Goal: Contribute content: Contribute content

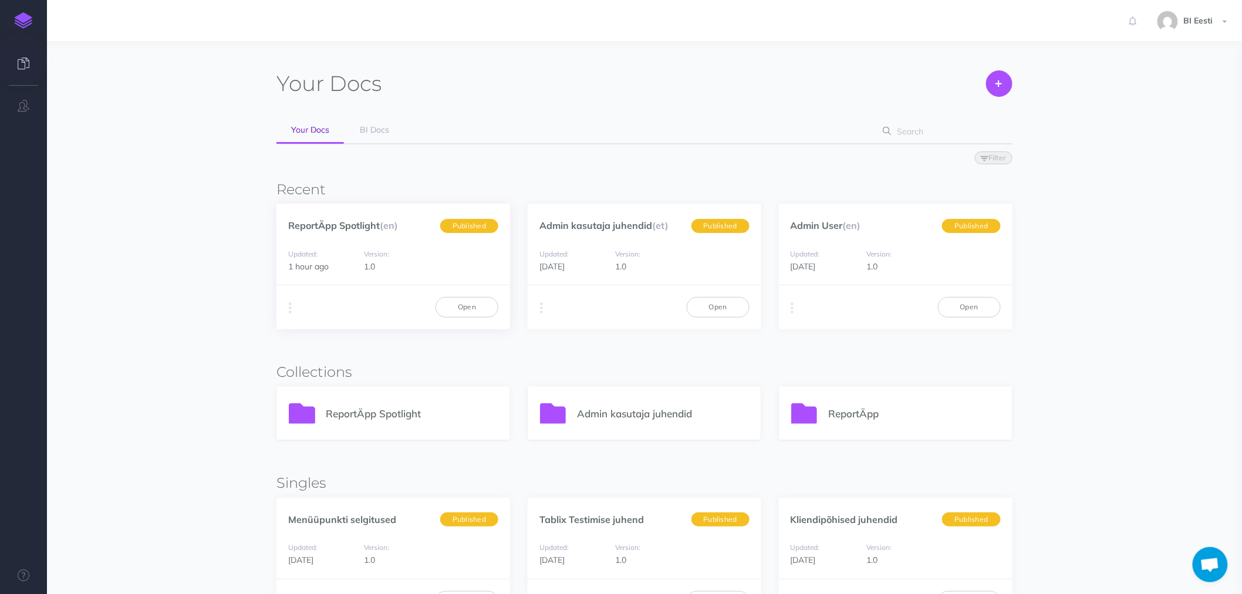
drag, startPoint x: 441, startPoint y: 274, endPoint x: 435, endPoint y: 288, distance: 16.0
click at [438, 280] on div "ReportÄpp Spotlight (en) Published Updated: 1 hour ago Version: 1.0 Duplicate E…" at bounding box center [393, 267] width 234 height 126
click at [207, 214] on div "Your Docs Create Import Your Docs BI Docs Filter Status Published Drafts Recent…" at bounding box center [645, 430] width 904 height 742
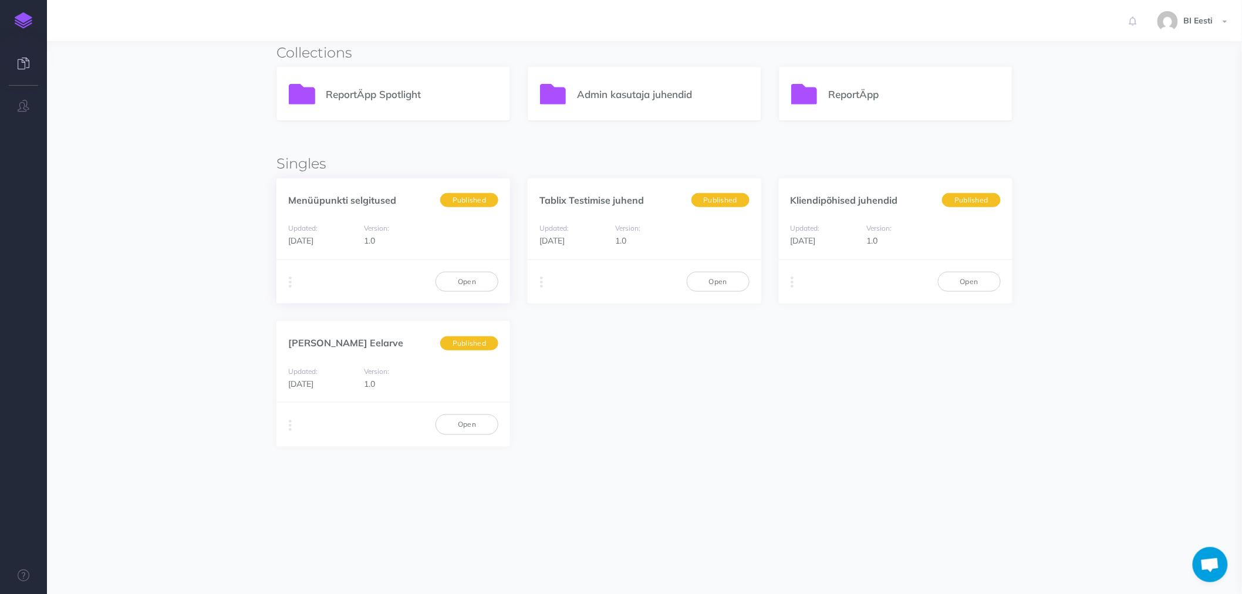
scroll to position [326, 0]
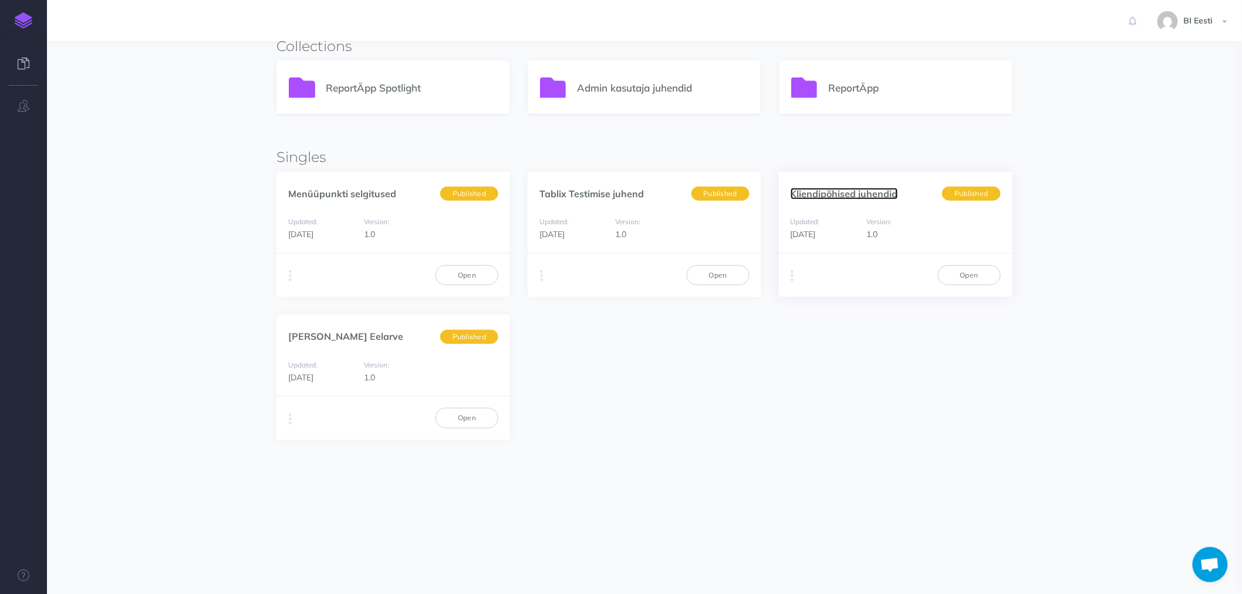
click at [849, 194] on link "Kliendipõhised juhendid" at bounding box center [844, 194] width 107 height 12
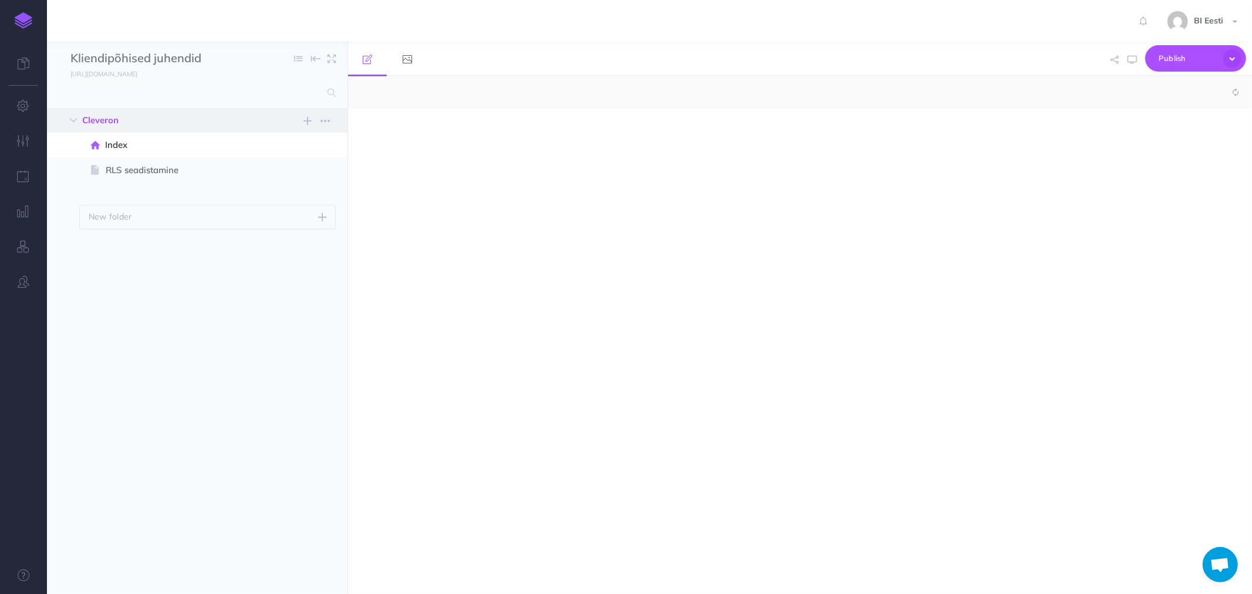
select select "null"
click at [114, 170] on span "RLS seadistamine" at bounding box center [191, 170] width 171 height 14
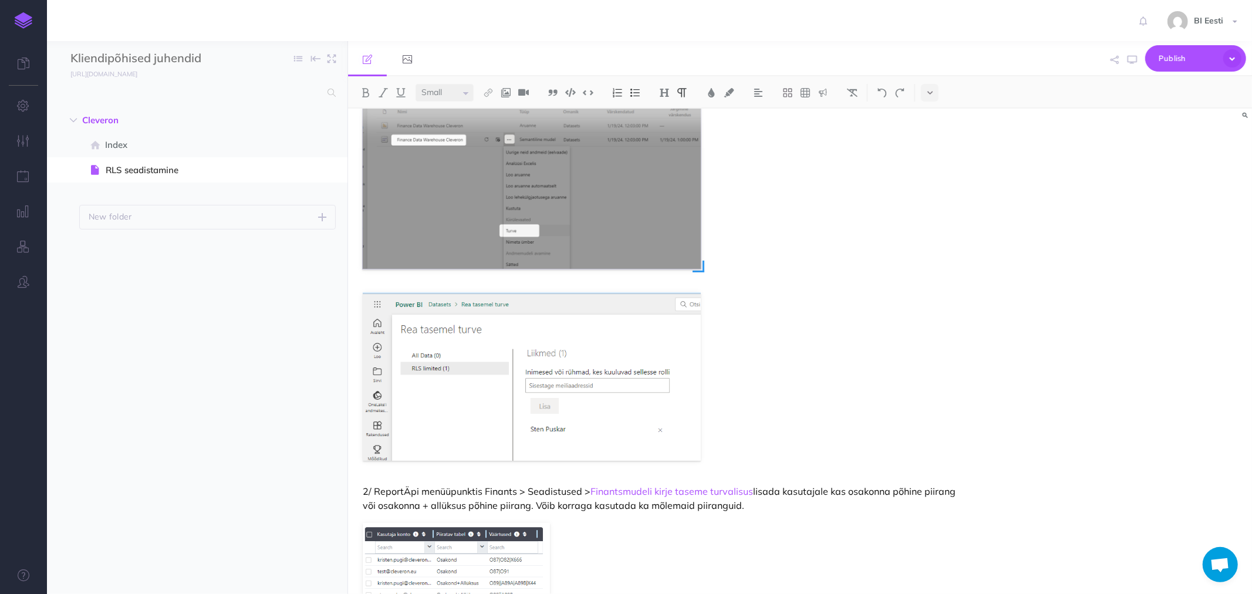
scroll to position [325, 0]
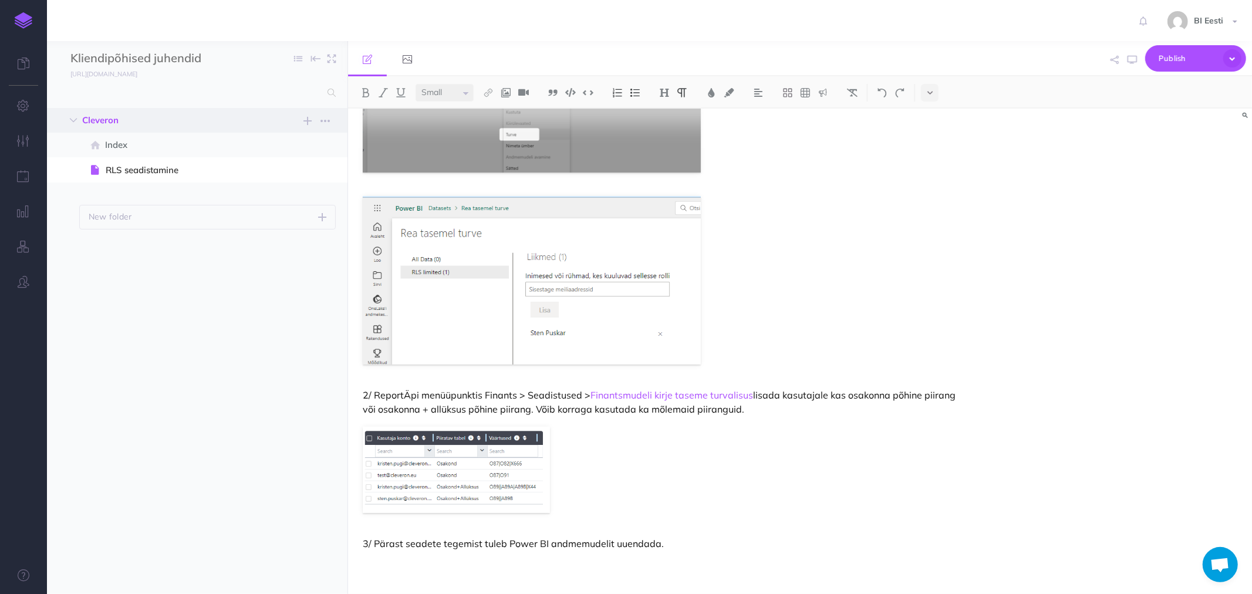
click at [298, 118] on span "Cleveron New folder Add a new folder inside this folder New page Add a new blan…" at bounding box center [210, 120] width 256 height 25
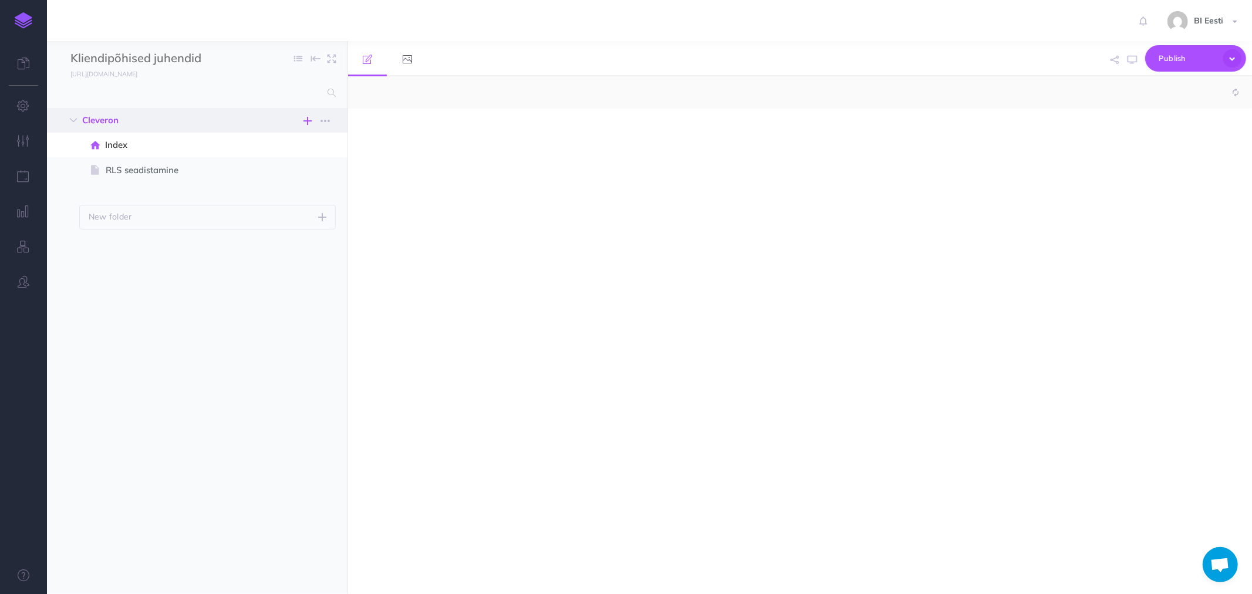
click at [308, 119] on icon "button" at bounding box center [307, 121] width 8 height 14
select select "null"
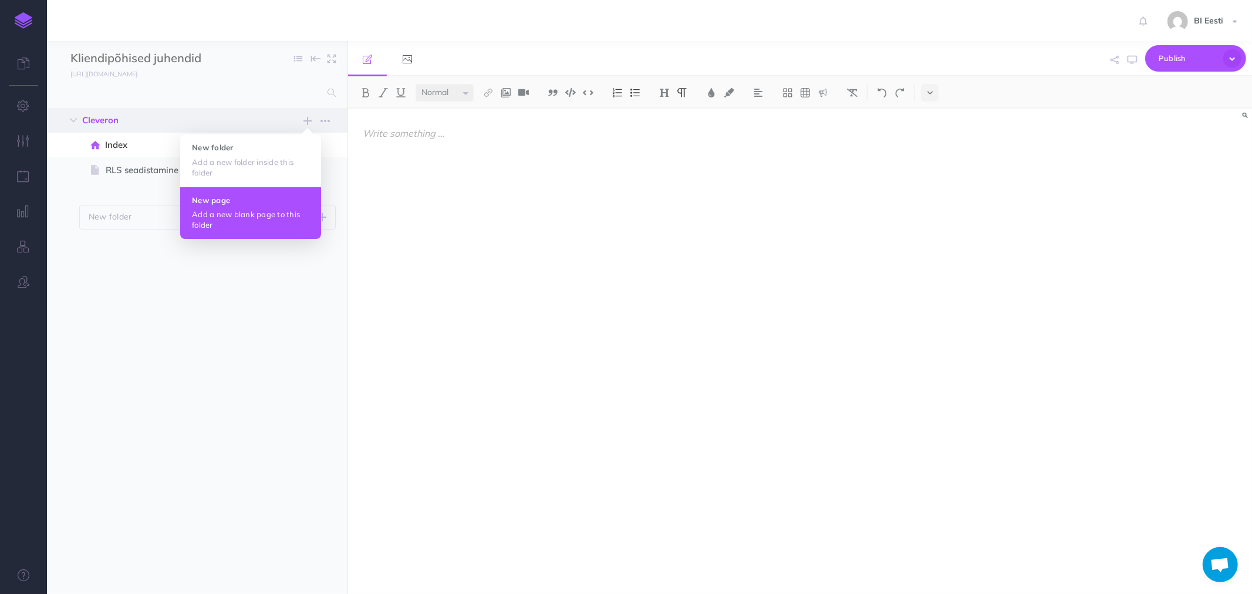
click at [224, 198] on h4 "New page" at bounding box center [250, 200] width 117 height 8
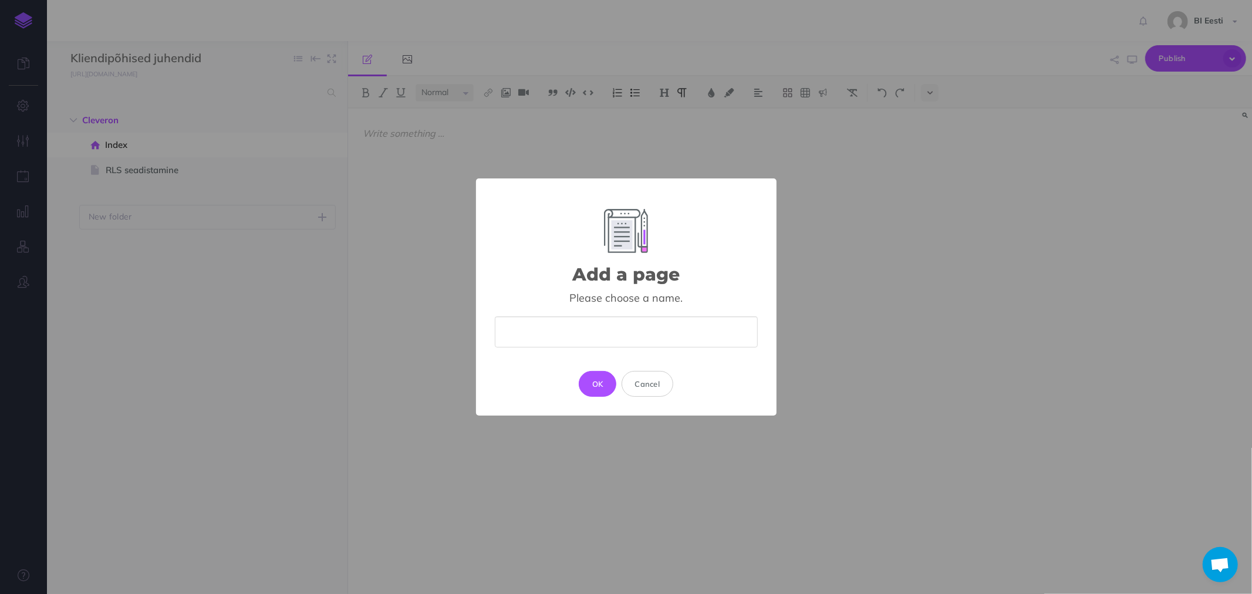
click at [588, 335] on input "text" at bounding box center [626, 331] width 263 height 31
type input "Prognoosi andmed finantsi mudelisse"
click at [605, 385] on button "OK" at bounding box center [598, 384] width 38 height 26
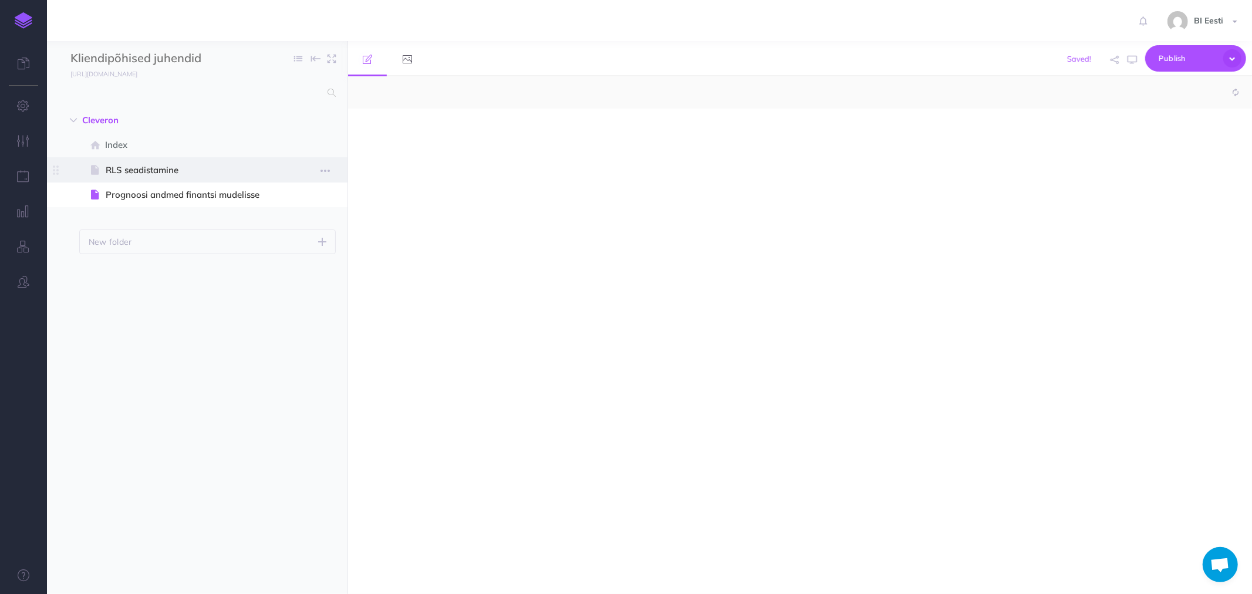
select select "null"
click at [401, 138] on p at bounding box center [664, 133] width 603 height 14
click at [396, 130] on p at bounding box center [664, 133] width 603 height 14
drag, startPoint x: 458, startPoint y: 137, endPoint x: 345, endPoint y: 136, distance: 113.3
click at [345, 136] on div "Kliendipõhised juhendid Collapse all Expand all Expand to root folders https://…" at bounding box center [649, 317] width 1205 height 553
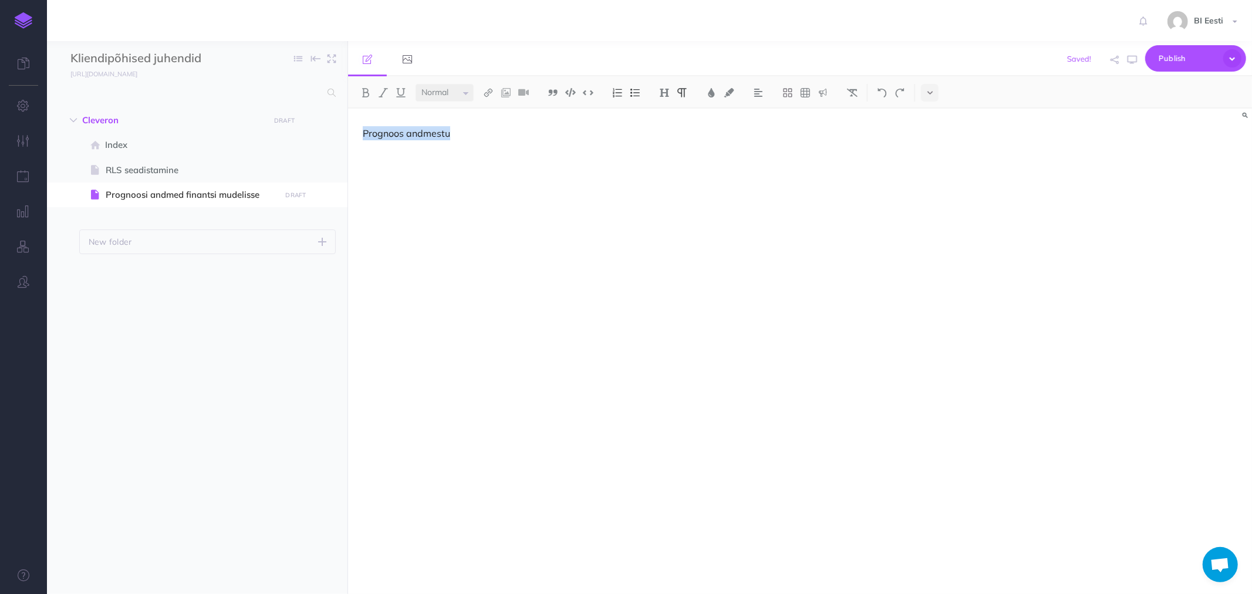
click at [474, 93] on div "Small Normal Large" at bounding box center [448, 93] width 64 height 18
click at [471, 94] on select "Small Normal Large" at bounding box center [445, 93] width 58 height 18
click at [391, 123] on div "Prognoos andmestu" at bounding box center [664, 346] width 633 height 474
drag, startPoint x: 364, startPoint y: 133, endPoint x: 461, endPoint y: 130, distance: 97.5
click at [461, 130] on p "Prognoos andmestu" at bounding box center [664, 133] width 603 height 14
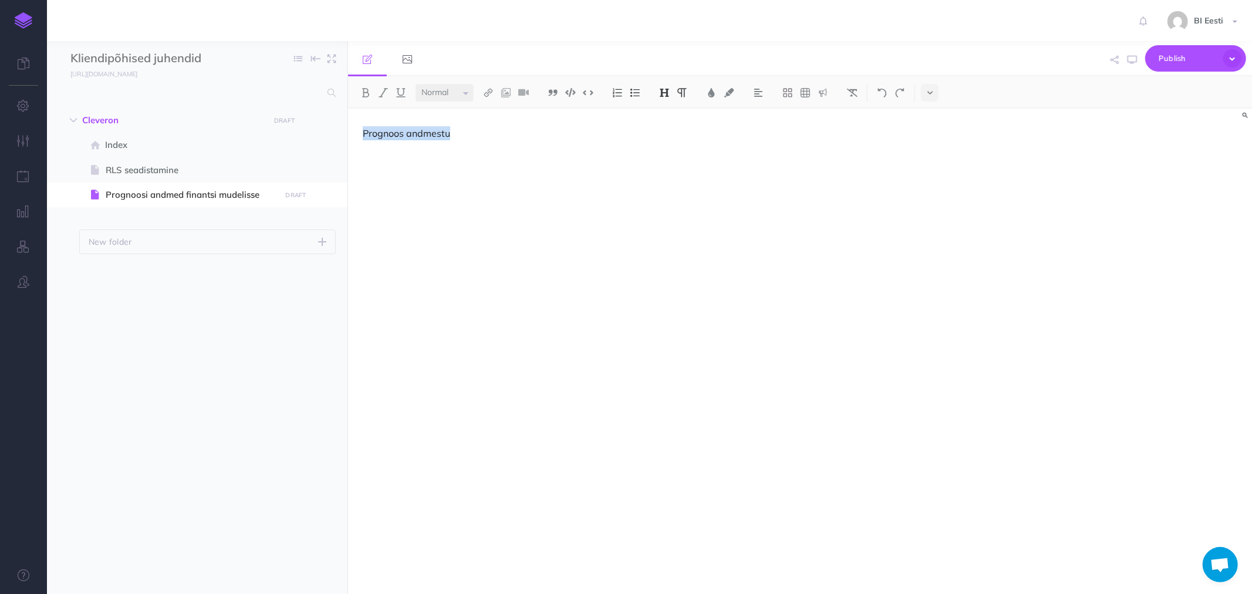
click at [667, 92] on img at bounding box center [664, 92] width 11 height 9
click at [667, 112] on button "H1" at bounding box center [665, 113] width 18 height 18
click at [669, 94] on img at bounding box center [664, 92] width 11 height 9
click at [668, 130] on button "H2" at bounding box center [665, 131] width 18 height 18
click at [441, 167] on div "Prognoos andmestu" at bounding box center [664, 346] width 633 height 474
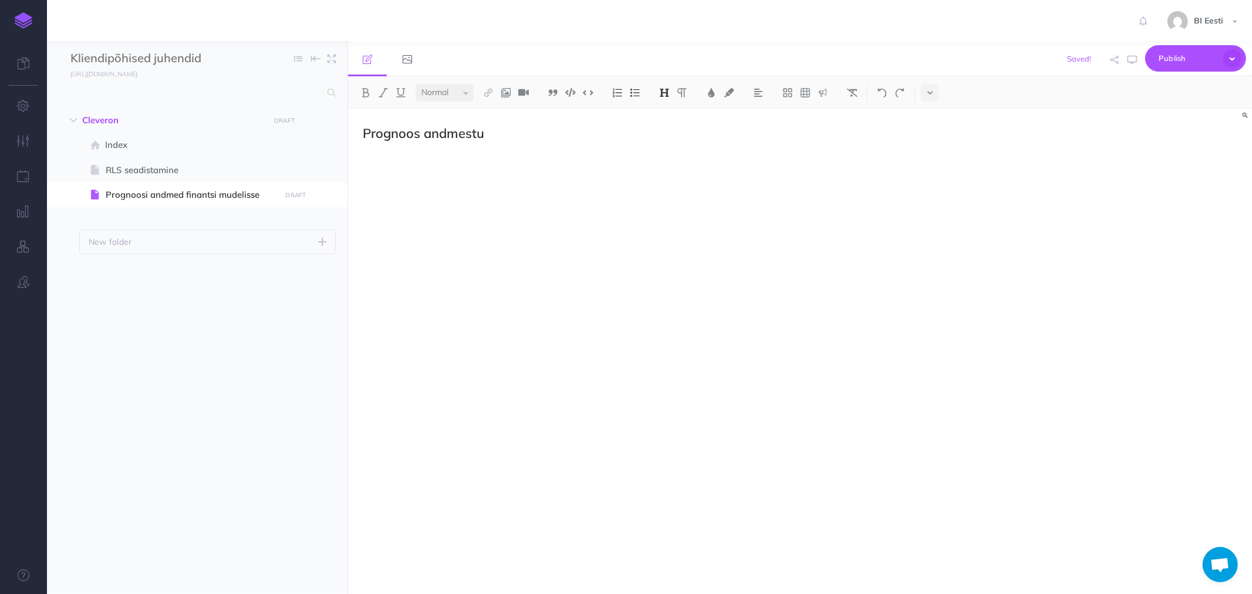
drag, startPoint x: 418, startPoint y: 136, endPoint x: 431, endPoint y: 139, distance: 13.2
click at [418, 136] on h2 "Prognoos andmestu" at bounding box center [664, 133] width 603 height 14
drag, startPoint x: 363, startPoint y: 165, endPoint x: 389, endPoint y: 162, distance: 26.6
click at [364, 165] on div "Prognoosi andmestu" at bounding box center [664, 346] width 633 height 474
click at [855, 157] on p "Prognoosi andmed on komplekt kirjeid, mis laetakse eelarve tabelisse #LedgerBud…" at bounding box center [664, 156] width 603 height 14
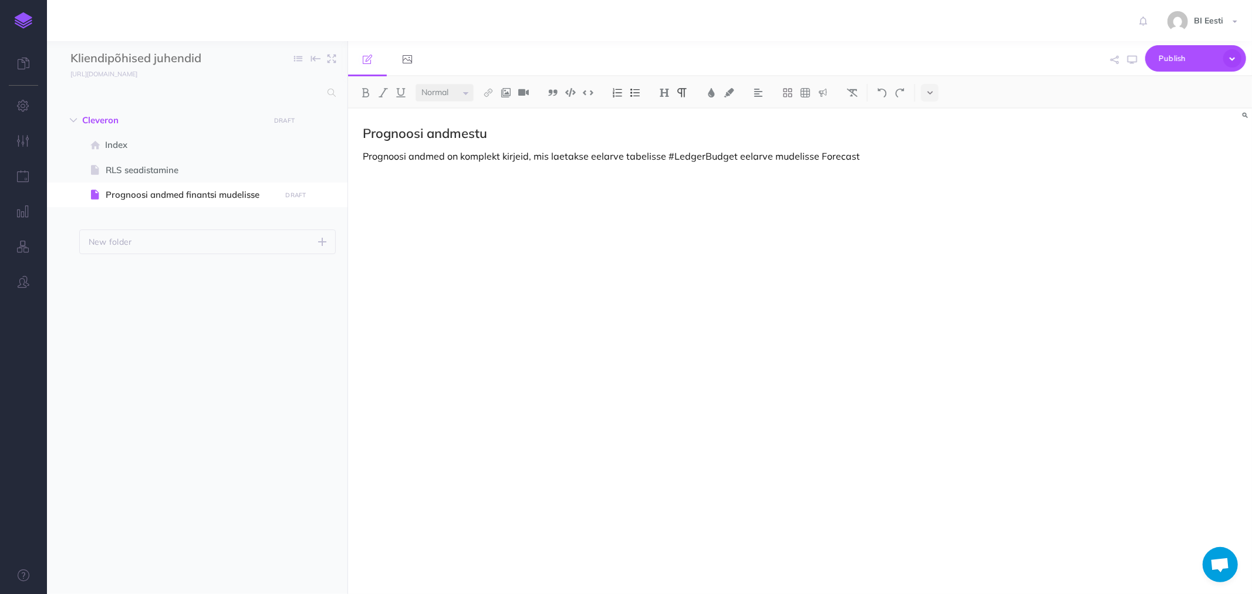
click at [855, 156] on p "Prognoosi andmed on komplekt kirjeid, mis laetakse eelarve tabelisse #LedgerBud…" at bounding box center [664, 156] width 603 height 14
drag, startPoint x: 400, startPoint y: 194, endPoint x: 401, endPoint y: 180, distance: 14.2
click at [400, 193] on p at bounding box center [664, 196] width 603 height 14
click at [636, 91] on img at bounding box center [635, 92] width 11 height 9
click at [430, 217] on p "Act + Fcst" at bounding box center [676, 220] width 580 height 18
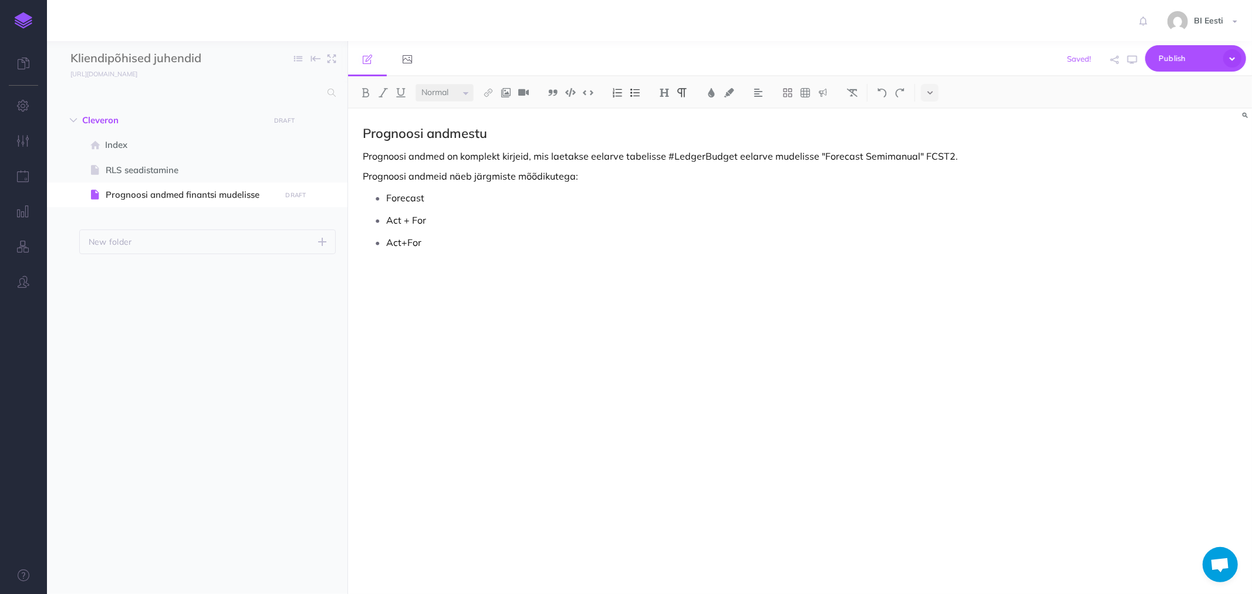
click at [402, 218] on p "Act + For" at bounding box center [676, 220] width 580 height 18
click at [439, 237] on p "Act+For" at bounding box center [676, 243] width 580 height 18
drag, startPoint x: 386, startPoint y: 242, endPoint x: 447, endPoint y: 245, distance: 60.6
click at [447, 245] on p "Act+For vs LY" at bounding box center [676, 243] width 580 height 18
copy p "Act+For vs LY"
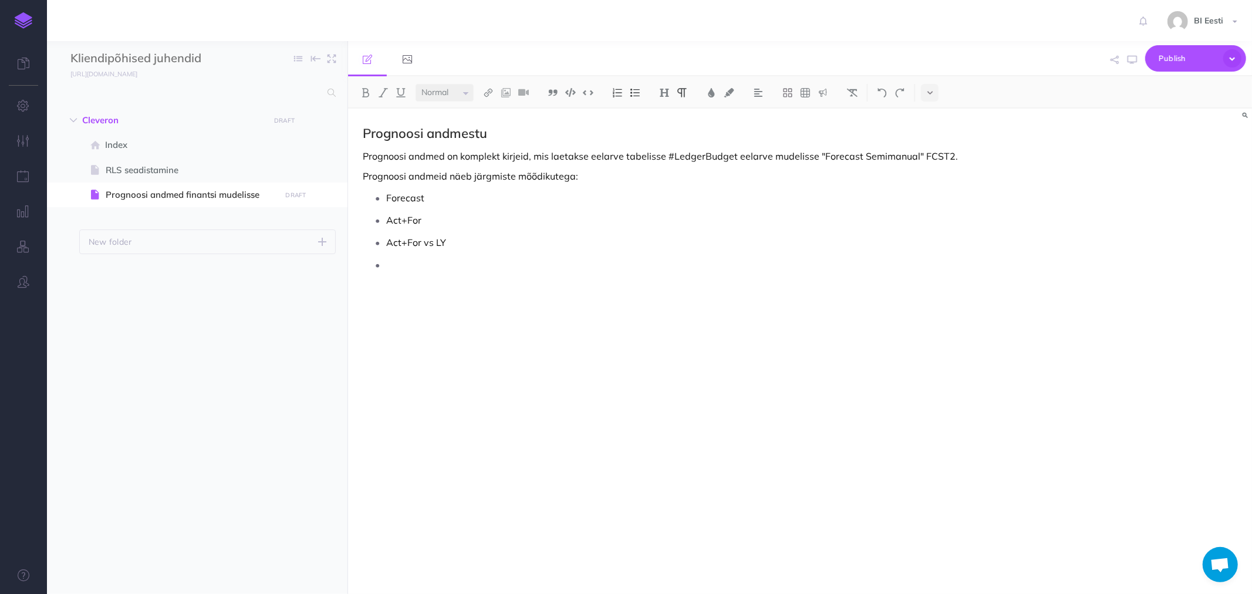
click at [410, 265] on p at bounding box center [676, 265] width 580 height 18
click at [464, 215] on p "Act+For" at bounding box center [676, 220] width 580 height 18
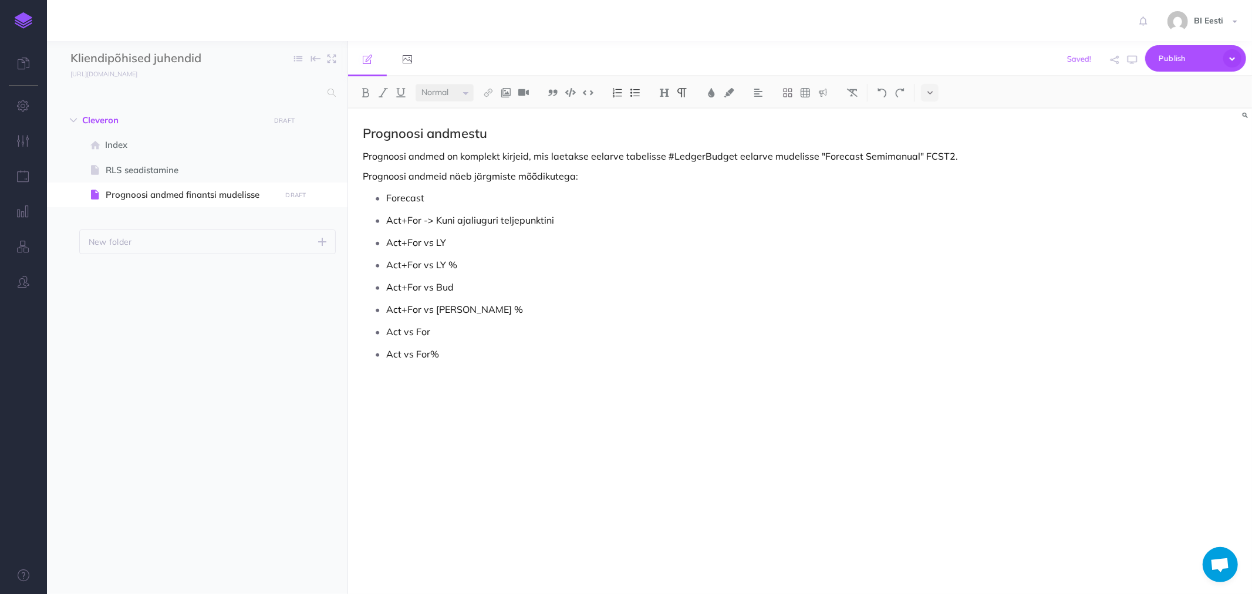
click at [423, 221] on p "Act+For -> Kuni ajaliuguri teljepunktini" at bounding box center [676, 220] width 580 height 18
click at [723, 224] on p "Act+For -> töötab ainult koos ajaliuguriga. Kuni ajaliuguri teljepunktini" at bounding box center [676, 220] width 580 height 18
drag, startPoint x: 386, startPoint y: 382, endPoint x: 417, endPoint y: 379, distance: 31.2
click at [386, 380] on p at bounding box center [664, 384] width 603 height 14
click at [550, 172] on p "Prognoosi andmeid näeb järgmiste mõõdikutega:" at bounding box center [664, 176] width 603 height 14
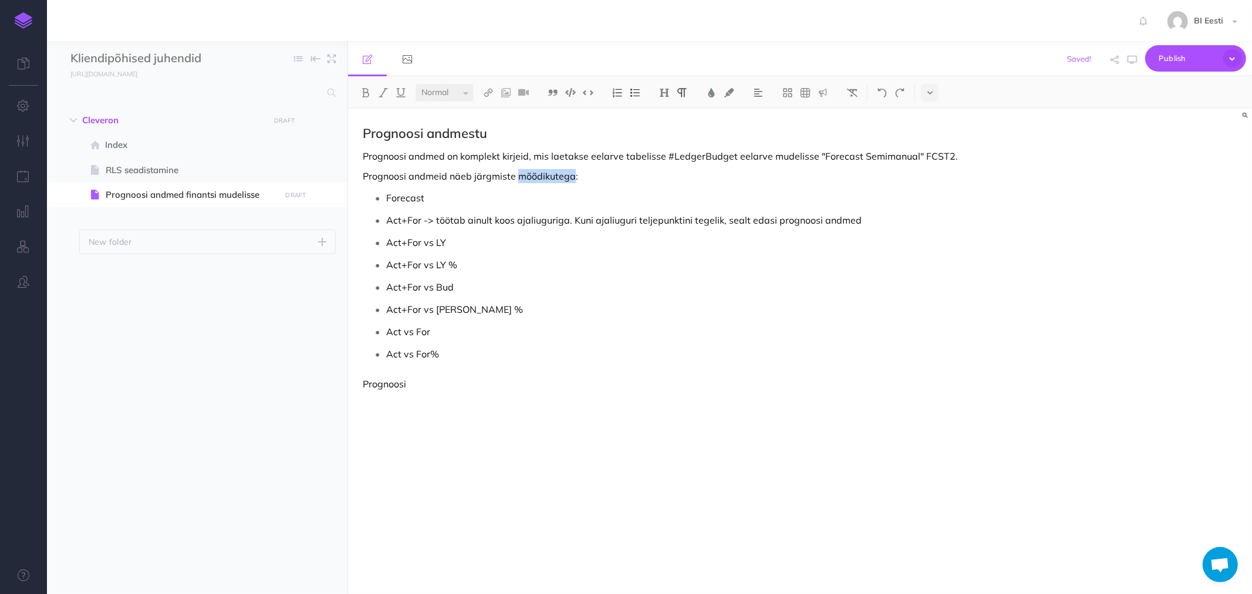
click at [550, 172] on p "Prognoosi andmeid näeb järgmiste mõõdikutega:" at bounding box center [664, 176] width 603 height 14
click at [663, 89] on img at bounding box center [664, 92] width 11 height 9
click at [664, 142] on button "H3" at bounding box center [665, 149] width 18 height 18
click at [552, 227] on p "Act+For -> töötab ainult koos ajaliuguriga. Kuni ajaliuguri teljepunktini tegel…" at bounding box center [676, 219] width 580 height 18
click at [407, 379] on p "Prognoosi" at bounding box center [664, 383] width 603 height 14
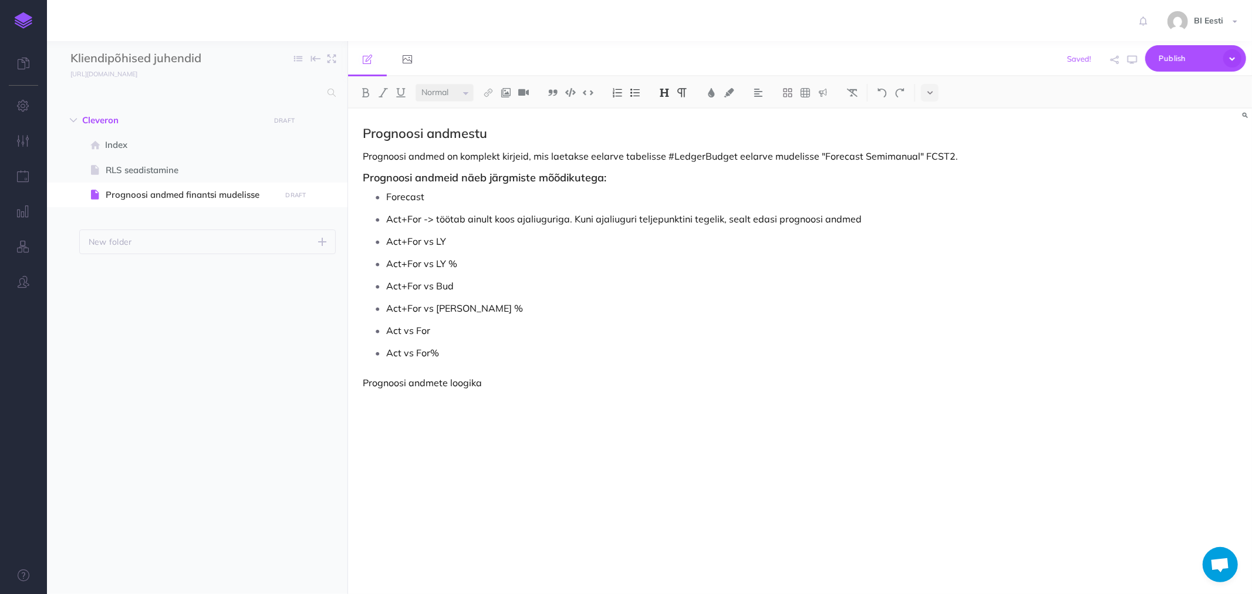
click at [670, 92] on img at bounding box center [664, 92] width 11 height 9
click at [662, 146] on button "H3" at bounding box center [665, 149] width 18 height 18
click at [620, 97] on button at bounding box center [618, 93] width 18 height 18
click at [617, 92] on img at bounding box center [617, 92] width 11 height 9
click at [661, 93] on img at bounding box center [664, 92] width 11 height 9
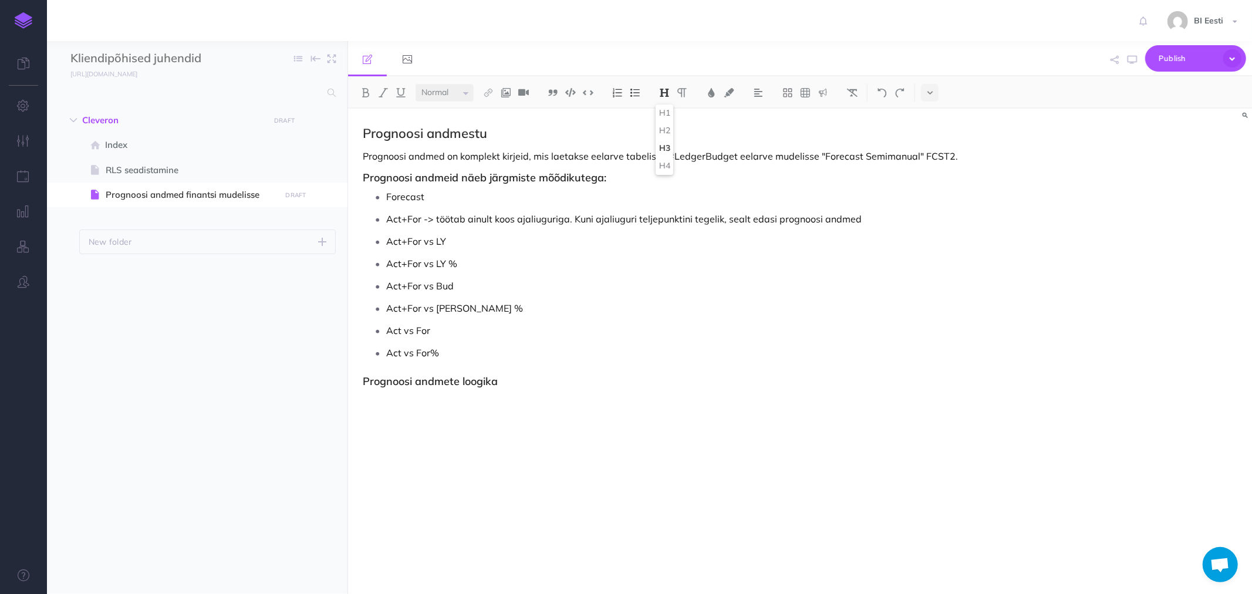
click at [446, 95] on select "Small Normal Large" at bounding box center [445, 93] width 58 height 18
click at [416, 84] on select "Small Normal Large" at bounding box center [445, 93] width 58 height 18
click at [665, 91] on img at bounding box center [664, 92] width 11 height 9
click at [665, 146] on button "H3" at bounding box center [665, 149] width 18 height 18
click at [619, 89] on img at bounding box center [617, 92] width 11 height 9
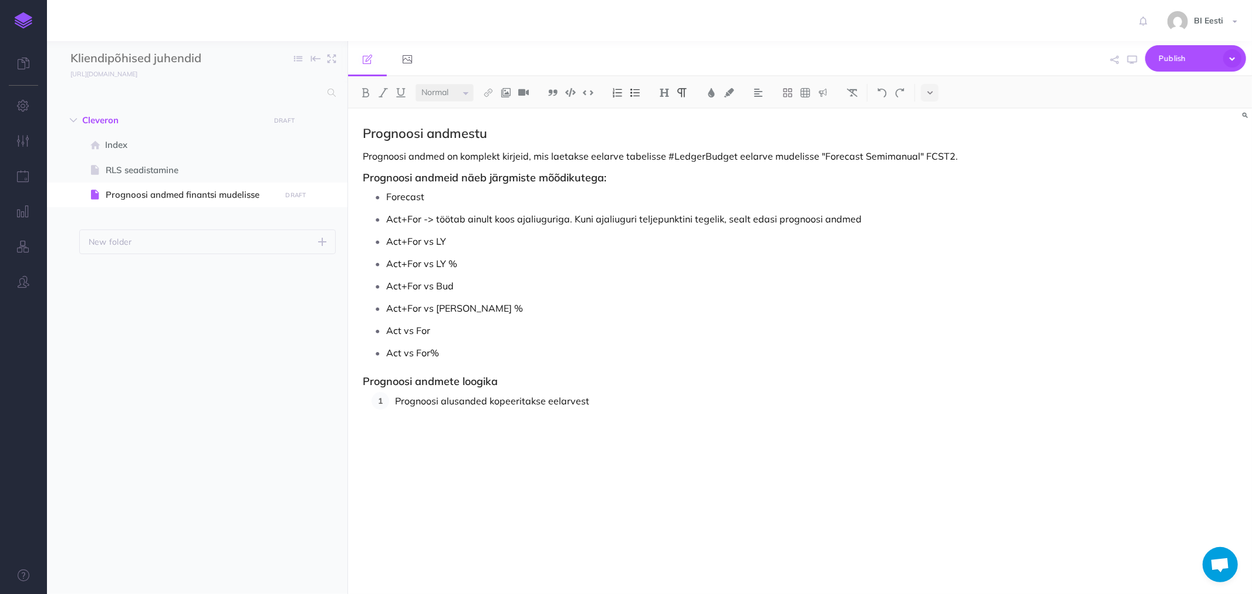
click at [610, 403] on p "Prognoosi alusanded kopeeritakse eelarvest" at bounding box center [680, 401] width 571 height 18
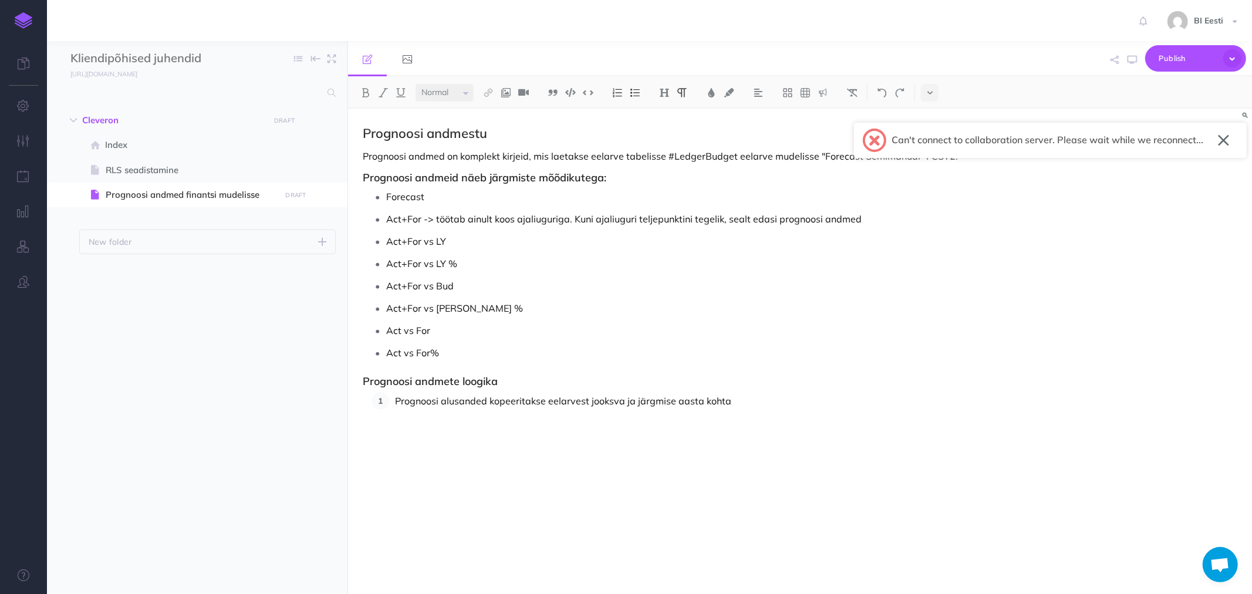
click at [924, 222] on p "Act+For -> töötab ainult koos ajaliuguriga. Kuni ajaliuguri teljepunktini tegel…" at bounding box center [676, 219] width 580 height 18
click at [730, 400] on p "Prognoosi alusanded kopeeritakse eelarvest jooksva ja järgmise aasta kohta" at bounding box center [680, 401] width 571 height 18
click at [812, 398] on p "Prognoosi alusanded kopeeritakse eelarvest jooksva ja järgmise aasta kohta. Väl…" at bounding box center [680, 401] width 571 height 18
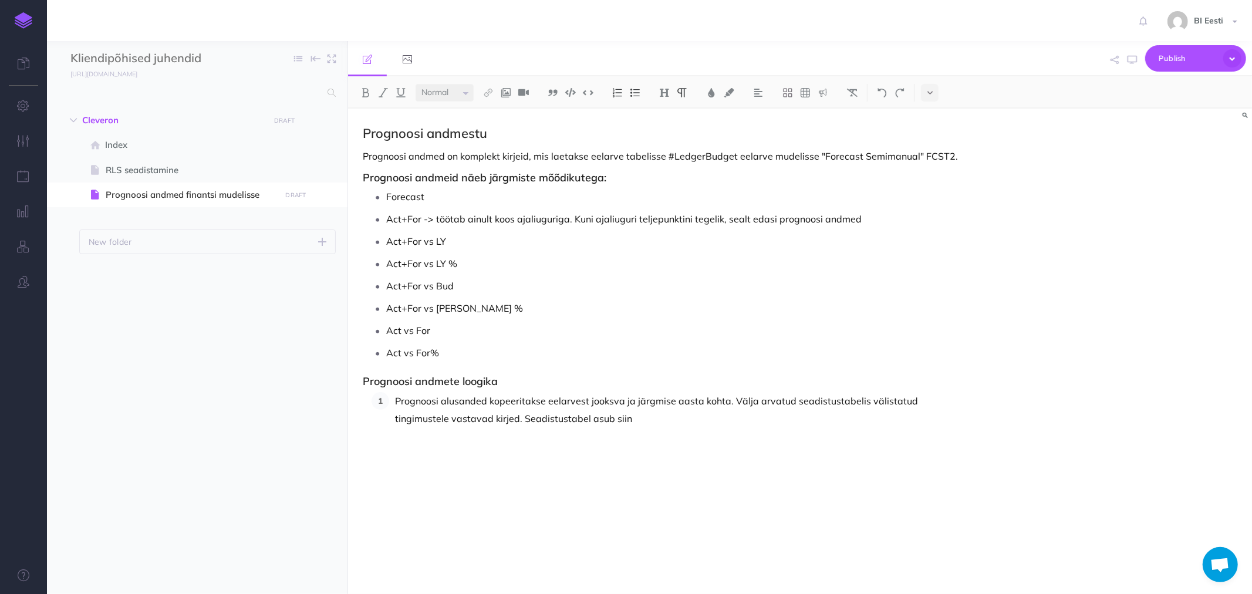
drag, startPoint x: 579, startPoint y: 409, endPoint x: 580, endPoint y: 415, distance: 5.9
click at [579, 409] on p "Prognoosi alusanded kopeeritakse eelarvest jooksva ja järgmise aasta kohta. Väl…" at bounding box center [680, 409] width 571 height 35
click at [562, 418] on p "Prognoosi alusanded kopeeritakse eelarvest jooksva ja järgmise aasta kohta. Väl…" at bounding box center [680, 409] width 571 height 35
click at [485, 90] on img at bounding box center [488, 92] width 11 height 9
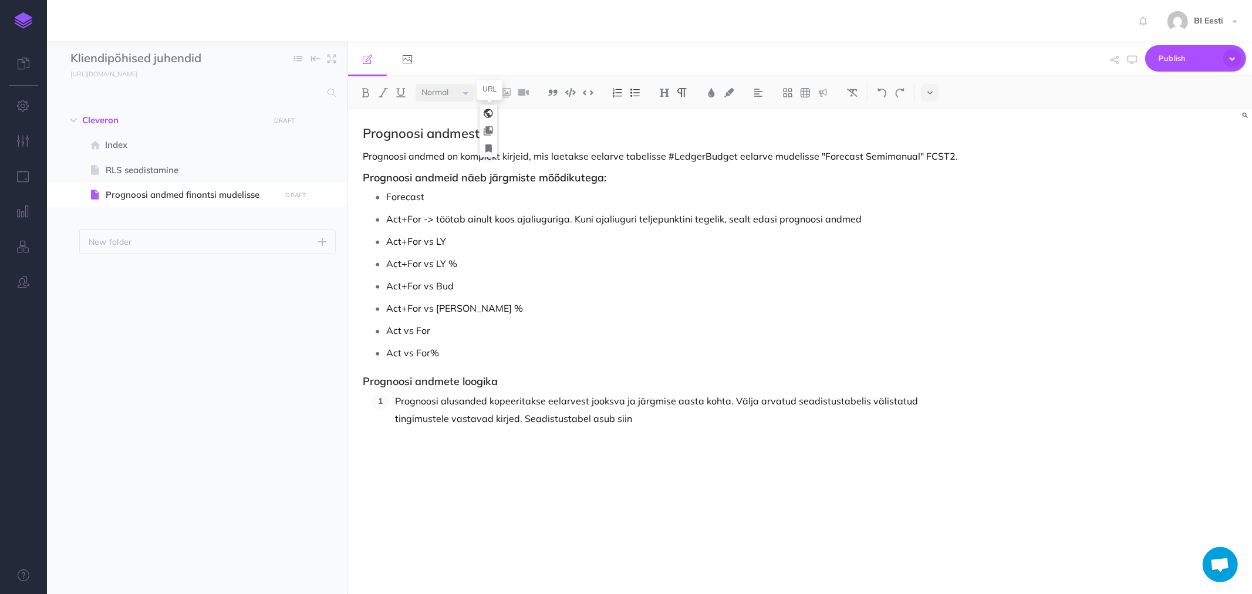
click at [486, 110] on icon at bounding box center [488, 113] width 9 height 8
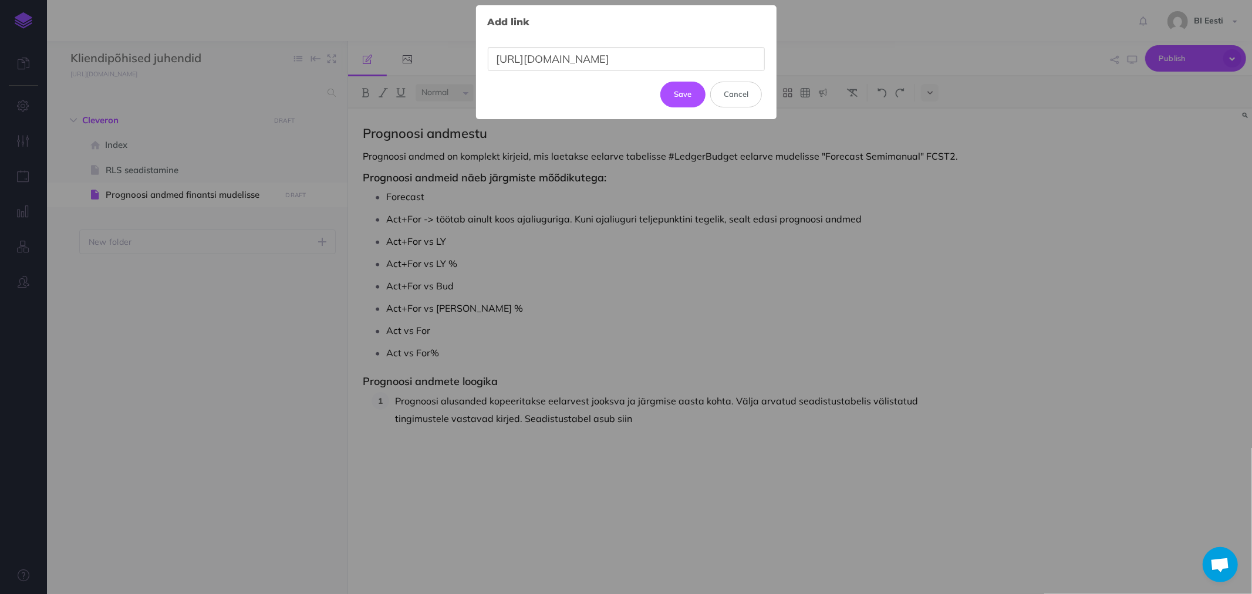
scroll to position [0, 2]
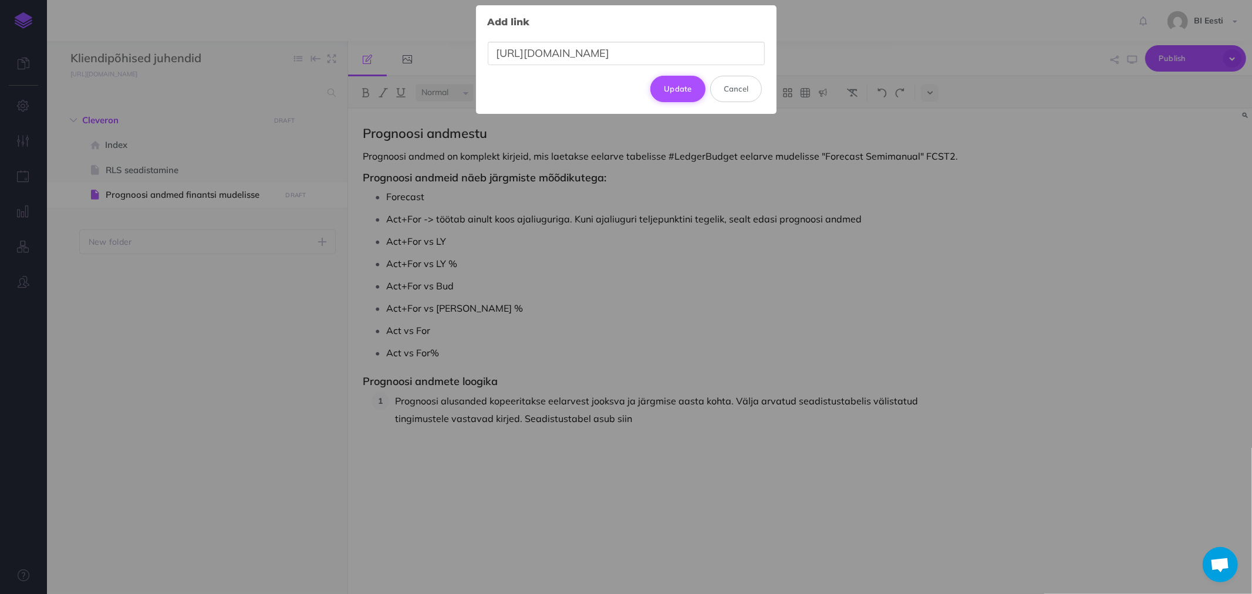
type input "https://reportapp.oixio.io/grid/IndexPage?configId=561"
click at [681, 83] on button "Update" at bounding box center [677, 89] width 55 height 26
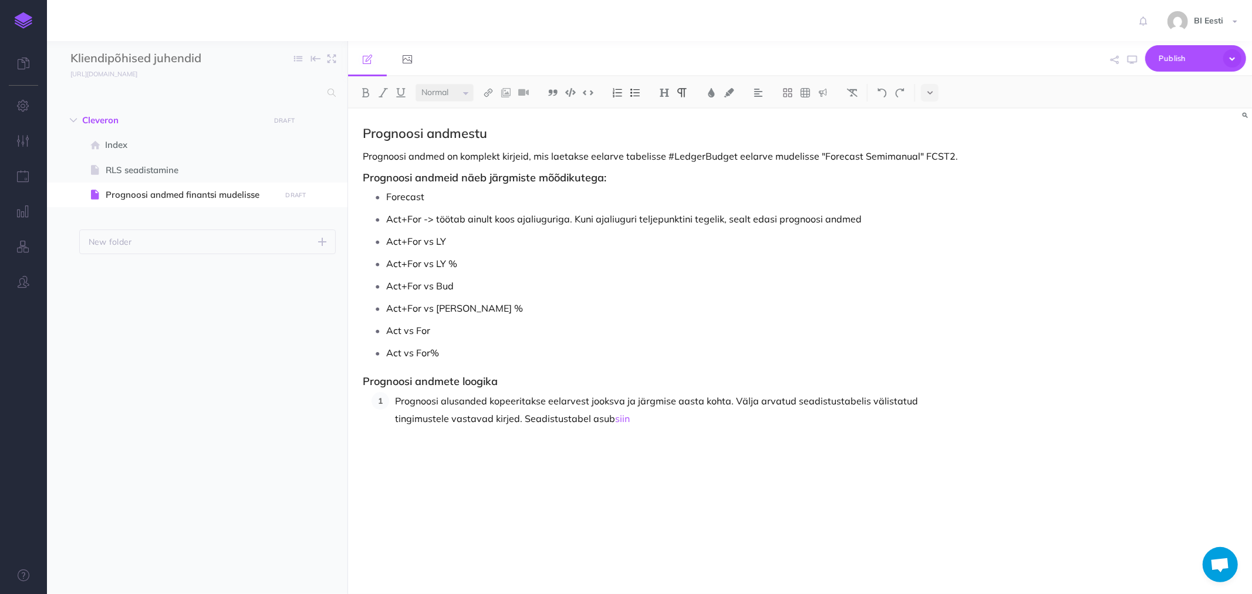
click at [524, 402] on p "Prognoosi alusanded kopeeritakse eelarvest jooksva ja järgmise aasta kohta. Väl…" at bounding box center [680, 409] width 571 height 35
click at [555, 414] on p "Prognoosi alusanded kopeeritakse eelarvest jooksva ja järgmise aasta kohta. Väl…" at bounding box center [680, 409] width 571 height 35
click at [642, 416] on p "Prognoosi alusanded kopeeritakse eelarvest jooksva ja järgmise aasta kohta. Väl…" at bounding box center [680, 409] width 571 height 35
click at [789, 417] on p "Prognoosi alusanded kopeeritakse eelarvest jooksva ja järgmise aasta kohta. Väl…" at bounding box center [680, 409] width 571 height 35
drag, startPoint x: 789, startPoint y: 416, endPoint x: 434, endPoint y: 436, distance: 355.7
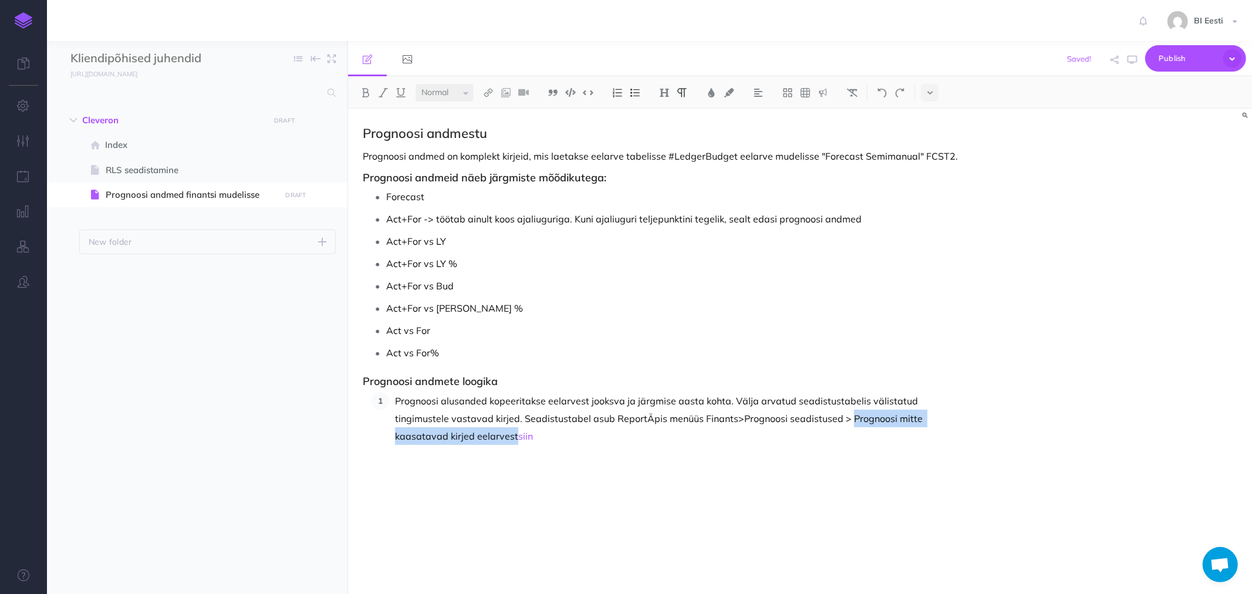
click at [434, 436] on p "Prognoosi alusanded kopeeritakse eelarvest jooksva ja järgmise aasta kohta. Väl…" at bounding box center [680, 418] width 571 height 53
click at [494, 93] on img at bounding box center [488, 92] width 11 height 9
click at [490, 112] on icon at bounding box center [488, 113] width 9 height 8
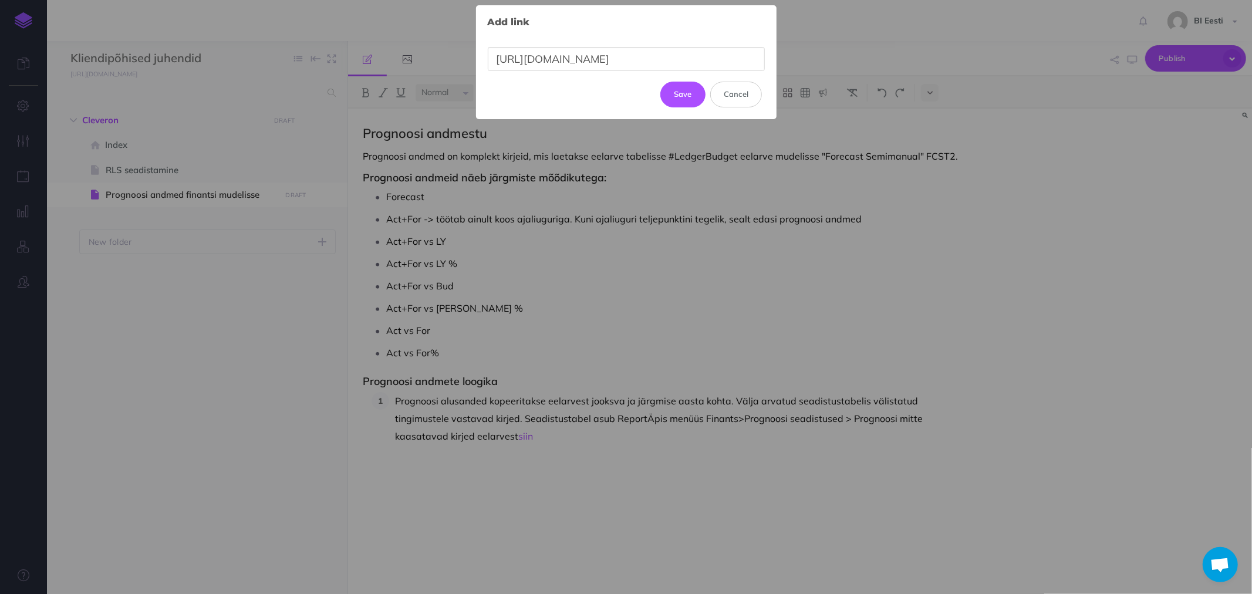
scroll to position [0, 2]
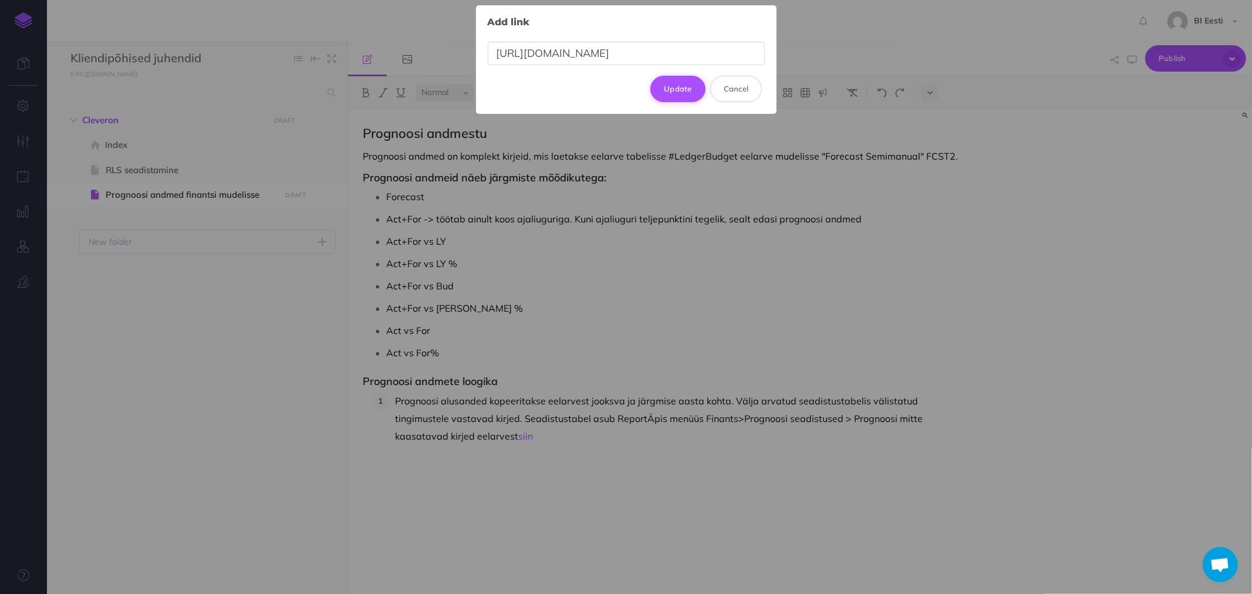
type input "https://reportapp.oixio.io/grid/IndexPage?configId=561"
click at [681, 90] on button "Update" at bounding box center [677, 89] width 55 height 26
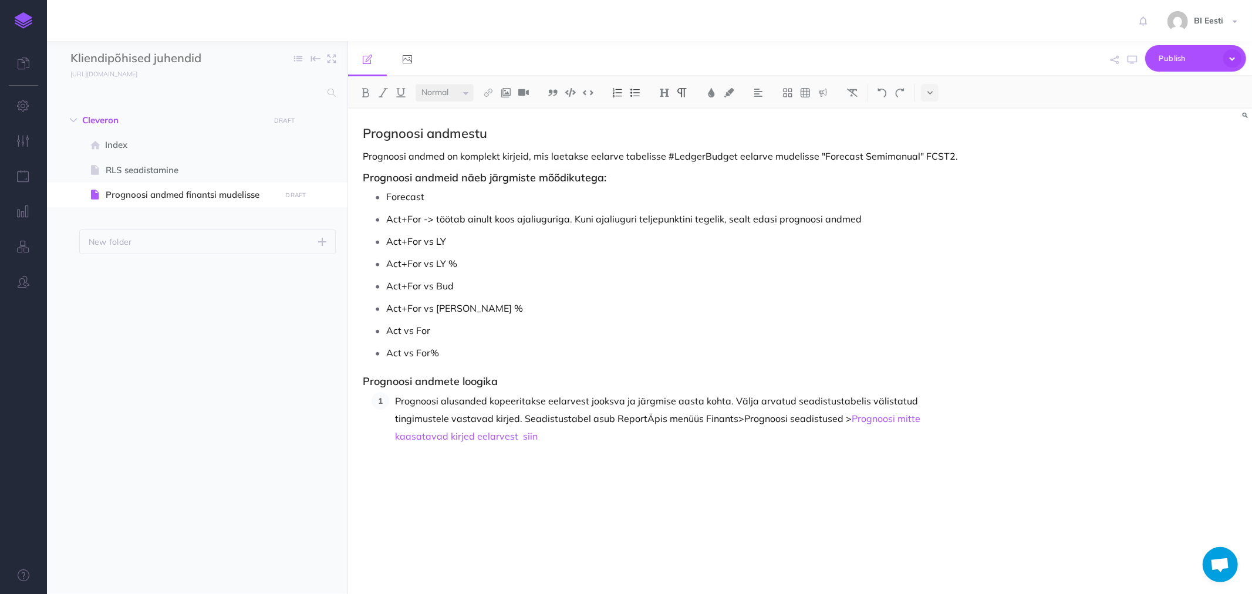
click at [459, 437] on p "Prognoosi alusanded kopeeritakse eelarvest jooksva ja järgmise aasta kohta. Väl…" at bounding box center [680, 418] width 571 height 53
click at [455, 461] on p at bounding box center [664, 466] width 603 height 14
click at [421, 455] on div "Prognoosi andmestu Prognoosi andmed on komplekt kirjeid, mis laetakse eelarve t…" at bounding box center [664, 346] width 633 height 474
drag, startPoint x: 457, startPoint y: 441, endPoint x: 461, endPoint y: 436, distance: 6.7
click at [457, 441] on p "Prognoosi alusanded kopeeritakse eelarvest jooksva ja järgmise aasta kohta. Väl…" at bounding box center [680, 418] width 571 height 53
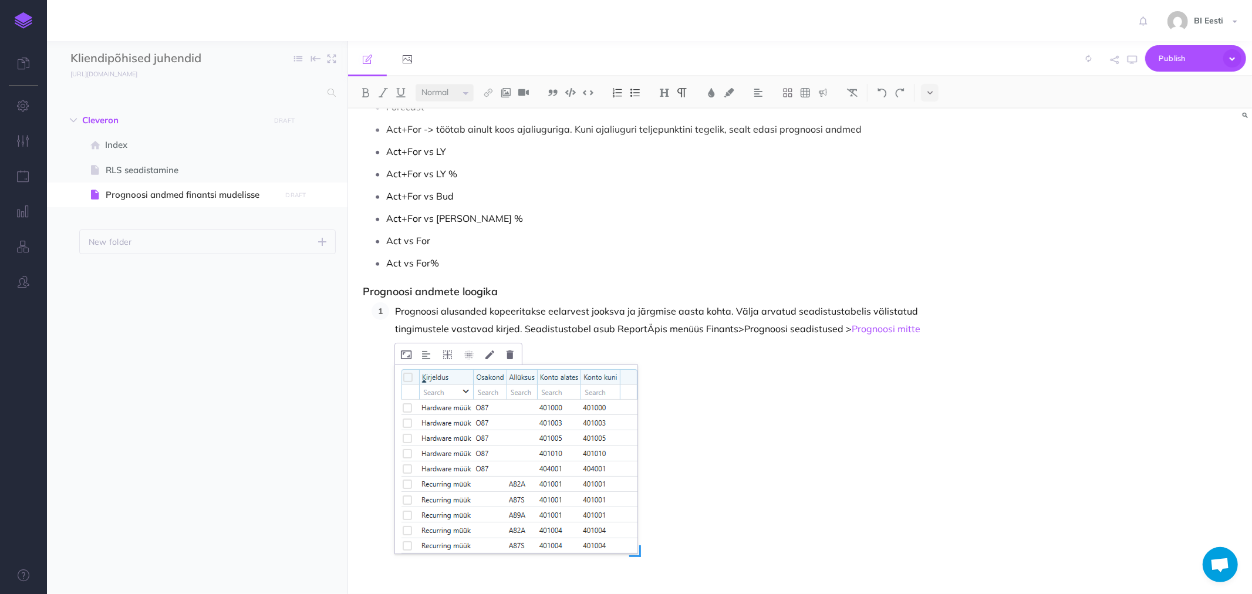
scroll to position [110, 0]
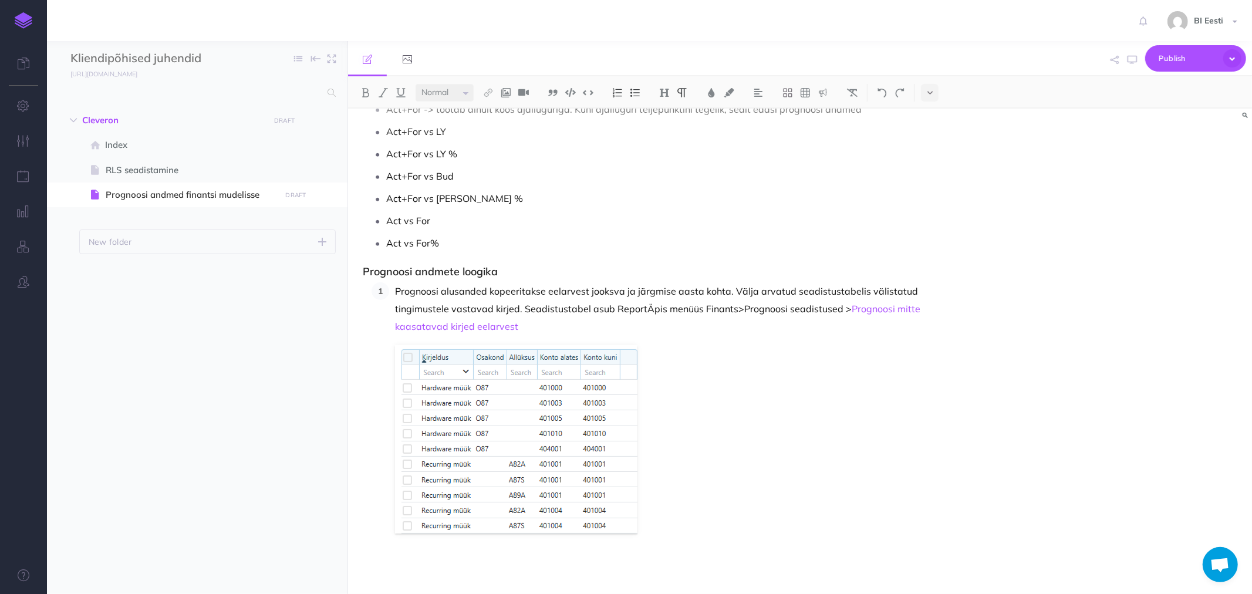
click at [693, 497] on figure at bounding box center [680, 439] width 571 height 188
click at [666, 532] on figure at bounding box center [680, 439] width 571 height 188
click at [680, 505] on figure at bounding box center [680, 439] width 571 height 188
click at [617, 95] on img at bounding box center [617, 92] width 11 height 9
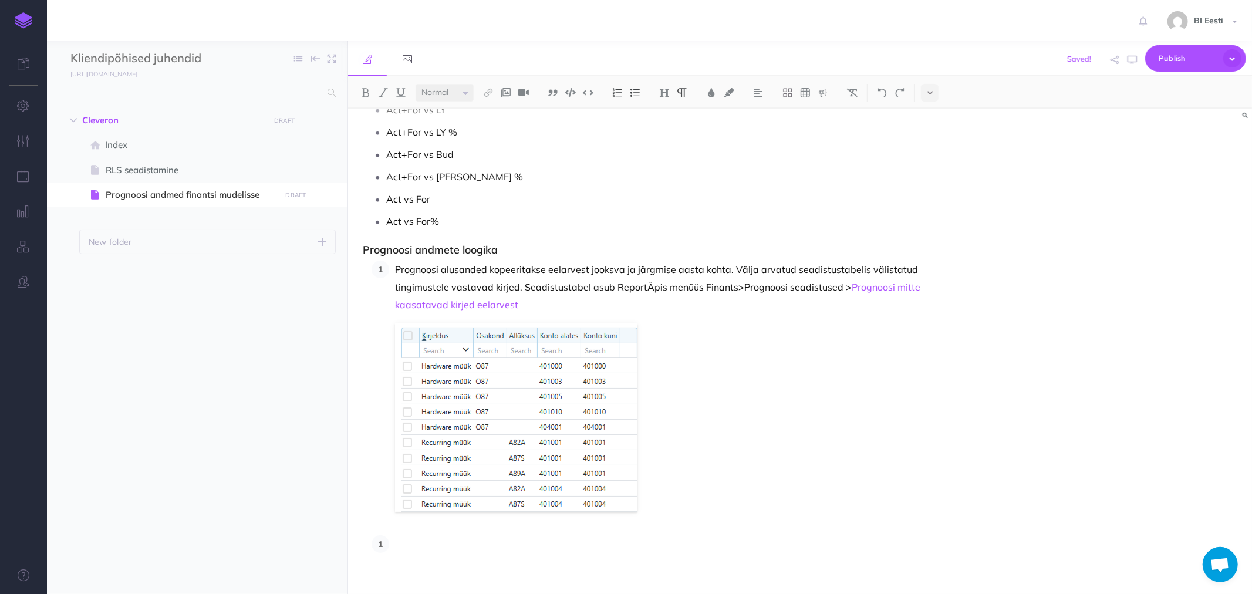
scroll to position [141, 0]
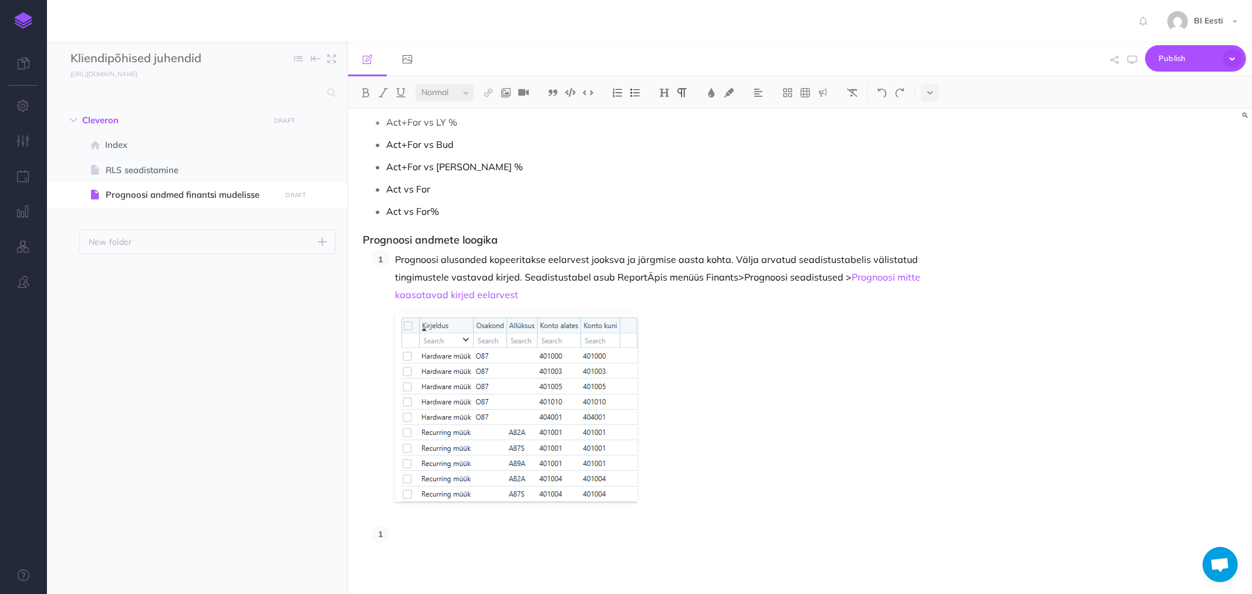
click at [444, 534] on p at bounding box center [680, 534] width 571 height 18
drag, startPoint x: 542, startPoint y: 532, endPoint x: 676, endPoint y: 540, distance: 133.5
click at [676, 540] on p "Prognoosi olemasolevaid kandeid (eelmisest punktist pärinevaid) saab" at bounding box center [680, 534] width 571 height 18
click at [572, 531] on p "Prognoosi olemasolevaid kandeid saab" at bounding box center [680, 534] width 571 height 18
click at [546, 529] on p "Prognoosi olemasolevaid kandeid saab korrigeerida" at bounding box center [680, 534] width 571 height 18
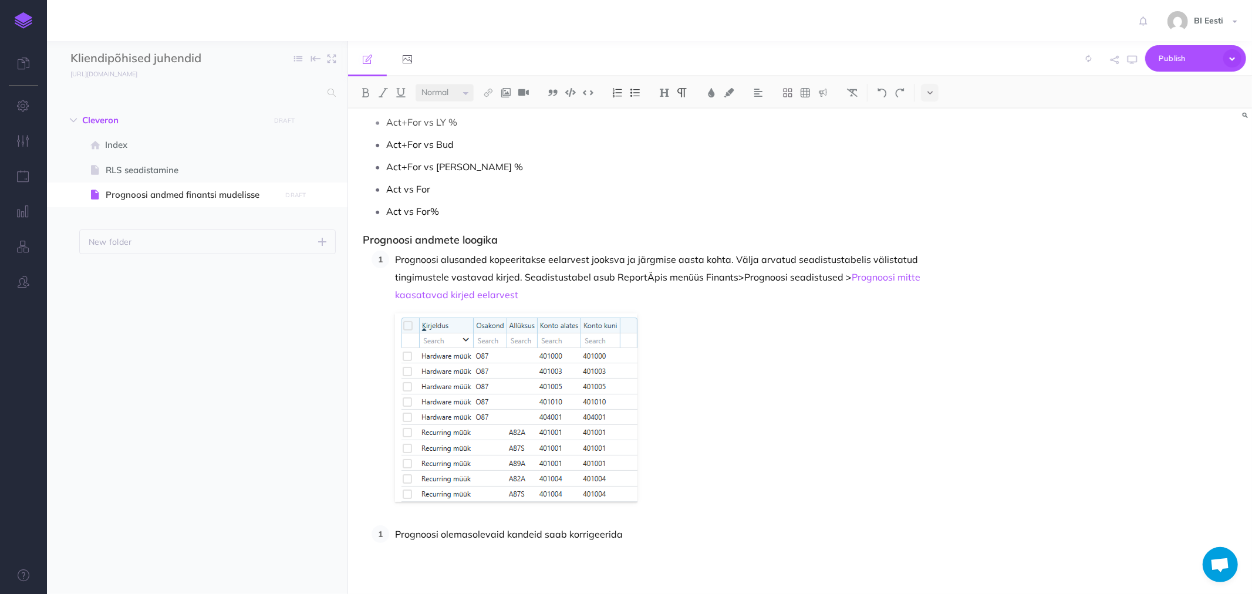
click at [667, 536] on p "Prognoosi olemasolevaid kandeid saab korrigeerida" at bounding box center [680, 534] width 571 height 18
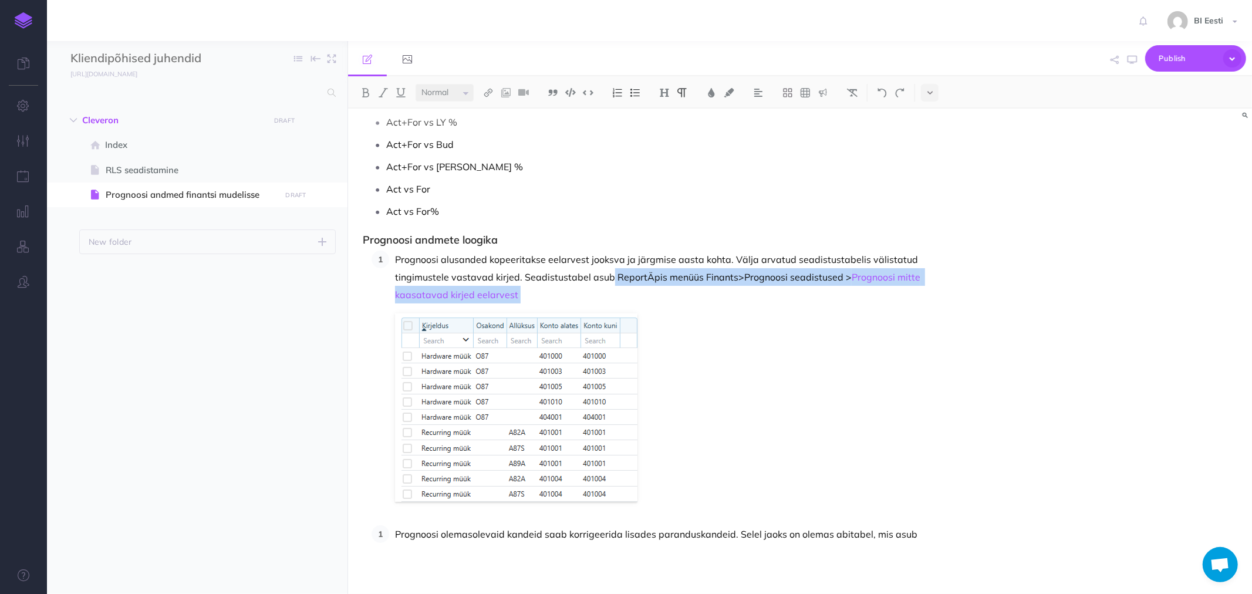
drag, startPoint x: 555, startPoint y: 274, endPoint x: 436, endPoint y: 292, distance: 119.9
click at [436, 292] on p "Prognoosi alusanded kopeeritakse eelarvest jooksva ja järgmise aasta kohta. Väl…" at bounding box center [680, 277] width 571 height 53
copy p "ReportÄpis menüüs Finants>Prognoosi seadistused > Prognoosi mitte kaasatavad ki…"
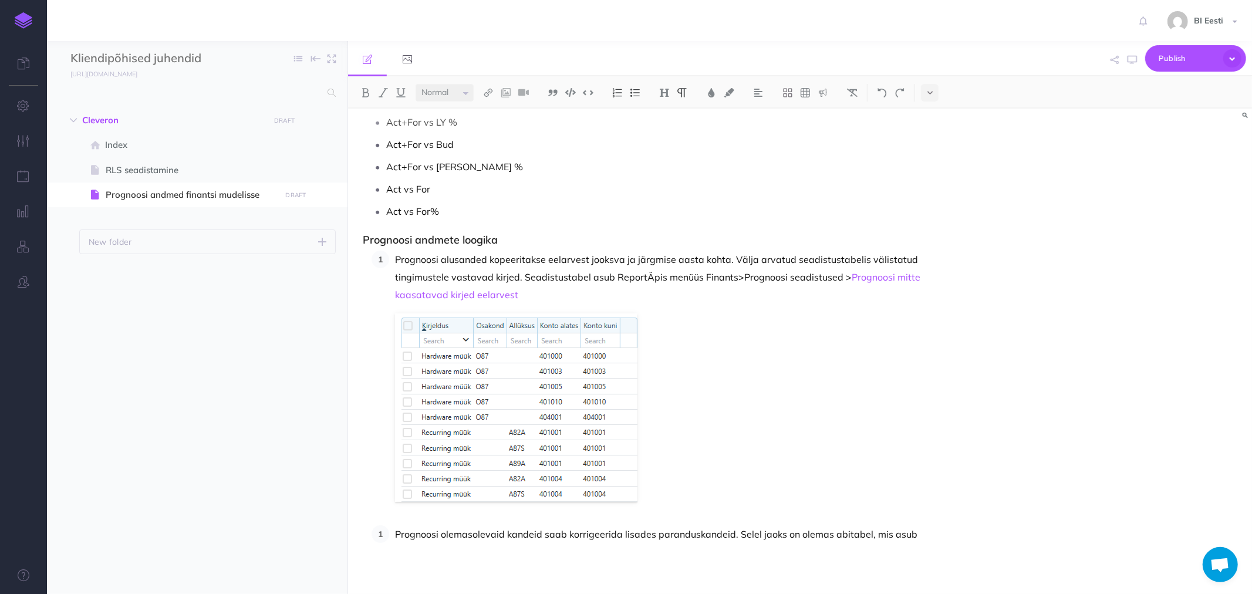
click at [957, 536] on p "Prognoosi olemasolevaid kandeid saab korrigeerida lisades paranduskandeid. Sele…" at bounding box center [680, 534] width 571 height 18
click at [792, 556] on p "Prognoosi olemasolevaid kandeid saab korrigeerida lisades paranduskandeid. Sele…" at bounding box center [680, 542] width 571 height 35
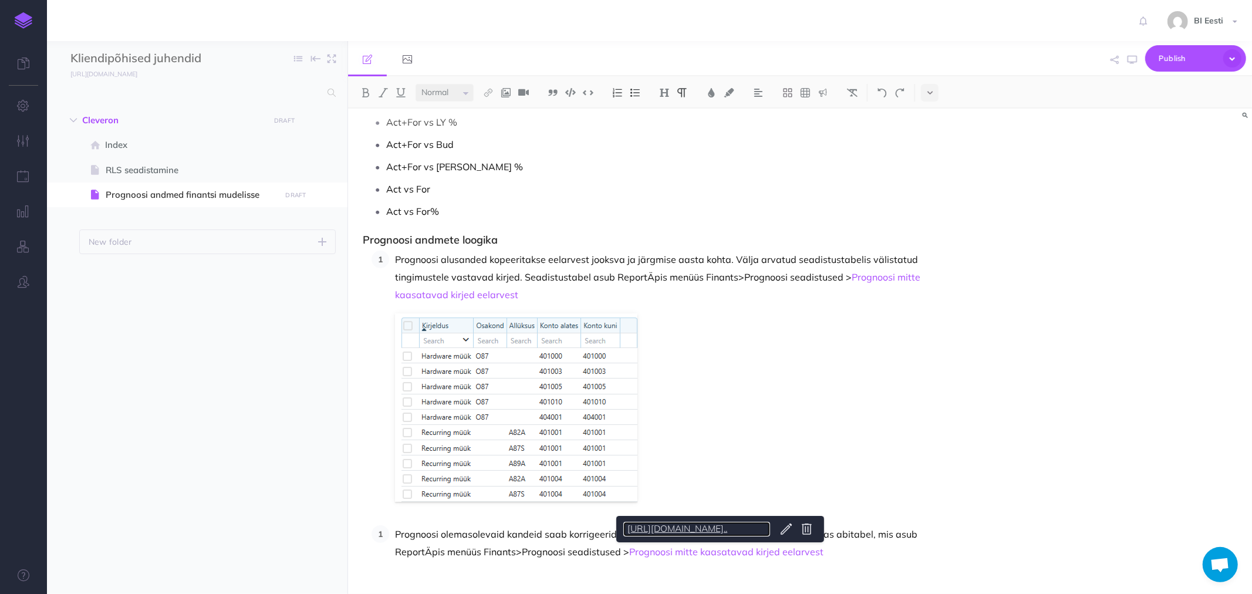
drag, startPoint x: 721, startPoint y: 553, endPoint x: 700, endPoint y: 525, distance: 34.9
click at [700, 525] on link "https://reportapp.oixio.io/grid/IndexPage?confi..." at bounding box center [696, 529] width 147 height 15
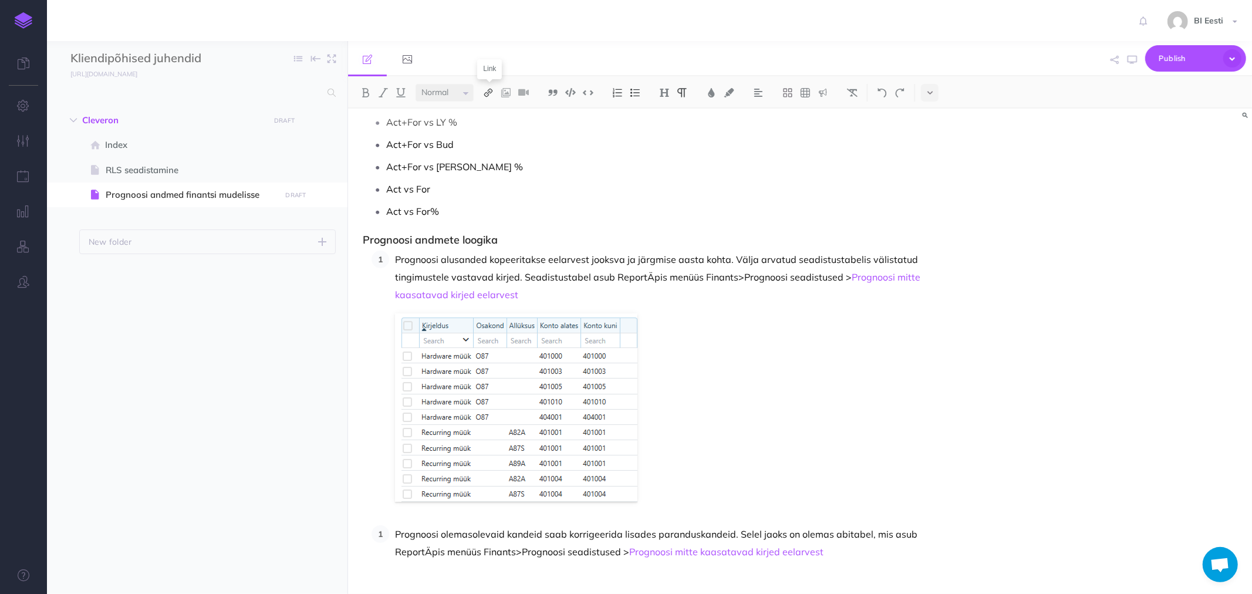
click at [489, 89] on img at bounding box center [488, 92] width 11 height 9
click at [489, 127] on icon at bounding box center [488, 131] width 9 height 8
select select
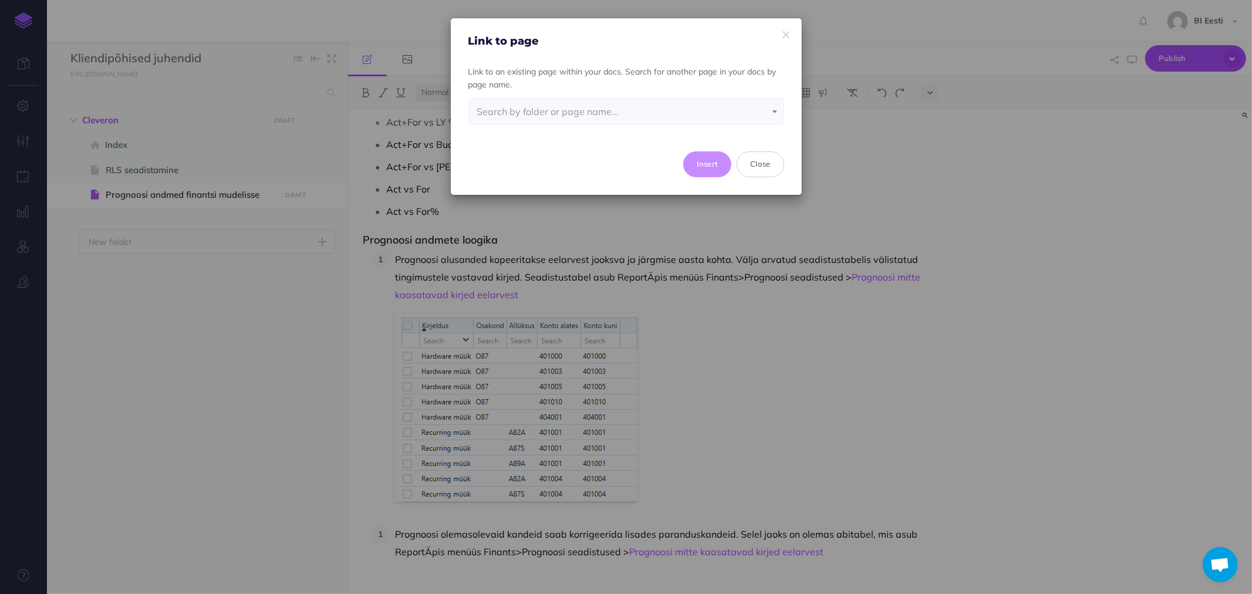
click at [543, 71] on p "Link to an existing page within your docs. Search for another page in your docs…" at bounding box center [626, 78] width 316 height 26
click at [784, 568] on div "Link to page Link to an existing page within your docs. Search for another page…" at bounding box center [626, 297] width 1252 height 594
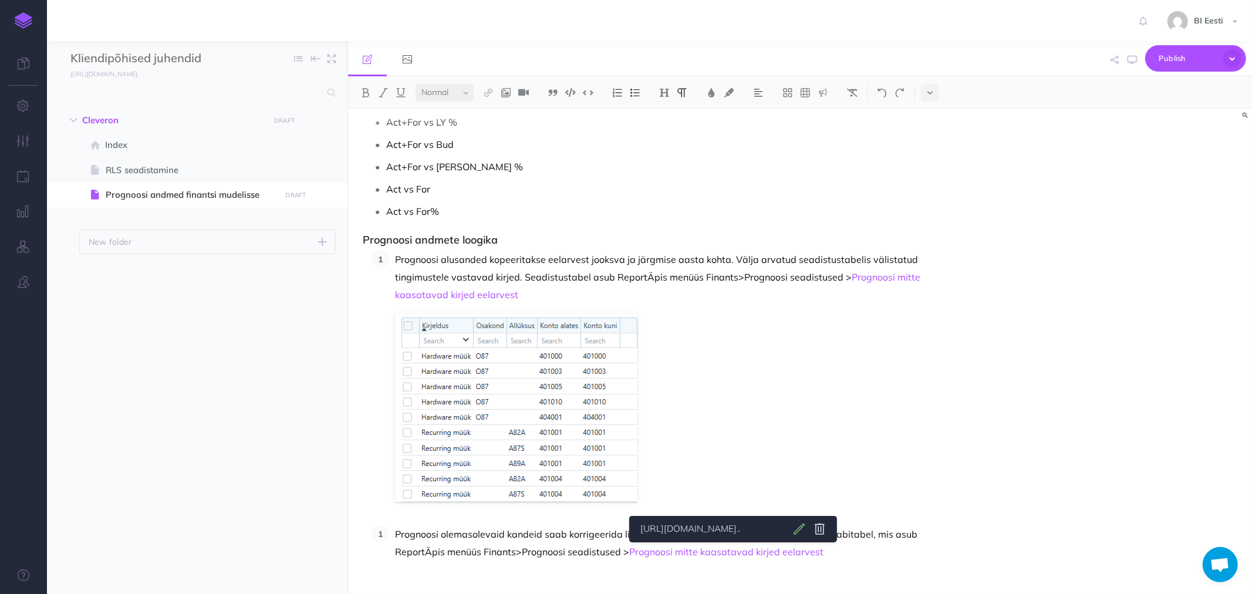
click at [822, 529] on body "Toggle Navigation BI Eesti Settings Account Settings Teams BI Support Documenta…" at bounding box center [626, 297] width 1252 height 594
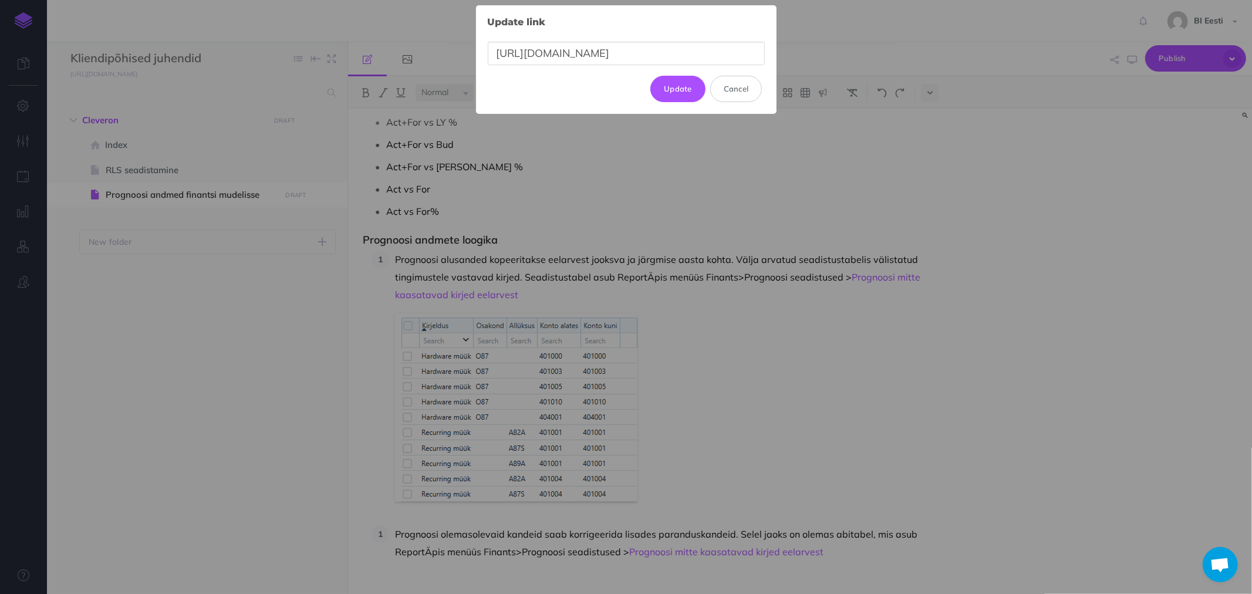
scroll to position [0, 2]
type input "https://reportapp.oixio.io/grid/IndexPage?configId=564"
click at [690, 88] on button "Update" at bounding box center [677, 89] width 55 height 26
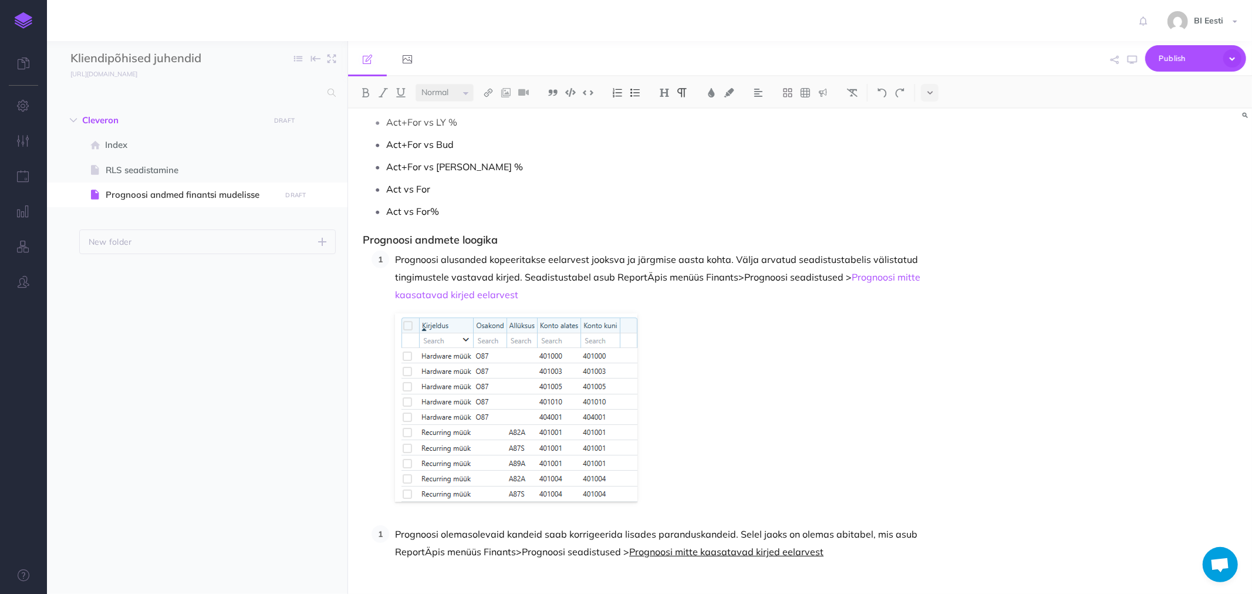
click at [629, 551] on link "Prognoosi mitte kaasatavad kirjed eelarvest" at bounding box center [726, 552] width 194 height 12
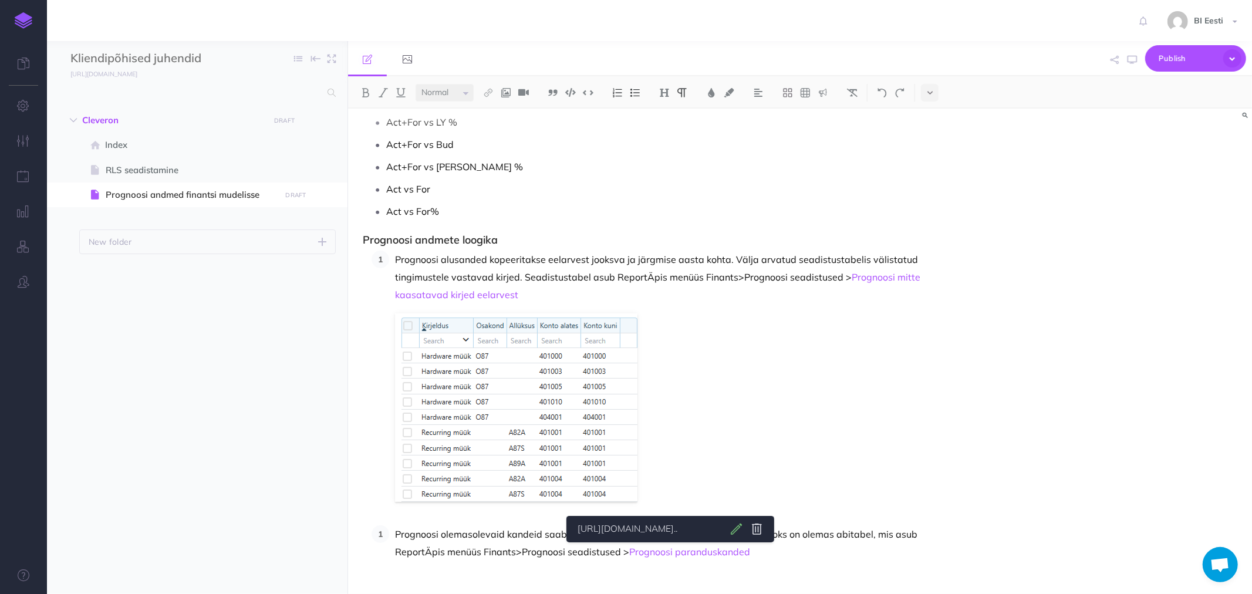
click at [764, 532] on body "Toggle Navigation BI Eesti Settings Account Settings Teams BI Support Documenta…" at bounding box center [626, 297] width 1252 height 594
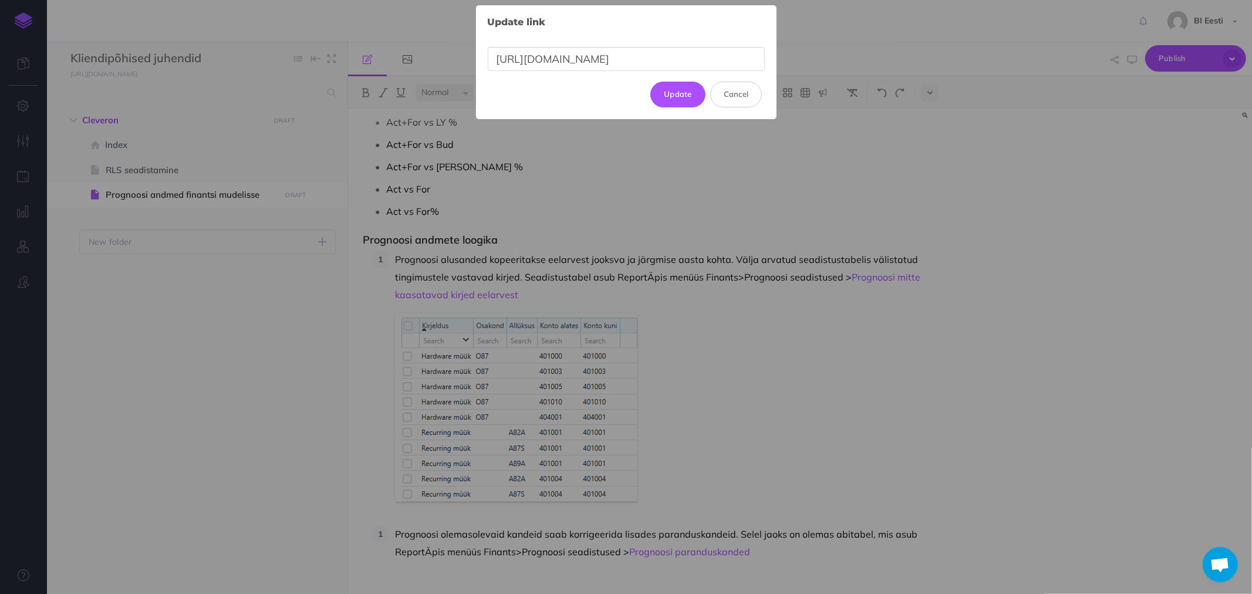
scroll to position [0, 2]
click at [731, 470] on div "Update link × https://reportapp.oixio.io/grid/IndexPage?configId=564 Update Can…" at bounding box center [626, 297] width 1252 height 594
click at [775, 554] on div "Update link × https://reportapp.oixio.io/grid/IndexPage?configId=564 Update Can…" at bounding box center [626, 297] width 1252 height 594
click at [688, 100] on button "Update" at bounding box center [677, 95] width 55 height 26
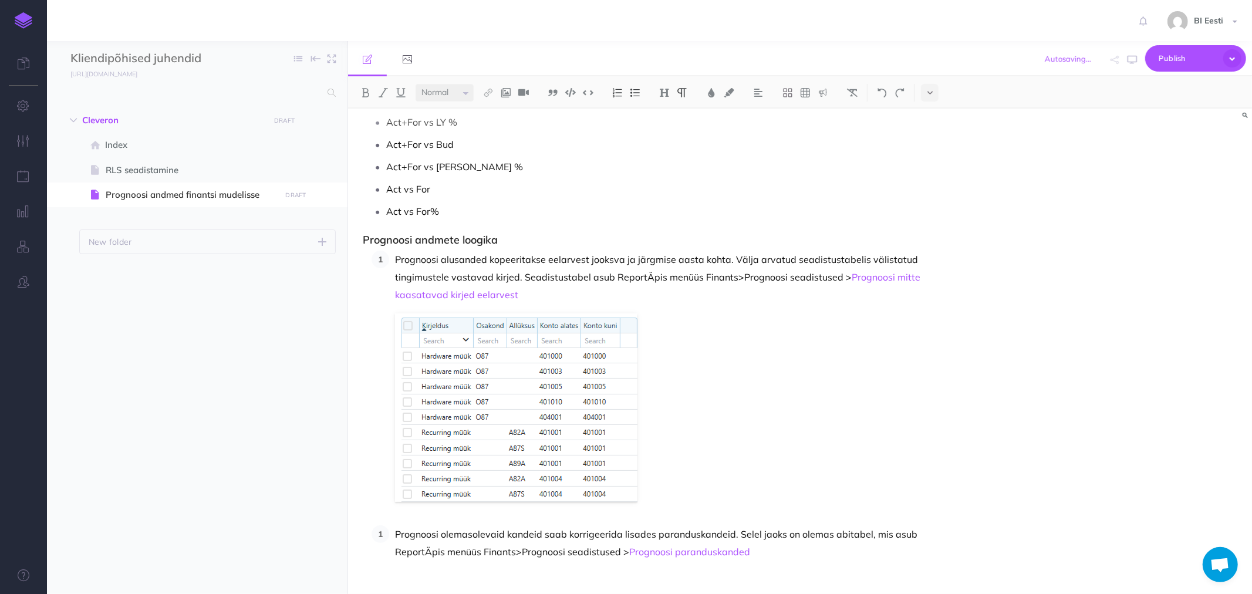
click at [525, 549] on p "Prognoosi olemasolevaid kandeid saab korrigeerida lisades paranduskandeid. Sele…" at bounding box center [680, 542] width 571 height 35
click at [464, 548] on p "Prognoosi olemasolevaid kandeid saab korrigeerida lisades paranduskandeid. Sele…" at bounding box center [680, 542] width 571 height 35
click at [472, 549] on p "Prognoosi olemasolevaid kandeid saab korrigeerida lisades paranduskandeid. Sele…" at bounding box center [680, 542] width 571 height 35
click at [676, 276] on p "Prognoosi alusanded kopeeritakse eelarvest jooksva ja järgmise aasta kohta. Väl…" at bounding box center [680, 277] width 571 height 53
click at [684, 275] on p "Prognoosi alusanded kopeeritakse eelarvest jooksva ja järgmise aasta kohta. Väl…" at bounding box center [680, 277] width 571 height 53
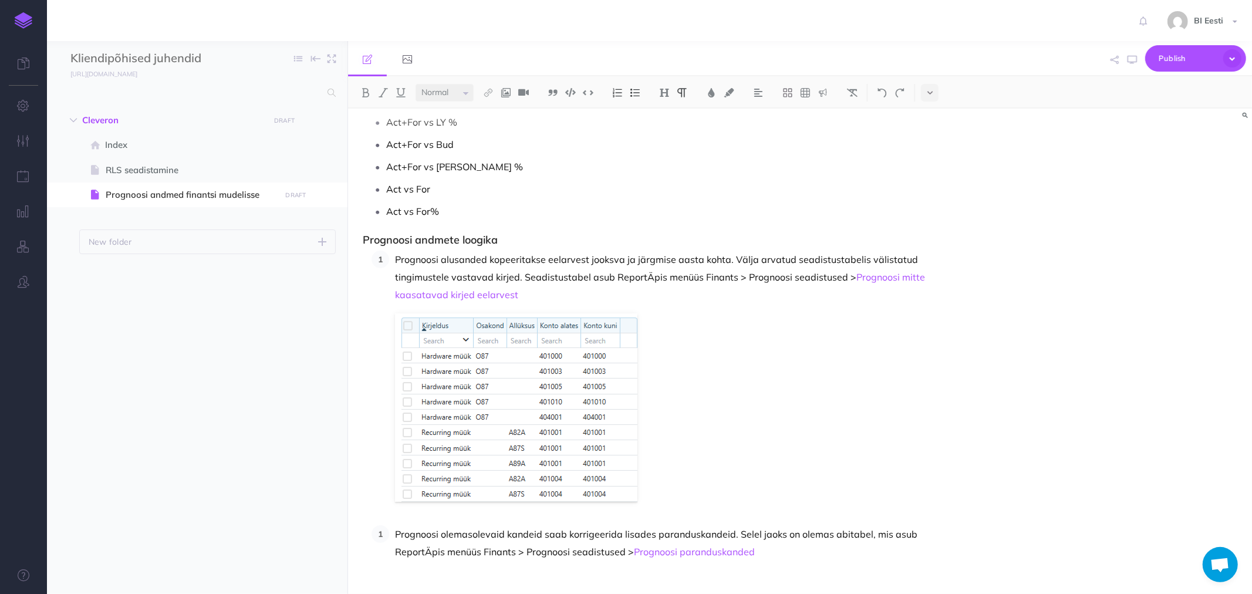
click at [747, 555] on p "Prognoosi olemasolevaid kandeid saab korrigeerida lisades paranduskandeid. Sele…" at bounding box center [680, 542] width 571 height 35
click at [728, 554] on p "Prognoosi olemasolevaid kandeid saab korrigeerida lisades paranduskandeid. Sele…" at bounding box center [680, 542] width 571 height 35
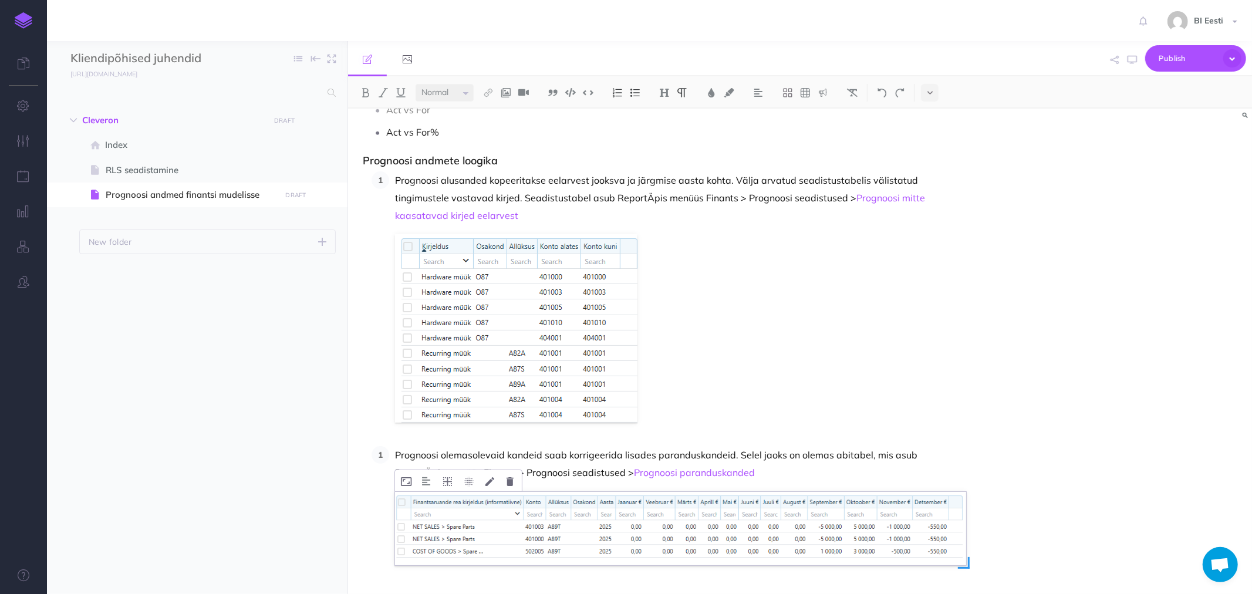
scroll to position [252, 0]
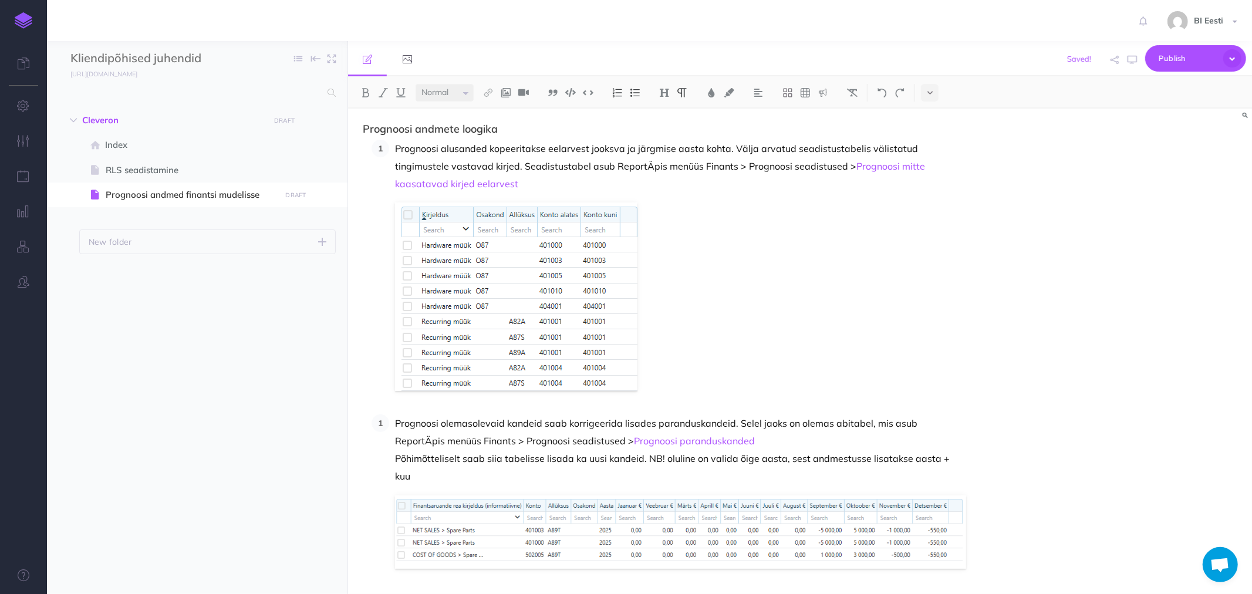
click at [906, 461] on p "Prognoosi olemasolevaid kandeid saab korrigeerida lisades paranduskandeid. Sele…" at bounding box center [680, 449] width 571 height 70
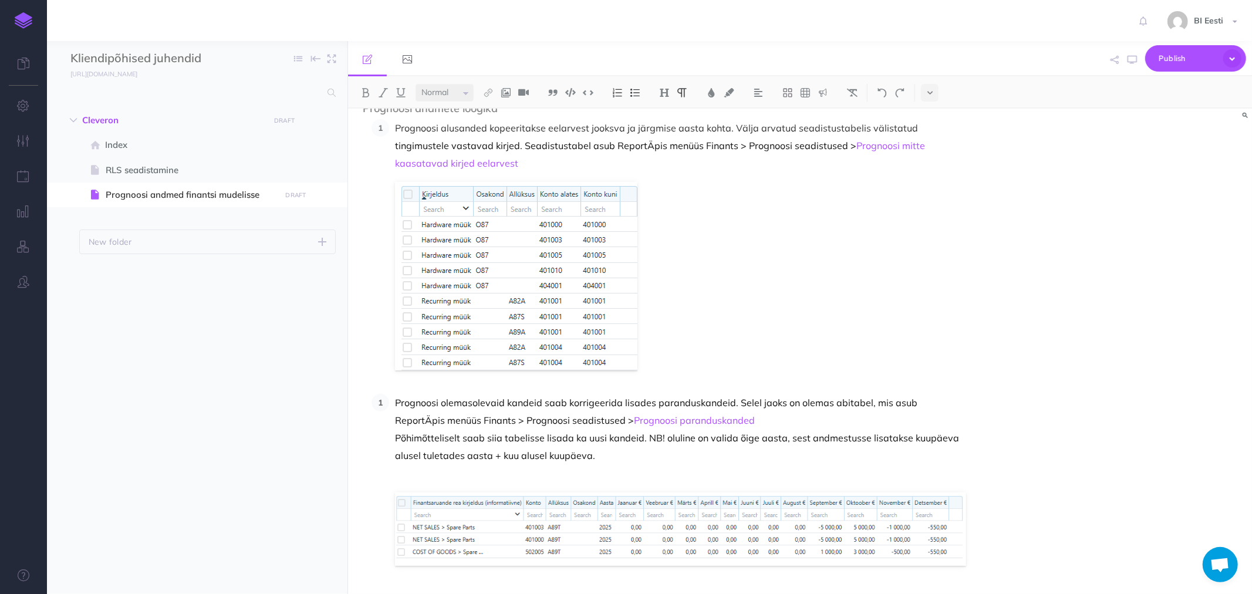
scroll to position [305, 0]
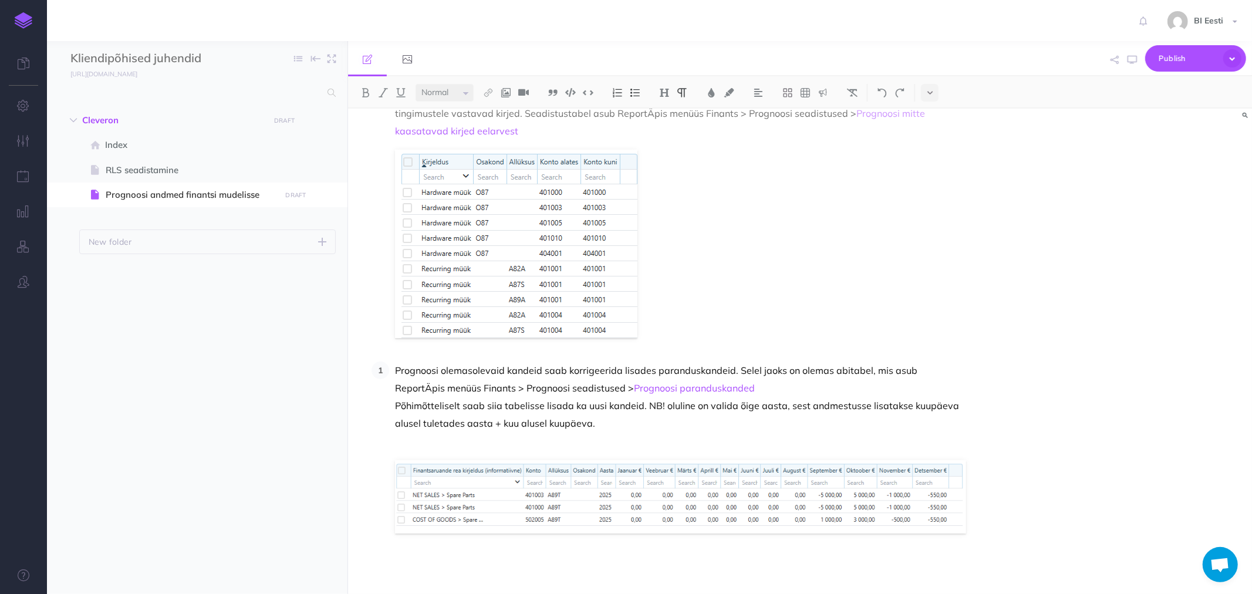
click at [560, 443] on p "Prognoosi olemasolevaid kandeid saab korrigeerida lisades paranduskandeid. Sele…" at bounding box center [680, 406] width 571 height 88
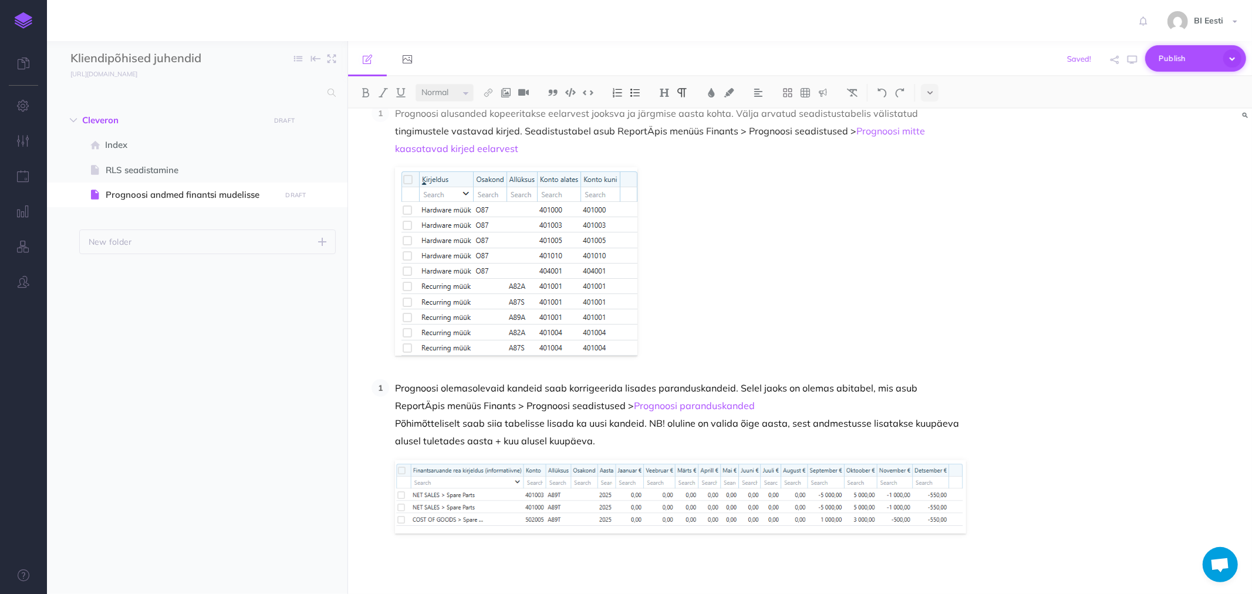
click at [1187, 56] on span "Publish" at bounding box center [1188, 58] width 59 height 18
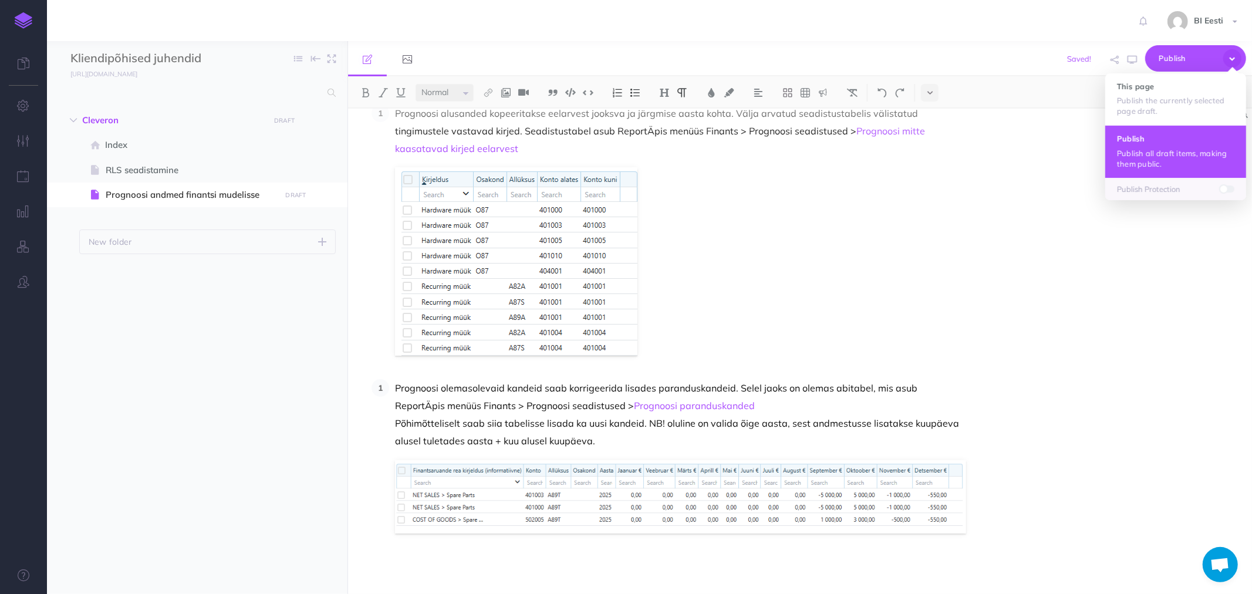
click at [1155, 132] on button "Publish Publish all draft items, making them public." at bounding box center [1175, 151] width 141 height 52
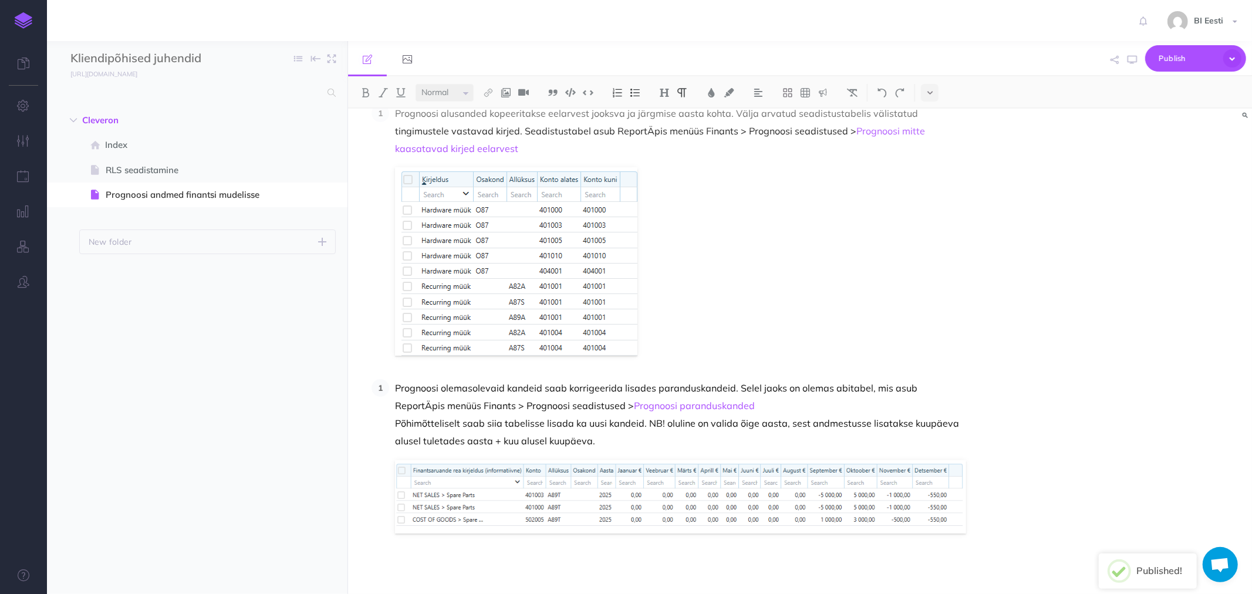
drag, startPoint x: 154, startPoint y: 194, endPoint x: 110, endPoint y: 330, distance: 142.9
click at [110, 332] on ul "Cleveron New folder Add a new folder inside this folder New page Add a new blan…" at bounding box center [197, 335] width 301 height 455
click at [1135, 60] on icon "button" at bounding box center [1131, 59] width 9 height 9
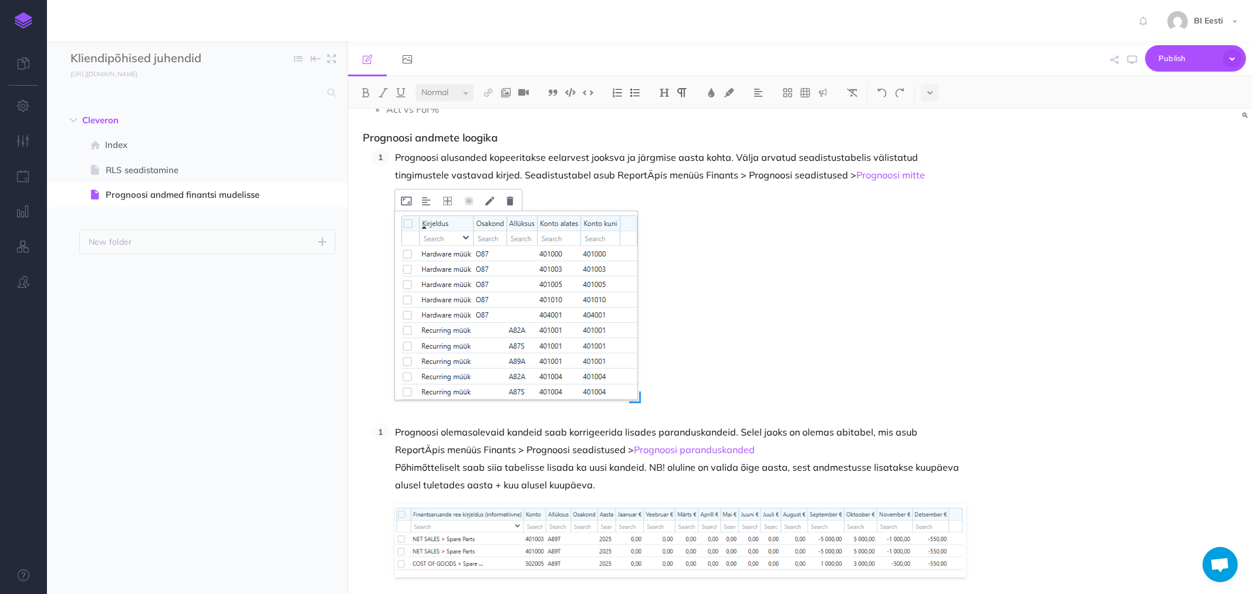
scroll to position [222, 0]
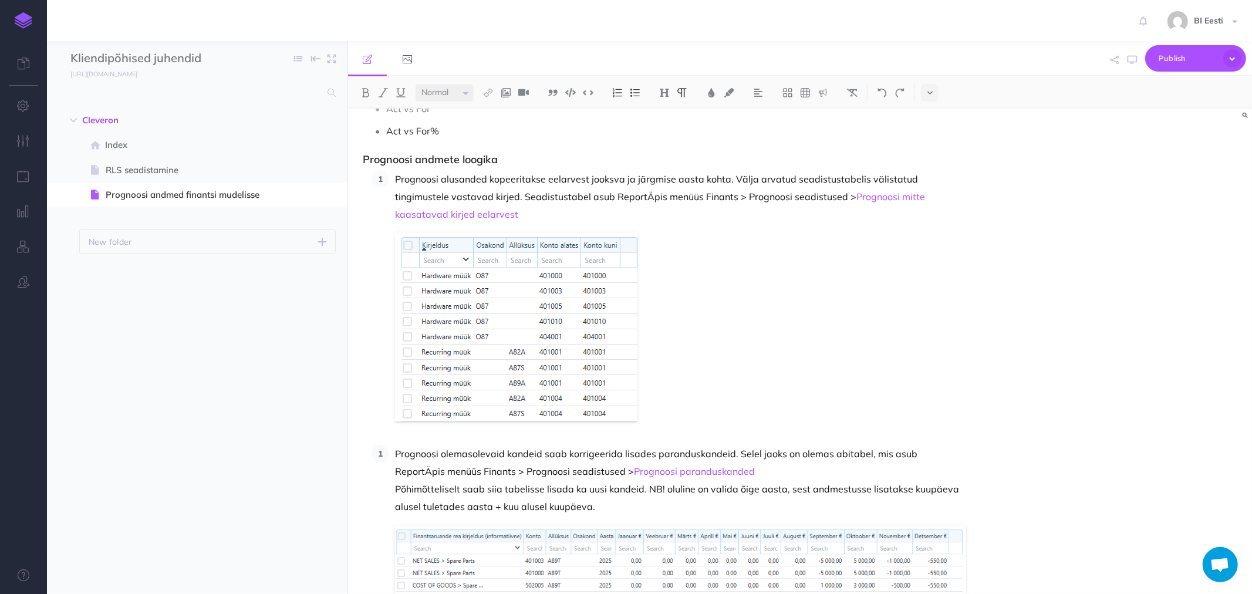
click at [671, 420] on figure at bounding box center [680, 327] width 571 height 188
drag, startPoint x: 387, startPoint y: 449, endPoint x: 397, endPoint y: 441, distance: 12.6
click at [389, 447] on li "Prognoosi olemasolevaid kandeid saab korrigeerida lisades paranduskandeid. Sele…" at bounding box center [677, 522] width 577 height 154
click at [401, 434] on div "Prognoosi andmestu Prognoosi andmed on komplekt kirjeid, mis laetakse eelarve t…" at bounding box center [664, 274] width 633 height 774
click at [392, 452] on li "Prognoosi olemasolevaid kandeid saab korrigeerida lisades paranduskandeid. Sele…" at bounding box center [677, 522] width 577 height 154
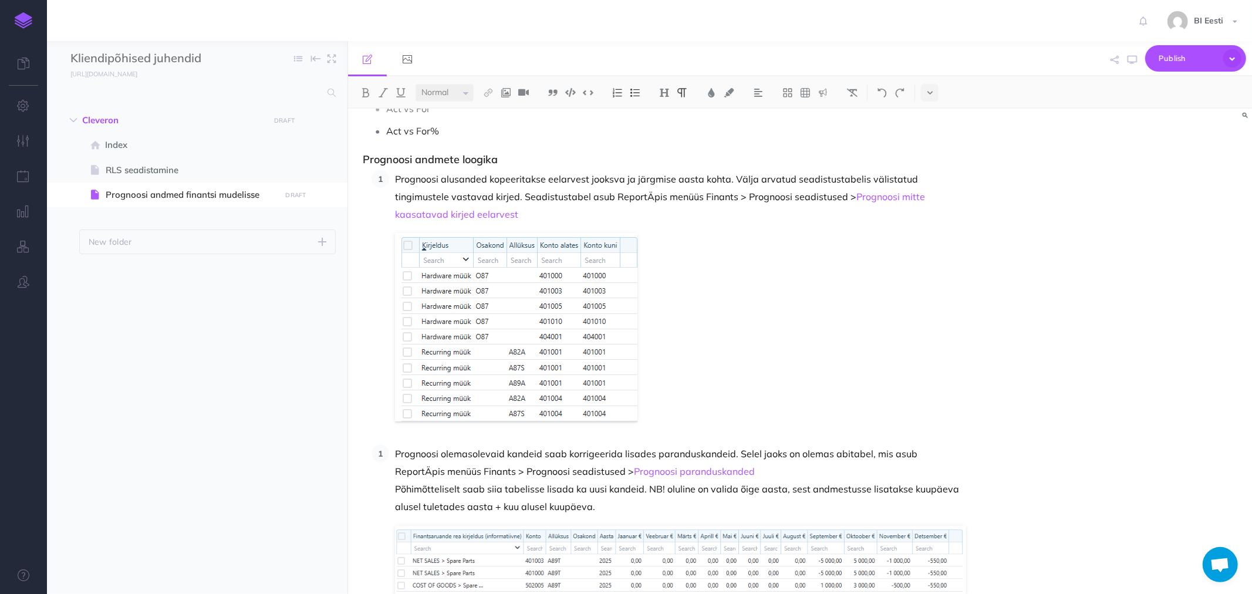
click at [478, 214] on p "Prognoosi alusanded kopeeritakse eelarvest jooksva ja järgmise aasta kohta. Väl…" at bounding box center [680, 196] width 571 height 53
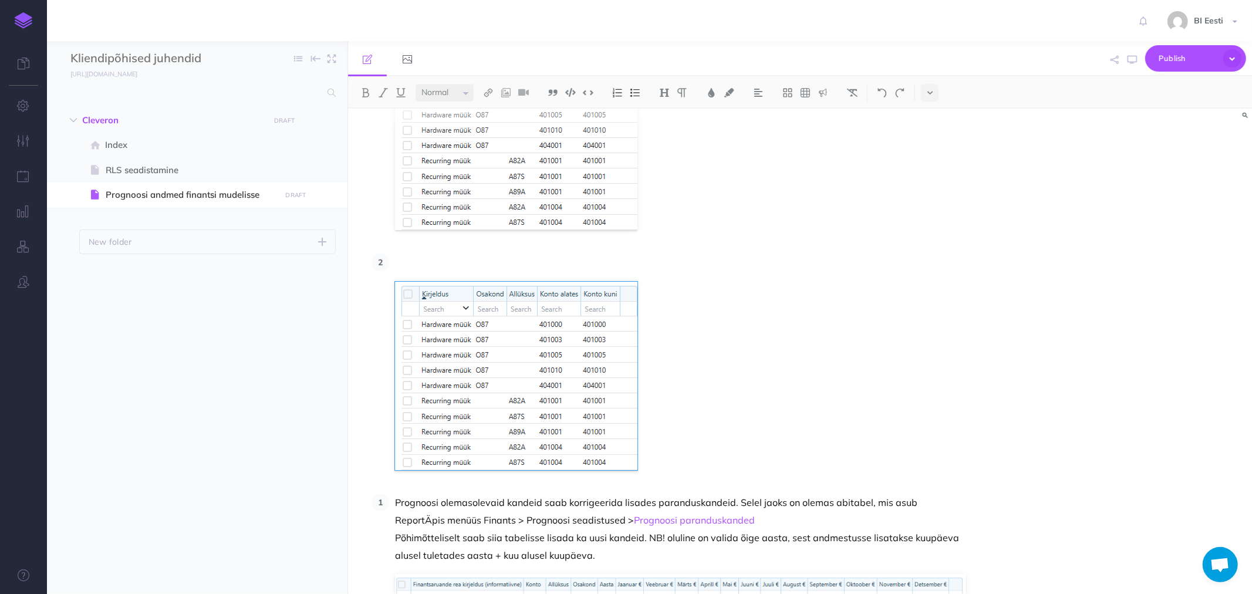
scroll to position [418, 0]
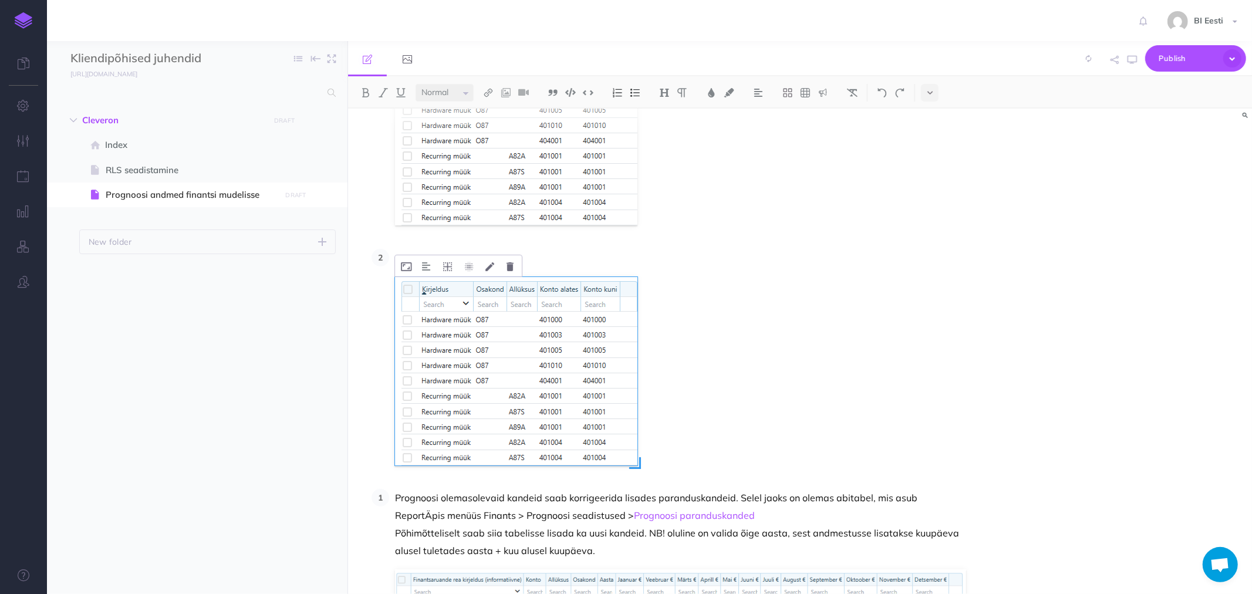
click at [558, 378] on img at bounding box center [516, 371] width 242 height 188
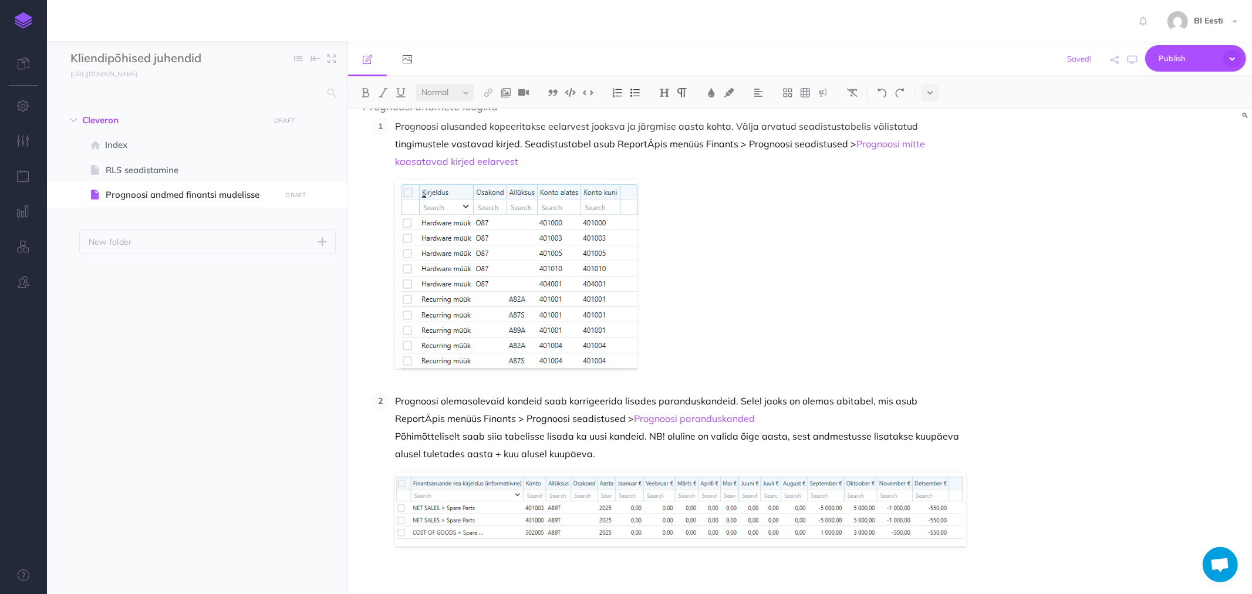
scroll to position [288, 0]
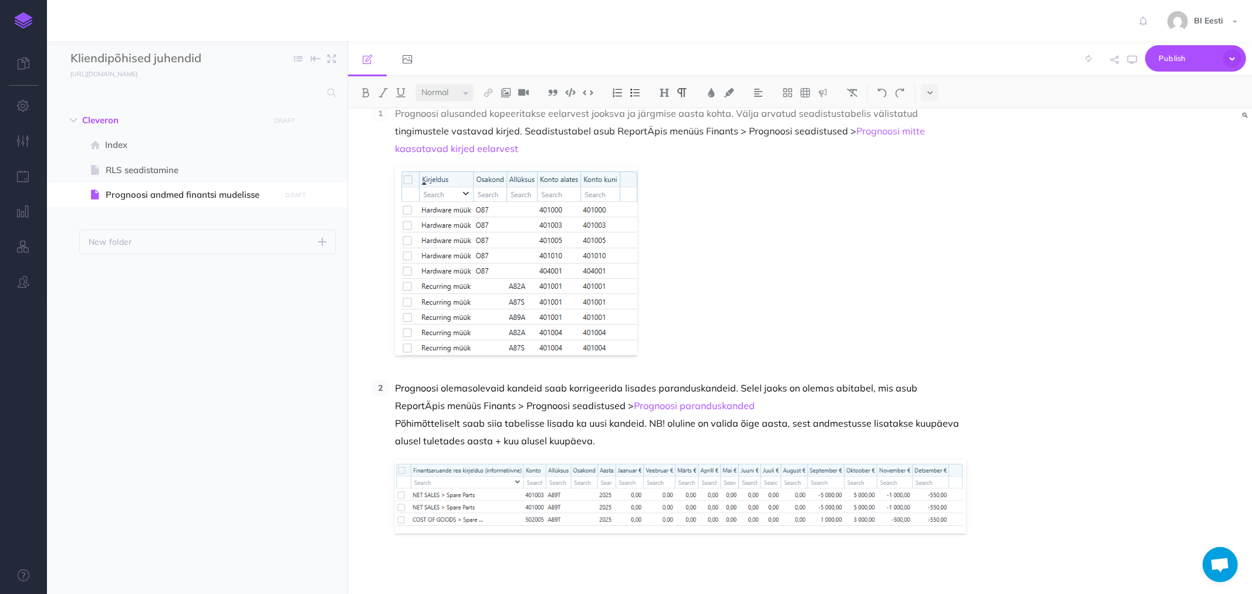
click at [1000, 522] on div "Prognoosi andmestu Prognoosi andmed on komplekt kirjeid, mis laetakse eelarve t…" at bounding box center [800, 351] width 904 height 485
click at [611, 438] on p "Prognoosi olemasolevaid kandeid saab korrigeerida lisades paranduskandeid. Sele…" at bounding box center [680, 414] width 571 height 70
click at [1187, 56] on span "Publish" at bounding box center [1188, 58] width 59 height 18
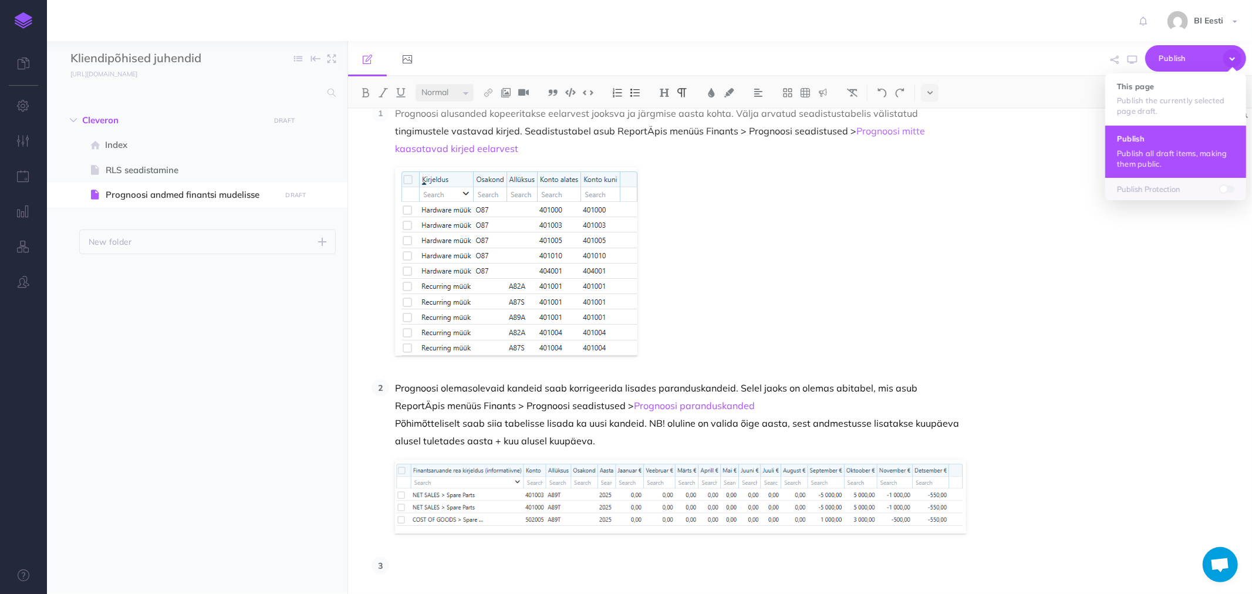
click at [1153, 141] on h4 "Publish" at bounding box center [1175, 138] width 117 height 8
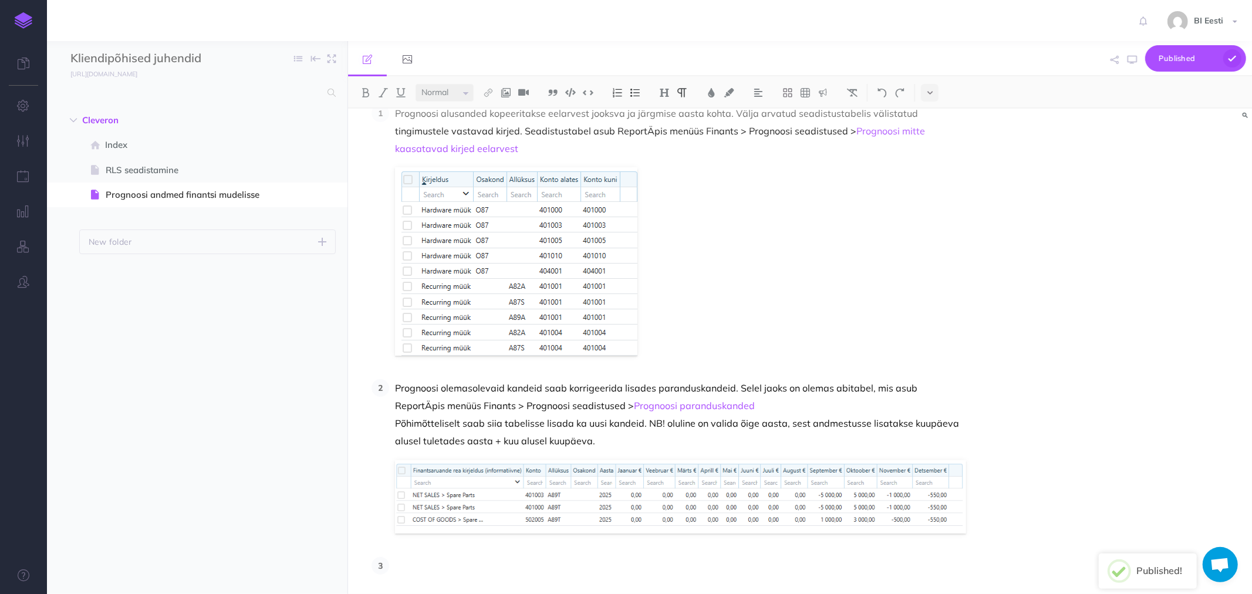
click at [431, 564] on p at bounding box center [680, 566] width 571 height 18
click at [513, 569] on p "HubSpot andmed" at bounding box center [680, 566] width 571 height 18
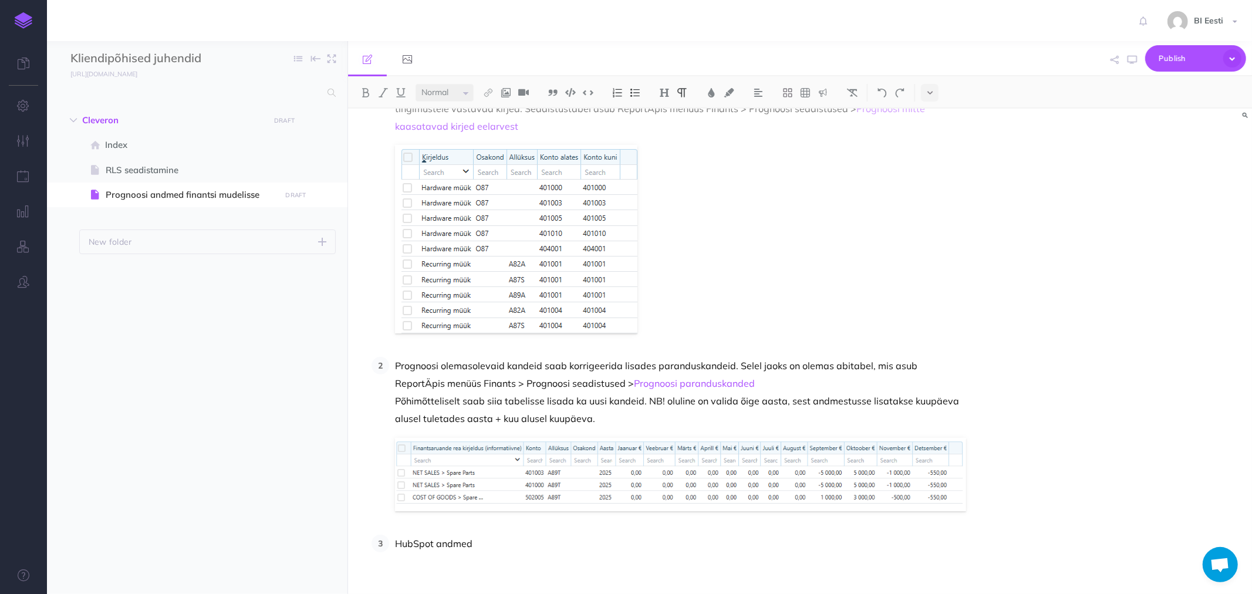
scroll to position [319, 0]
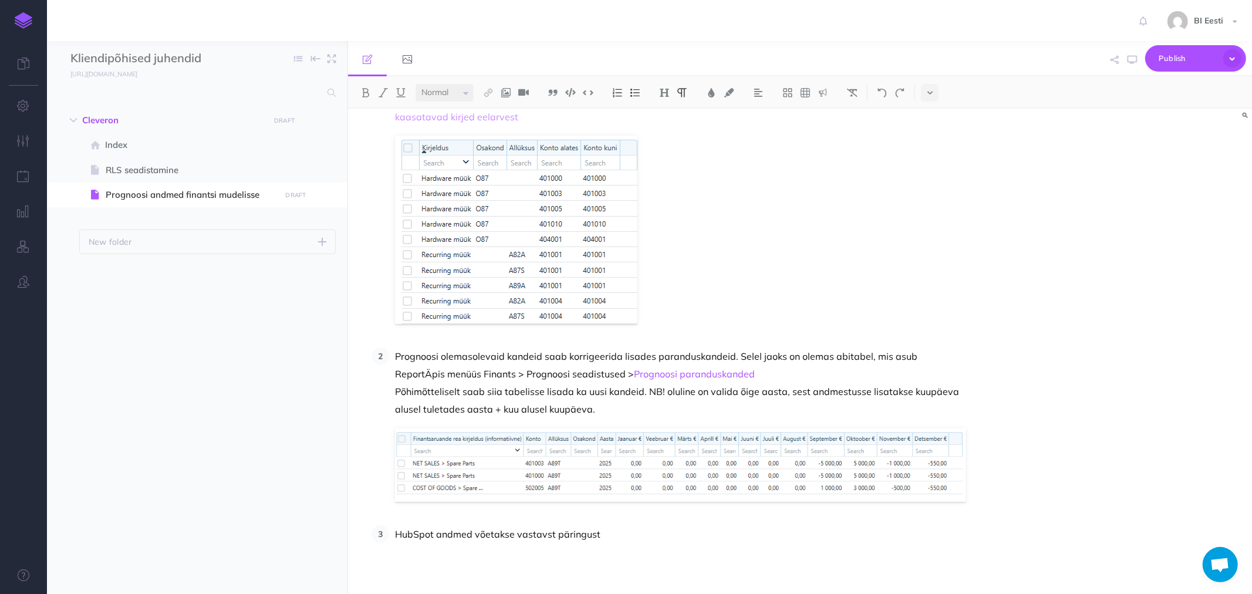
click at [541, 533] on p "HubSpot andmed võetakse vastavst päringust" at bounding box center [680, 534] width 571 height 18
click at [543, 532] on p "HubSpot andmed võetakse vastavst päringust" at bounding box center [680, 534] width 571 height 18
click at [617, 533] on p "HubSpot andmed võetakse vastavast päringust" at bounding box center [680, 534] width 571 height 18
drag, startPoint x: 518, startPoint y: 531, endPoint x: 556, endPoint y: 536, distance: 39.0
click at [556, 536] on p "HubSpot andmed võetakse vastavast päringust" at bounding box center [680, 534] width 571 height 18
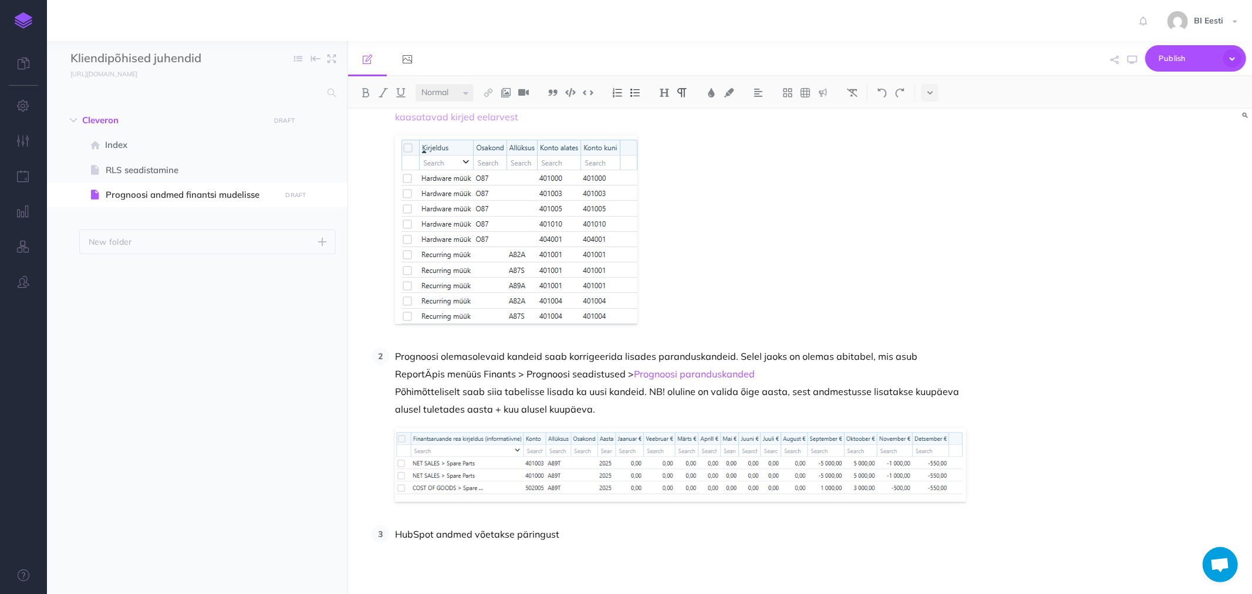
click at [558, 536] on p "HubSpot andmed võetakse päringust" at bounding box center [680, 534] width 571 height 18
click at [791, 538] on p "HubSpot andmed võetakse päringuga HubSpot'st. Põhimõtteliselt on andmete alusal…" at bounding box center [680, 534] width 571 height 18
click at [871, 540] on p "HubSpot andmed võetakse päringuga HubSpot'st. Põhimõtteliselt on andmete alusal…" at bounding box center [680, 534] width 571 height 18
click at [846, 532] on p "HubSpot andmed võetakse päringuga HubSpot'st. Põhimõtteliselt on andmete alusal…" at bounding box center [680, 534] width 571 height 18
click at [947, 537] on p "HubSpot andmed võetakse päringuga HubSpot'st. Põhimõtteliselt on andmete alusal…" at bounding box center [680, 534] width 571 height 18
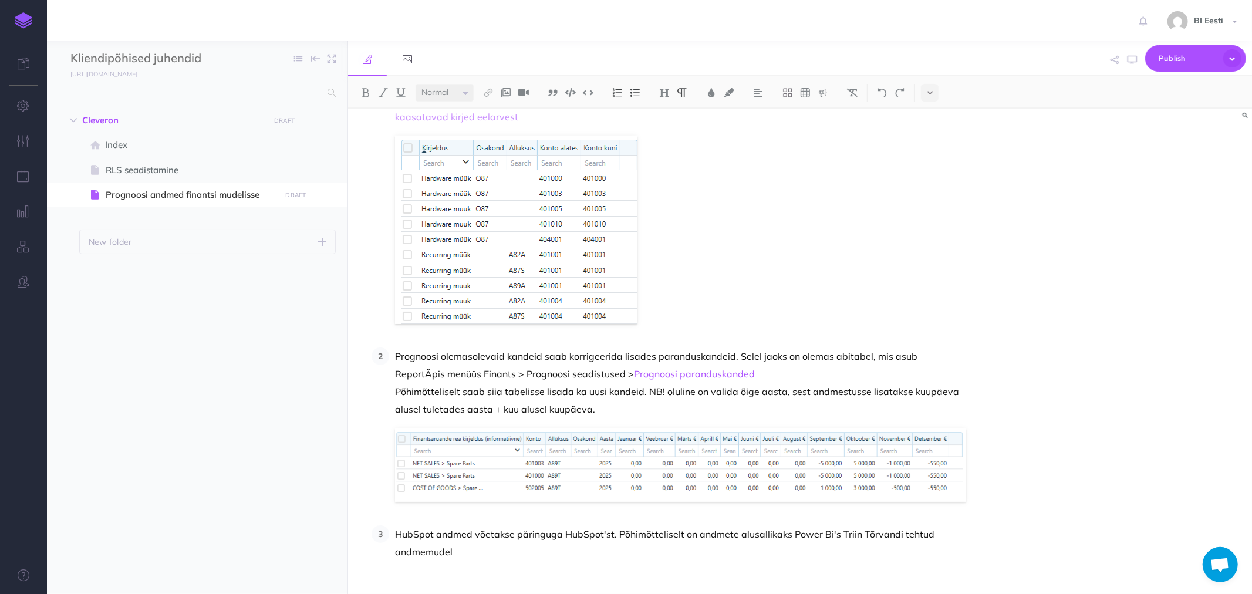
click at [457, 553] on p "HubSpot andmed võetakse päringuga HubSpot'st. Põhimõtteliselt on andmete alusal…" at bounding box center [680, 542] width 571 height 35
drag, startPoint x: 454, startPoint y: 550, endPoint x: 519, endPoint y: 551, distance: 64.6
click at [519, 551] on p "HubSpot andmed võetakse päringuga HubSpot'st. Põhimõtteliselt on andmete alusal…" at bounding box center [680, 542] width 571 height 35
click at [489, 94] on img at bounding box center [488, 92] width 11 height 9
click at [489, 112] on icon at bounding box center [488, 113] width 9 height 8
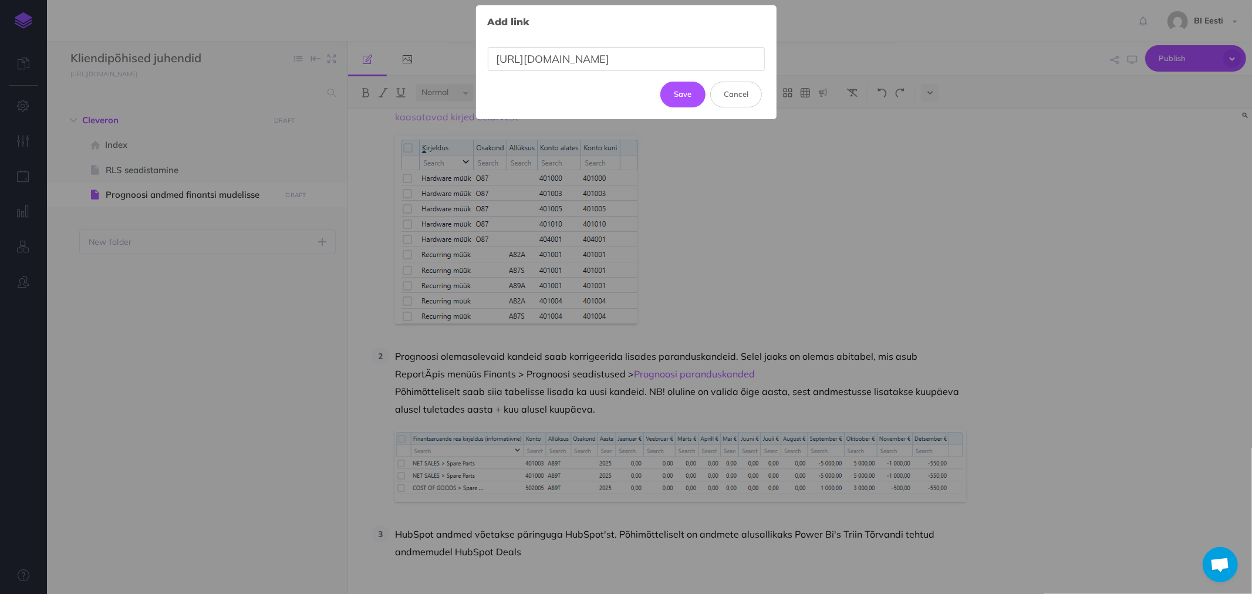
scroll to position [0, 515]
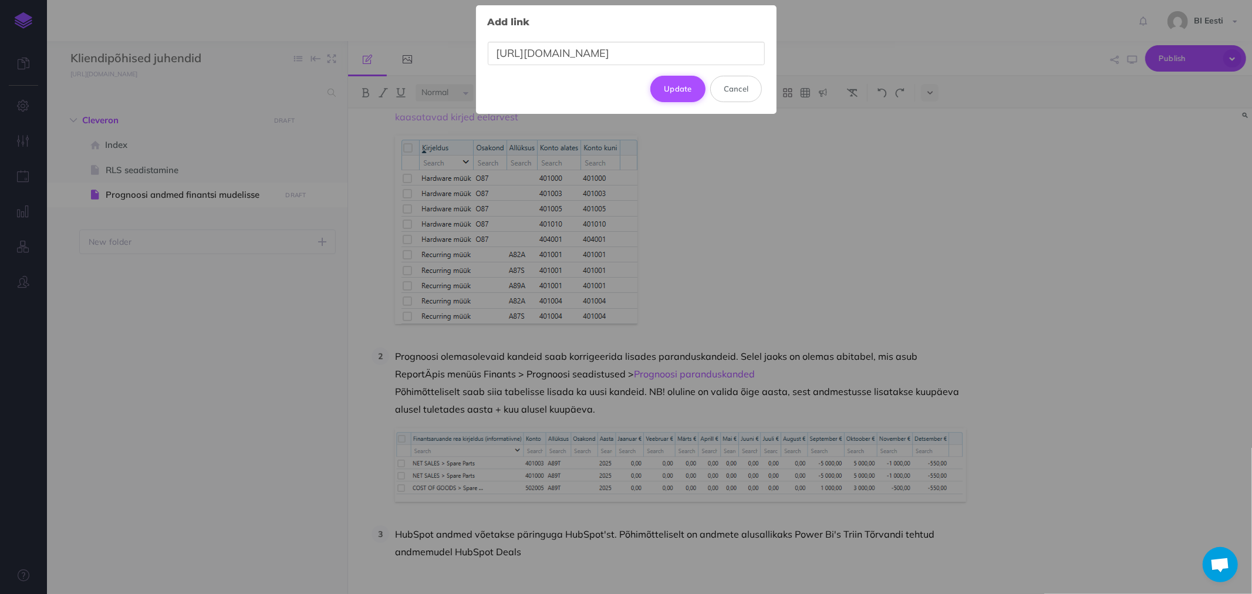
type input "https://app.powerbi.com/groups/34b10410-b58c-41ce-99e3-f6c46d5893ea/datasets/a2…"
click at [671, 86] on button "Update" at bounding box center [677, 89] width 55 height 26
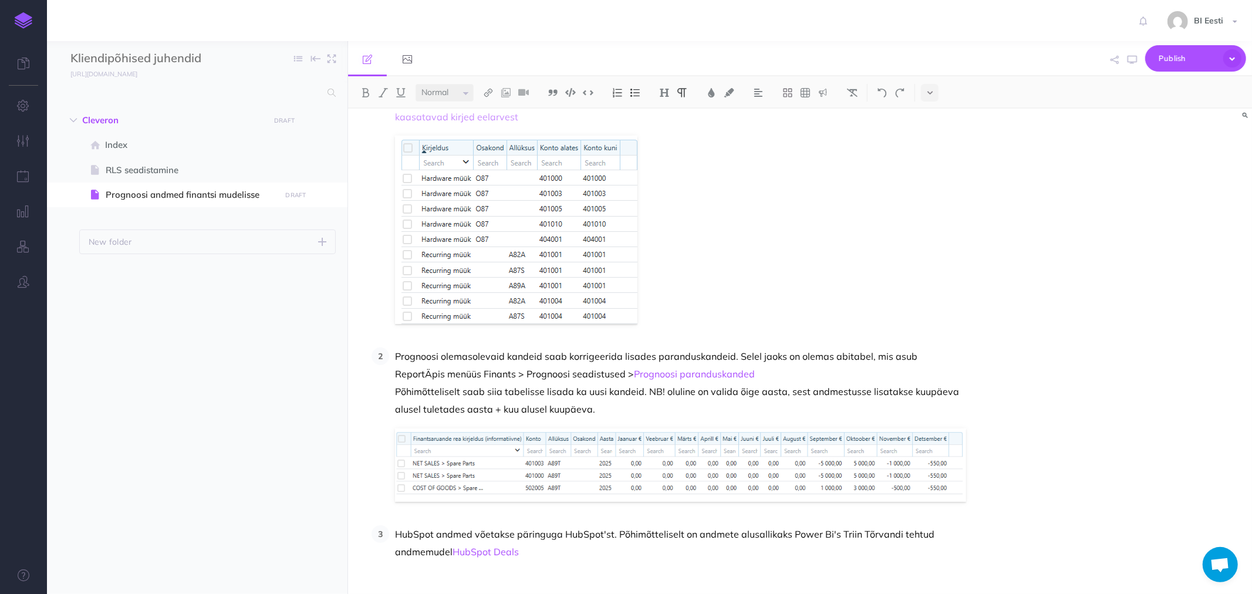
click at [565, 553] on p "HubSpot andmed võetakse päringuga HubSpot'st. Põhimõtteliselt on andmete alusal…" at bounding box center [680, 542] width 571 height 35
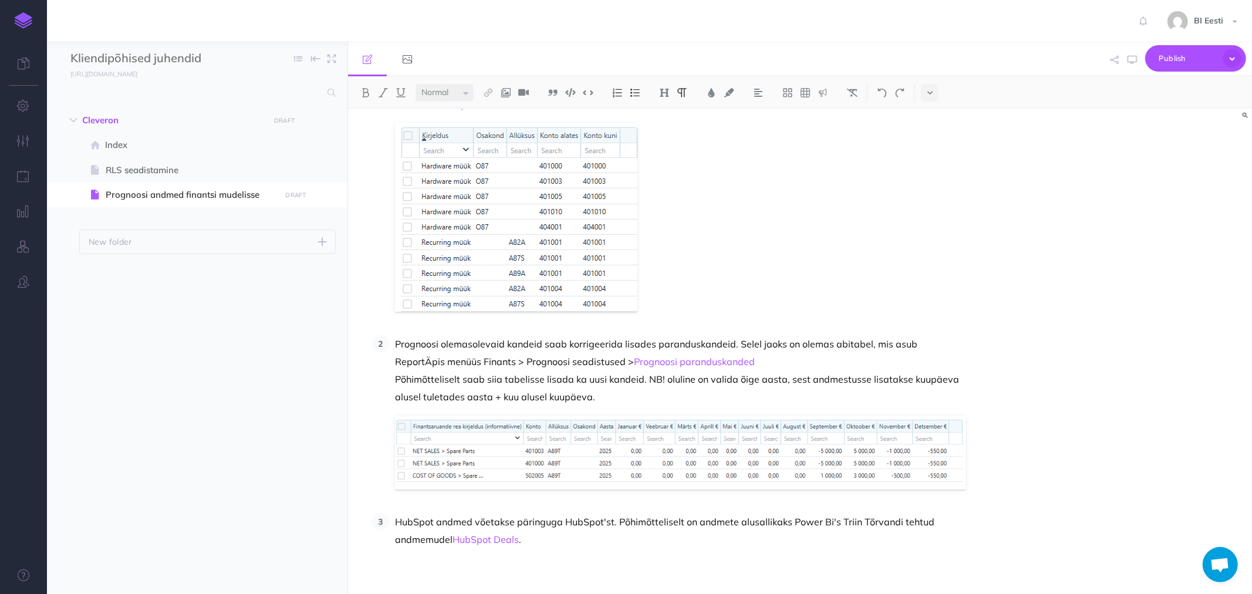
scroll to position [337, 0]
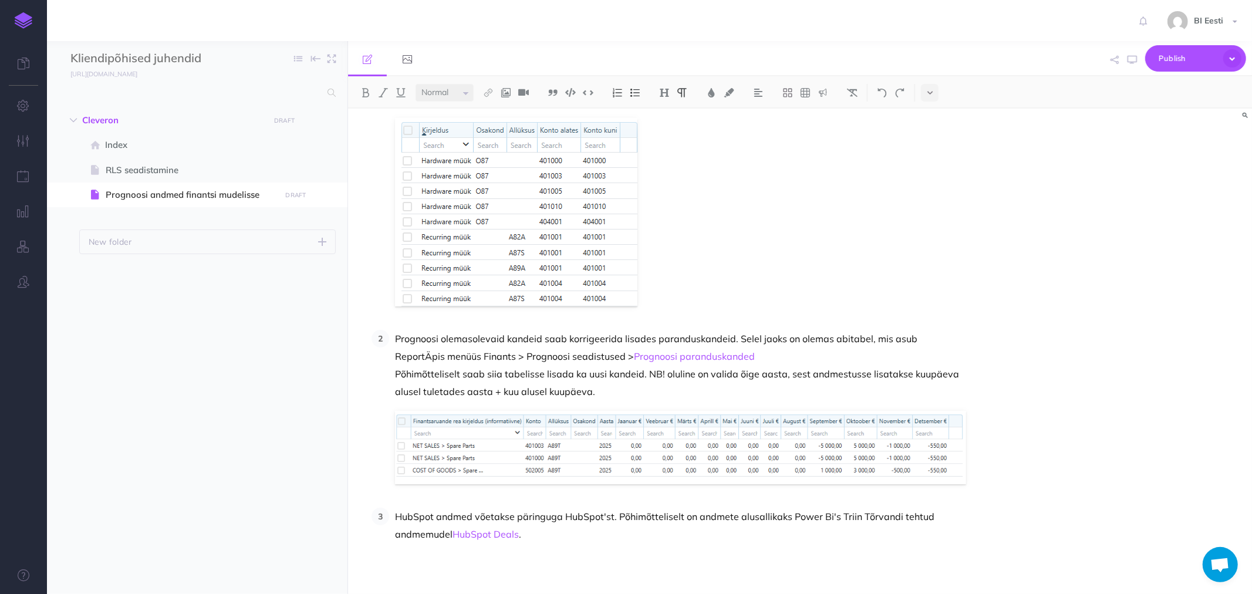
drag, startPoint x: 415, startPoint y: 551, endPoint x: 495, endPoint y: 546, distance: 80.5
click at [415, 551] on div "Prognoosi andmestu Prognoosi andmed on komplekt kirjeid, mis laetakse eelarve t…" at bounding box center [664, 183] width 633 height 823
click at [536, 534] on p "HubSpot andmed võetakse päringuga HubSpot'st. Põhimõtteliselt on andmete alusal…" at bounding box center [680, 525] width 571 height 35
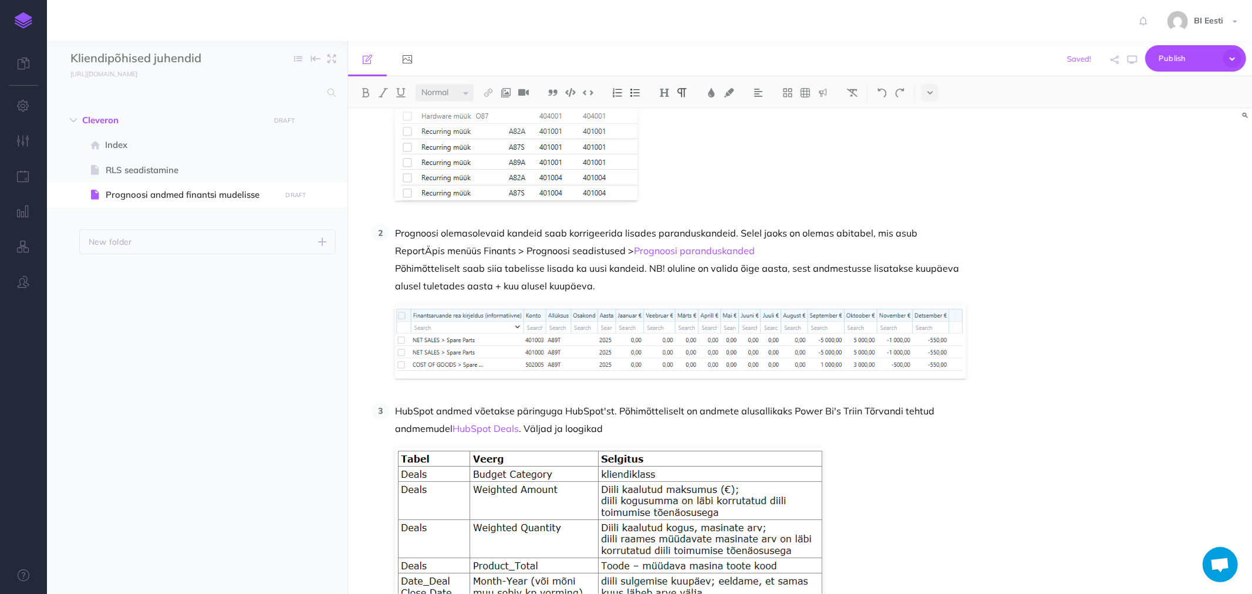
scroll to position [559, 0]
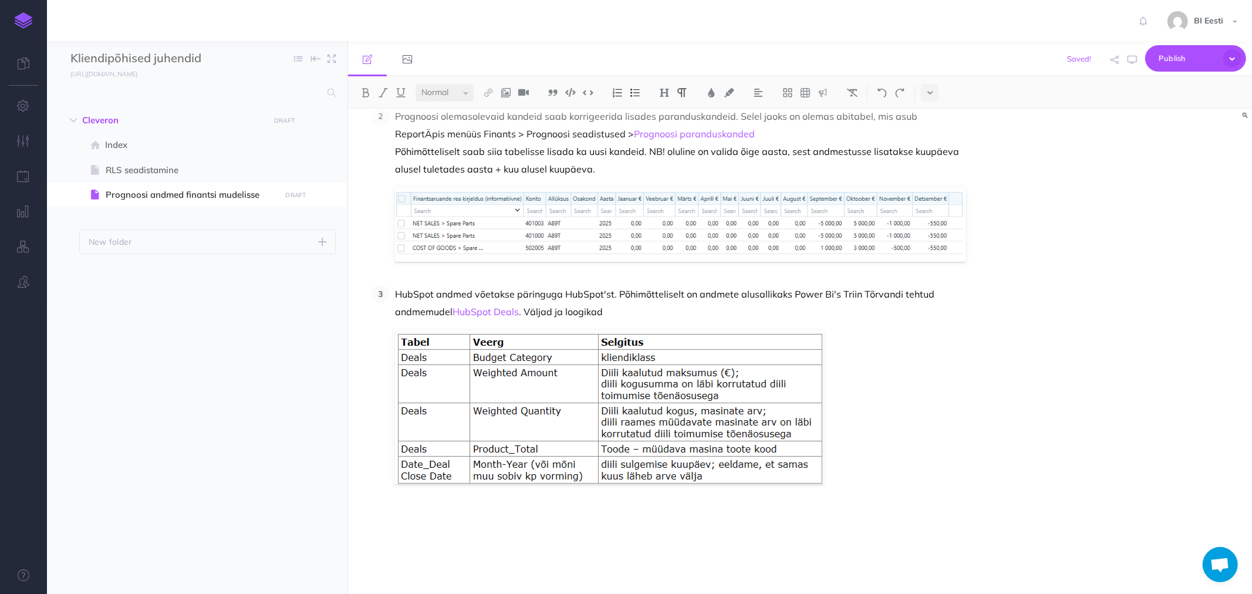
click at [876, 359] on figure at bounding box center [680, 407] width 571 height 153
click at [615, 305] on p "HubSpot andmed võetakse päringuga HubSpot'st. Põhimõtteliselt on andmete alusal…" at bounding box center [680, 302] width 571 height 35
click at [858, 474] on figure at bounding box center [680, 407] width 571 height 153
drag, startPoint x: 518, startPoint y: 543, endPoint x: 503, endPoint y: 532, distance: 18.1
click at [514, 541] on div "Prognoosi andmestu Prognoosi andmed on komplekt kirjeid, mis laetakse eelarve t…" at bounding box center [664, 71] width 633 height 1045
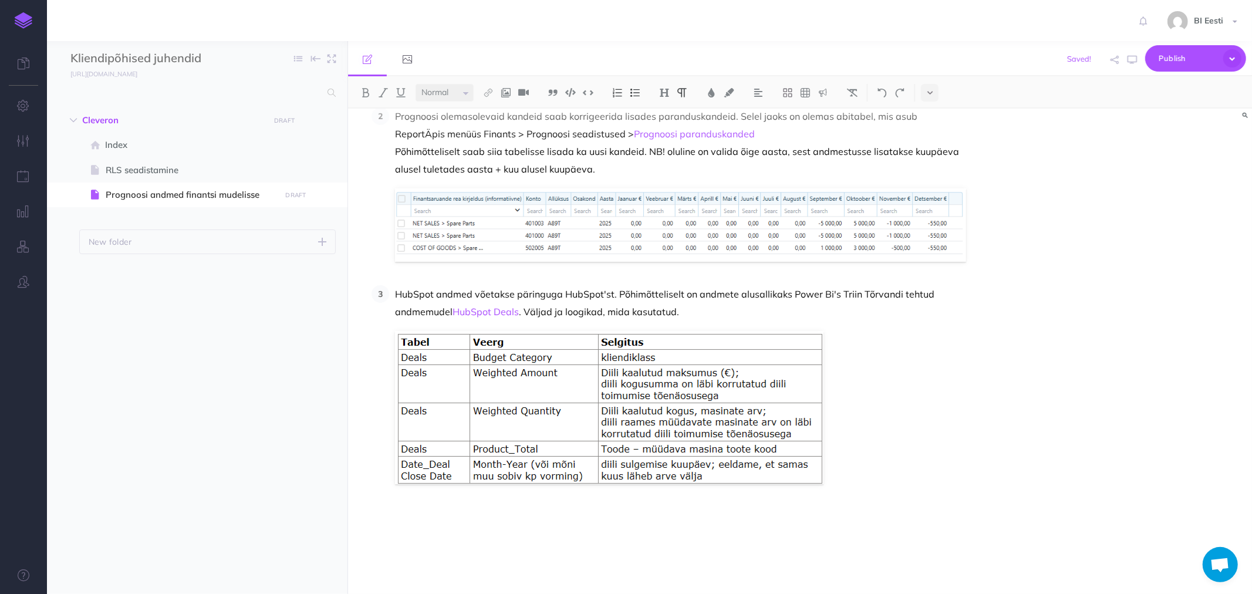
click at [442, 514] on p at bounding box center [680, 525] width 571 height 35
click at [426, 541] on p at bounding box center [680, 525] width 571 height 35
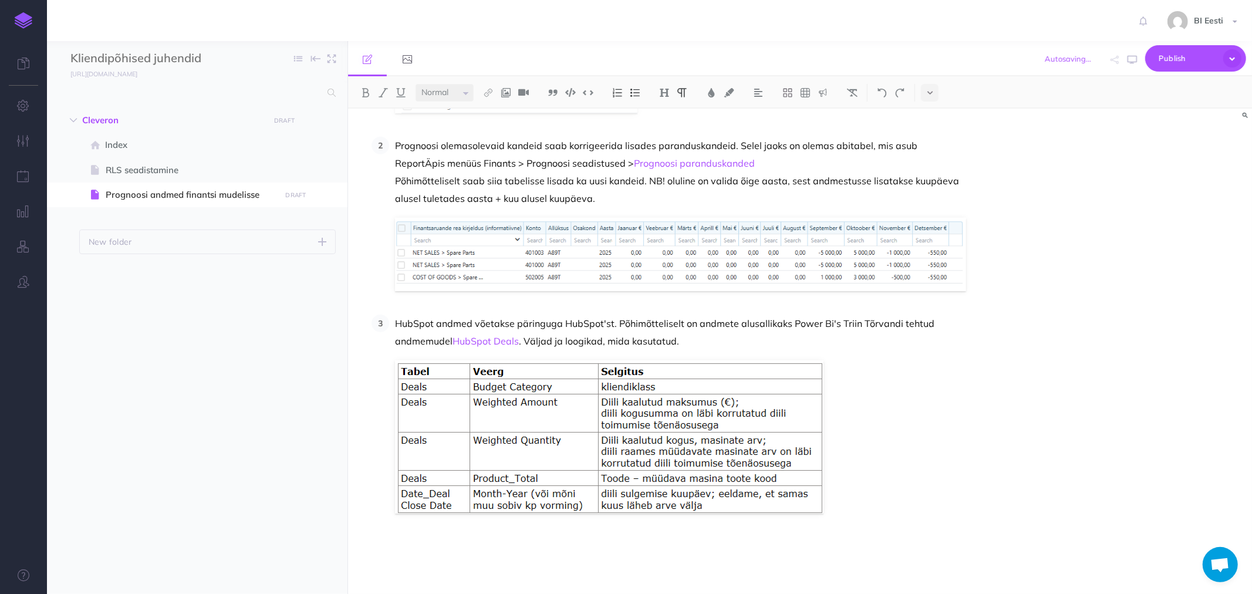
scroll to position [542, 0]
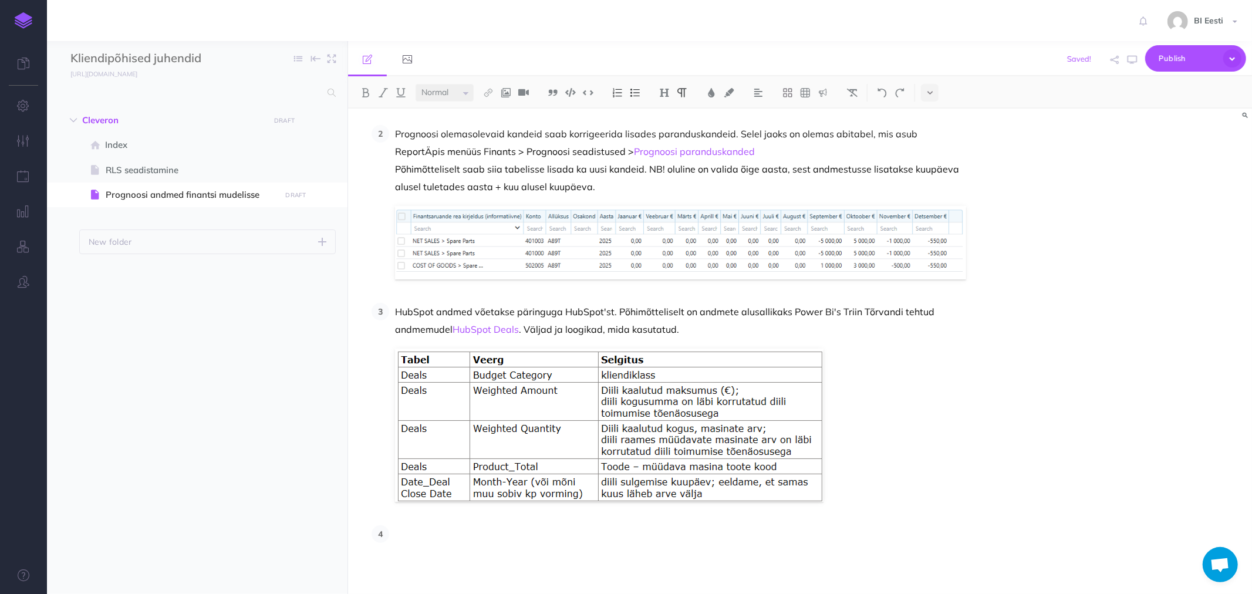
click at [417, 512] on ol "Prognoosi alusanded kopeeritakse eelarvest jooksva ja järgmise aasta kohta. Väl…" at bounding box center [669, 196] width 595 height 693
click at [696, 332] on p "HubSpot andmed võetakse päringuga HubSpot'st. Põhimõtteliselt on andmete alusal…" at bounding box center [680, 320] width 571 height 35
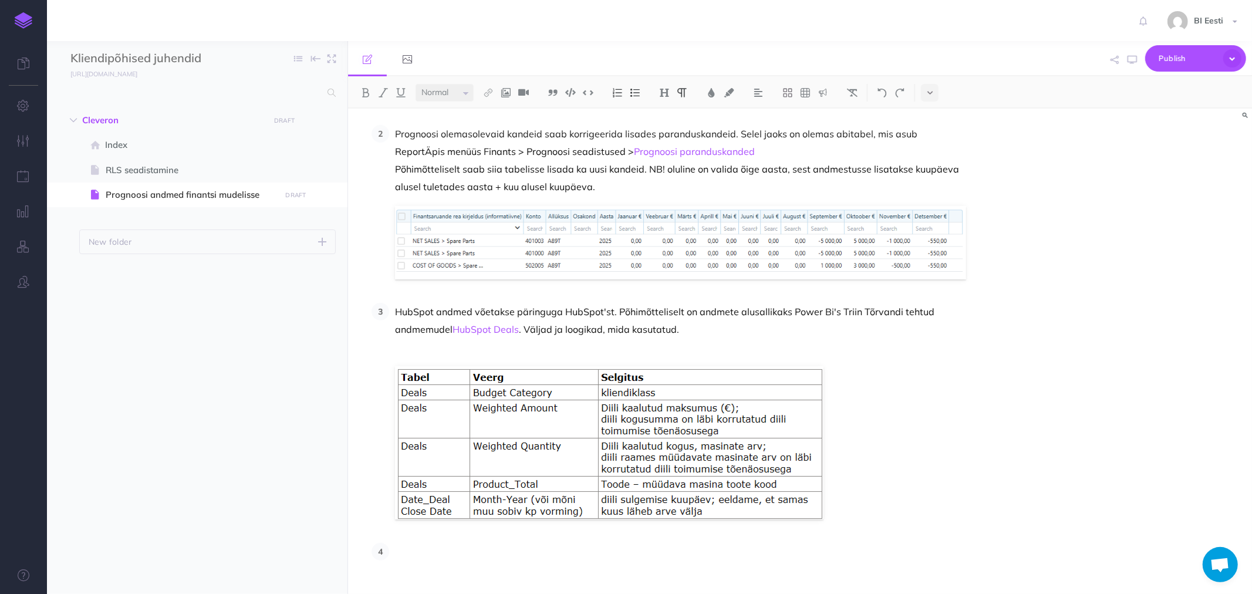
scroll to position [559, 0]
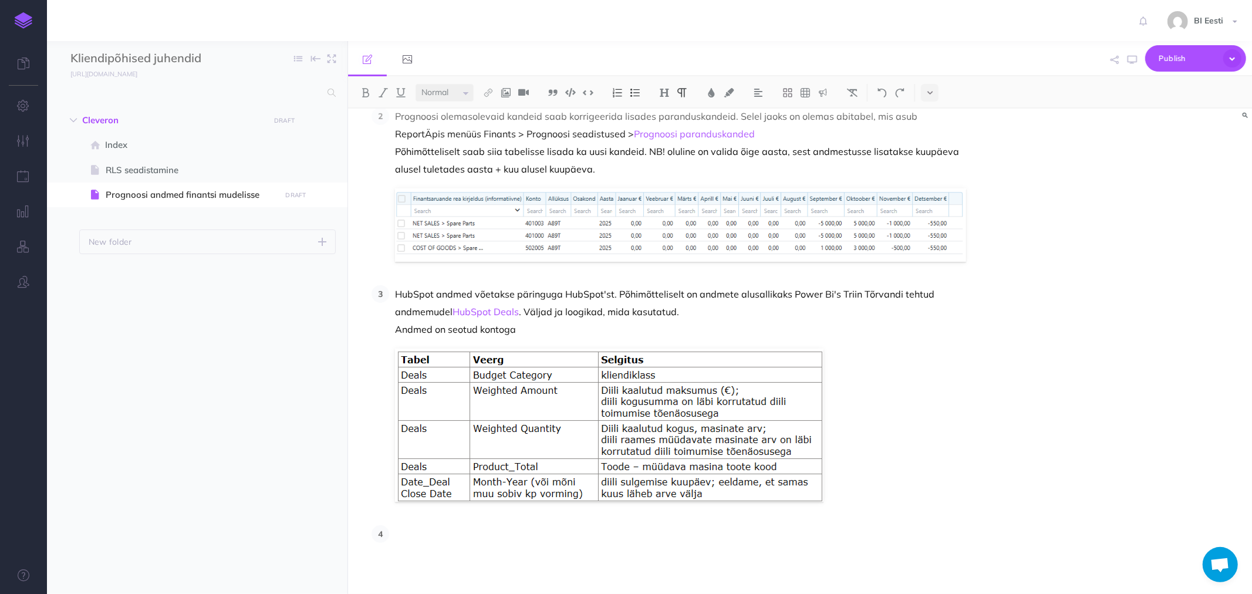
click at [543, 332] on p "HubSpot andmed võetakse päringuga HubSpot'st. Põhimõtteliselt on andmete alusal…" at bounding box center [680, 311] width 571 height 53
click at [525, 328] on p "HubSpot andmed võetakse päringuga HubSpot'st. Põhimõtteliselt on andmete alusal…" at bounding box center [680, 311] width 571 height 53
click at [593, 329] on p "HubSpot andmed võetakse päringuga HubSpot'st. Põhimõtteliselt on andmete alusal…" at bounding box center [680, 311] width 571 height 53
click at [644, 326] on p "HubSpot andmed võetakse päringuga HubSpot'st. Põhimõtteliselt on andmete alusal…" at bounding box center [680, 311] width 571 height 53
drag, startPoint x: 777, startPoint y: 330, endPoint x: 795, endPoint y: 323, distance: 19.2
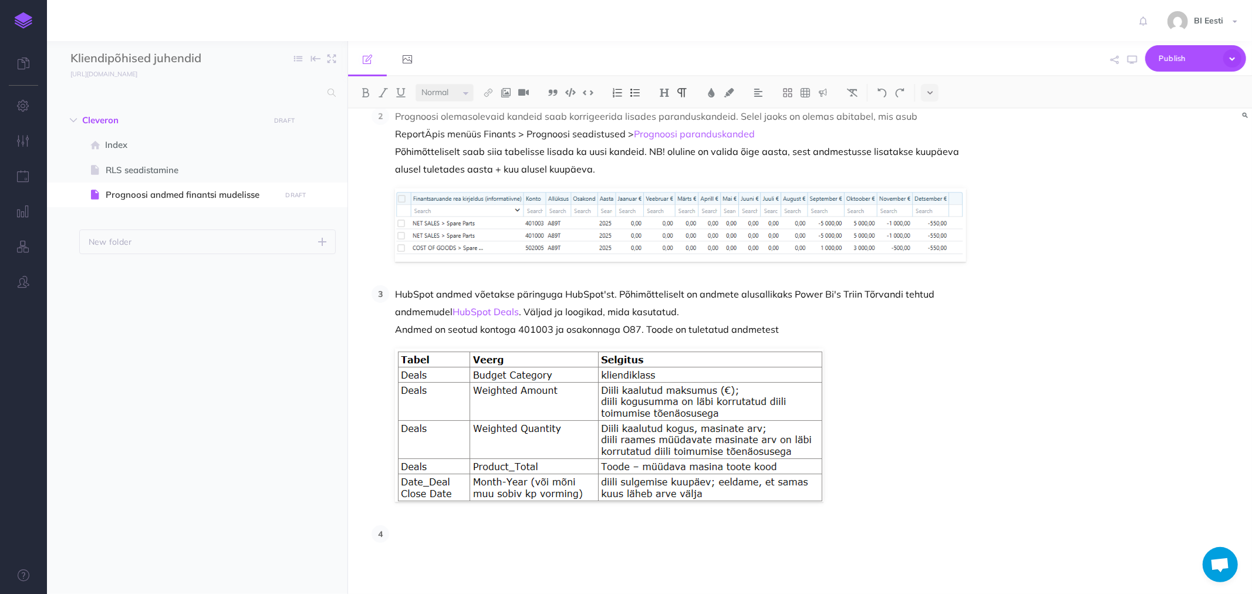
click at [777, 330] on p "HubSpot andmed võetakse päringuga HubSpot'st. Põhimõtteliselt on andmete alusal…" at bounding box center [680, 311] width 571 height 53
click at [905, 332] on p "HubSpot andmed võetakse päringuga HubSpot'st. Põhimõtteliselt on andmete alusal…" at bounding box center [680, 311] width 571 height 53
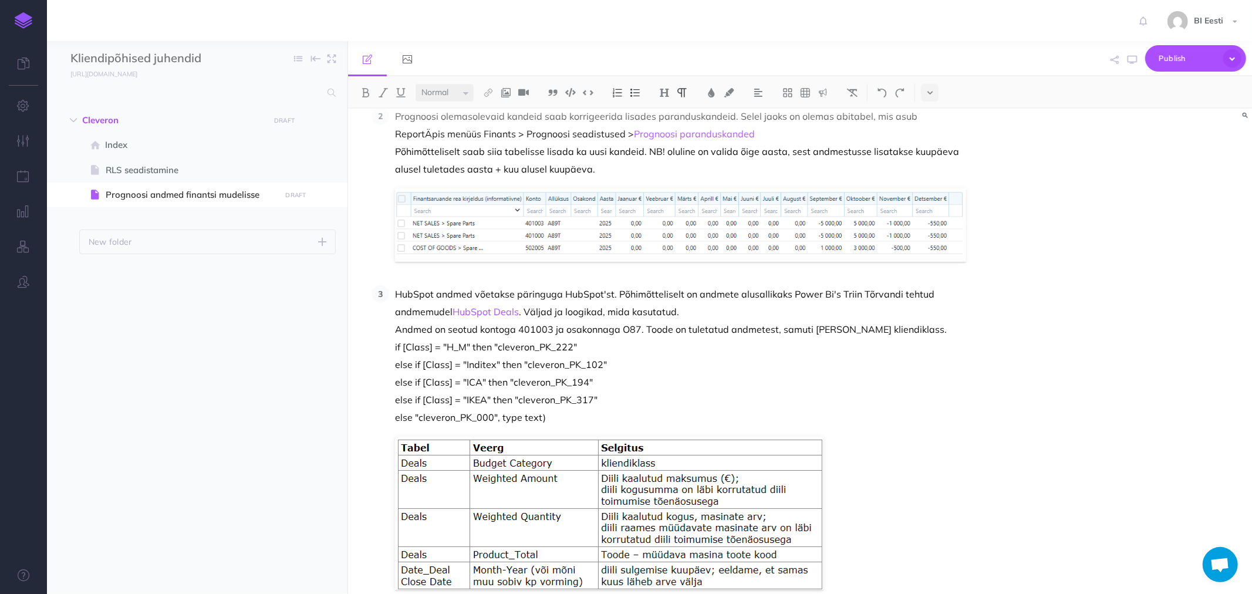
click at [895, 330] on p "HubSpot andmed võetakse päringuga HubSpot'st. Põhimõtteliselt on andmete alusal…" at bounding box center [680, 320] width 571 height 70
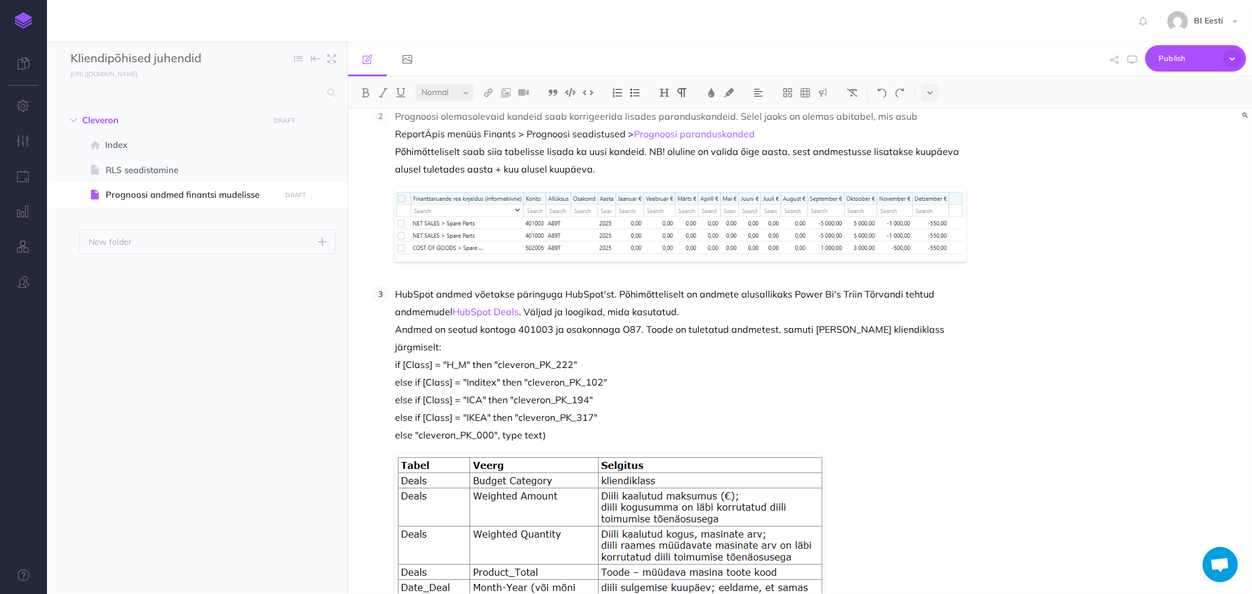
drag, startPoint x: 580, startPoint y: 417, endPoint x: 366, endPoint y: 345, distance: 226.1
click at [366, 345] on div "Prognoosi andmestu Prognoosi andmed on komplekt kirjeid, mis laetakse eelarve t…" at bounding box center [664, 124] width 633 height 1151
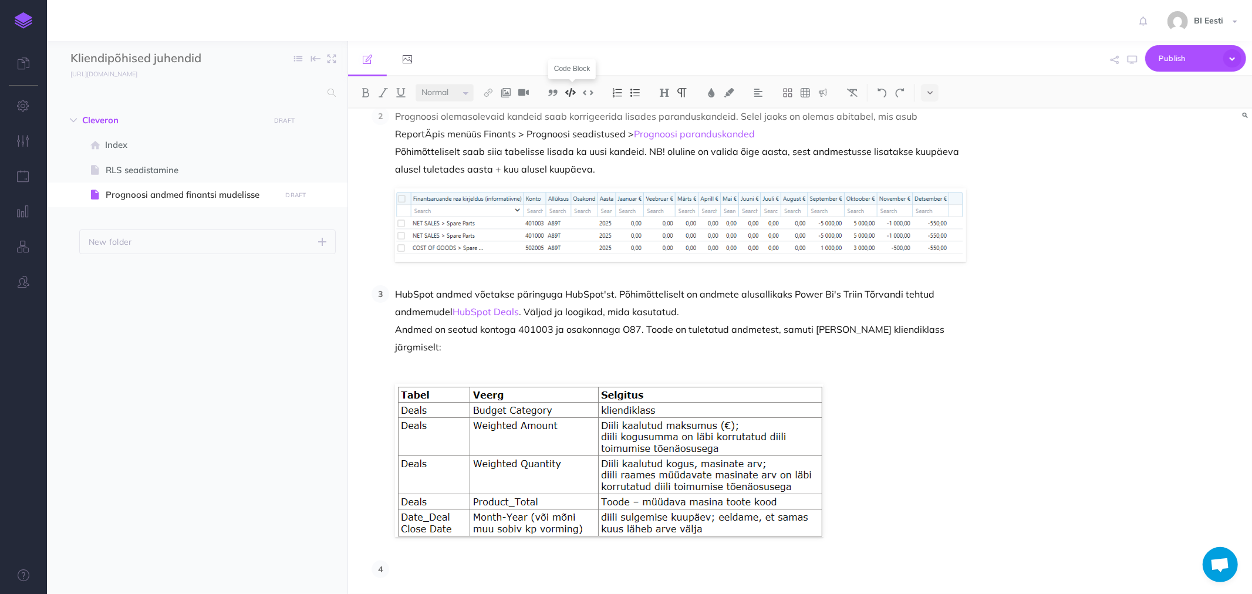
click at [576, 92] on img at bounding box center [570, 92] width 11 height 9
click at [572, 91] on img at bounding box center [570, 92] width 11 height 9
click at [409, 347] on p "HubSpot andmed võetakse päringuga HubSpot'st. Põhimõtteliselt on andmete alusal…" at bounding box center [680, 329] width 571 height 88
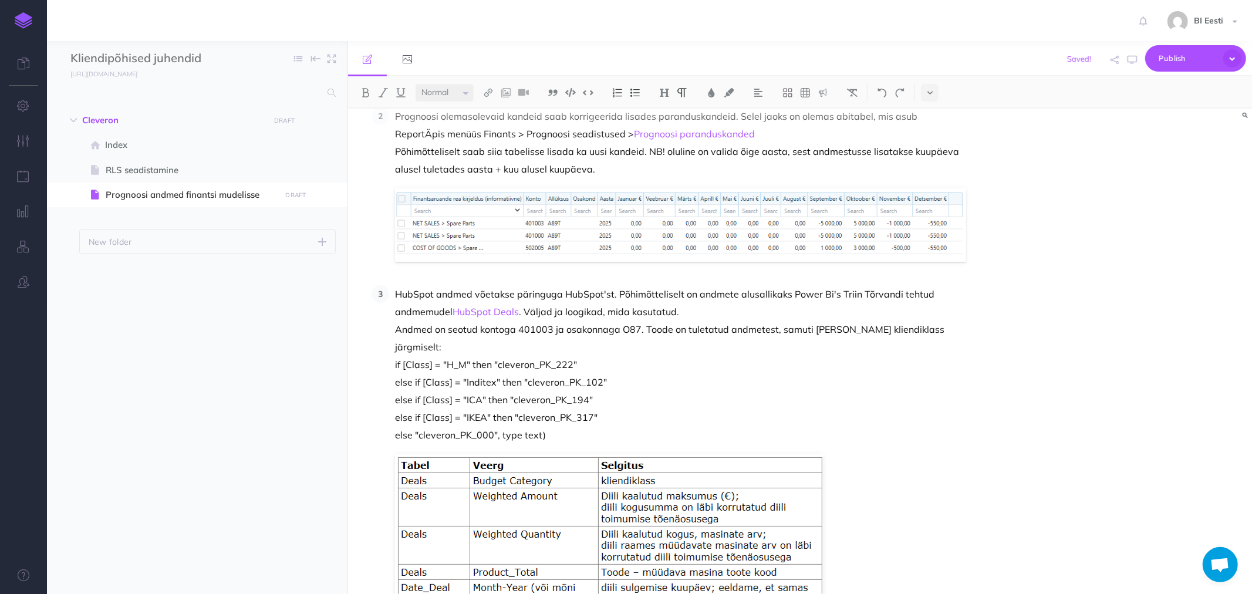
drag, startPoint x: 579, startPoint y: 418, endPoint x: 391, endPoint y: 342, distance: 203.0
click at [391, 342] on li "HubSpot andmed võetakse päringuga HubSpot'st. Põhimõtteliselt on andmete alusal…" at bounding box center [677, 446] width 577 height 322
click at [570, 91] on img at bounding box center [570, 92] width 11 height 9
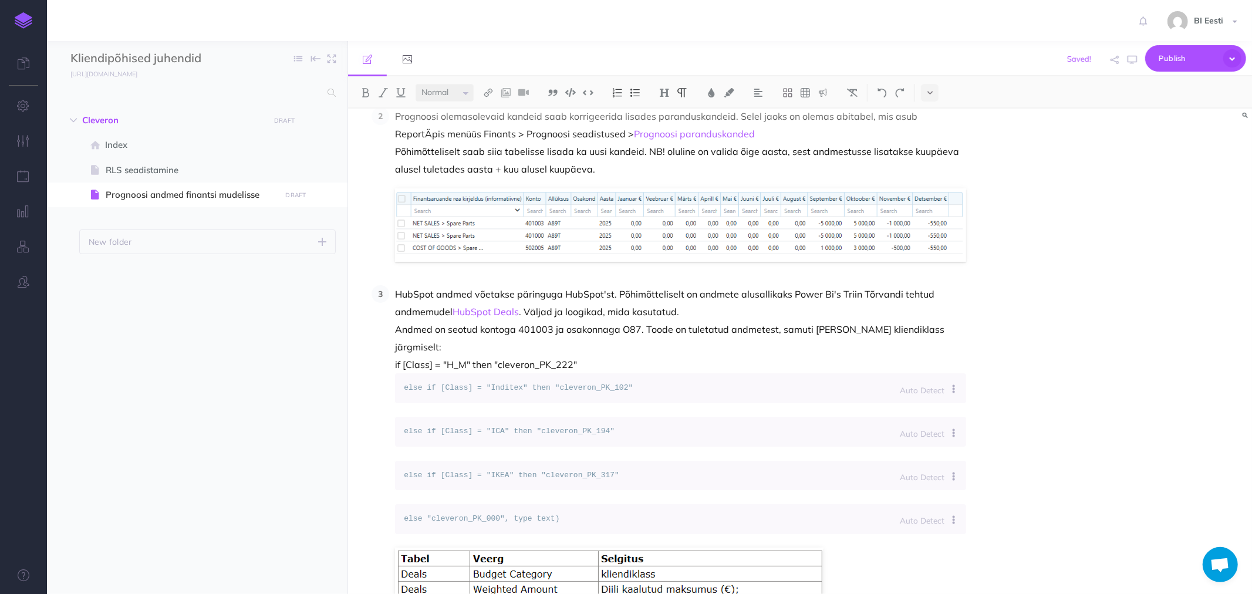
click at [576, 426] on code "else if [Class] = "ICA" then "cleveron_PK_194"" at bounding box center [680, 432] width 553 height 12
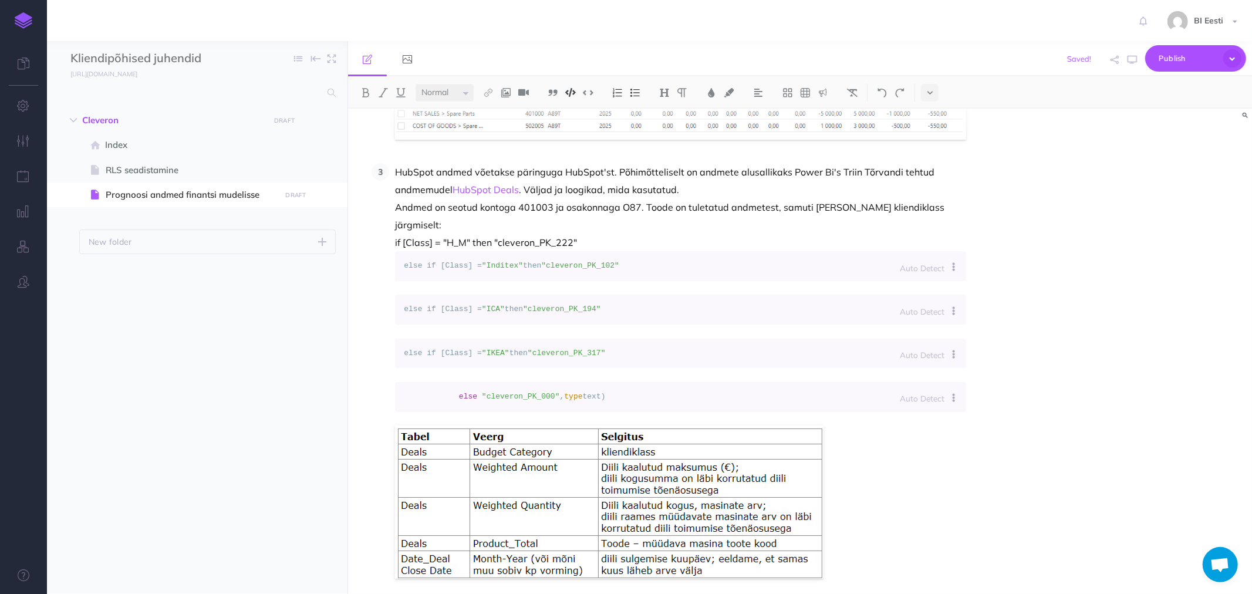
scroll to position [690, 0]
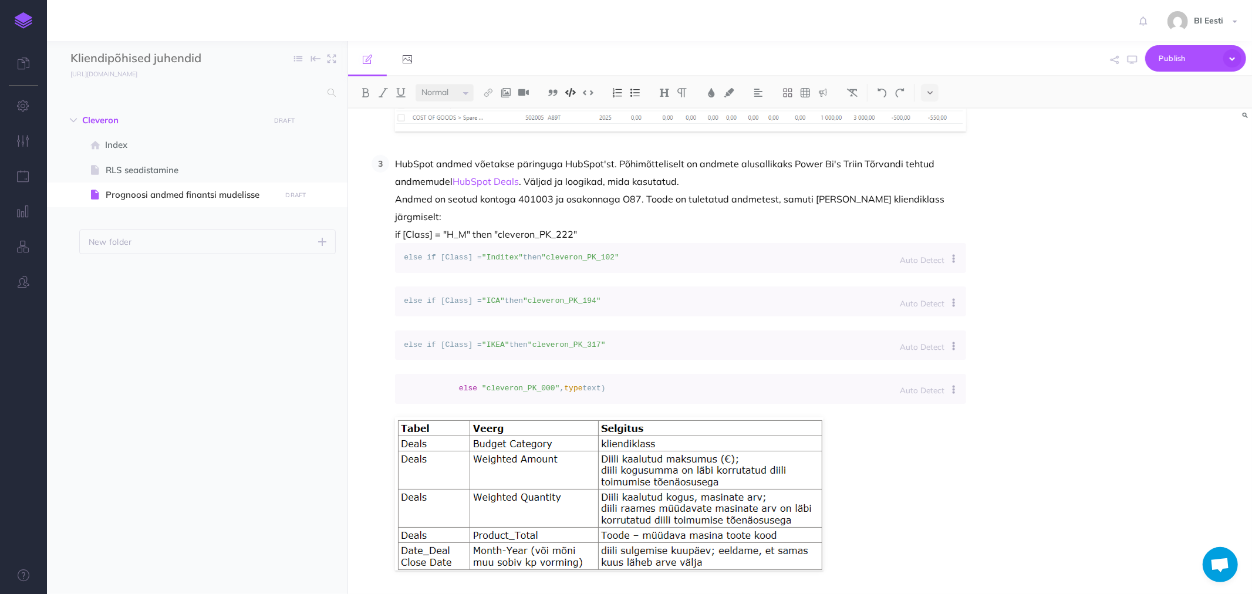
click at [482, 253] on span "else if [Class] =" at bounding box center [443, 257] width 78 height 9
drag, startPoint x: 677, startPoint y: 238, endPoint x: 428, endPoint y: 241, distance: 248.9
click at [428, 252] on code "else if [Class] = "Inditex" then "cleveron_PK_102"" at bounding box center [680, 258] width 553 height 12
click at [730, 395] on code "else "cleveron_PK_000" , type text)" at bounding box center [680, 389] width 553 height 12
drag, startPoint x: 973, startPoint y: 421, endPoint x: 614, endPoint y: 383, distance: 361.3
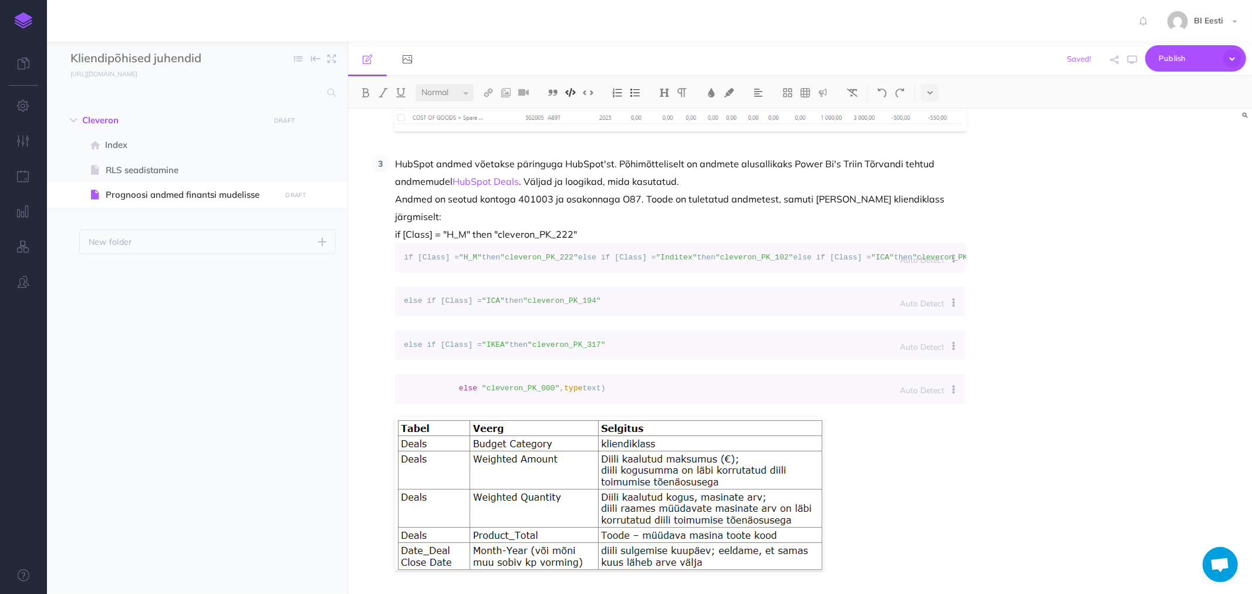
click at [636, 384] on div "Prognoosi andmestu Prognoosi andmed on komplekt kirjeid, mis laetakse eelarve t…" at bounding box center [800, 351] width 904 height 485
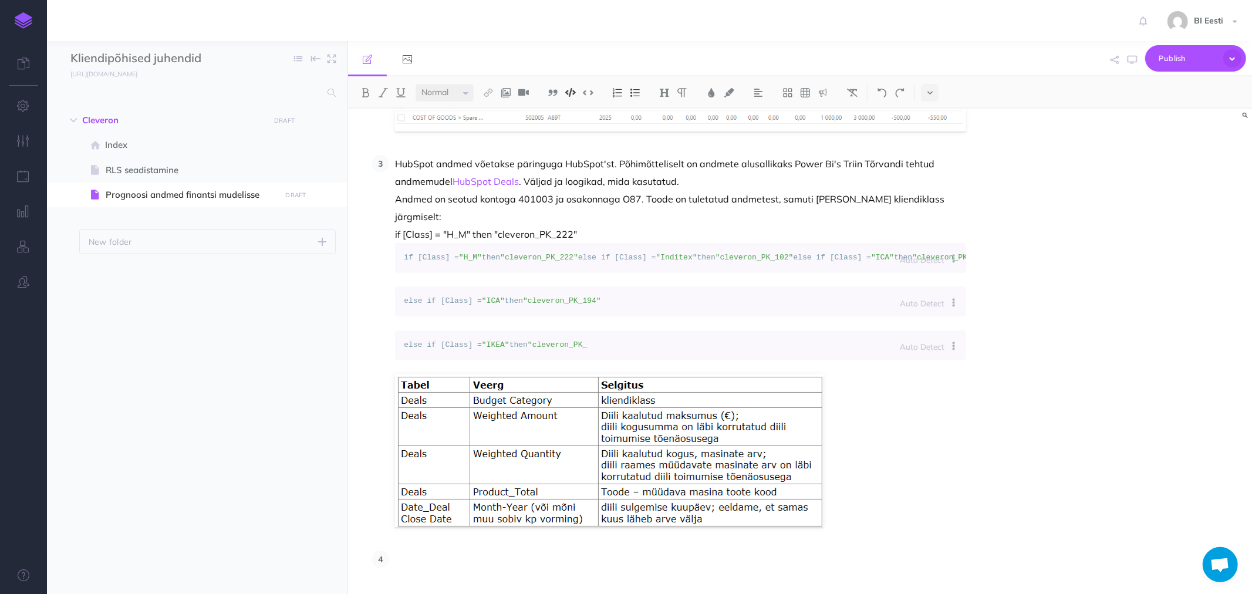
click at [843, 352] on code "else if [Class] = "IKEA" then "cleveron_PK_" at bounding box center [680, 345] width 553 height 12
drag, startPoint x: 996, startPoint y: 380, endPoint x: 607, endPoint y: 325, distance: 392.4
click at [607, 325] on div "Prognoosi andmestu Prognoosi andmed on komplekt kirjeid, mis laetakse eelarve t…" at bounding box center [800, 351] width 904 height 485
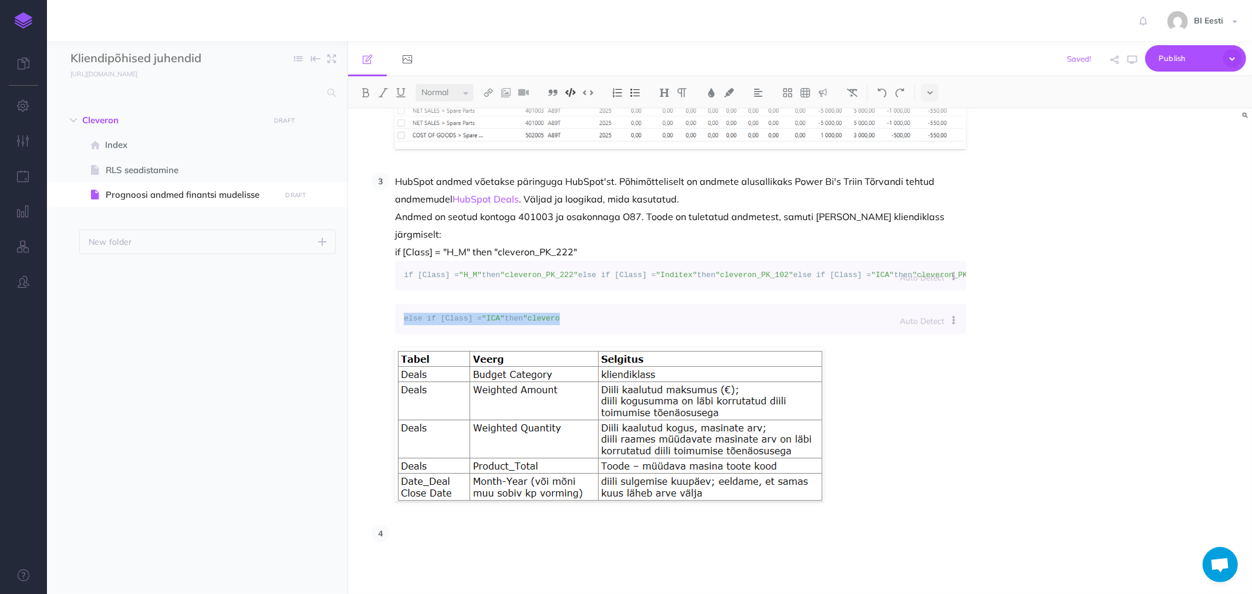
drag, startPoint x: 900, startPoint y: 336, endPoint x: 406, endPoint y: 323, distance: 494.4
click at [406, 323] on div "Prognoosi andmestu Prognoosi andmed on komplekt kirjeid, mis laetakse eelarve t…" at bounding box center [800, 351] width 904 height 485
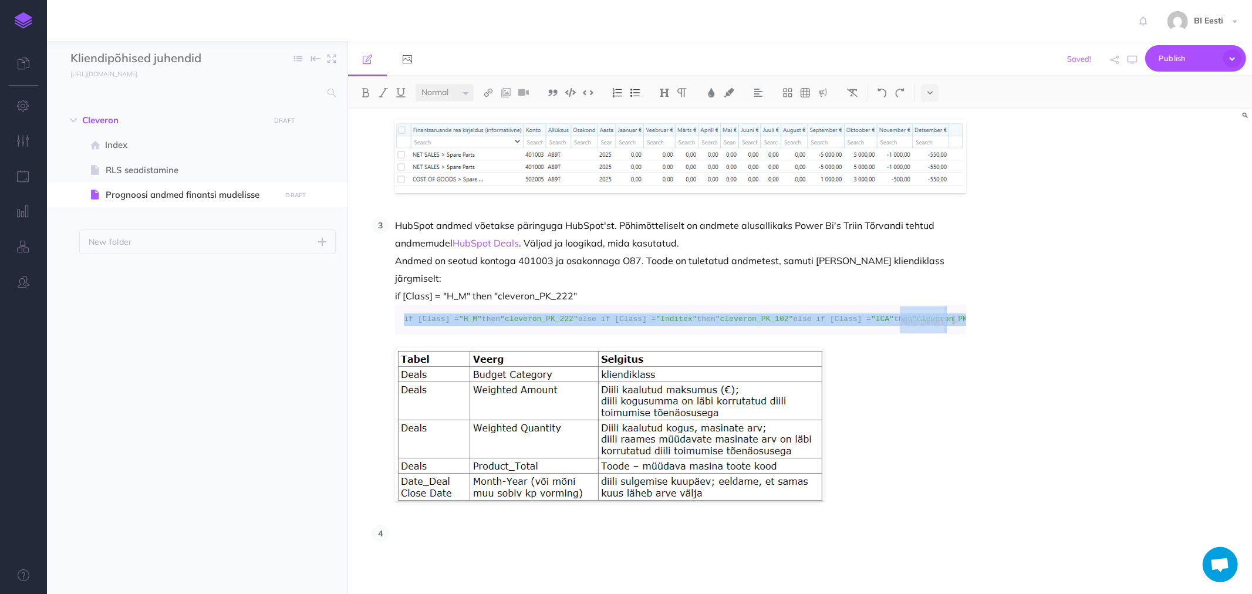
scroll to position [659, 0]
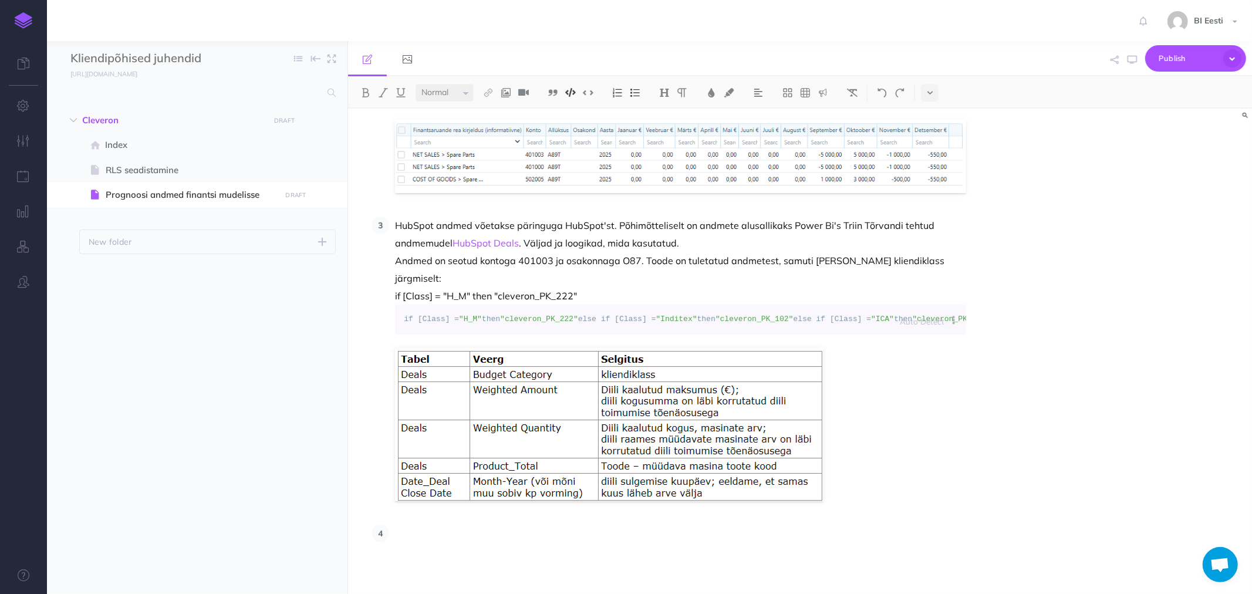
click at [926, 306] on div "Auto Detect Auto Detection Plain Text Apache Bash C++ C# CSS Diff Dockerfile HT…" at bounding box center [933, 319] width 66 height 27
click at [926, 316] on small "Auto Detect" at bounding box center [922, 321] width 45 height 10
type input "powe"
click at [1051, 330] on div "Prognoosi andmestu Prognoosi andmed on komplekt kirjeid, mis laetakse eelarve t…" at bounding box center [800, 351] width 904 height 485
click at [419, 535] on p at bounding box center [680, 534] width 571 height 18
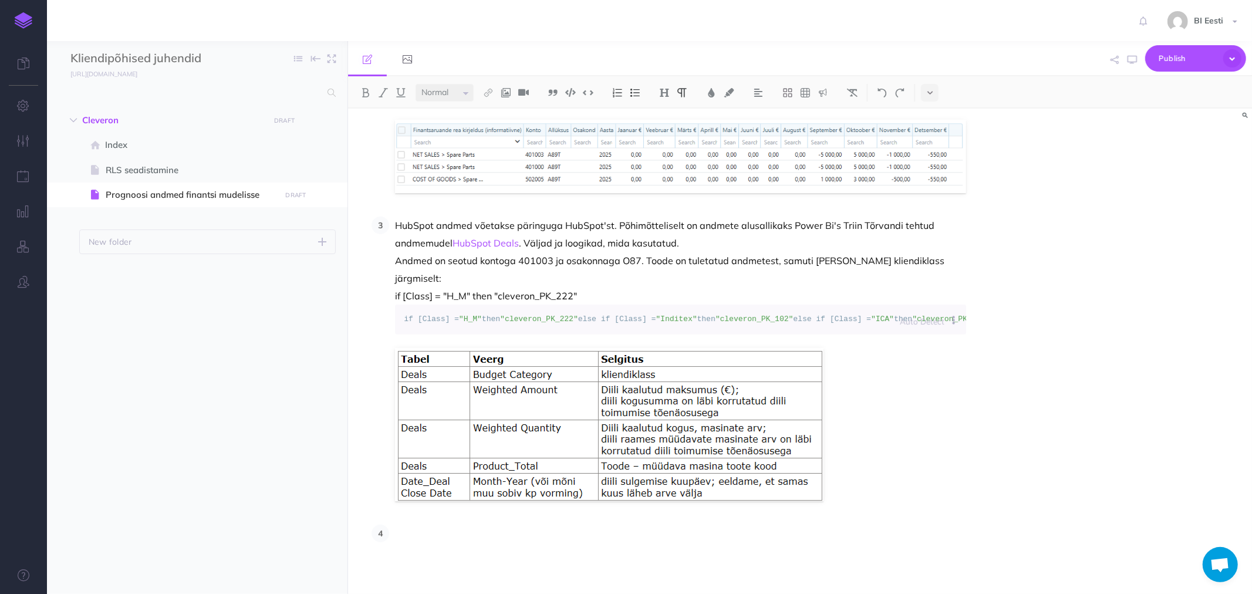
click at [599, 243] on p "HubSpot andmed võetakse päringuga HubSpot'st. Põhimõtteliselt on andmete alusal…" at bounding box center [680, 261] width 571 height 88
drag, startPoint x: 606, startPoint y: 247, endPoint x: 377, endPoint y: 244, distance: 228.3
click at [377, 244] on ol "Prognoosi alusanded kopeeritakse eelarvest jooksva ja järgmise aasta kohta. Väl…" at bounding box center [669, 153] width 595 height 779
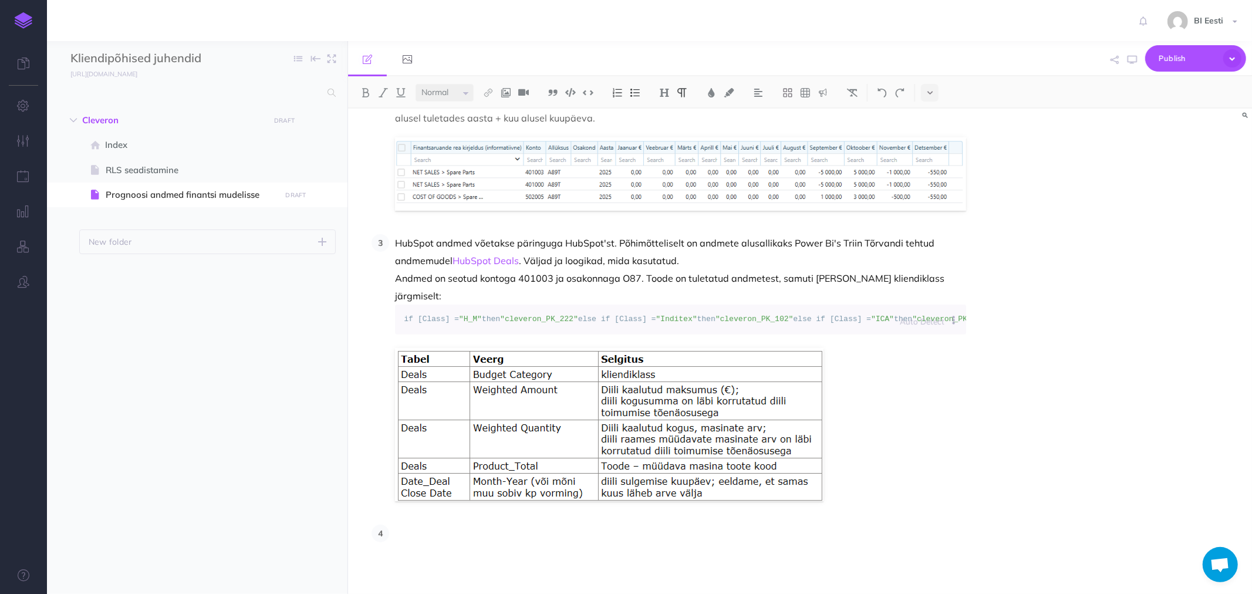
click at [394, 234] on li "HubSpot andmed võetakse päringuga HubSpot'st. Põhimõtteliselt on andmete alusal…" at bounding box center [677, 367] width 577 height 267
drag, startPoint x: 467, startPoint y: 210, endPoint x: 397, endPoint y: 208, distance: 70.5
click at [397, 234] on p "HardWare Sales ehk HubSpot andmed võetakse päringuga HubSpot'st. Põhimõttelisel…" at bounding box center [680, 269] width 571 height 70
click at [471, 234] on p "HardWare Sales ehk HubSpot andmed võetakse päringuga HubSpot'st. Põhimõttelisel…" at bounding box center [680, 269] width 571 height 70
click at [447, 540] on p at bounding box center [680, 534] width 571 height 18
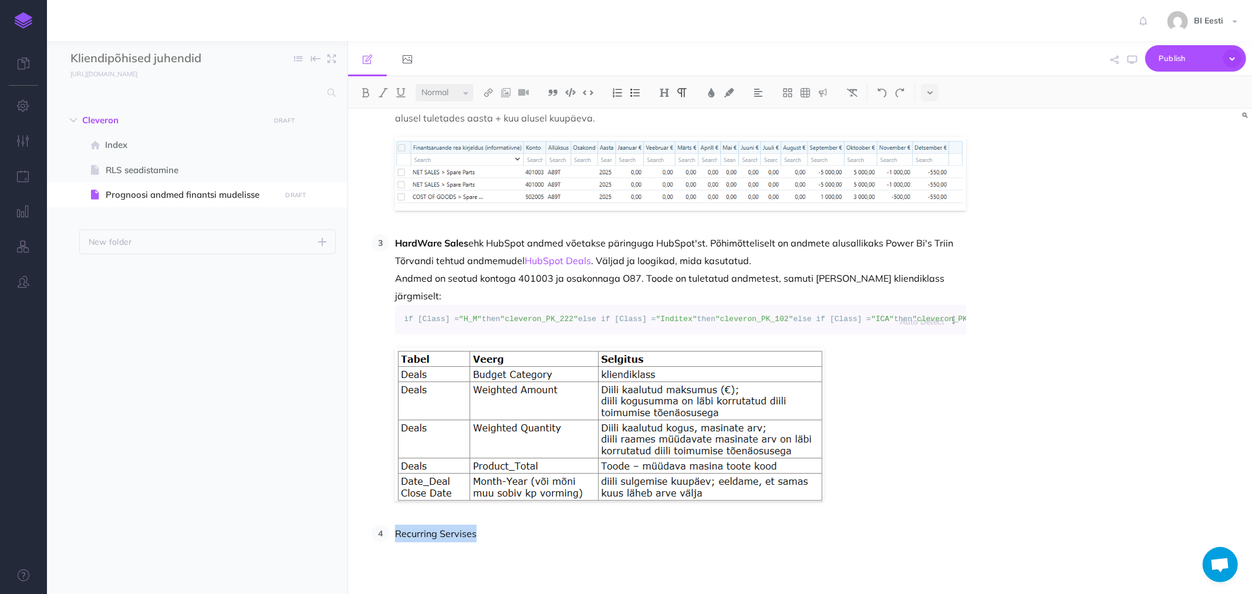
drag, startPoint x: 397, startPoint y: 532, endPoint x: 473, endPoint y: 535, distance: 76.3
click at [473, 535] on p "Recurring Servises" at bounding box center [680, 534] width 571 height 18
click at [677, 535] on p "Recurring Servises andmed võetakse lepingute andmete alusel. referentsaruanne on" at bounding box center [680, 534] width 571 height 18
click at [778, 538] on p "Recurring Servises andmed võetakse lepingute andmete alusel. Referentsaruanne on" at bounding box center [680, 534] width 571 height 18
click at [781, 531] on p "Recurring Servises andmed võetakse lepingute andmete alusel. Referentsaruanne on" at bounding box center [680, 534] width 571 height 18
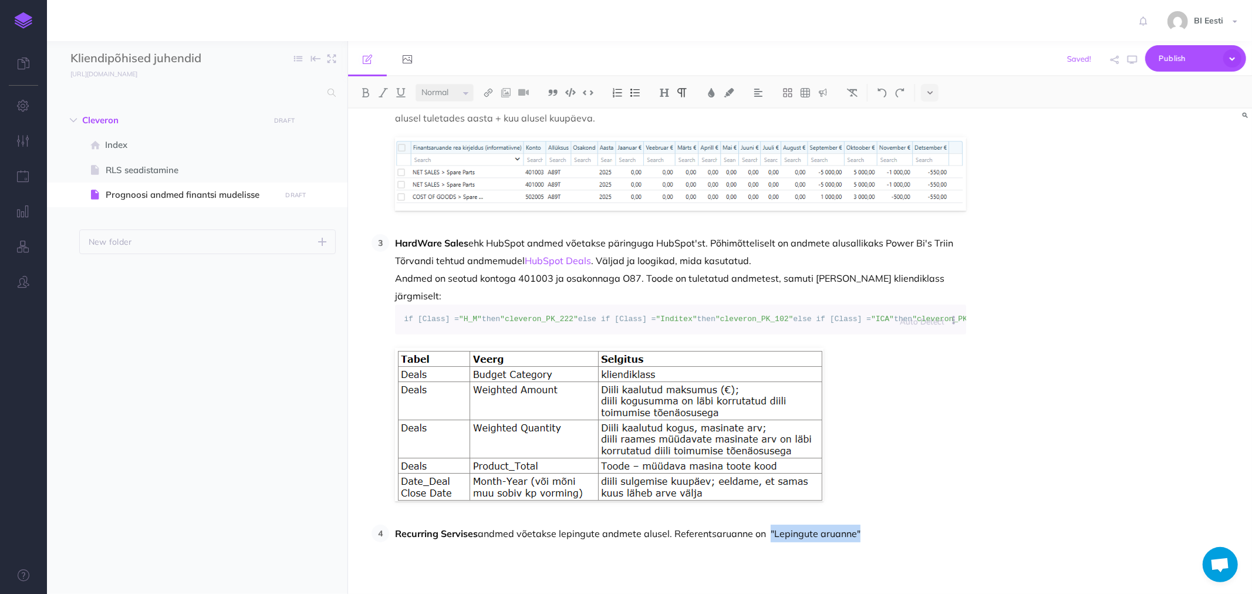
drag, startPoint x: 771, startPoint y: 533, endPoint x: 870, endPoint y: 532, distance: 99.2
click at [870, 532] on p "Recurring Servises andmed võetakse lepingute andmete alusel. Referentsaruanne o…" at bounding box center [680, 534] width 571 height 18
click at [485, 94] on img at bounding box center [488, 92] width 11 height 9
click at [489, 115] on icon at bounding box center [488, 113] width 9 height 8
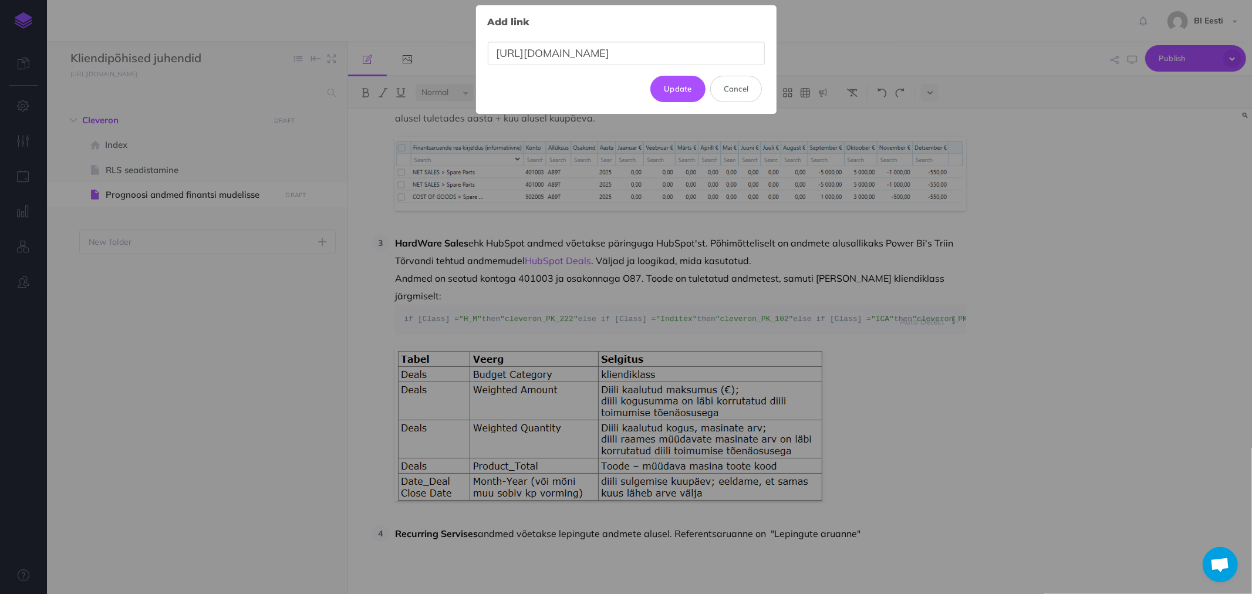
scroll to position [0, 15]
type input "https://reportapp.oixio.io/reports/display?elementId=2111"
click at [664, 93] on button "Update" at bounding box center [677, 89] width 55 height 26
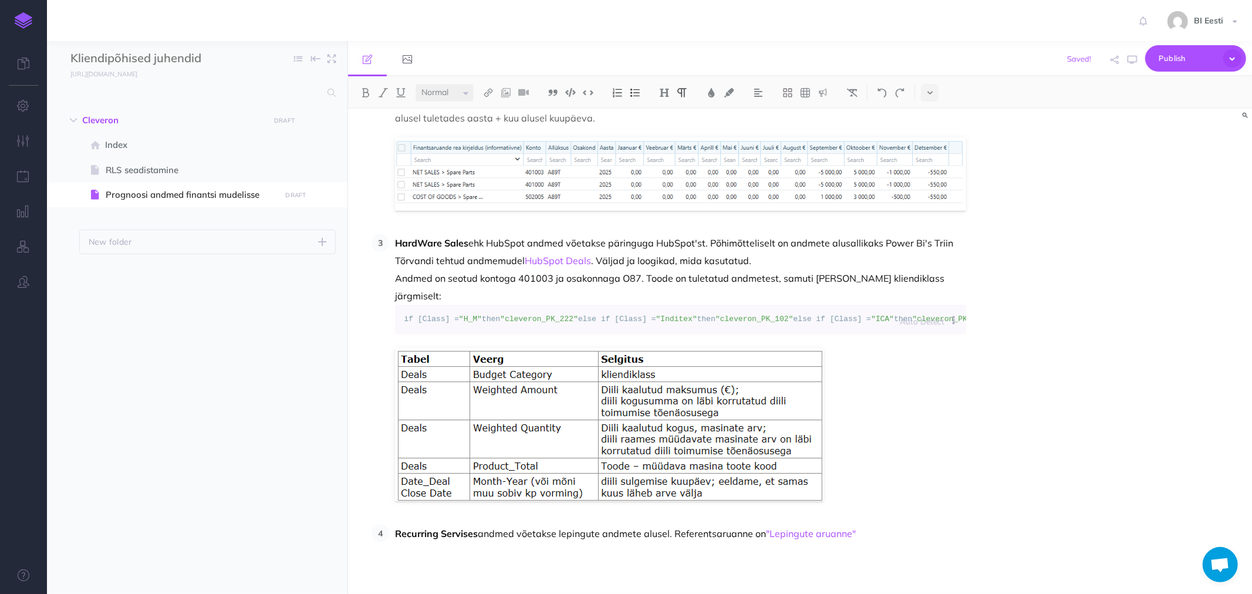
click at [467, 558] on p at bounding box center [664, 563] width 603 height 14
click at [423, 549] on div "Prognoosi andmestu Prognoosi andmed on komplekt kirjeid, mis laetakse eelarve t…" at bounding box center [664, 46] width 633 height 1096
click at [902, 532] on p "Recurring Servises andmed võetakse lepingute andmete alusel. Referentsaruanne o…" at bounding box center [680, 534] width 571 height 18
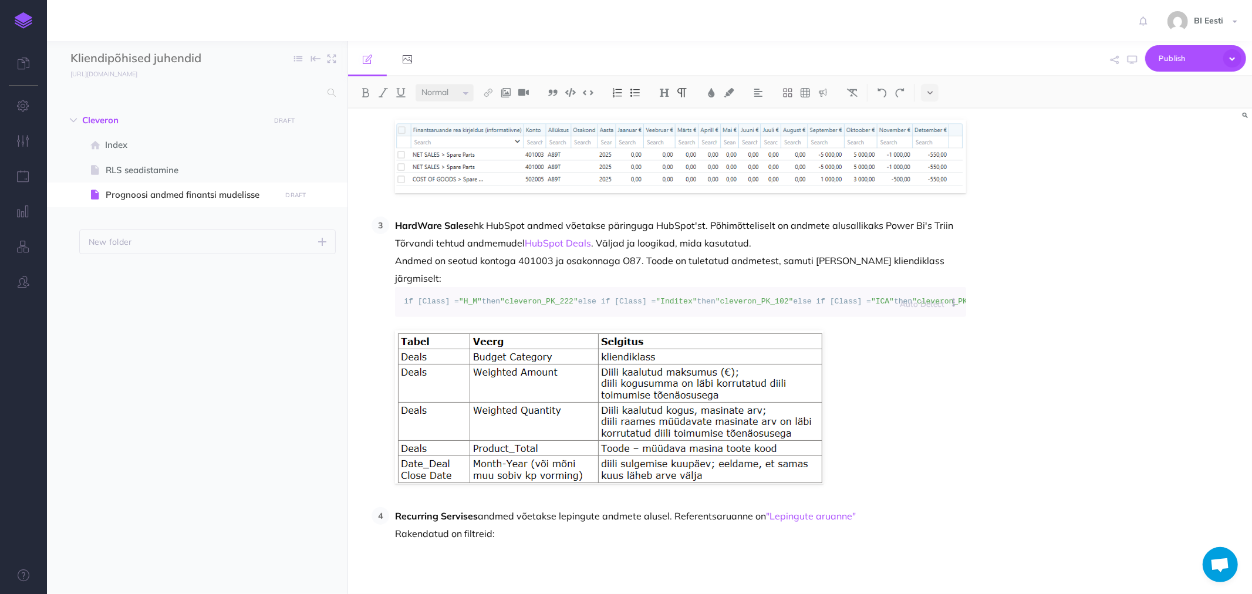
click at [499, 542] on p "Recurring Servises andmed võetakse lepingute andmete alusel. Referentsaruanne o…" at bounding box center [680, 524] width 571 height 35
click at [649, 536] on p "Recurring Servises andmed võetakse lepingute andmete alusel. Referentsaruanne o…" at bounding box center [680, 524] width 571 height 35
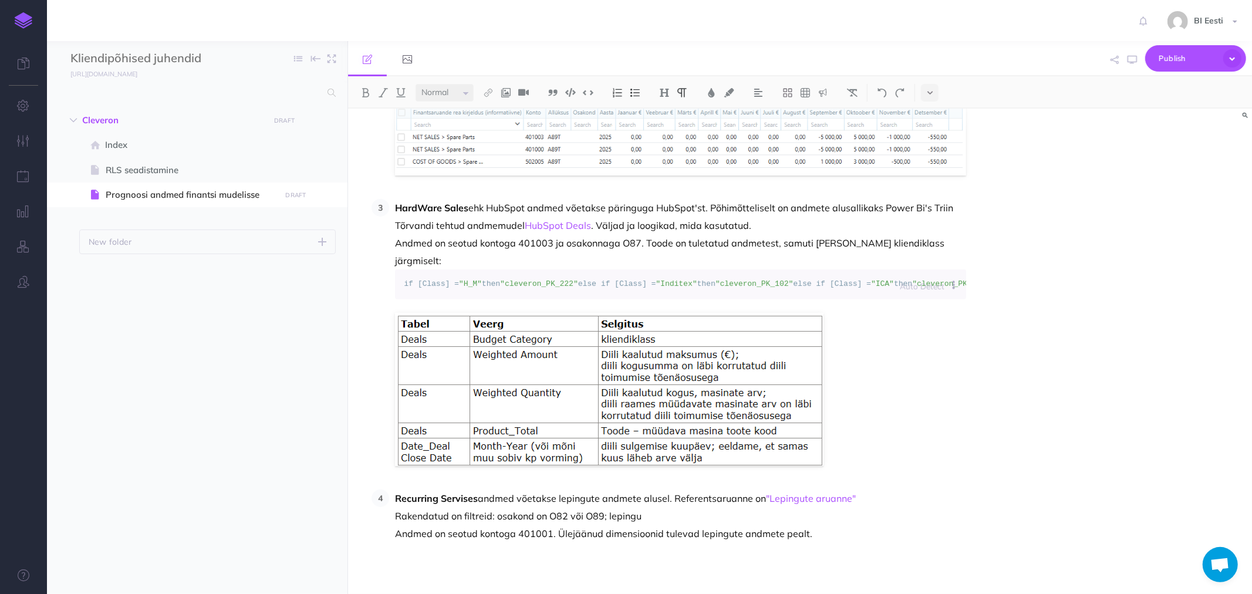
scroll to position [676, 0]
drag, startPoint x: 447, startPoint y: 518, endPoint x: 532, endPoint y: 514, distance: 85.8
click at [447, 518] on p "Recurring Servises andmed võetakse lepingute andmete alusel. Referentsaruanne o…" at bounding box center [680, 515] width 571 height 53
click at [646, 517] on p "Recurring Servises andmed võetakse lepingute andmete alusel. Referentsaruanne o…" at bounding box center [680, 515] width 571 height 53
click at [843, 532] on p "Recurring Servises andmed võetakse lepingute andmete alusel. Referentsaruanne o…" at bounding box center [680, 515] width 571 height 53
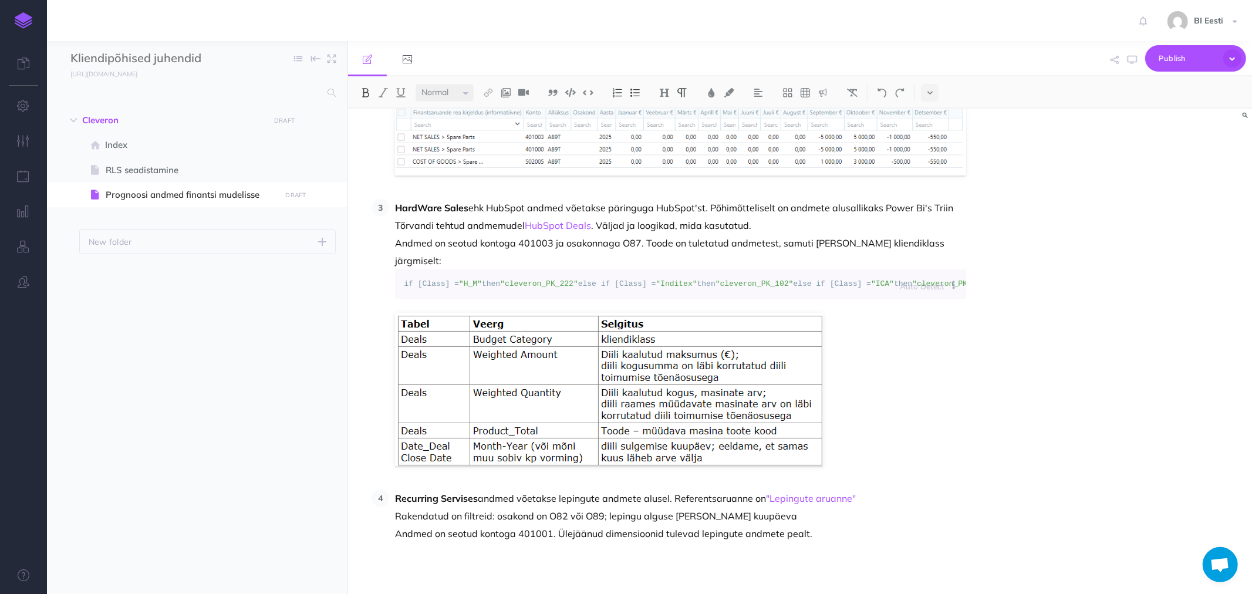
click at [481, 499] on p "Recurring Servises andmed võetakse lepingute andmete alusel. Referentsaruanne o…" at bounding box center [680, 515] width 571 height 53
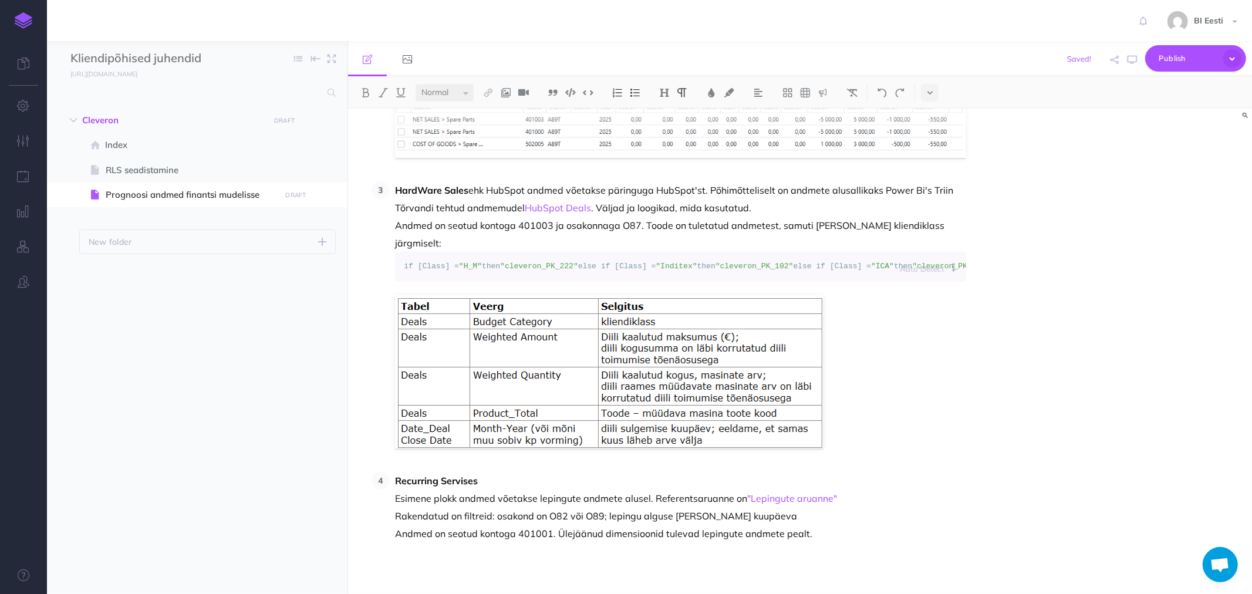
click at [812, 542] on p "Recurring Servises Esimene plokk andmed võetakse lepingute andmete alusel. Refe…" at bounding box center [680, 507] width 571 height 70
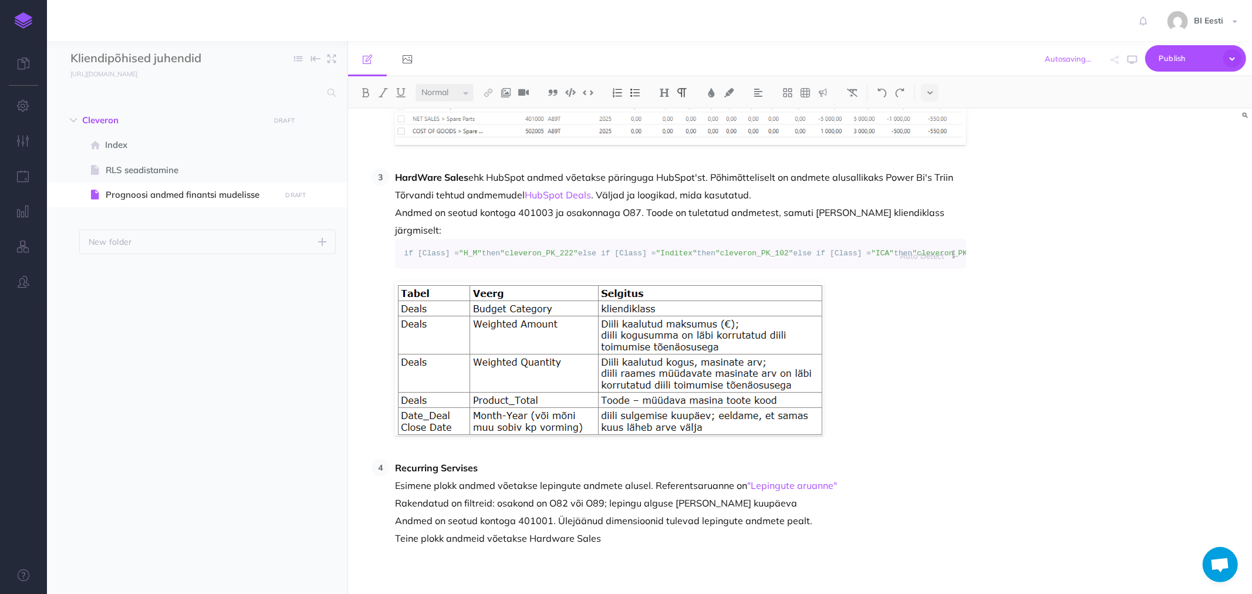
click at [424, 174] on strong "HardWare Sales" at bounding box center [431, 177] width 73 height 12
click at [607, 547] on p "Recurring Servises Esimene plokk andmed võetakse lepingute andmete alusel. Refe…" at bounding box center [680, 503] width 571 height 88
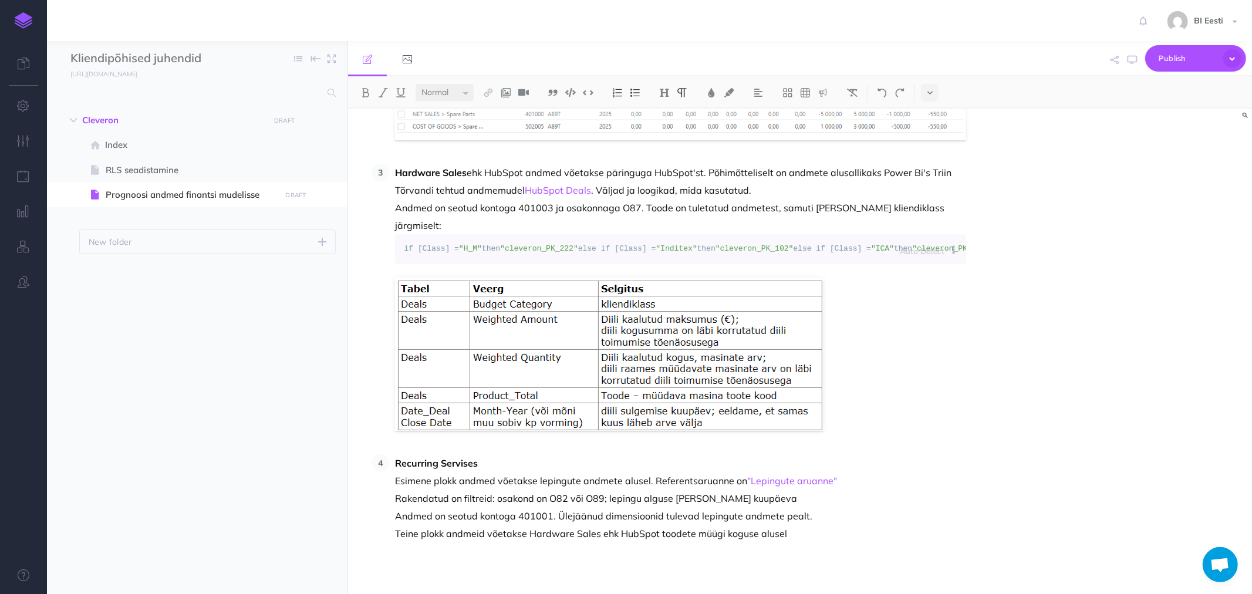
scroll to position [711, 0]
click at [801, 537] on p "Recurring Servises Esimene plokk andmed võetakse lepingute andmete alusel. Refe…" at bounding box center [680, 498] width 571 height 88
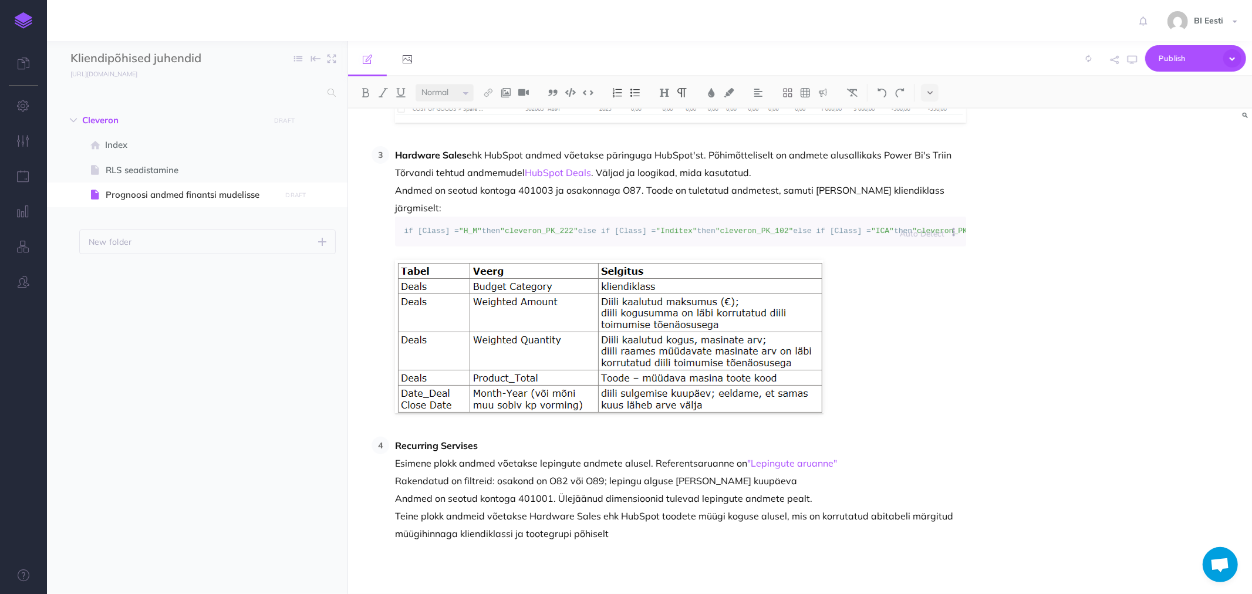
click at [904, 533] on p "Recurring Servises Esimene plokk andmed võetakse lepingute andmete alusel. Refe…" at bounding box center [680, 490] width 571 height 106
click at [615, 542] on p "Recurring Servises Esimene plokk andmed võetakse lepingute andmete alusel. Refe…" at bounding box center [680, 490] width 571 height 106
click at [606, 542] on p "Recurring Servises Esimene plokk andmed võetakse lepingute andmete alusel. Refe…" at bounding box center [680, 490] width 571 height 106
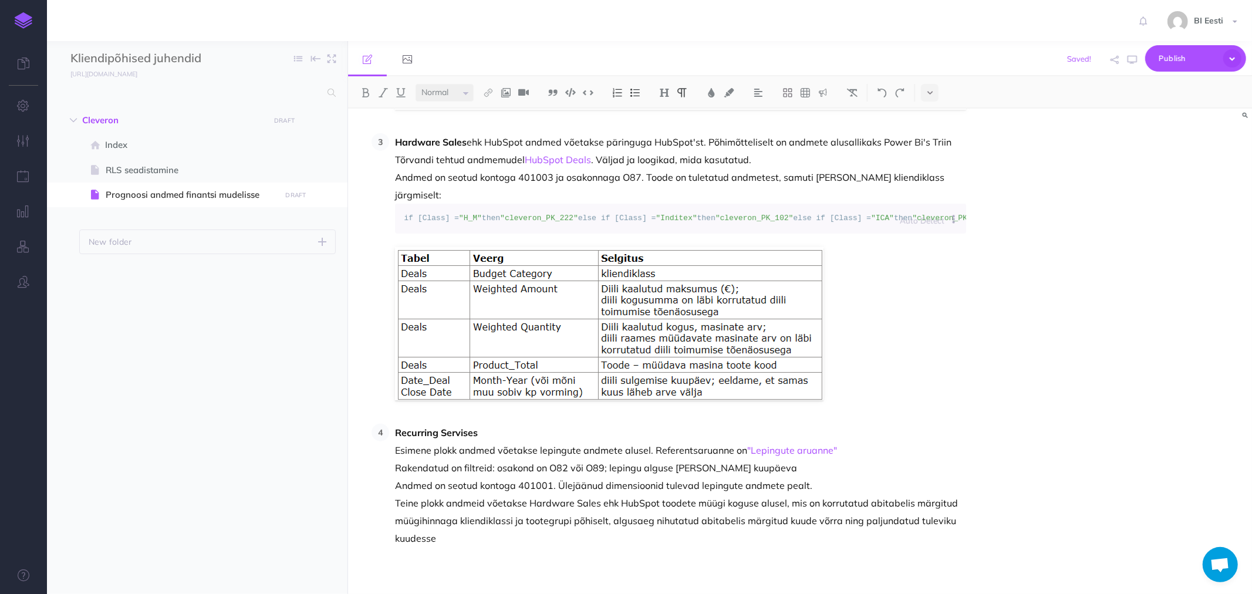
click at [443, 547] on p "Recurring Servises Esimene plokk andmed võetakse lepingute andmete alusel. Refe…" at bounding box center [680, 485] width 571 height 123
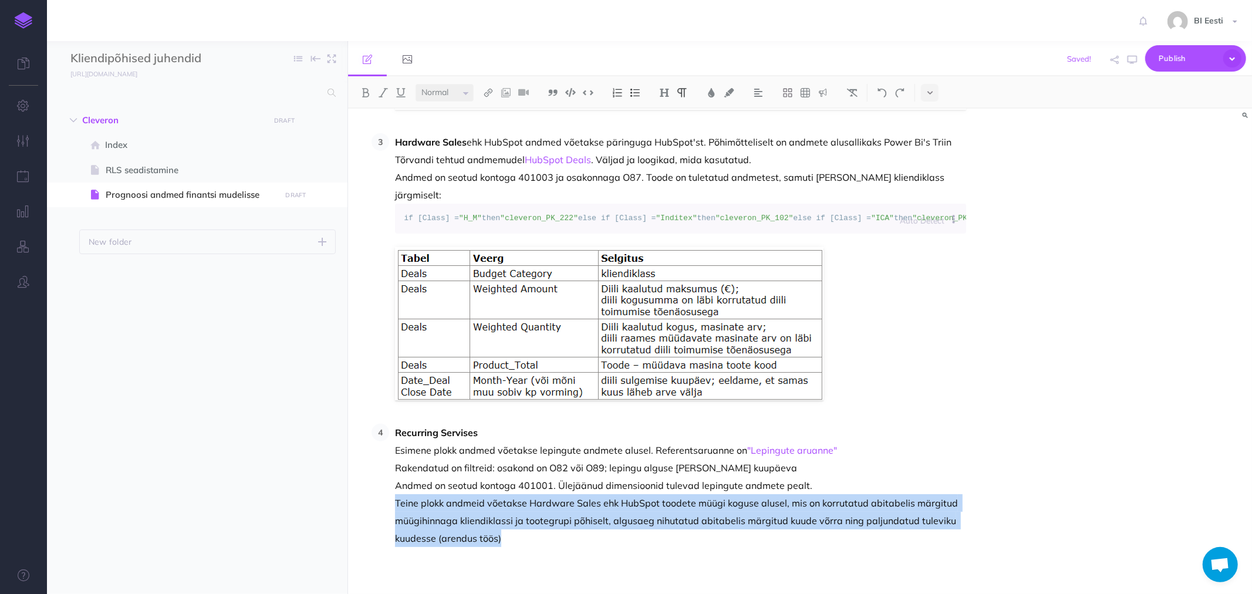
drag, startPoint x: 507, startPoint y: 570, endPoint x: 391, endPoint y: 537, distance: 120.2
click at [391, 537] on li "Recurring Servises Esimene plokk andmed võetakse lepingute andmete alusel. Refe…" at bounding box center [677, 485] width 577 height 123
click at [529, 547] on p "Recurring Servises Esimene plokk andmed võetakse lepingute andmete alusel. Refe…" at bounding box center [680, 485] width 571 height 123
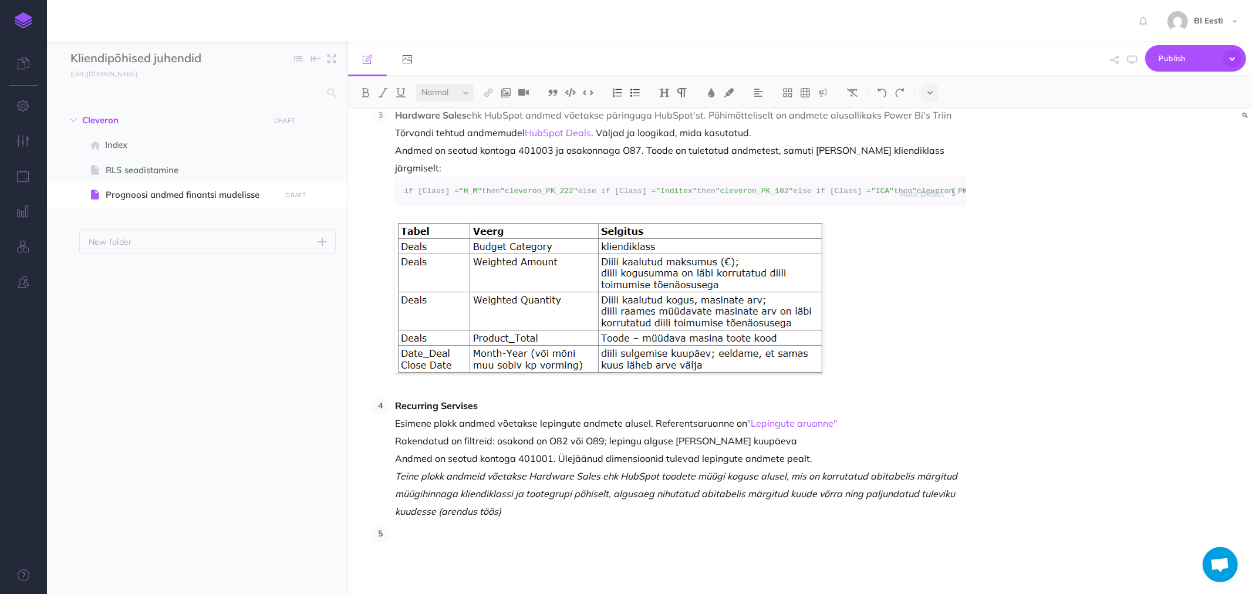
scroll to position [769, 0]
click at [435, 534] on strong "One-off services" at bounding box center [431, 534] width 73 height 12
click at [485, 531] on p "One-off Services" at bounding box center [680, 534] width 571 height 18
drag, startPoint x: 473, startPoint y: 532, endPoint x: 479, endPoint y: 524, distance: 10.6
click at [473, 532] on p "One-off Services on tuletatud Hardware müügi alusel" at bounding box center [680, 534] width 571 height 18
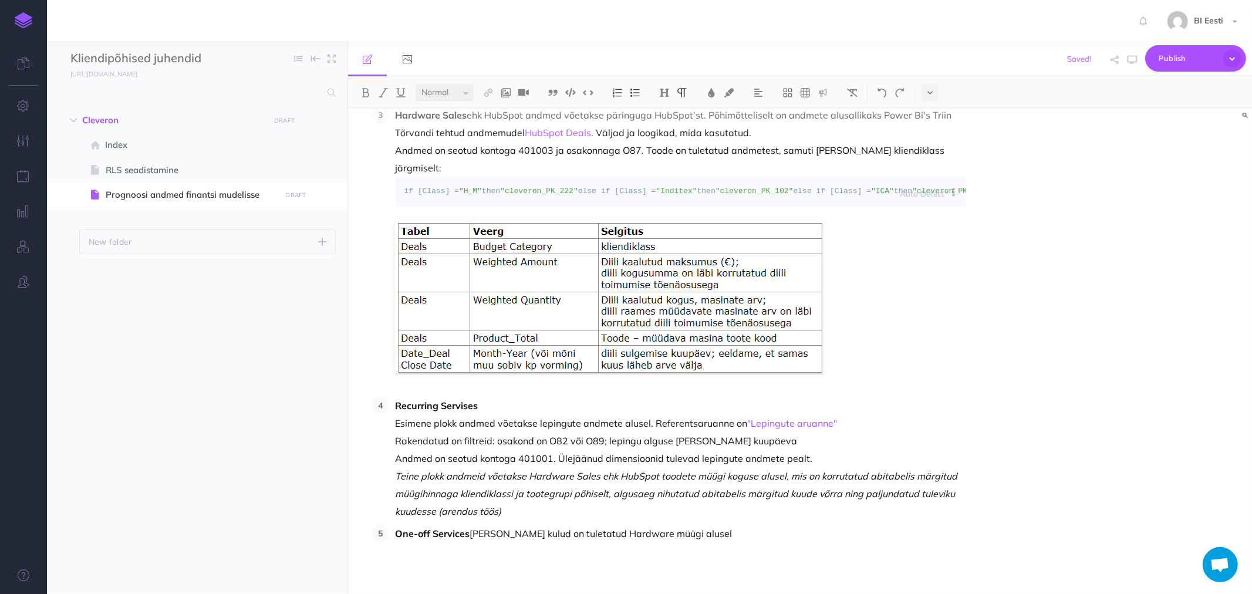
click at [695, 532] on p "One-off Services tulud ja kulud on tuletatud Hardware müügi alusel" at bounding box center [680, 534] width 571 height 18
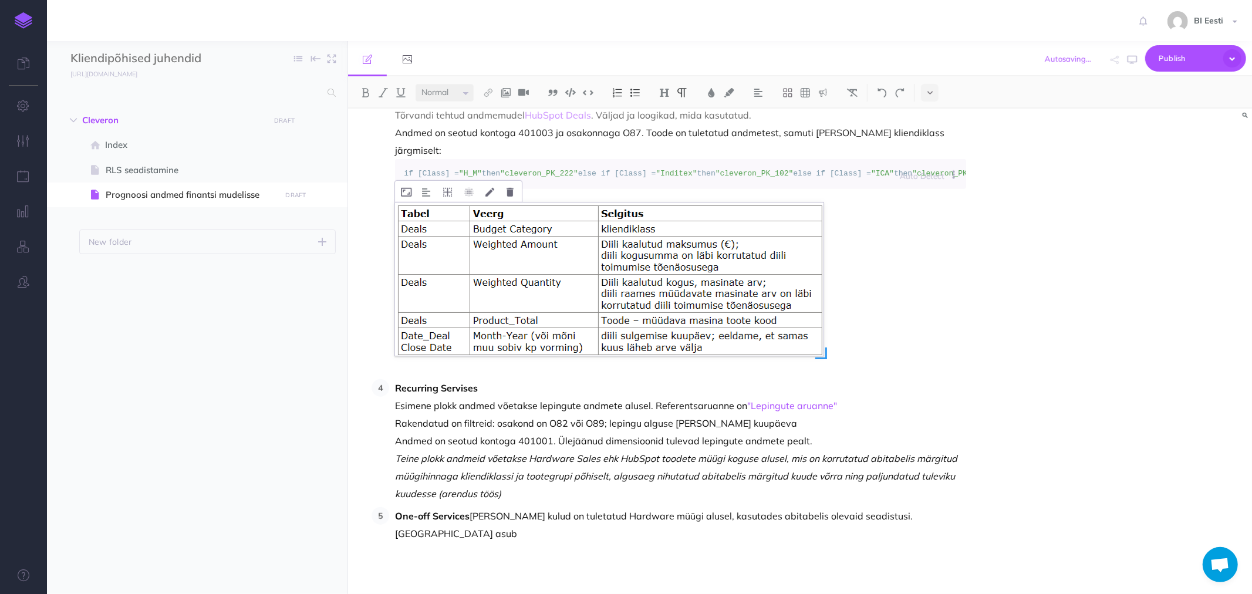
scroll to position [378, 0]
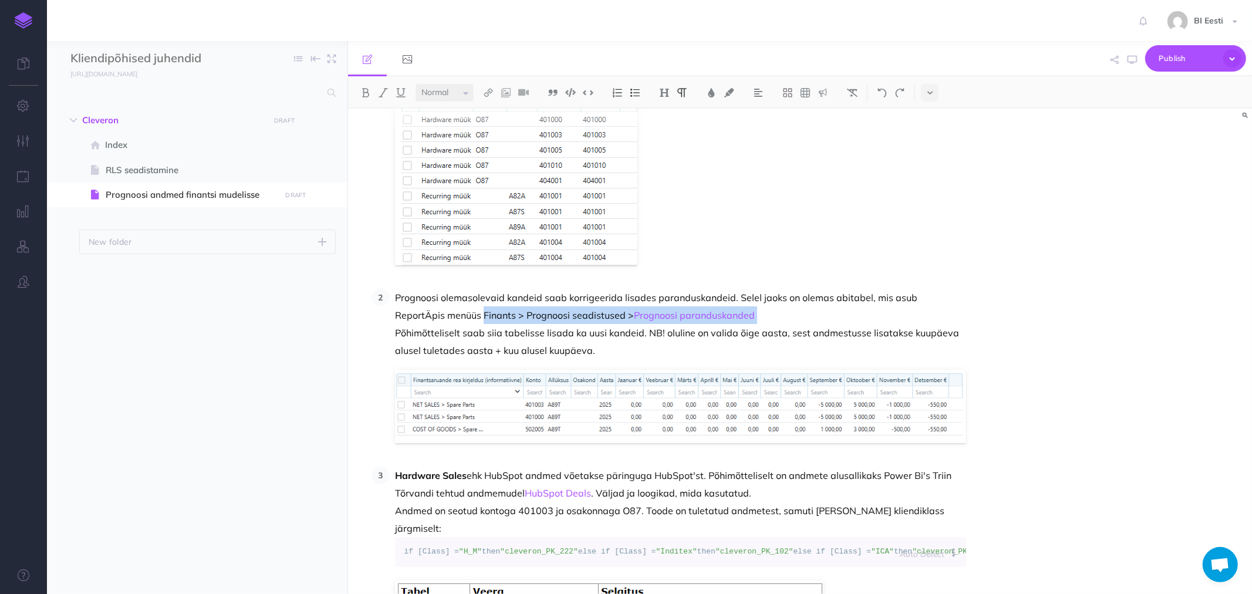
drag, startPoint x: 431, startPoint y: 313, endPoint x: 707, endPoint y: 311, distance: 275.3
click at [707, 311] on p "Prognoosi olemasolevaid kandeid saab korrigeerida lisades paranduskandeid. Sele…" at bounding box center [680, 324] width 571 height 70
copy p "Finants > Prognoosi seadistused > Prognoosi paranduskanded"
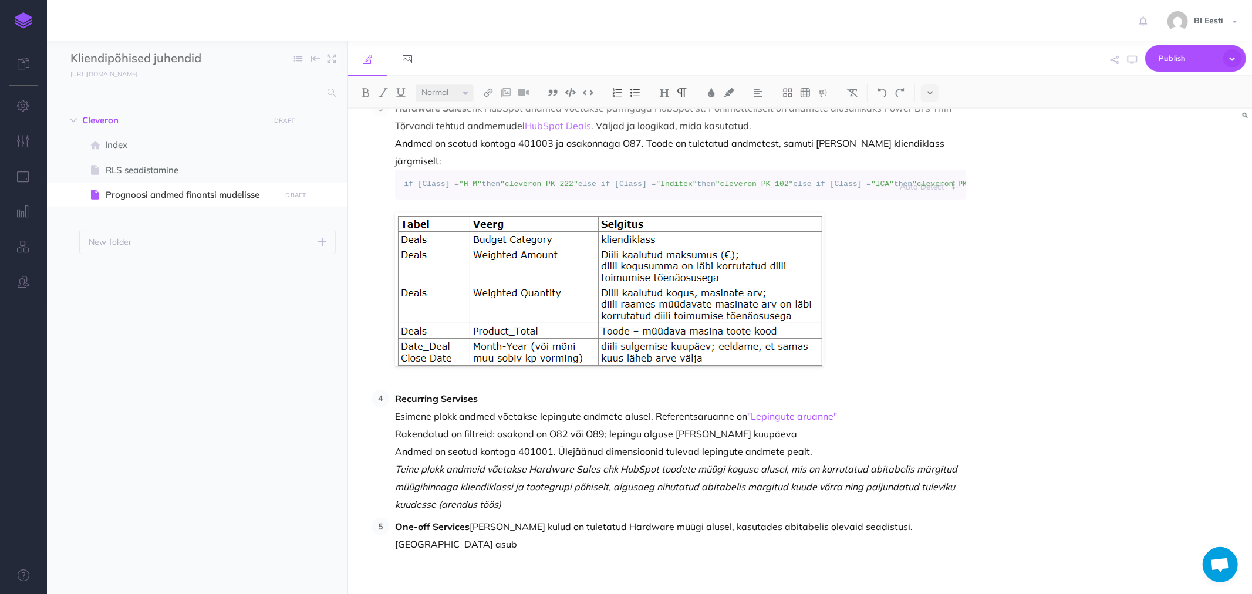
scroll to position [769, 0]
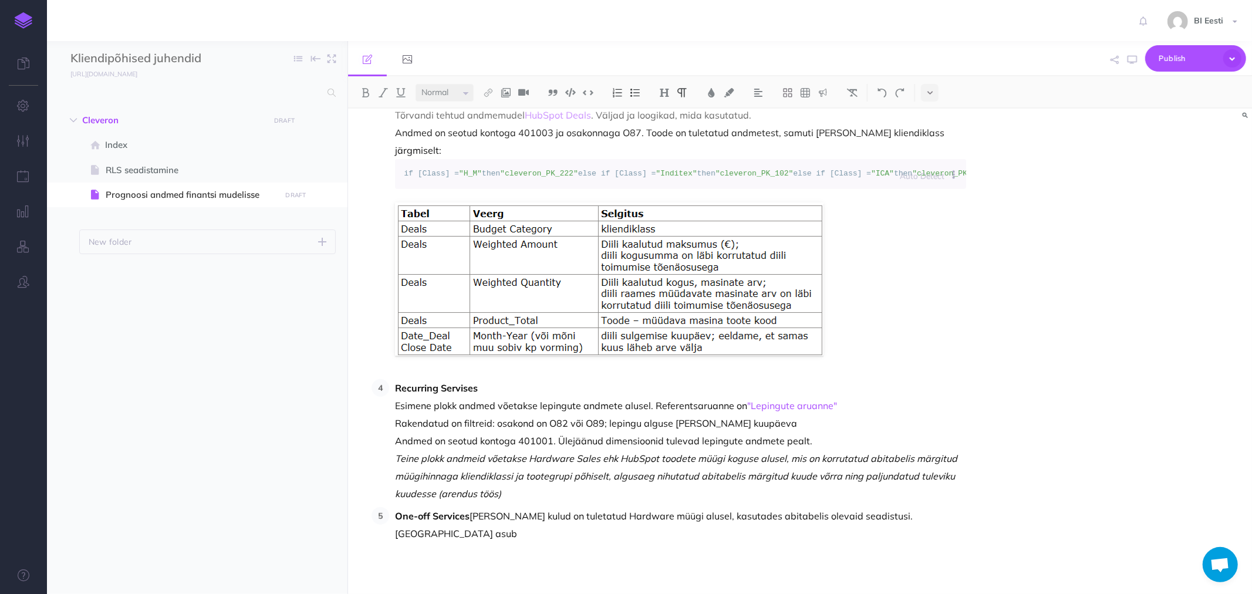
click at [940, 528] on p "One-off Services tulud ja kulud on tuletatud Hardware müügi alusel, kasutades a…" at bounding box center [680, 524] width 571 height 35
click at [572, 539] on link "Prognoosi paranduskanded" at bounding box center [629, 534] width 121 height 12
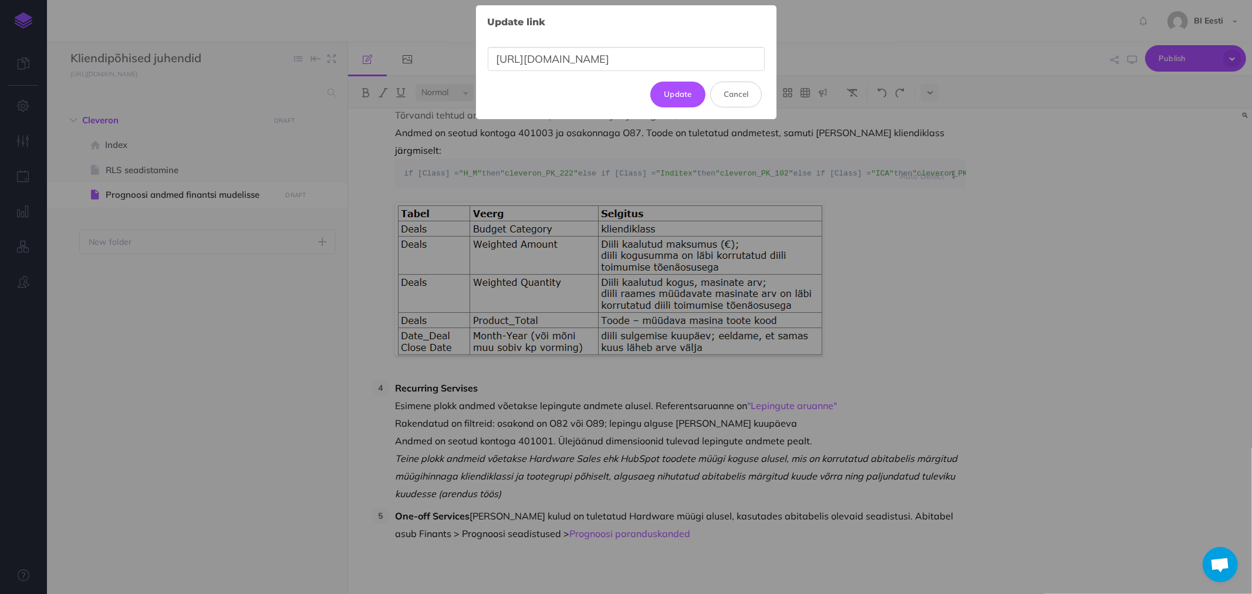
click at [664, 527] on body "Toggle Navigation BI Eesti Settings Account Settings Teams BI Support Documenta…" at bounding box center [626, 297] width 1252 height 594
click at [614, 63] on input "https://reportapp.oixio.io/grid/IndexPage?configId=564" at bounding box center [626, 59] width 277 height 24
paste input "55"
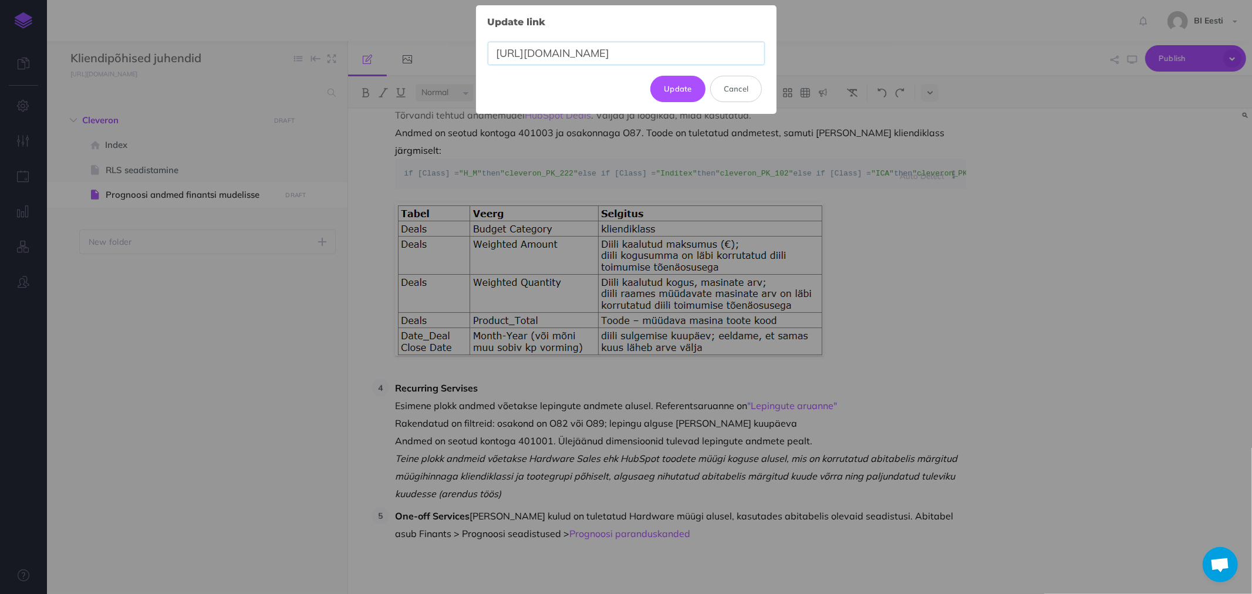
scroll to position [0, 2]
type input "https://reportapp.oixio.io/grid/IndexPage?configId=555"
click at [678, 89] on button "Update" at bounding box center [677, 89] width 55 height 26
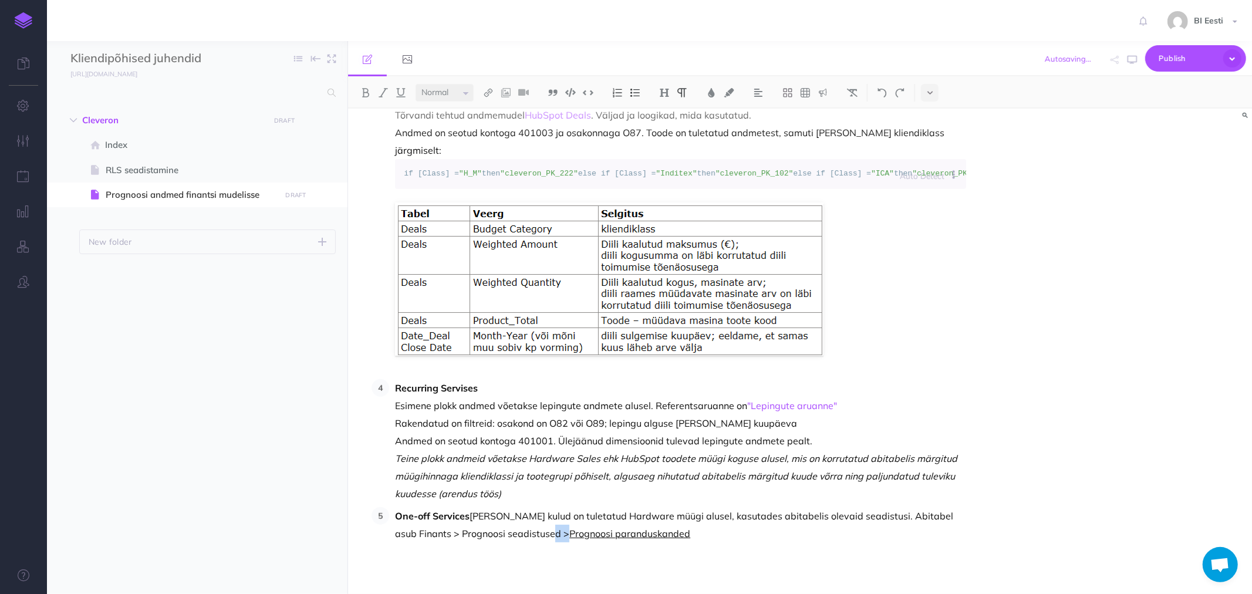
click at [569, 539] on link "Prognoosi paranduskanded" at bounding box center [629, 534] width 121 height 12
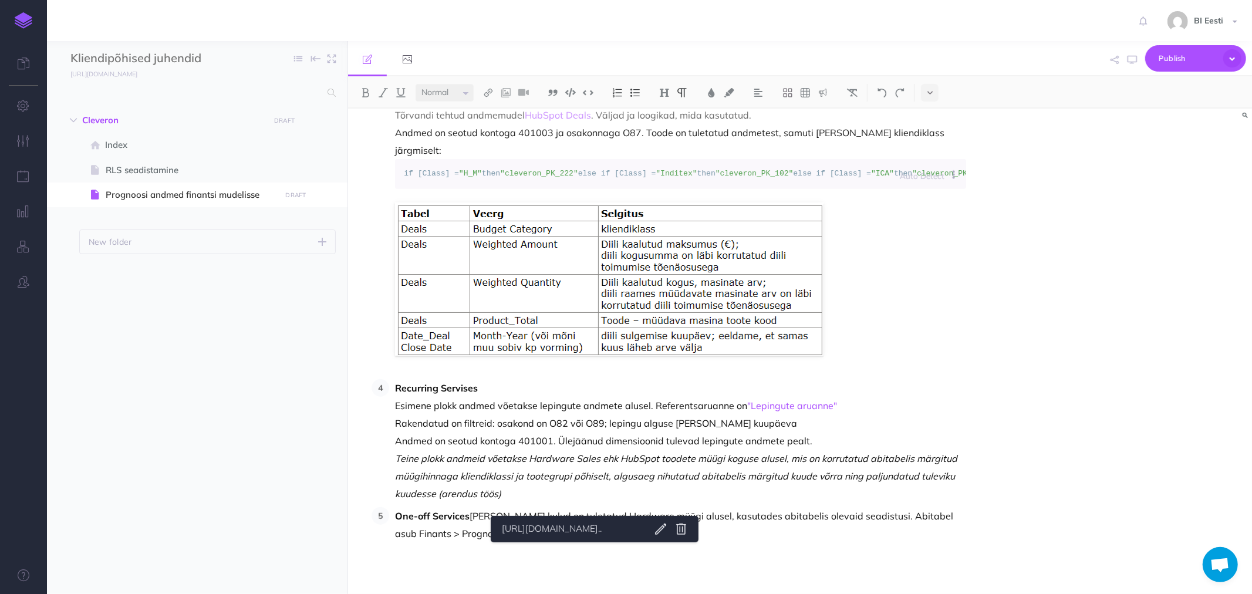
drag, startPoint x: 569, startPoint y: 553, endPoint x: 632, endPoint y: 550, distance: 62.9
click at [632, 542] on p "One-off Services tulud ja kulud on tuletatud Hardware müügi alusel, kasutades a…" at bounding box center [680, 524] width 571 height 35
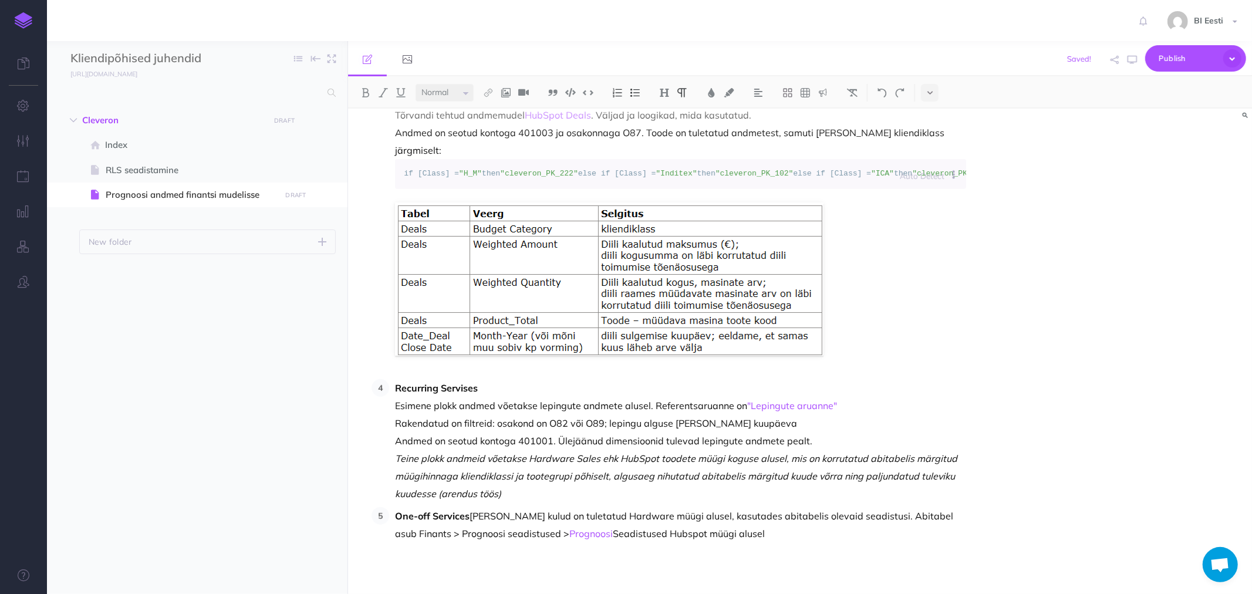
click at [565, 542] on p "One-off Services tulud ja kulud on tuletatud Hardware müügi alusel, kasutades a…" at bounding box center [680, 524] width 571 height 35
click at [569, 539] on link "Prognoosi" at bounding box center [590, 534] width 43 height 12
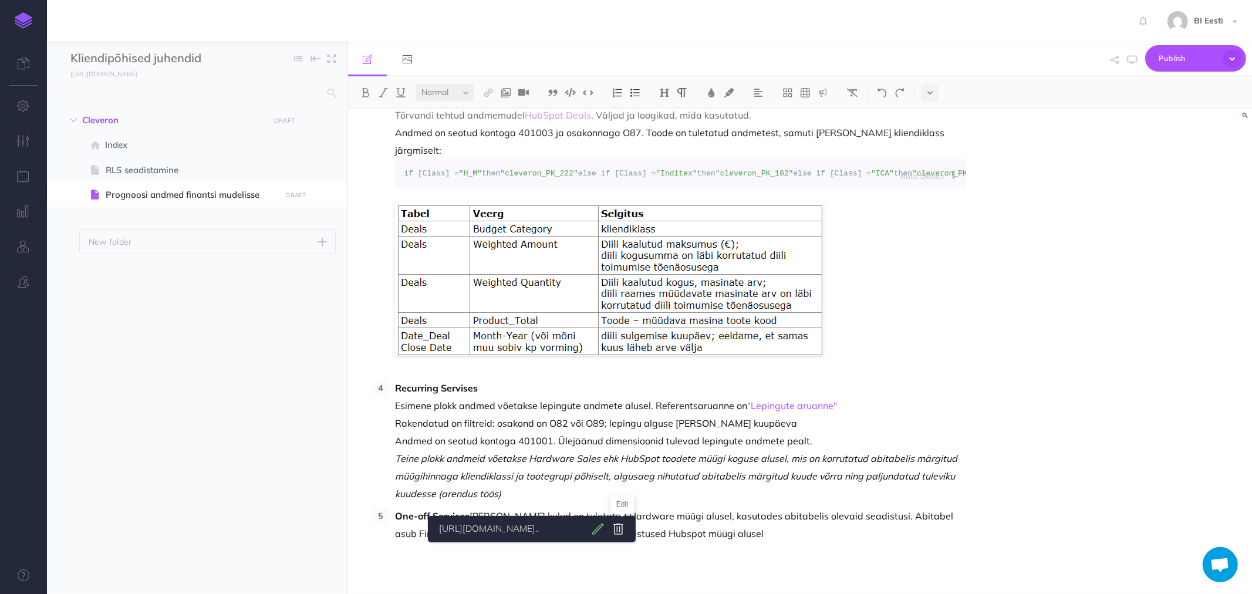
click at [620, 526] on body "Toggle Navigation BI Eesti Settings Account Settings Teams BI Support Documenta…" at bounding box center [626, 297] width 1252 height 594
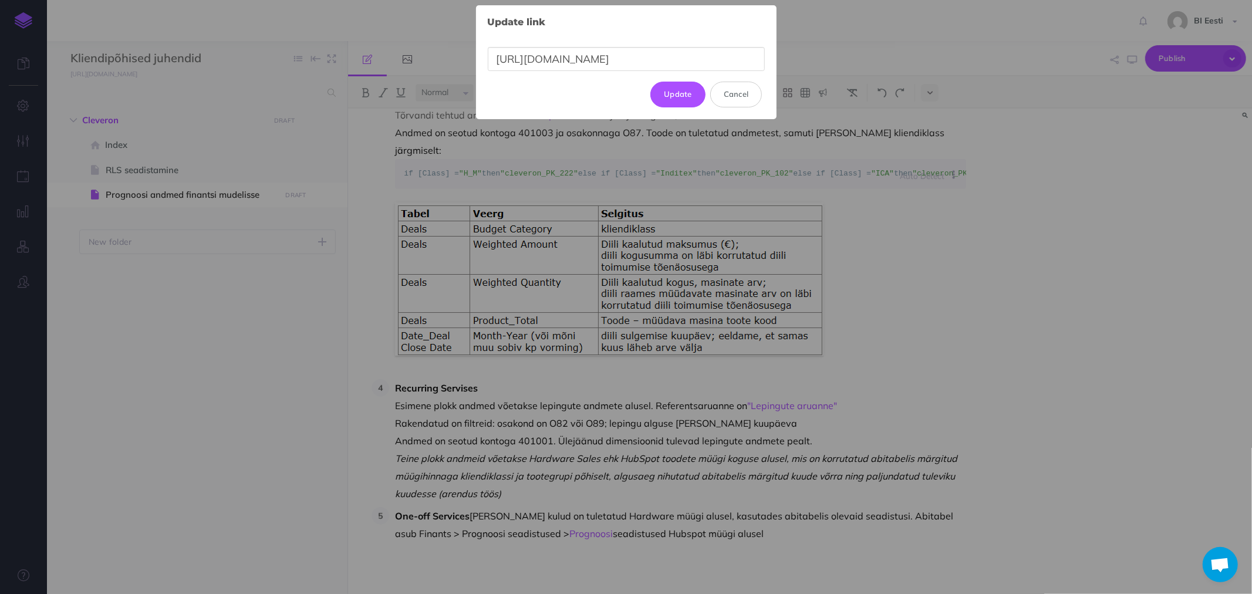
scroll to position [0, 2]
click at [752, 88] on button "Cancel" at bounding box center [736, 95] width 52 height 26
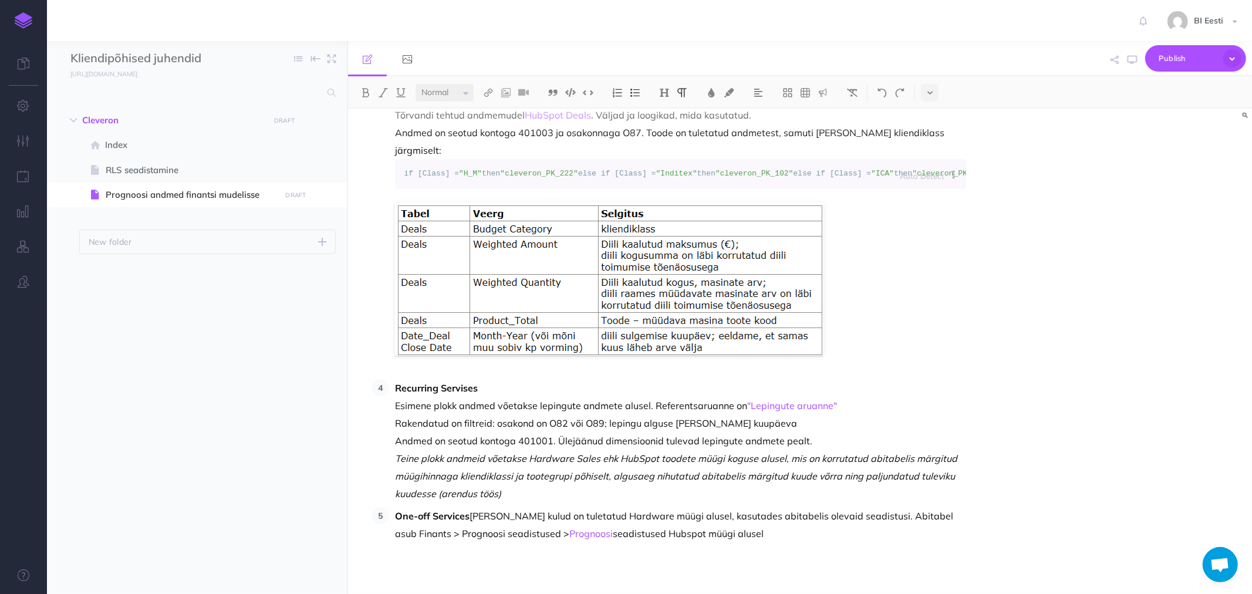
click at [575, 542] on p "One-off Services tulud ja kulud on tuletatud Hardware müügi alusel, kasutades a…" at bounding box center [680, 524] width 571 height 35
drag, startPoint x: 559, startPoint y: 553, endPoint x: 707, endPoint y: 551, distance: 147.9
click at [707, 542] on p "One-off Services tulud ja kulud on tuletatud Hardware müügi alusel, kasutades a…" at bounding box center [680, 524] width 571 height 35
copy p "seadistused Hubspot müügi alusel"
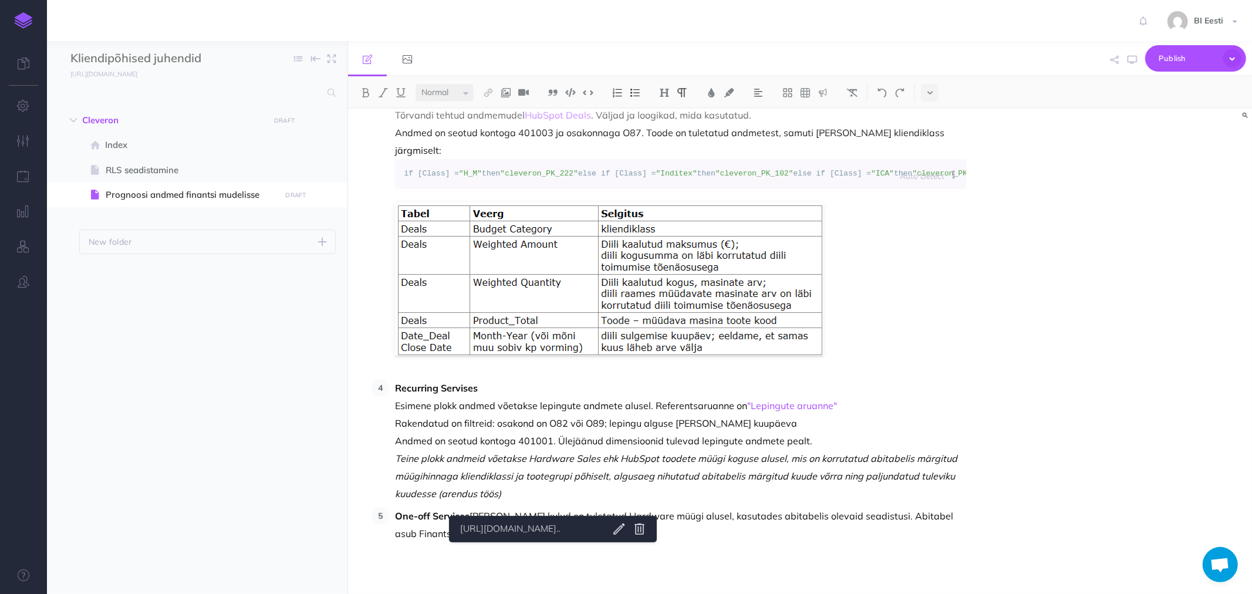
click at [569, 539] on link "Prognoosi" at bounding box center [590, 534] width 43 height 12
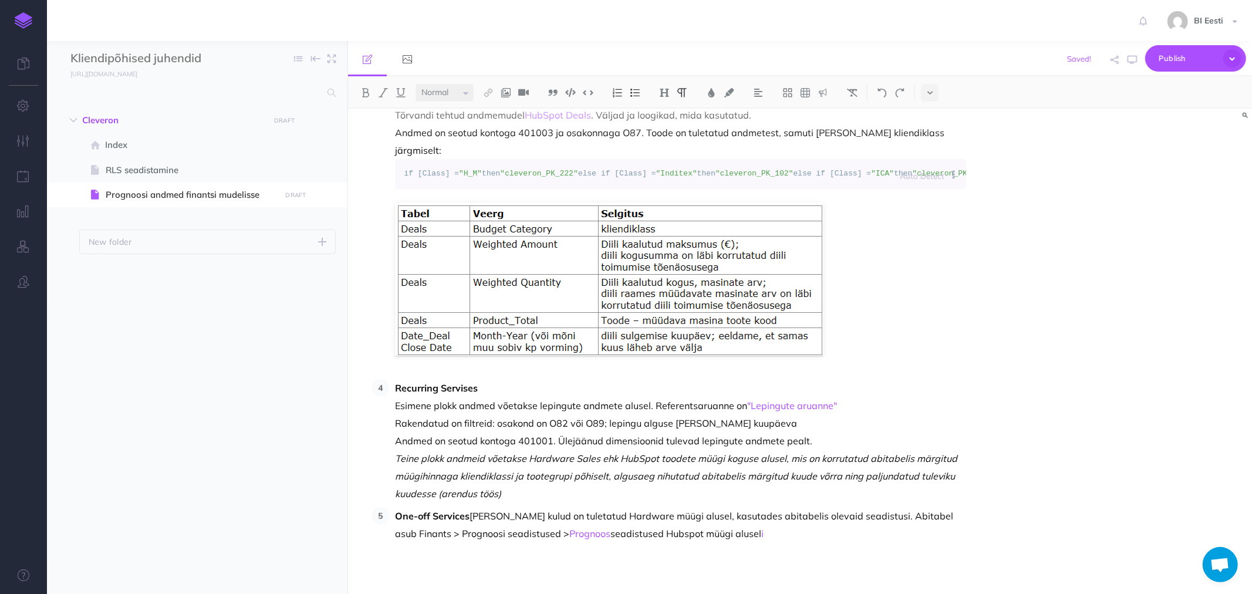
click at [698, 542] on p "One-off Services tulud ja kulud on tuletatud Hardware müügi alusel, kasutades a…" at bounding box center [680, 524] width 571 height 35
drag, startPoint x: 693, startPoint y: 559, endPoint x: 706, endPoint y: 555, distance: 13.4
click at [694, 542] on p "One-off Services tulud ja kulud on tuletatud Hardware müügi alusel, kasutades a…" at bounding box center [680, 524] width 571 height 35
drag, startPoint x: 725, startPoint y: 550, endPoint x: 512, endPoint y: 555, distance: 212.5
click at [512, 542] on p "One-off Services tulud ja kulud on tuletatud Hardware müügi alusel, kasutades a…" at bounding box center [680, 524] width 571 height 35
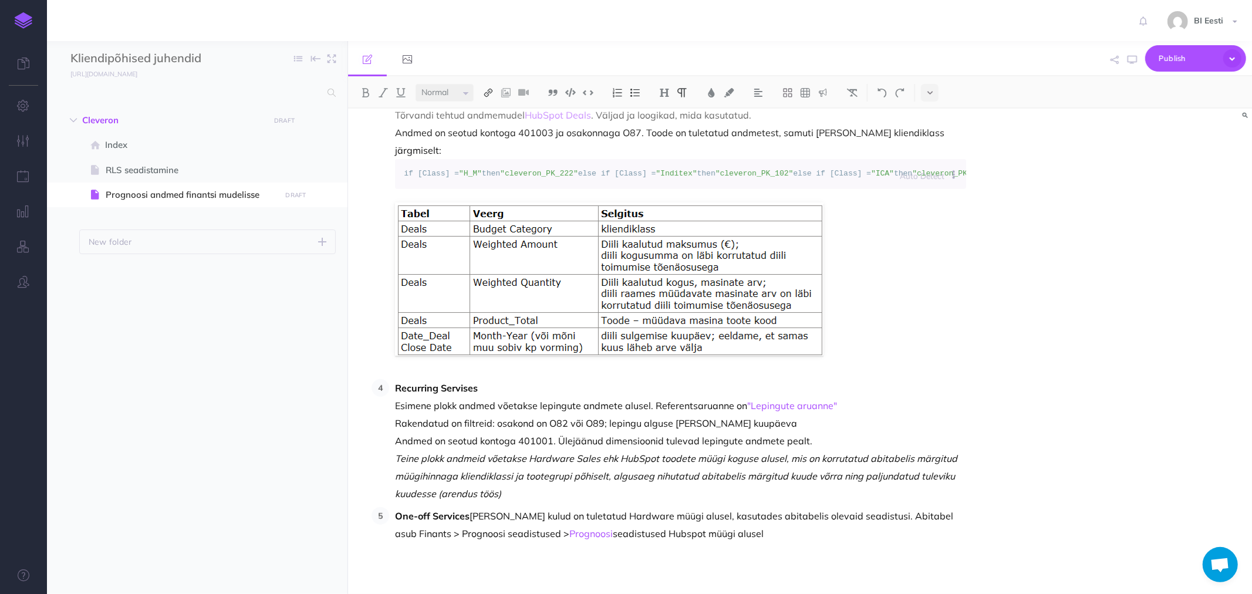
click at [490, 94] on img at bounding box center [488, 92] width 11 height 9
click at [491, 113] on icon at bounding box center [488, 113] width 9 height 8
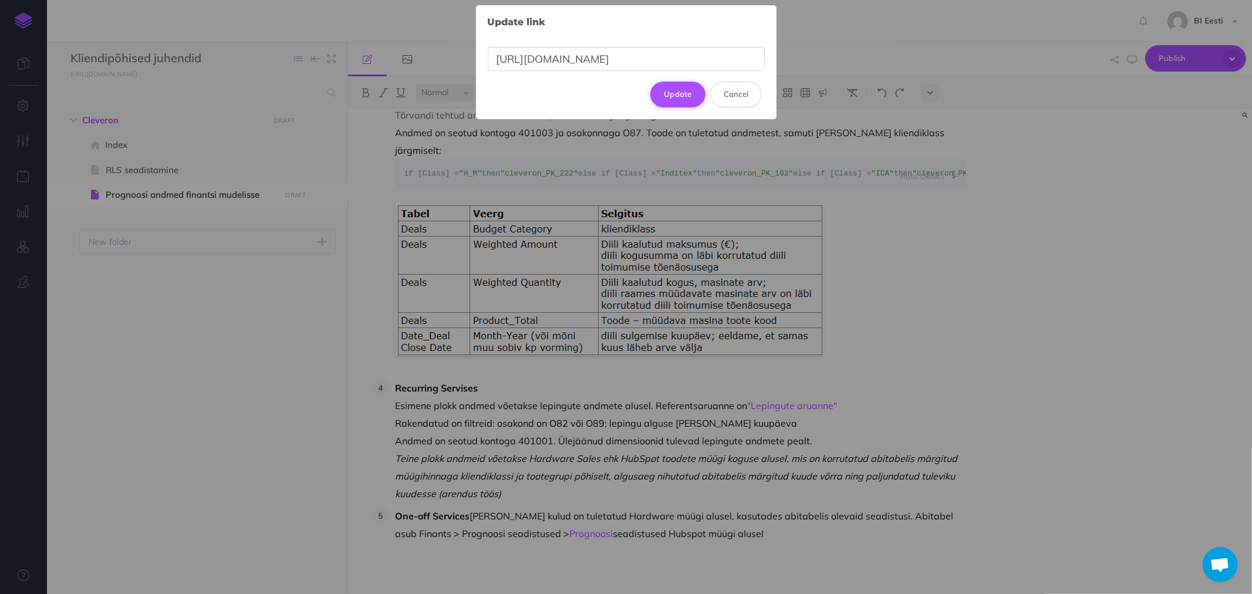
click at [681, 94] on button "Update" at bounding box center [677, 95] width 55 height 26
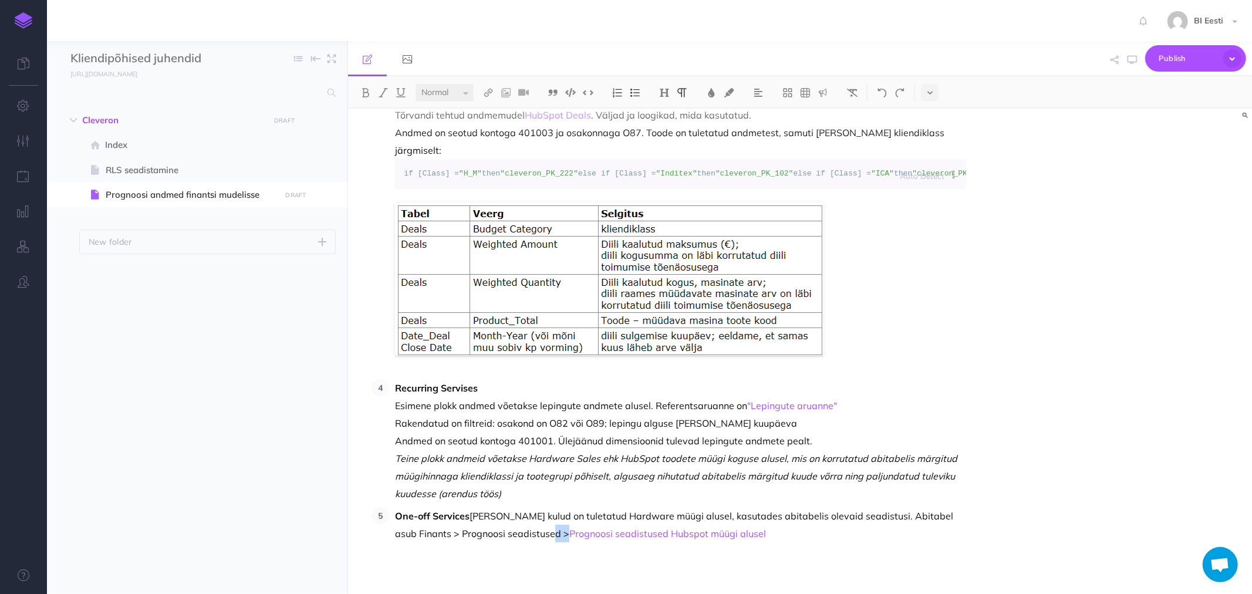
click at [786, 542] on p "One-off Services tulud ja kulud on tuletatud Hardware müügi alusel, kasutades a…" at bounding box center [680, 524] width 571 height 35
drag, startPoint x: 406, startPoint y: 565, endPoint x: 579, endPoint y: 563, distance: 173.2
click at [717, 542] on p "One-off Services tulud ja kulud on tuletatud Hardware müügi alusel, kasutades a…" at bounding box center [680, 524] width 571 height 35
click at [723, 542] on p "One-off Services tulud ja kulud on tuletatud Hardware müügi alusel, kasutades a…" at bounding box center [680, 524] width 571 height 35
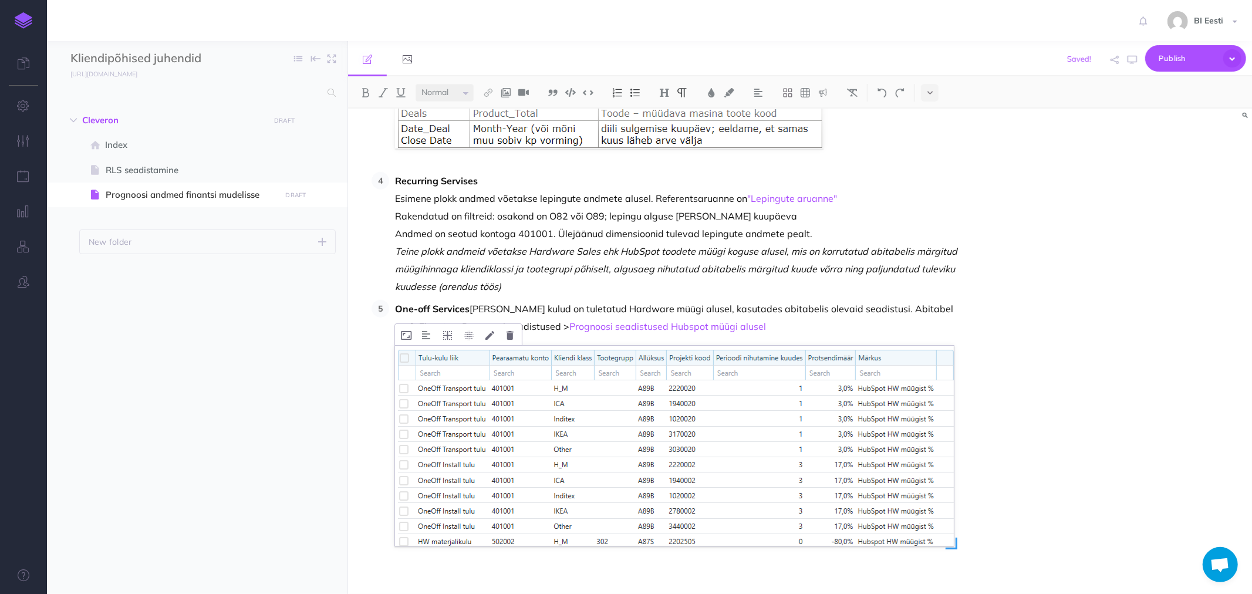
scroll to position [965, 0]
click at [731, 333] on p "One-off Services tulud ja kulud on tuletatud Hardware müügi alusel, kasutades a…" at bounding box center [680, 315] width 571 height 35
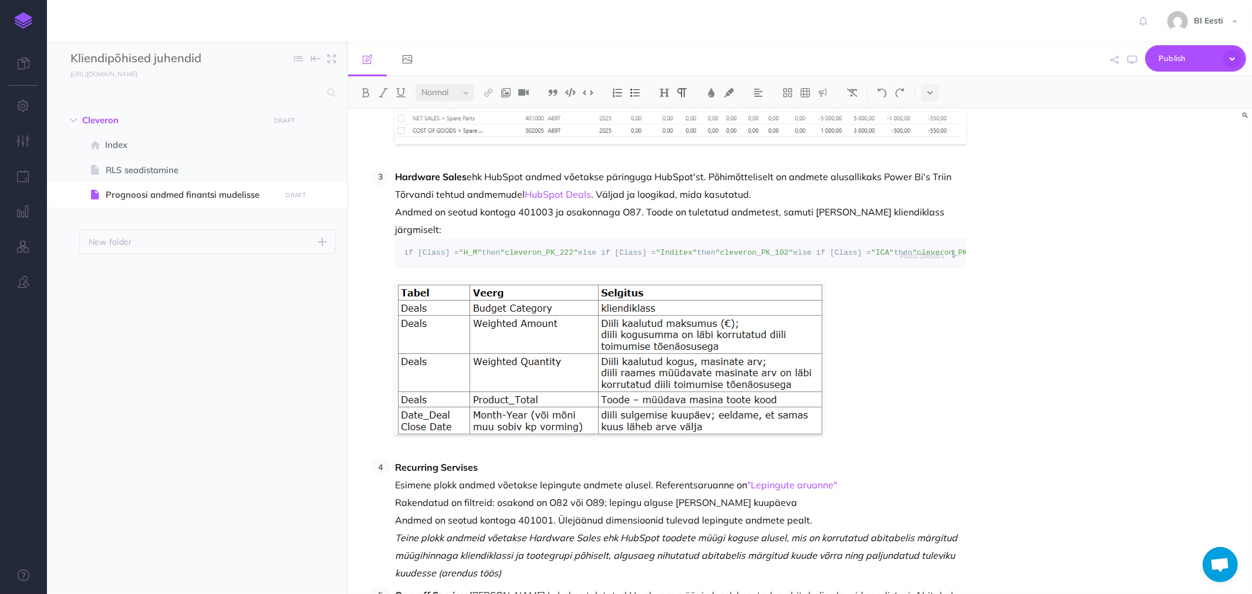
scroll to position [913, 0]
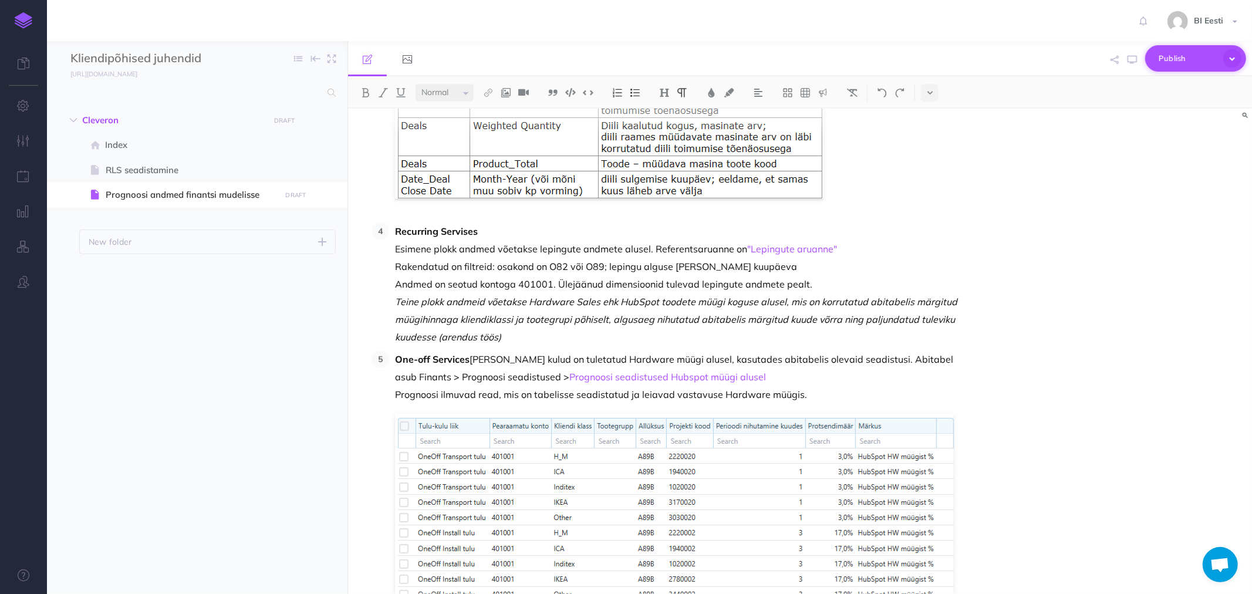
click at [1182, 55] on span "Publish" at bounding box center [1188, 58] width 59 height 18
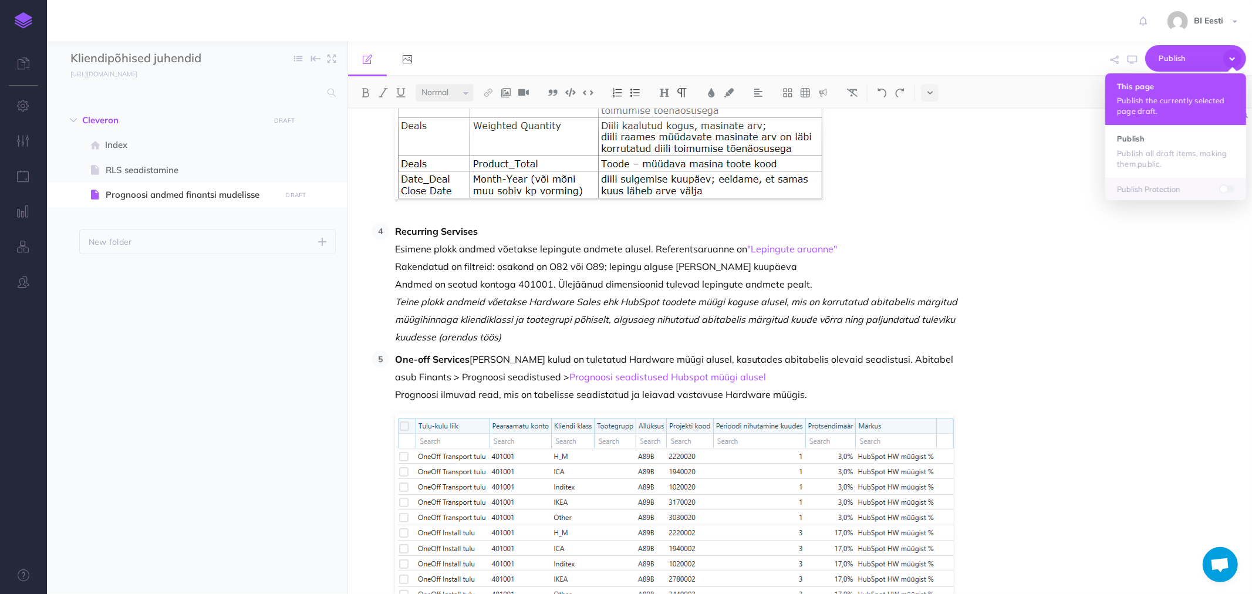
click at [1129, 99] on p "Publish the currently selected page draft." at bounding box center [1175, 105] width 117 height 21
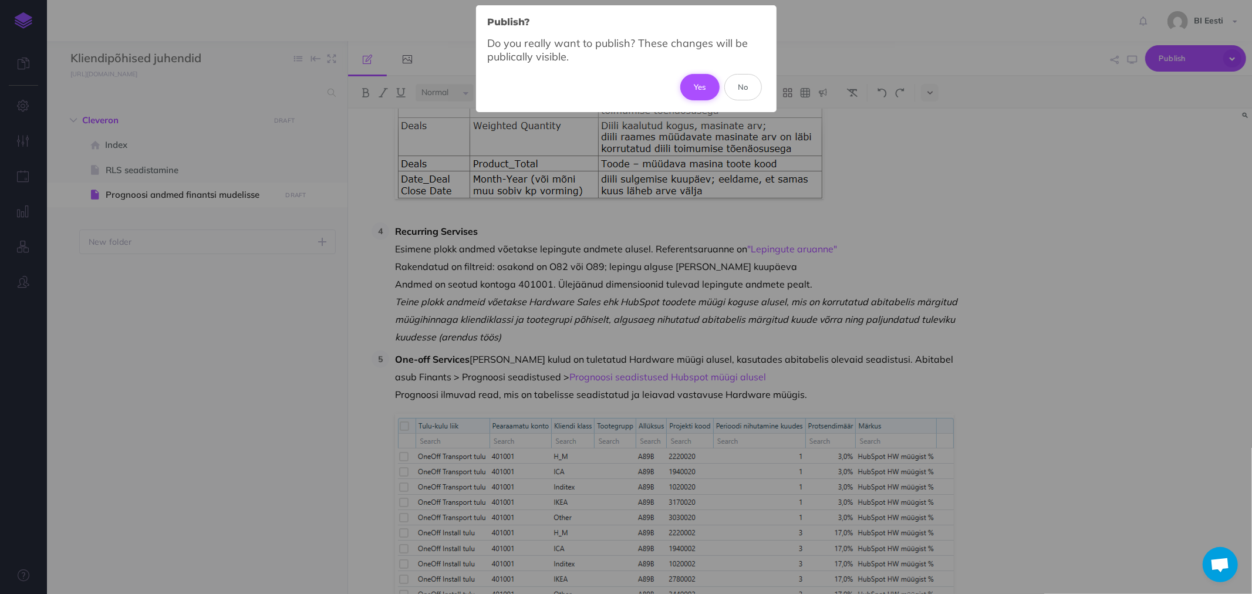
click at [693, 77] on button "Yes" at bounding box center [699, 87] width 39 height 26
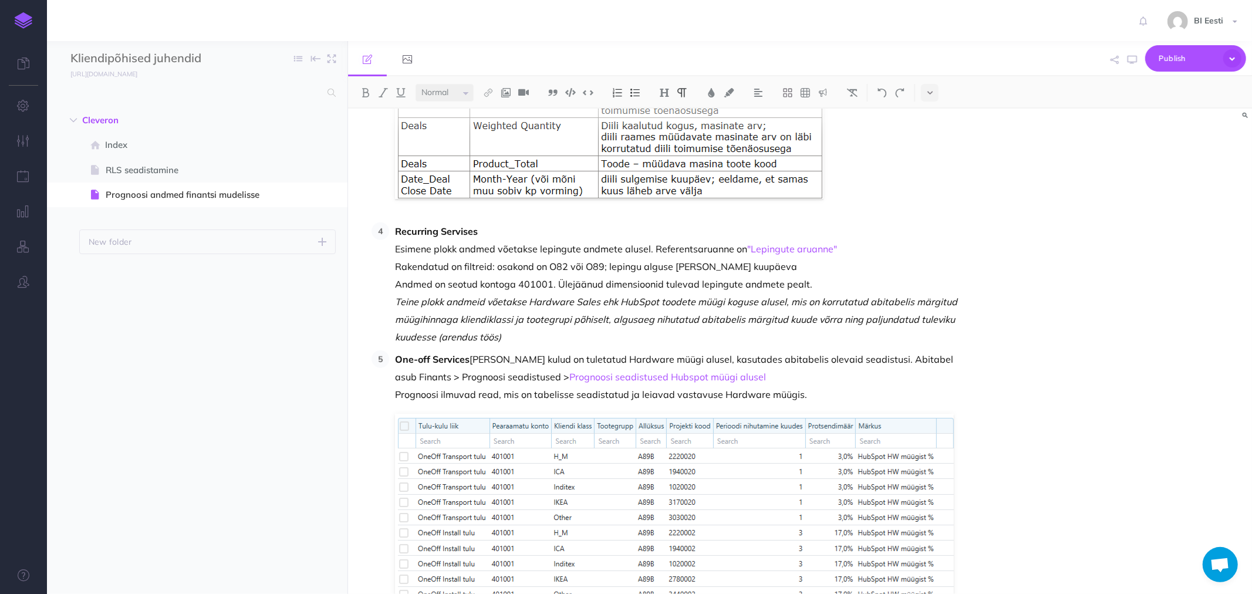
click at [238, 388] on ul "Cleveron New folder Add a new folder inside this folder New page Add a new blan…" at bounding box center [197, 335] width 301 height 455
click at [21, 23] on img at bounding box center [24, 20] width 18 height 16
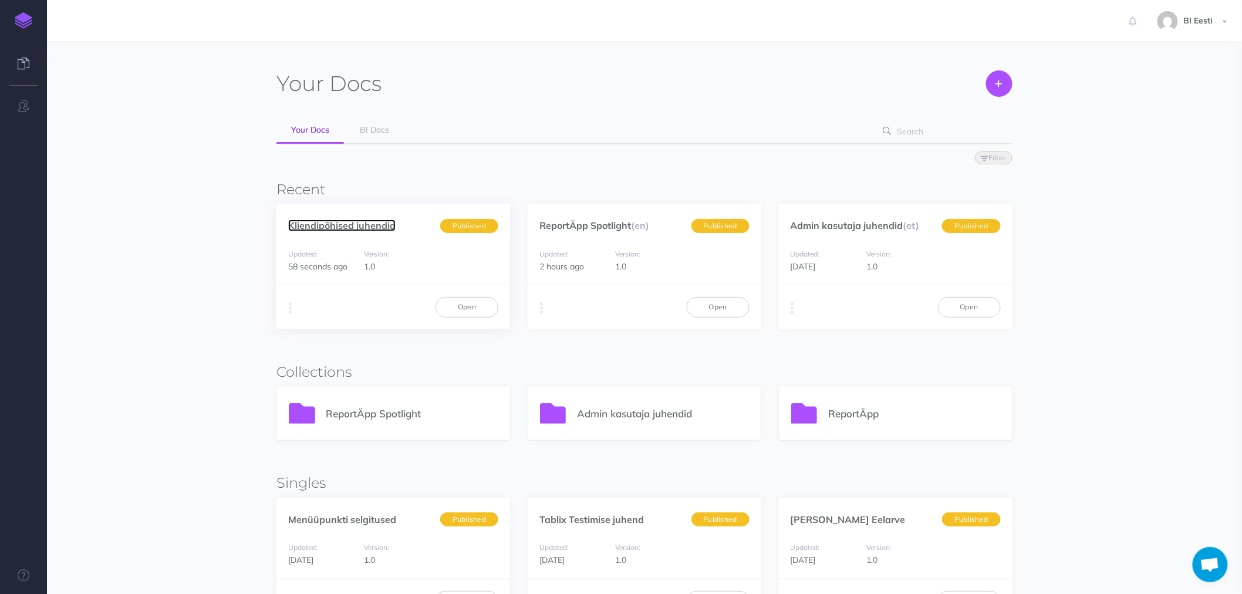
click at [383, 225] on link "Kliendipõhised juhendid" at bounding box center [341, 226] width 107 height 12
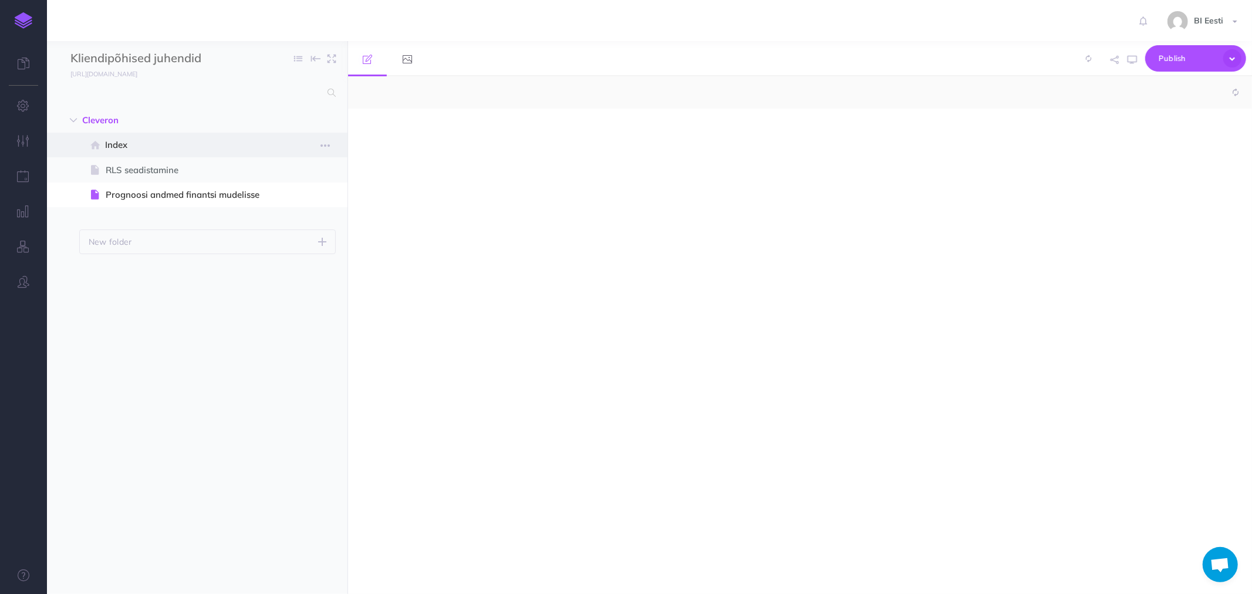
select select "null"
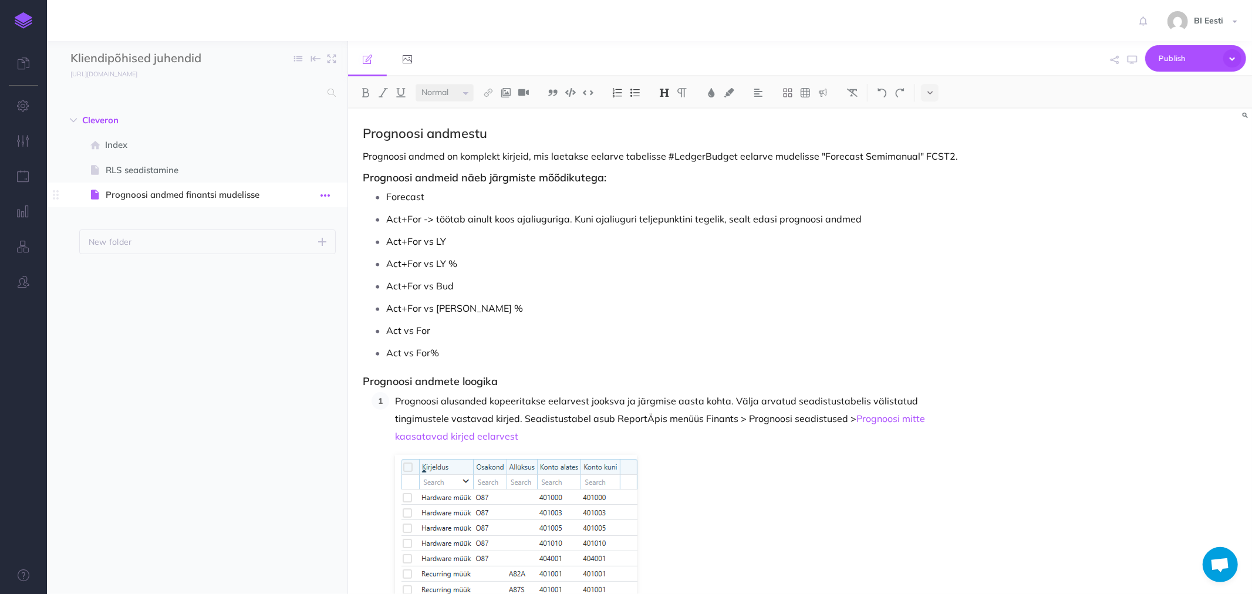
click at [323, 194] on icon "button" at bounding box center [324, 195] width 9 height 14
click at [221, 320] on ul "Cleveron New folder Add a new folder inside this folder New page Add a new blan…" at bounding box center [197, 335] width 301 height 455
drag, startPoint x: 110, startPoint y: 62, endPoint x: 70, endPoint y: 86, distance: 45.8
click at [70, 86] on input "text" at bounding box center [195, 92] width 250 height 21
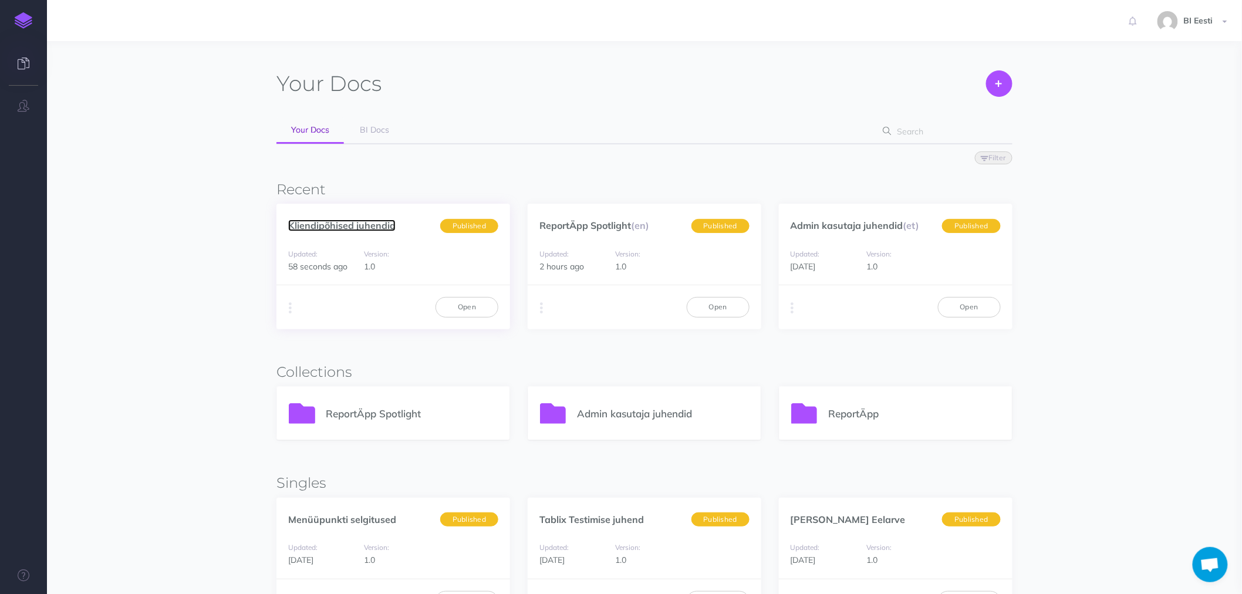
click at [333, 224] on link "Kliendipõhised juhendid" at bounding box center [341, 226] width 107 height 12
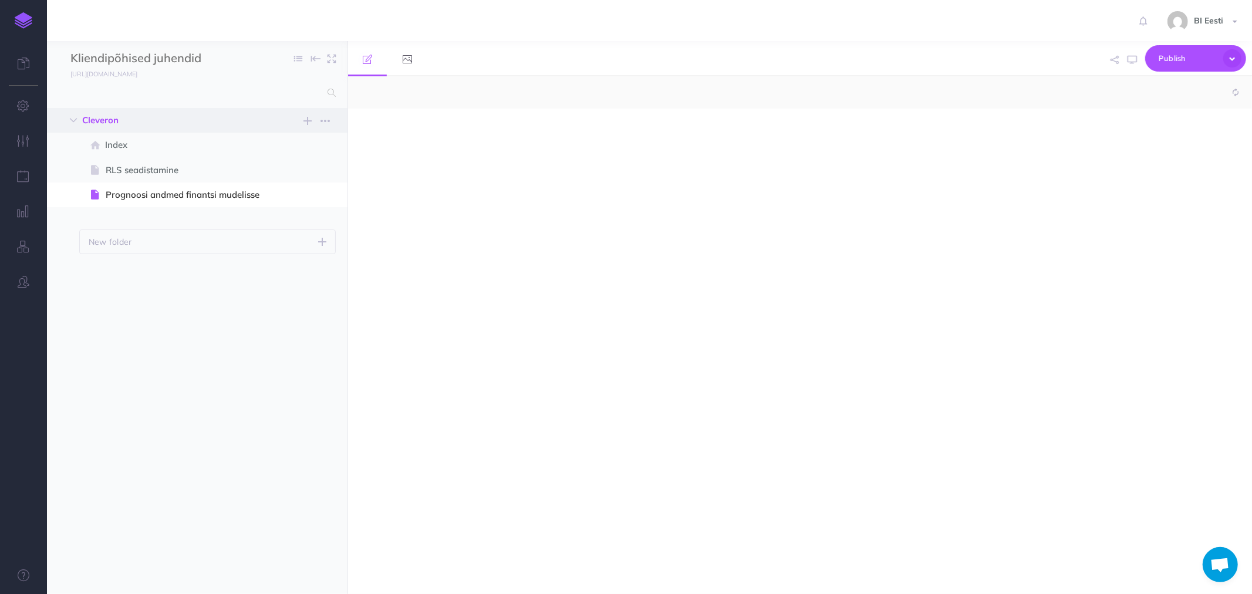
select select "null"
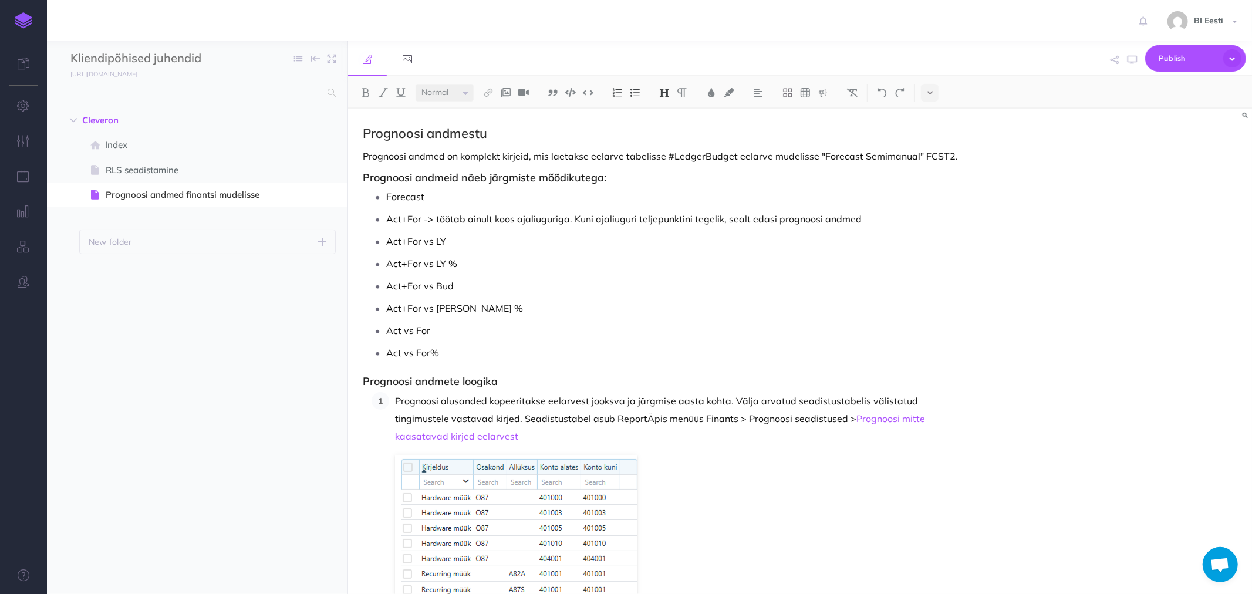
click at [26, 18] on img at bounding box center [24, 20] width 18 height 16
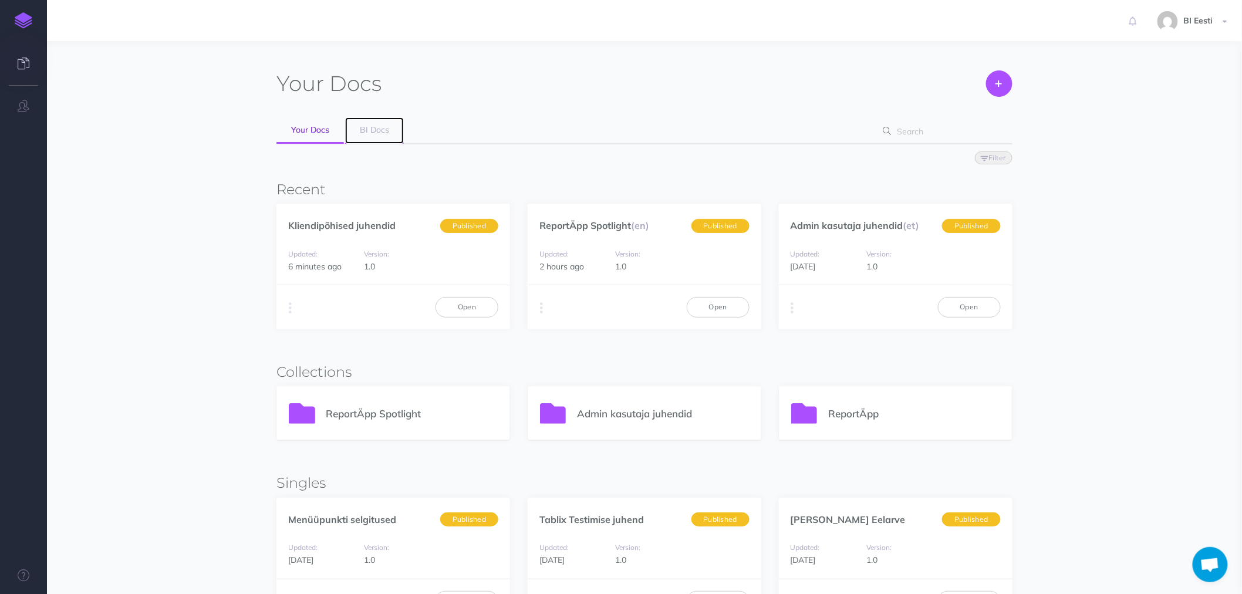
click at [383, 130] on span "BI Docs" at bounding box center [374, 129] width 29 height 11
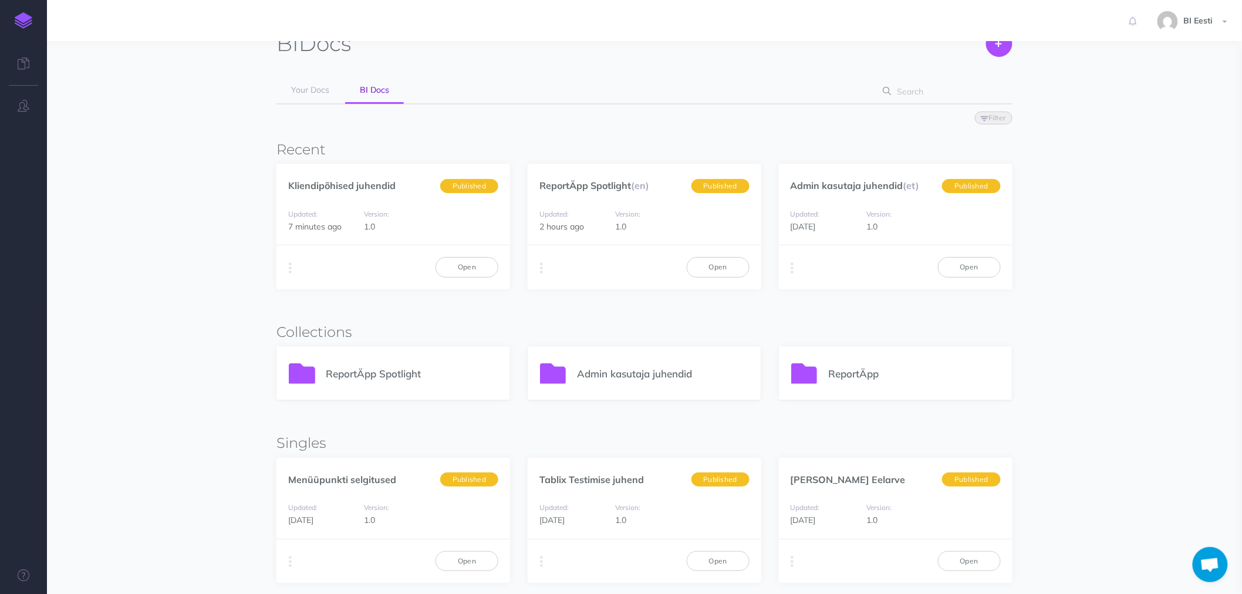
scroll to position [65, 0]
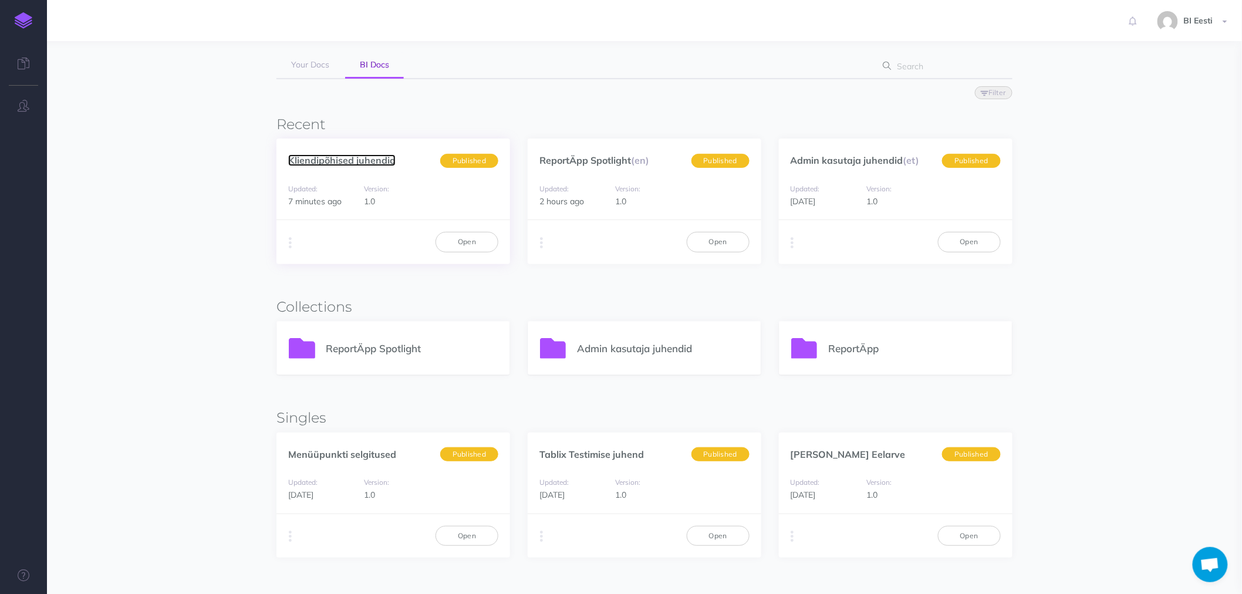
click at [360, 159] on link "Kliendipõhised juhendid" at bounding box center [341, 160] width 107 height 12
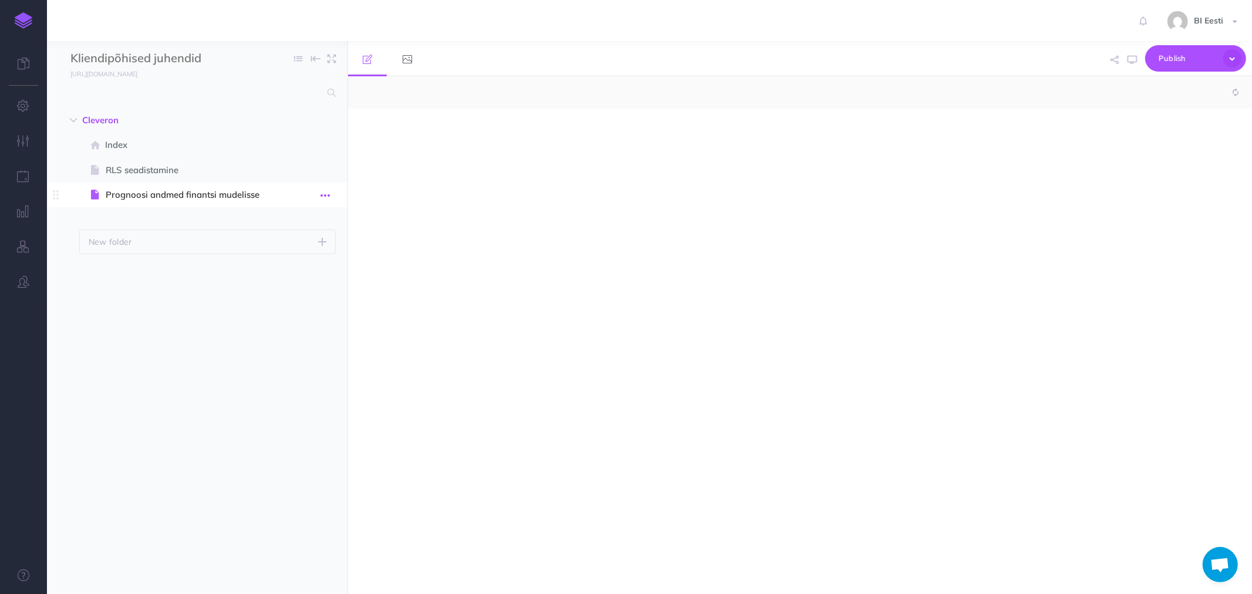
click at [329, 195] on icon "button" at bounding box center [324, 195] width 9 height 14
select select "null"
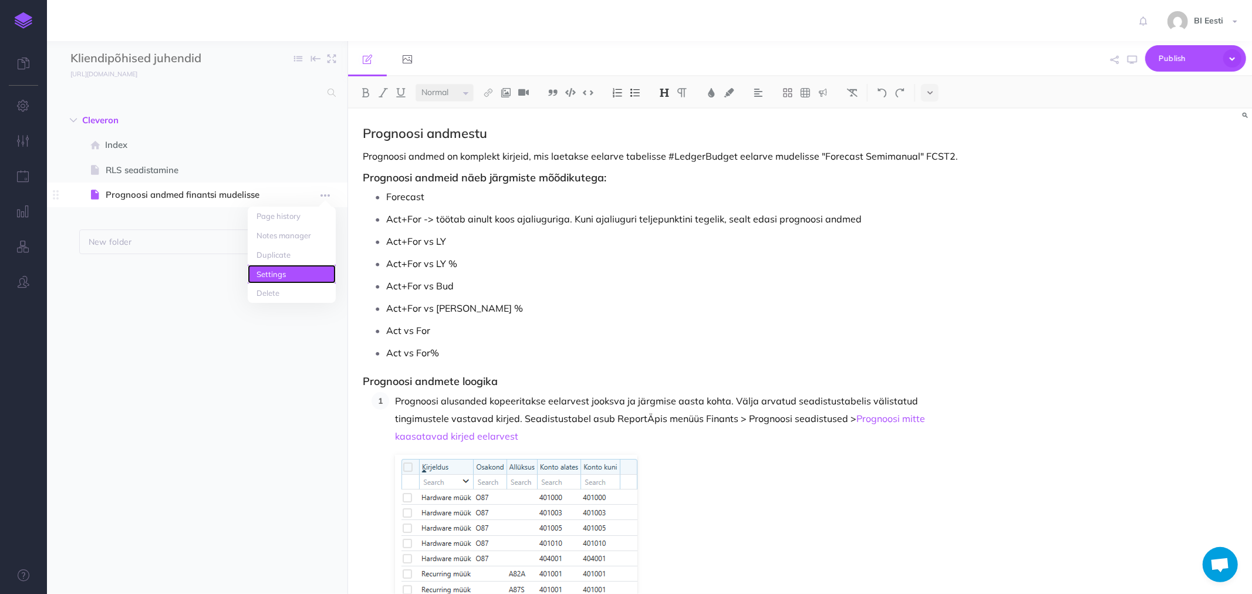
click at [269, 268] on link "Settings" at bounding box center [292, 274] width 88 height 19
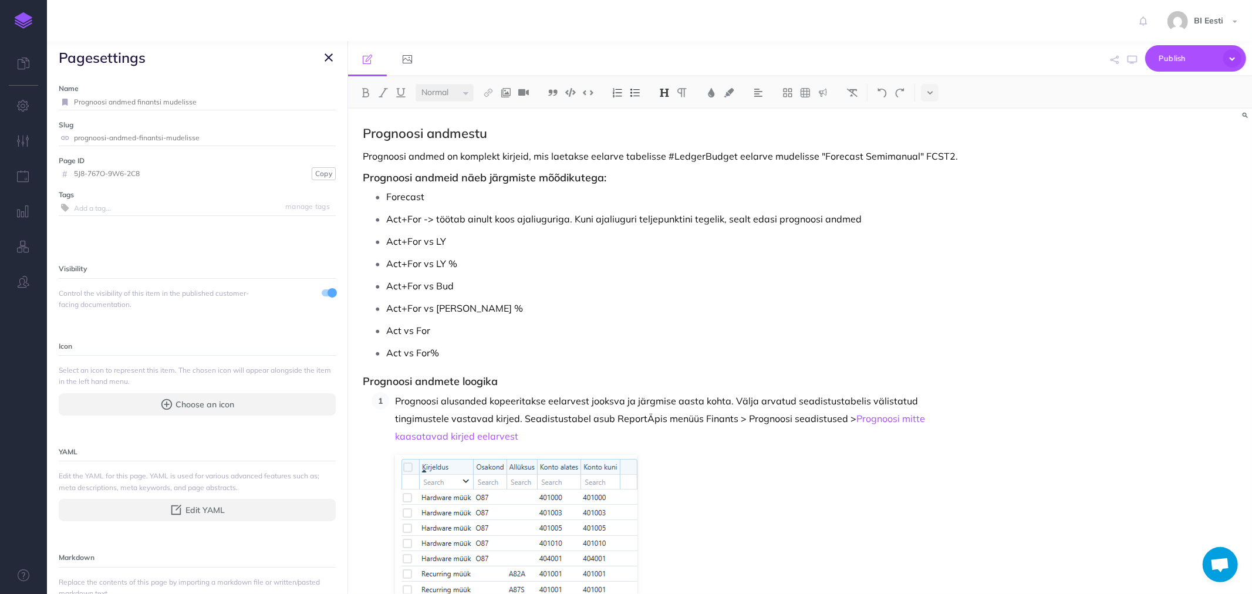
click at [31, 19] on img at bounding box center [24, 20] width 18 height 16
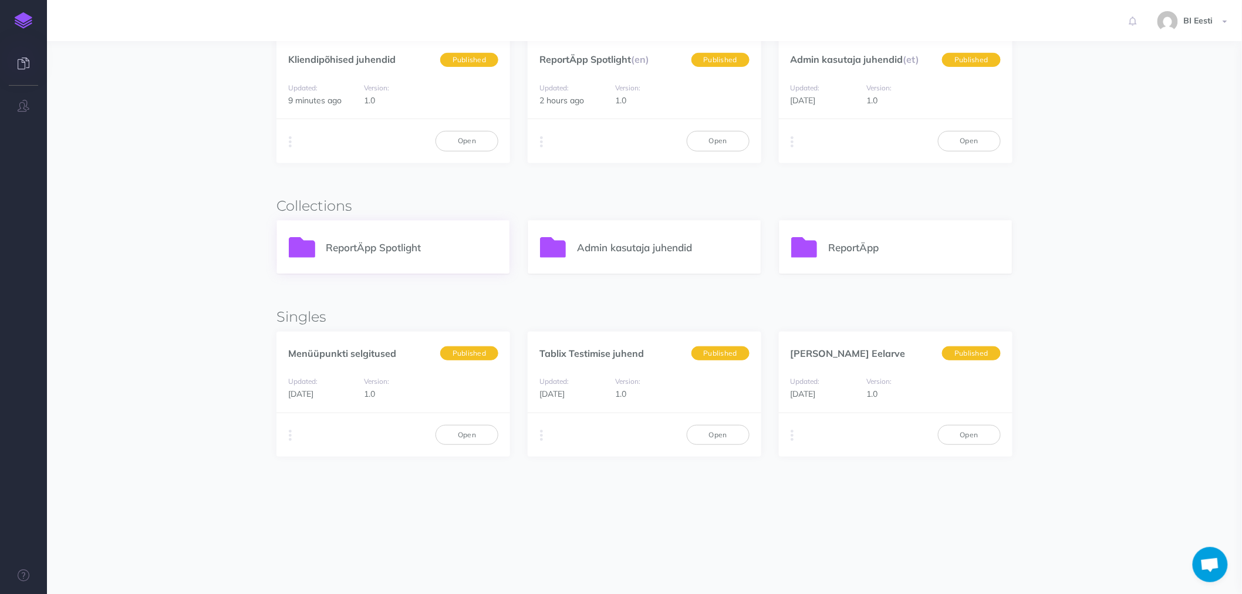
scroll to position [183, 0]
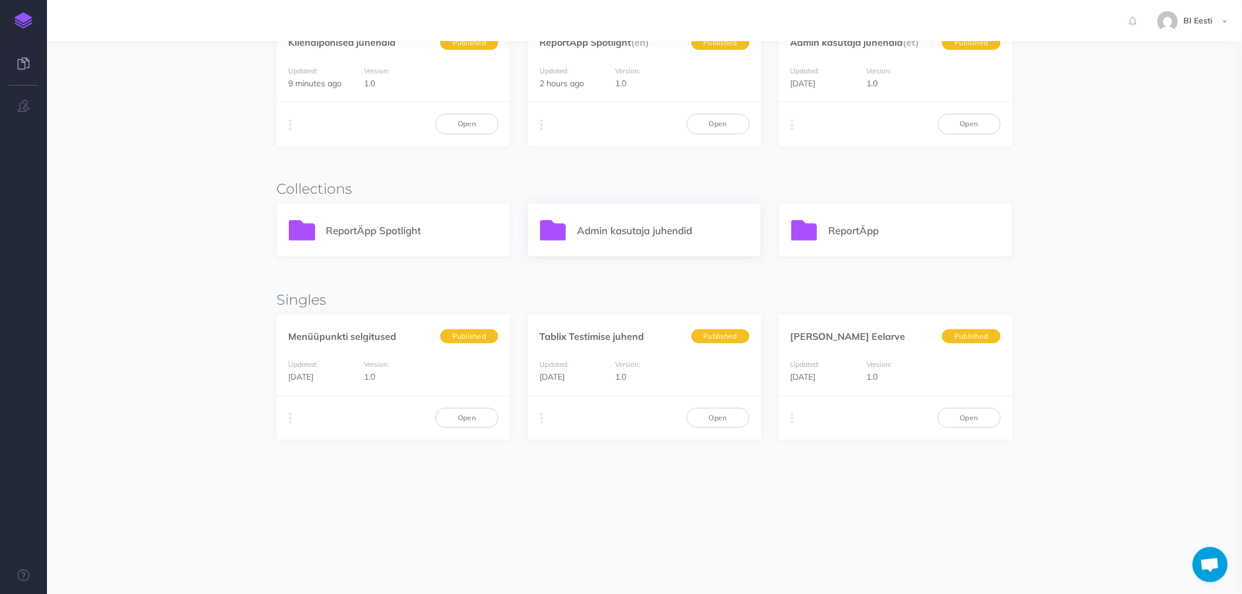
click at [607, 225] on p "Admin kasutaja juhendid" at bounding box center [663, 230] width 172 height 16
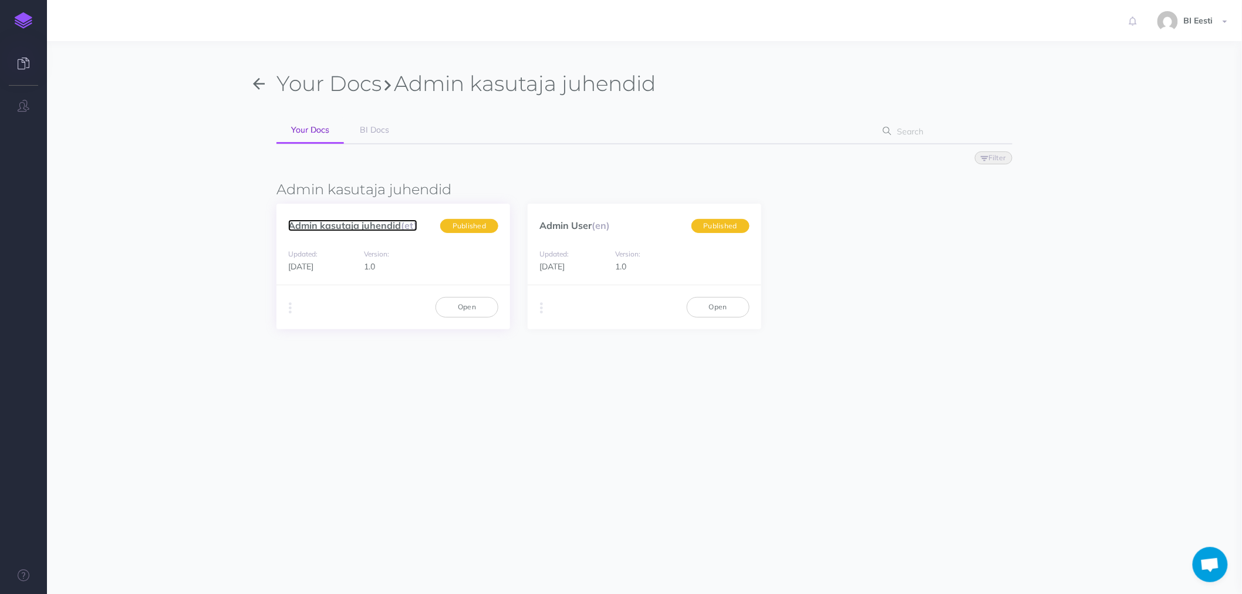
click at [333, 224] on link "Admin kasutaja juhendid (et)" at bounding box center [352, 226] width 129 height 12
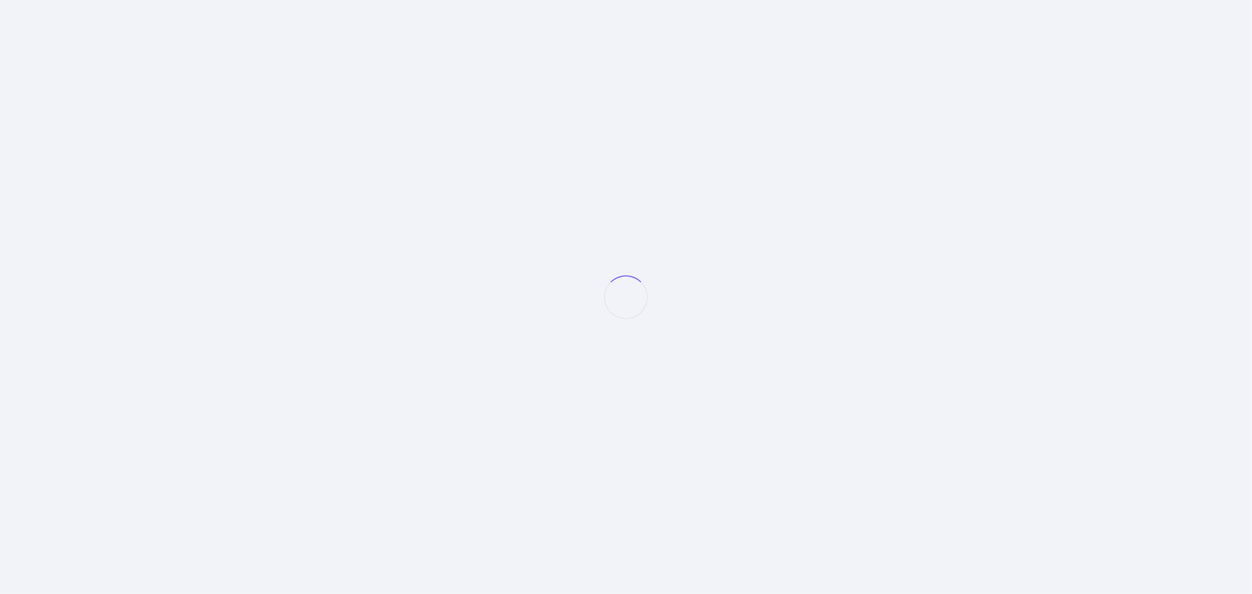
select select "et"
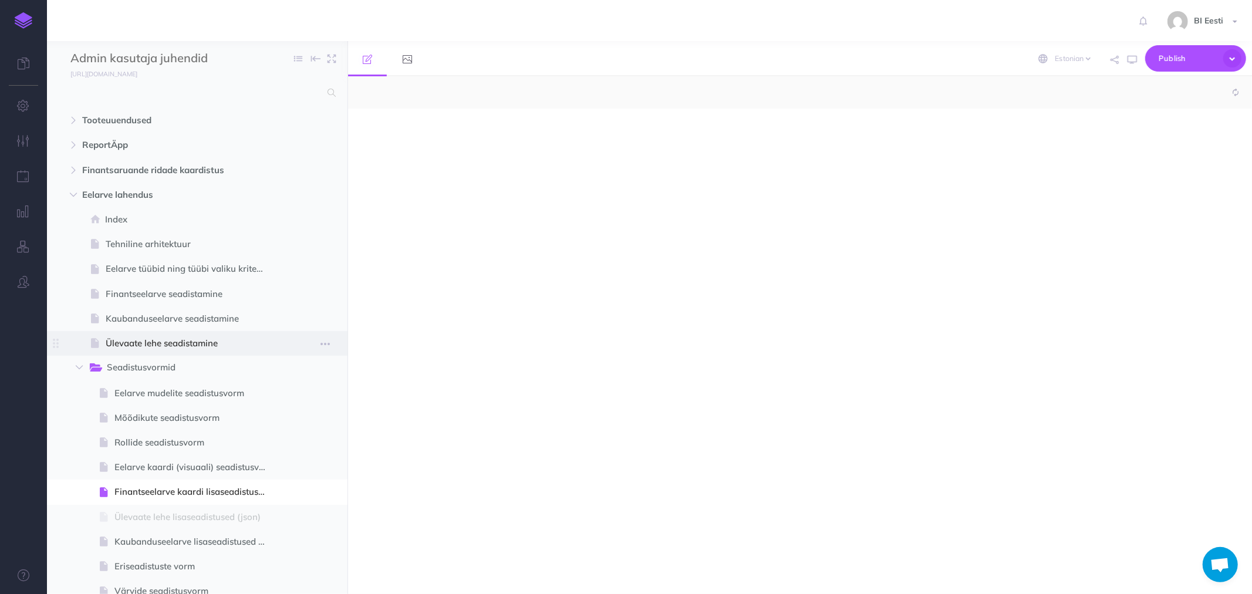
select select "null"
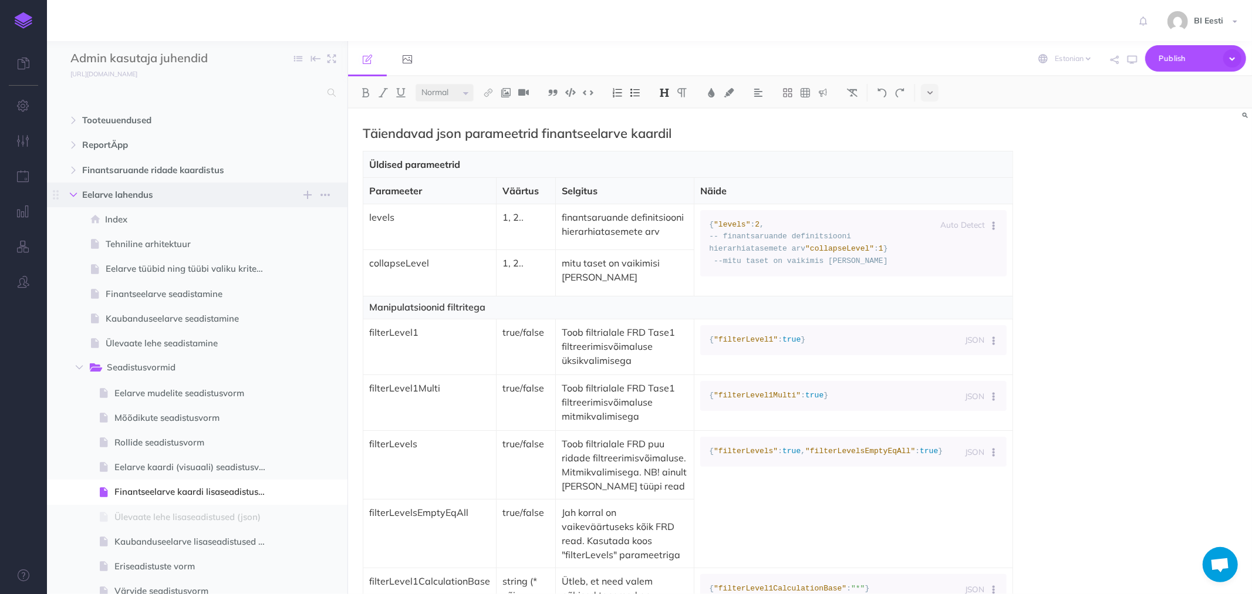
click at [70, 191] on icon "button" at bounding box center [73, 194] width 7 height 7
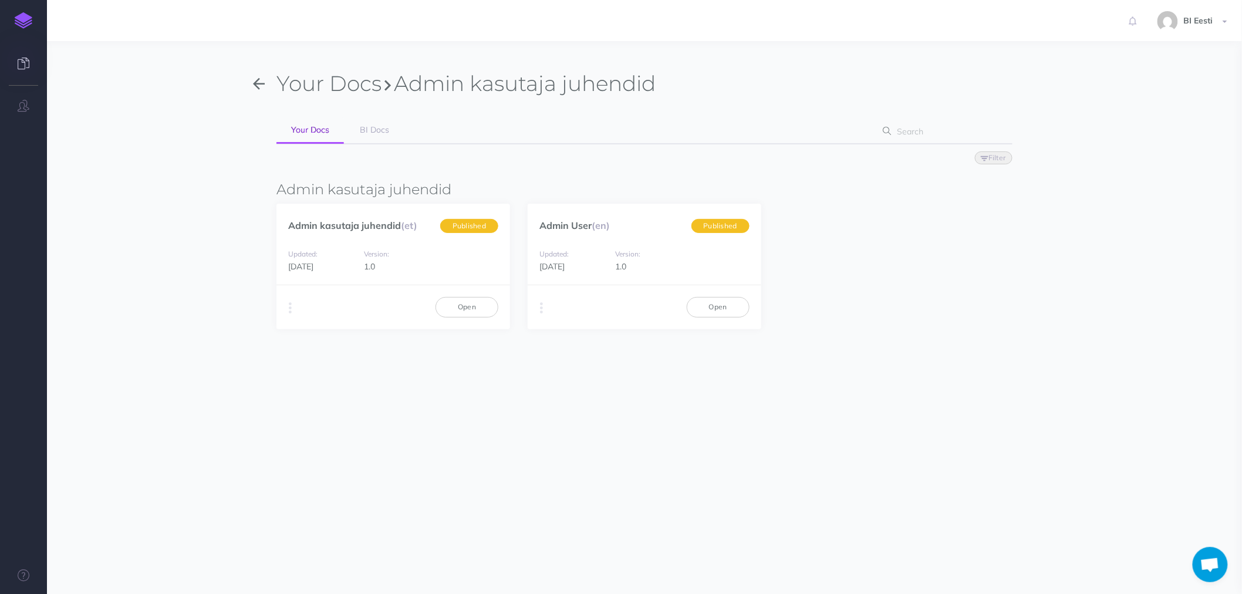
click at [258, 82] on icon "button" at bounding box center [259, 84] width 12 height 18
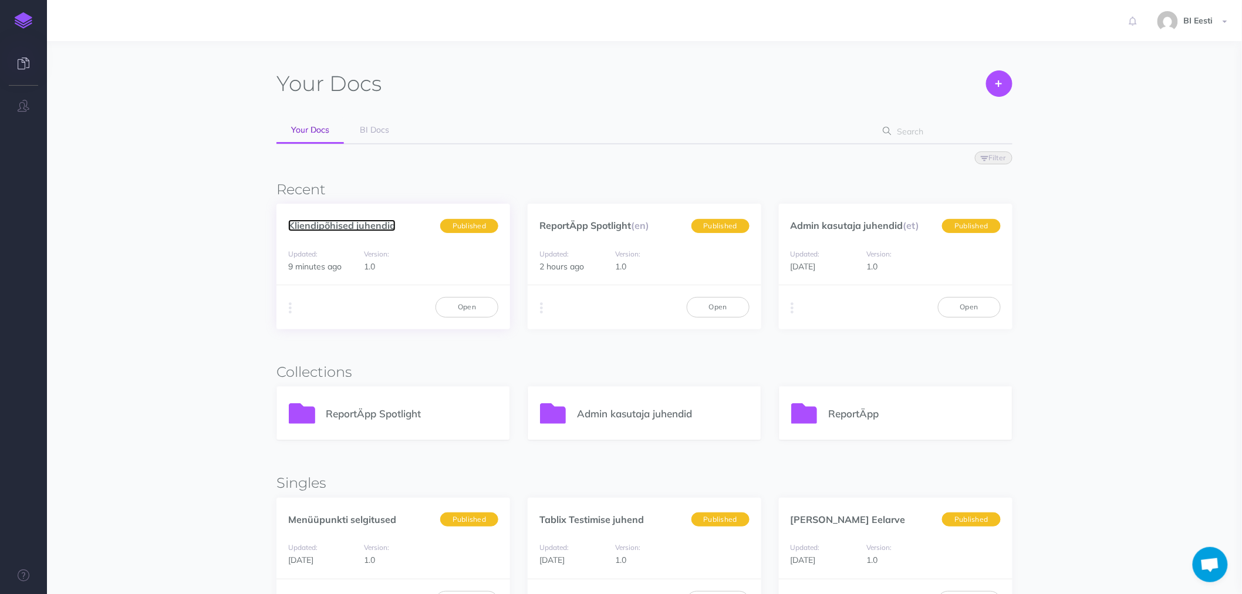
click at [384, 220] on link "Kliendipõhised juhendid" at bounding box center [341, 226] width 107 height 12
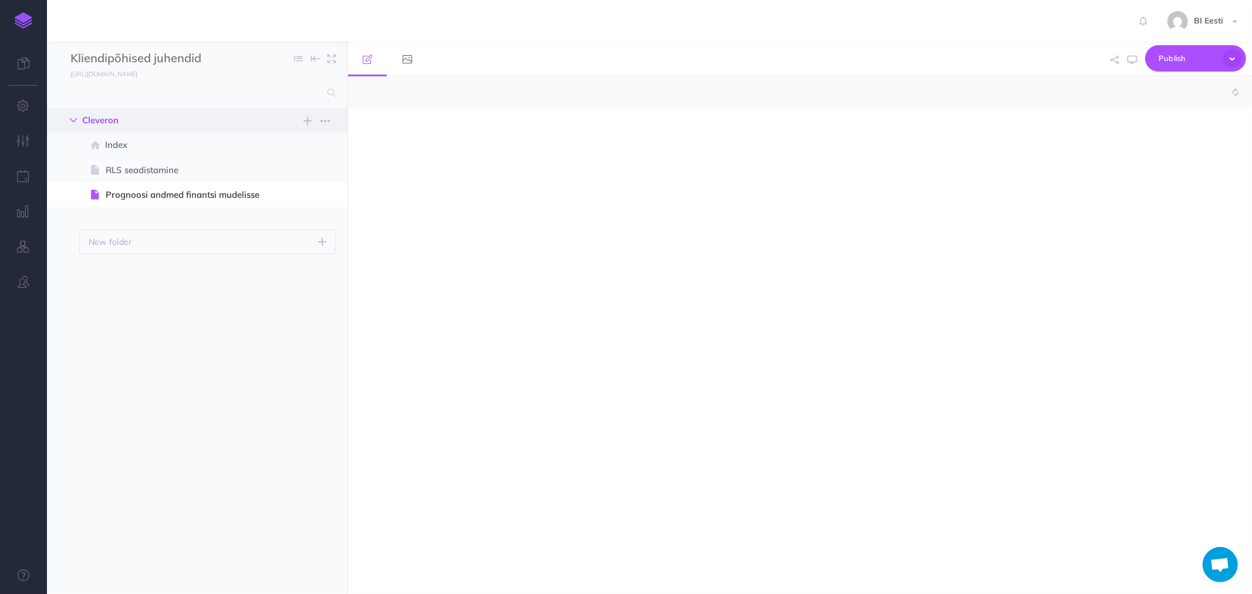
select select "null"
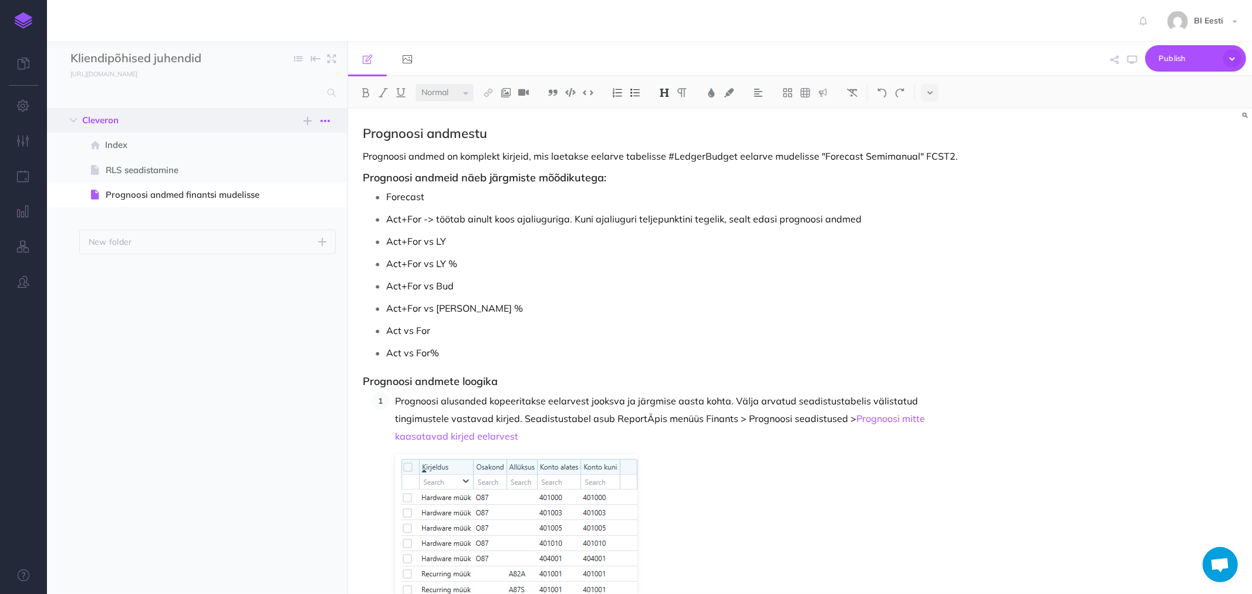
click at [325, 123] on icon "button" at bounding box center [324, 121] width 9 height 14
click at [271, 180] on link "Settings" at bounding box center [292, 179] width 88 height 19
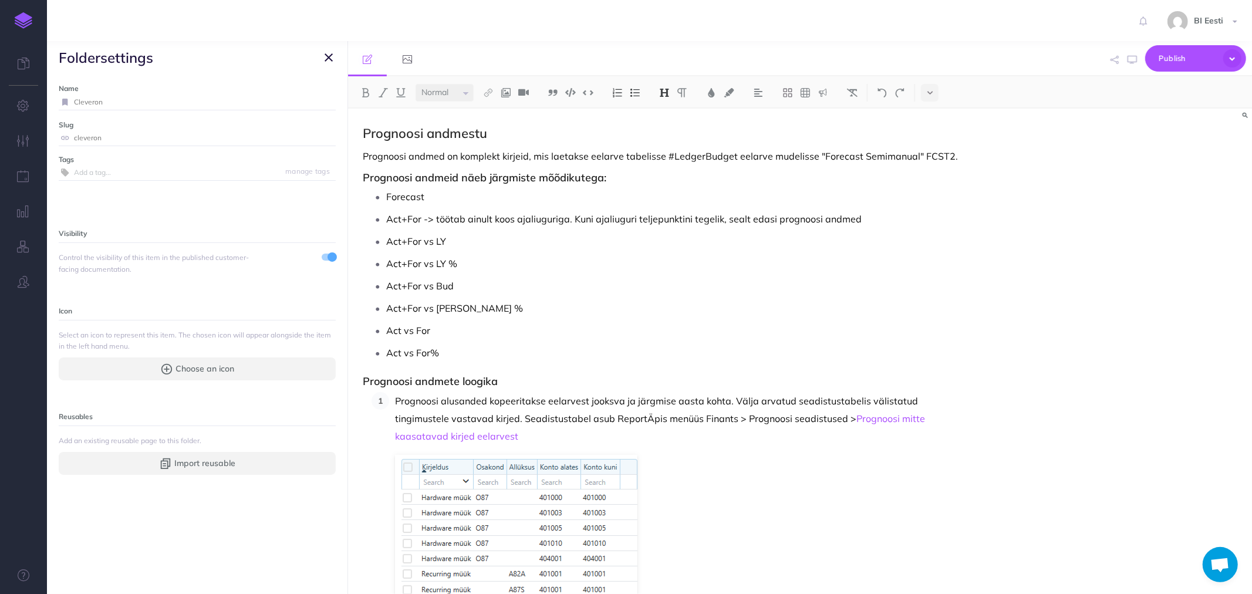
click at [332, 59] on icon "button" at bounding box center [329, 57] width 8 height 14
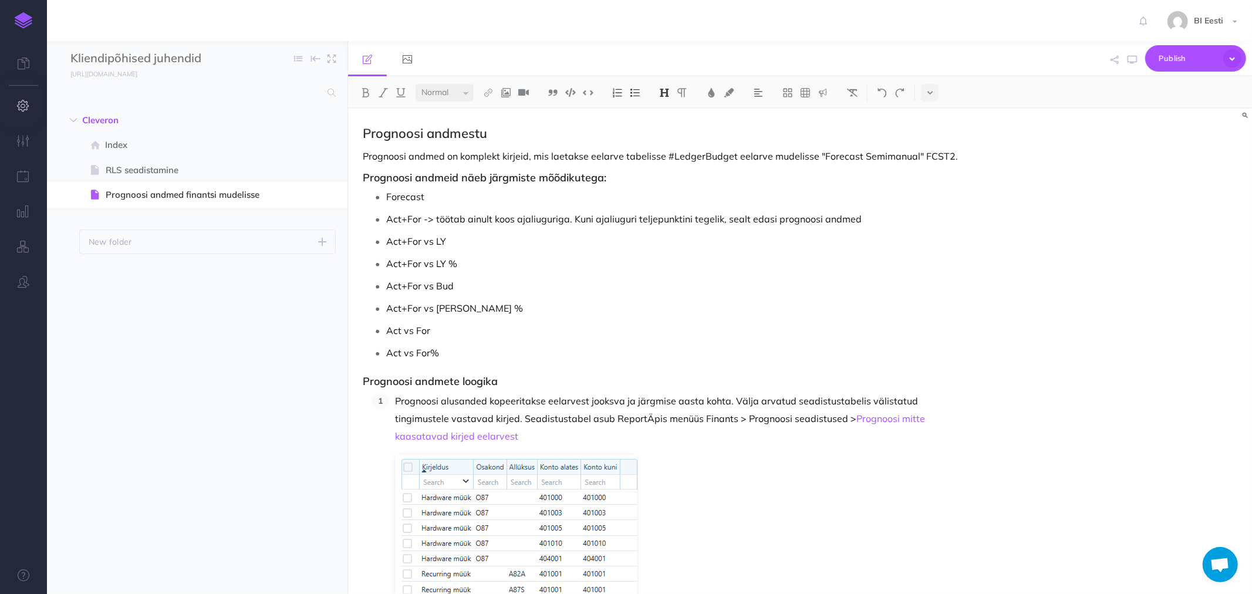
click at [23, 104] on icon "button" at bounding box center [24, 106] width 12 height 12
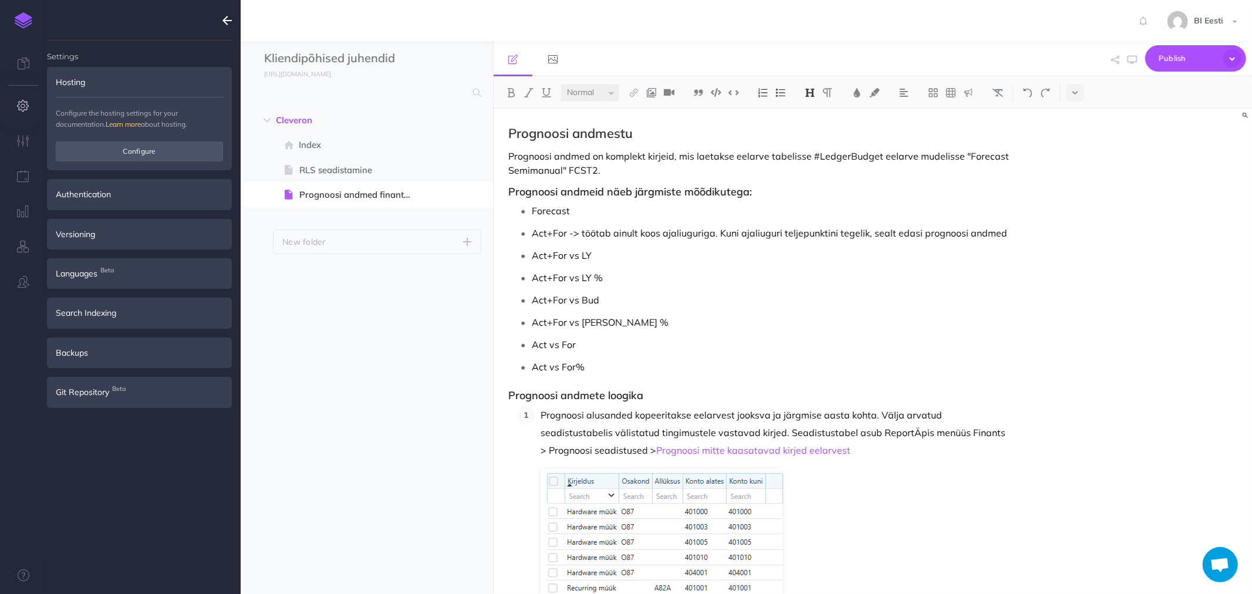
click at [18, 100] on icon "button" at bounding box center [24, 106] width 12 height 12
click at [19, 135] on icon "button" at bounding box center [24, 141] width 12 height 12
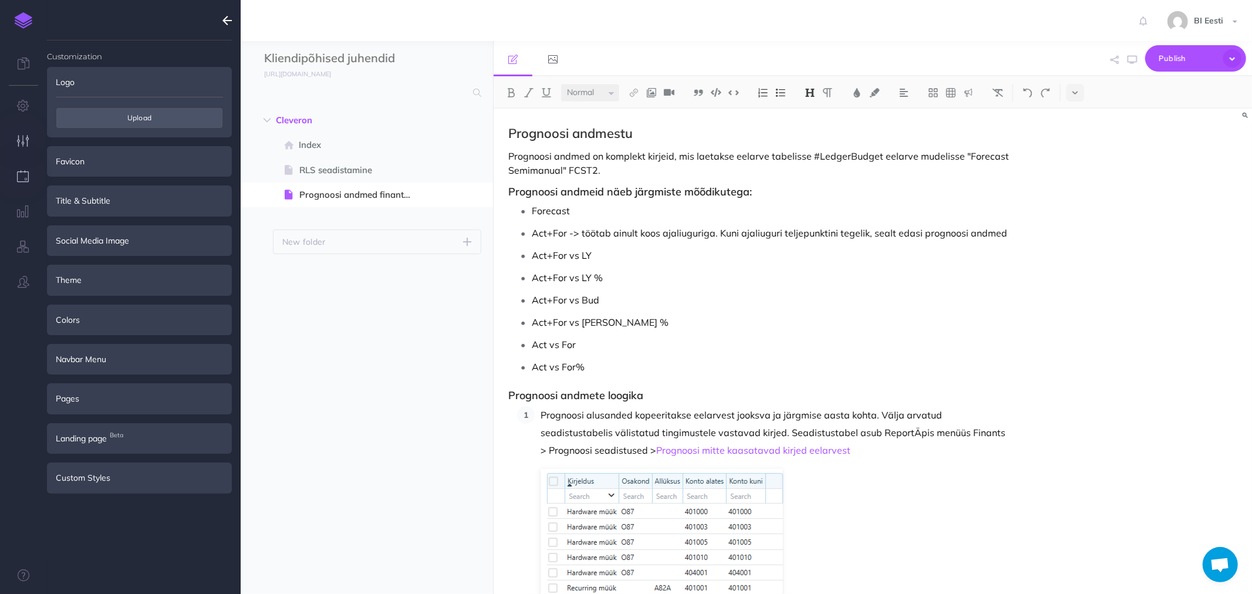
click at [18, 172] on icon "button" at bounding box center [24, 176] width 12 height 12
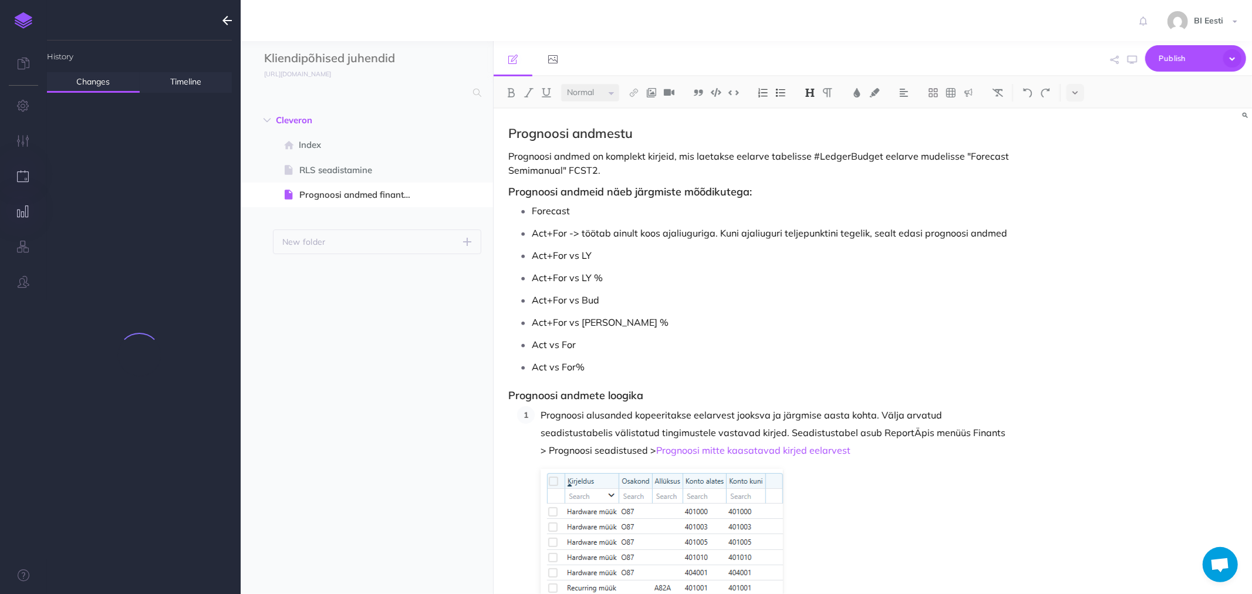
click at [19, 195] on button "button" at bounding box center [23, 211] width 47 height 35
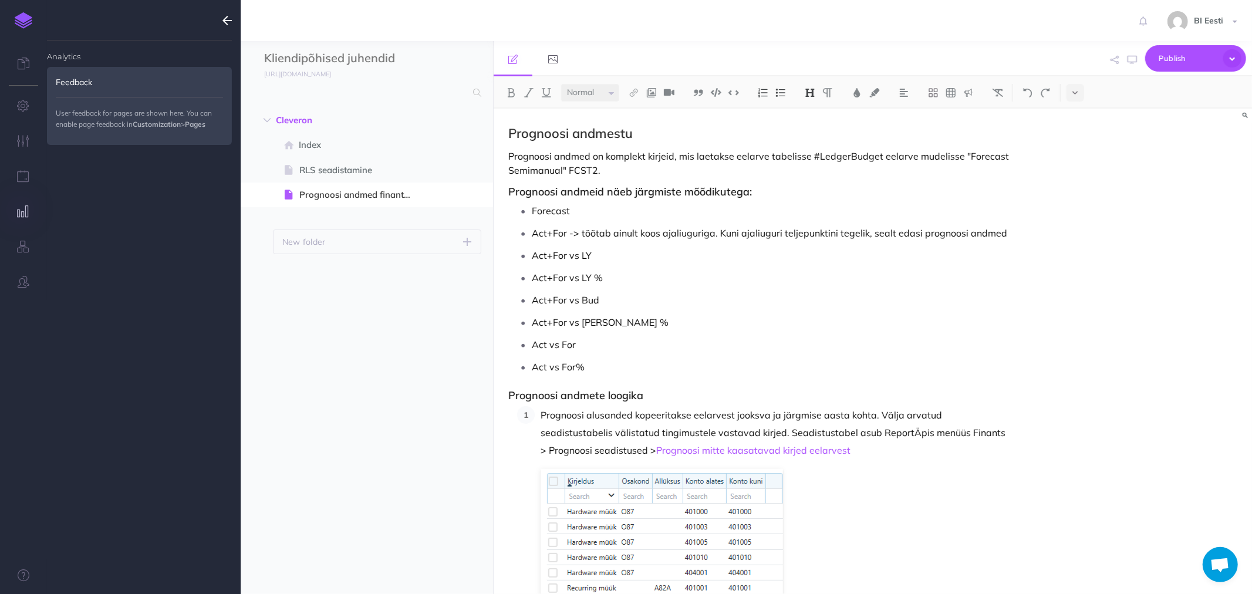
click at [19, 209] on icon "button" at bounding box center [24, 211] width 12 height 12
click at [21, 243] on icon "button" at bounding box center [24, 247] width 12 height 12
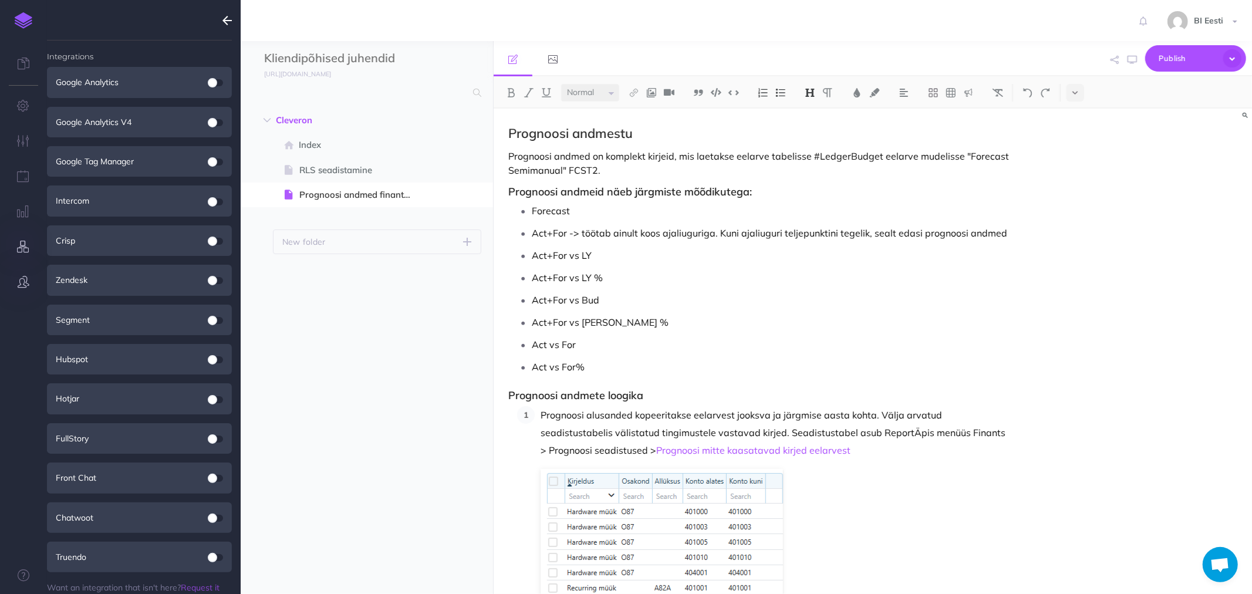
click at [20, 276] on icon "button" at bounding box center [24, 282] width 12 height 12
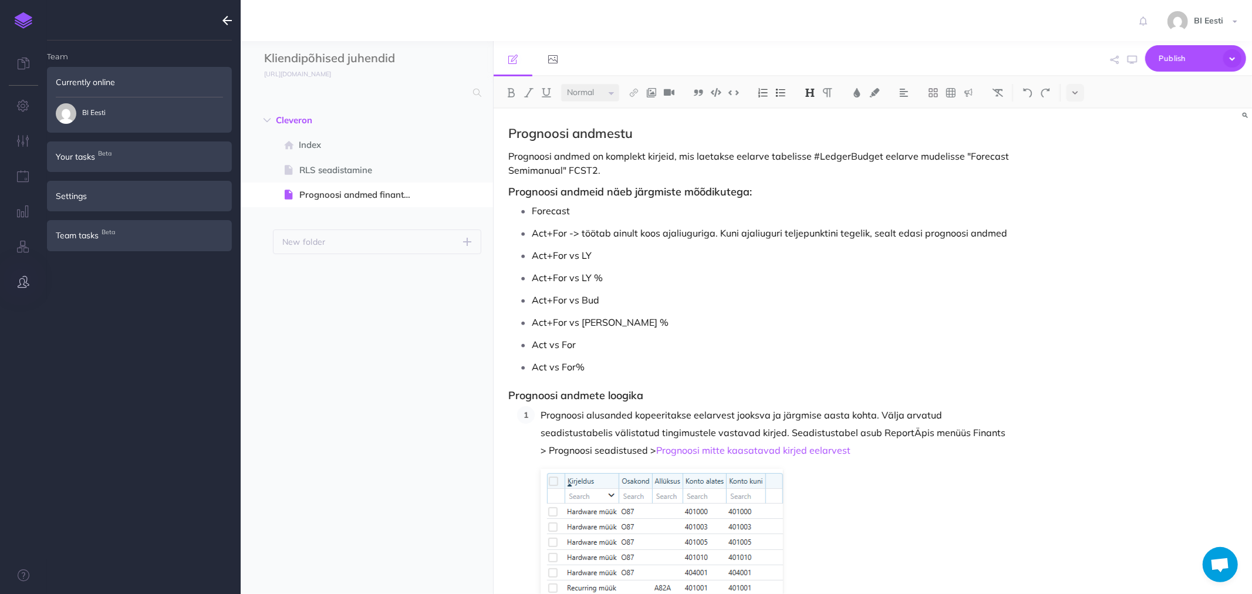
click at [144, 379] on ul "Team Currently online BI Eesti Your tasks Beta Notes that have been assigned to…" at bounding box center [139, 321] width 185 height 563
click at [66, 193] on div "Settings" at bounding box center [139, 196] width 185 height 31
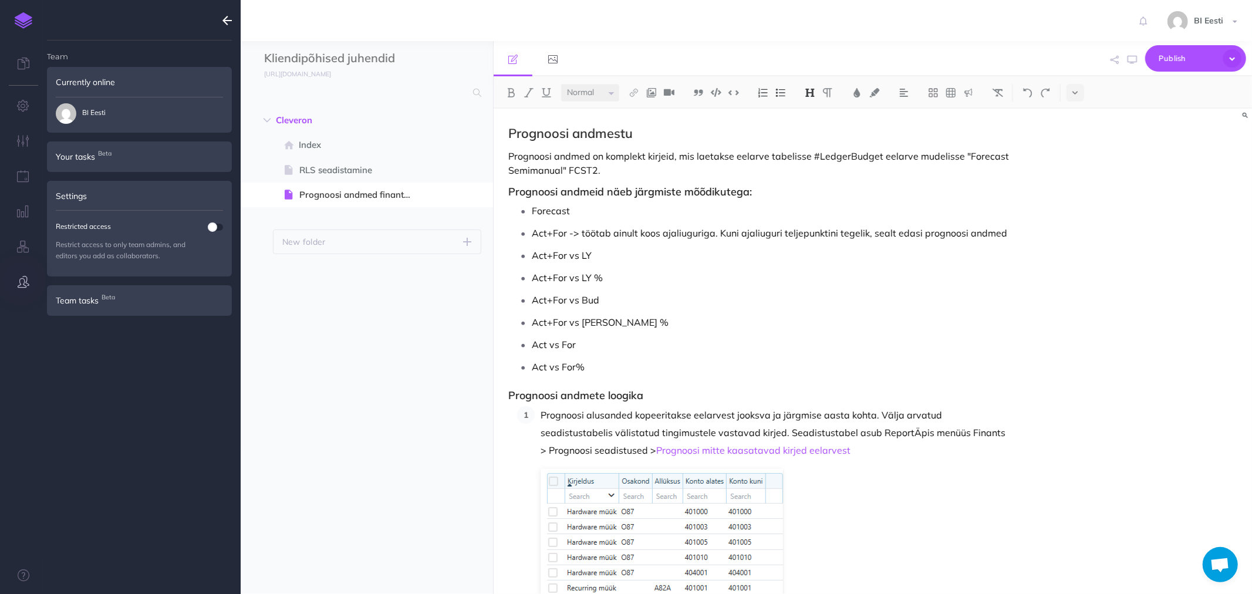
click at [55, 343] on ul "Team Currently online BI Eesti Your tasks Beta Notes that have been assigned to…" at bounding box center [139, 321] width 185 height 563
click at [223, 18] on icon "button" at bounding box center [226, 20] width 9 height 14
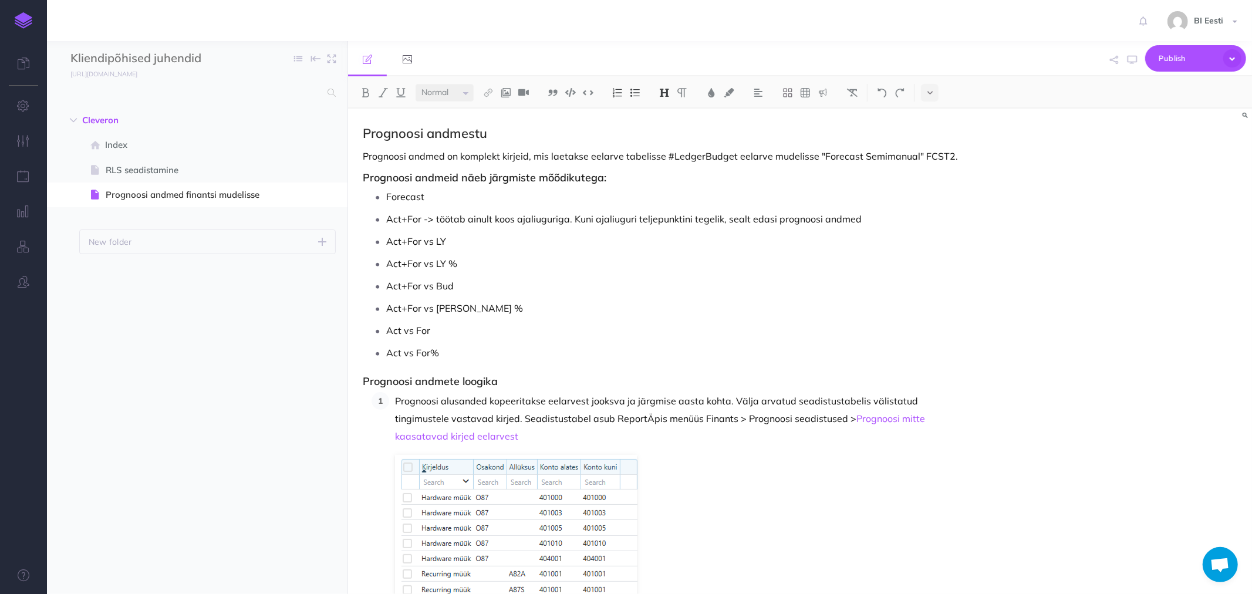
click at [27, 19] on img at bounding box center [24, 20] width 18 height 16
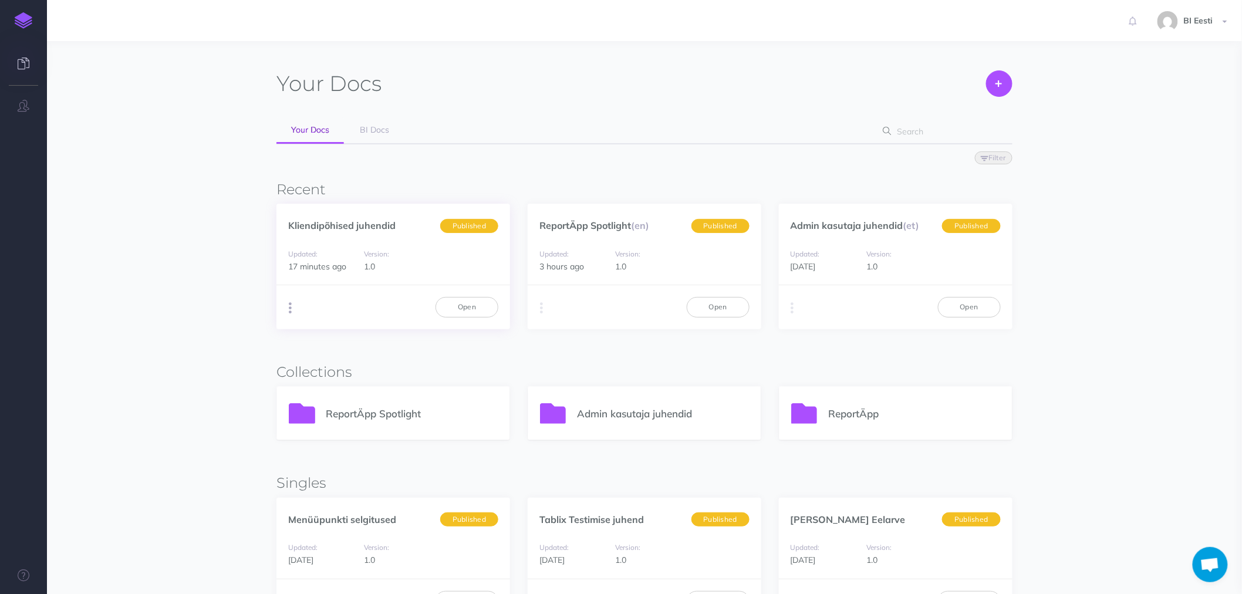
click at [289, 308] on icon "button" at bounding box center [290, 308] width 3 height 16
click at [320, 370] on button "Advanced" at bounding box center [349, 373] width 147 height 21
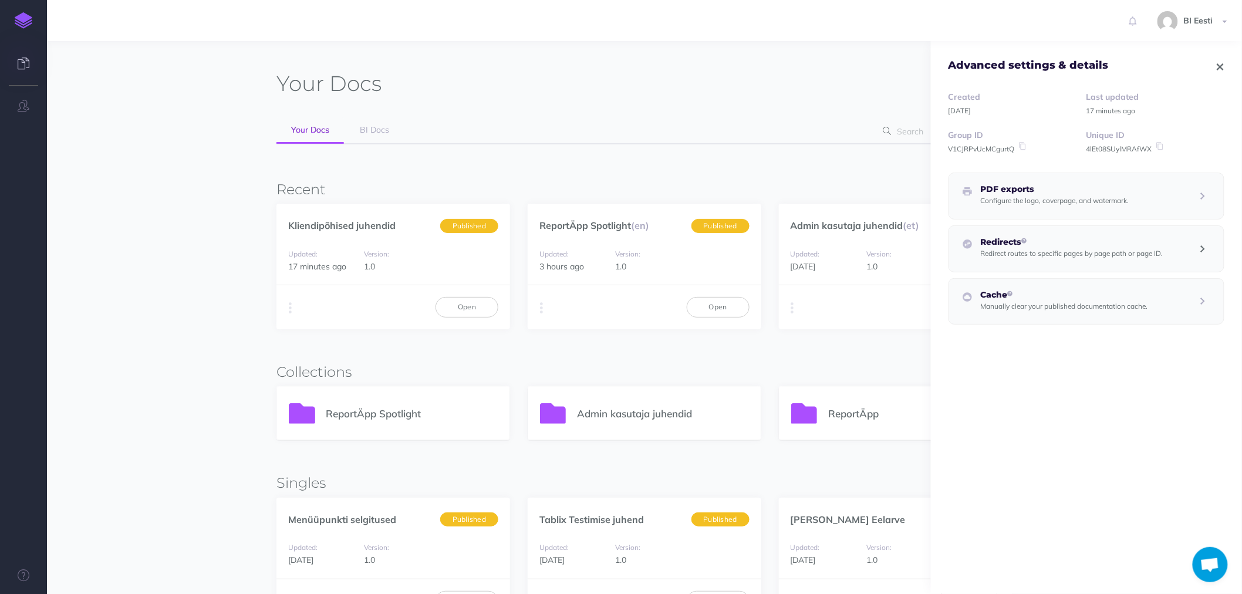
click at [1194, 248] on icon "button" at bounding box center [1203, 249] width 18 height 14
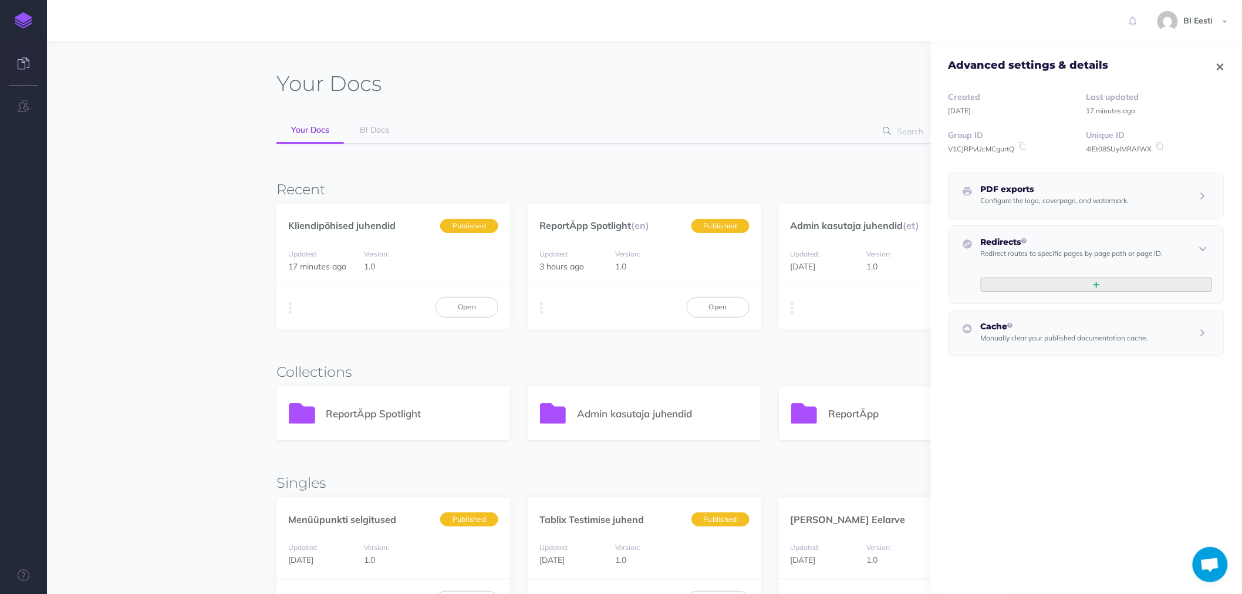
click at [1029, 288] on button "button" at bounding box center [1096, 285] width 231 height 14
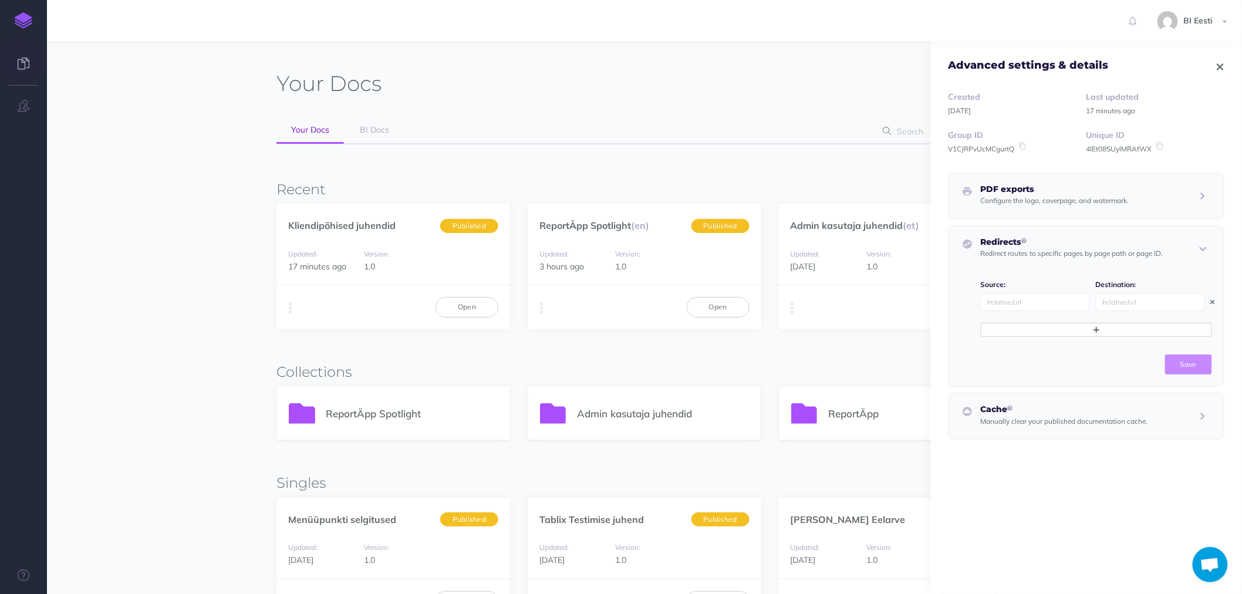
click at [1211, 301] on icon "button" at bounding box center [1213, 302] width 4 height 7
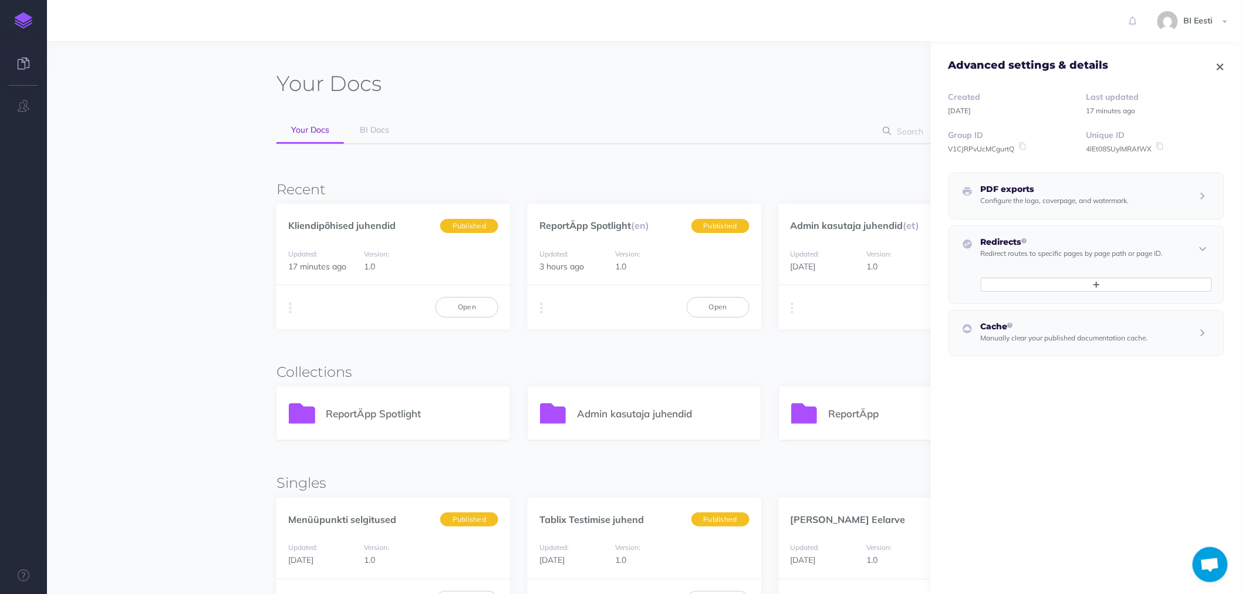
click at [1217, 66] on icon "button" at bounding box center [1220, 67] width 6 height 8
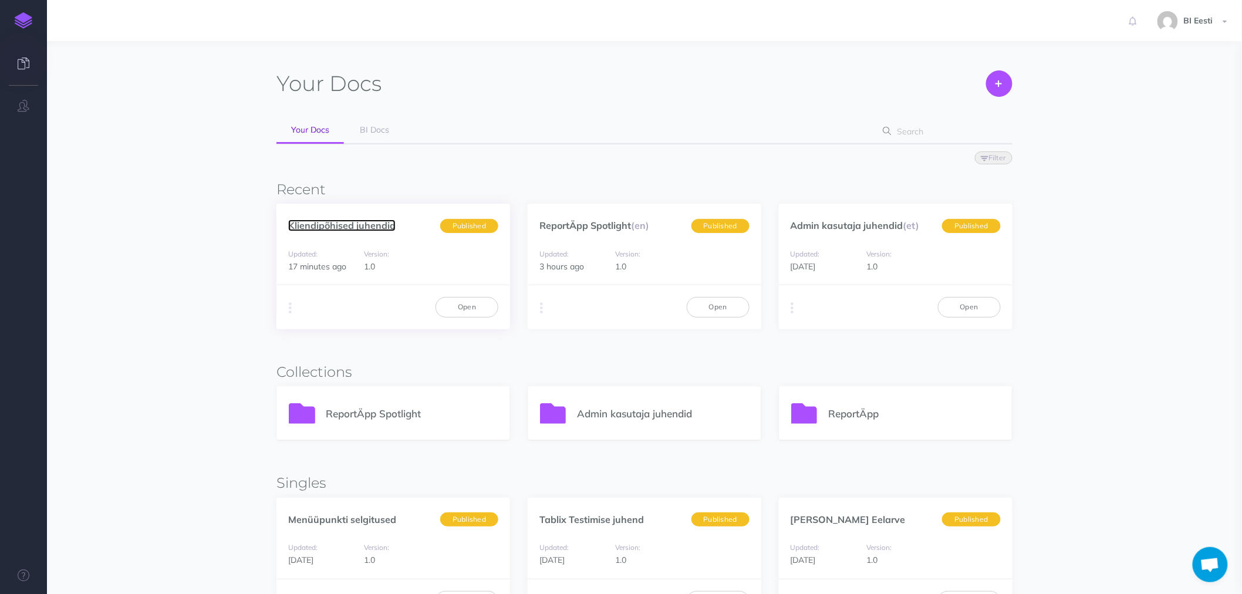
click at [362, 222] on link "Kliendipõhised juhendid" at bounding box center [341, 226] width 107 height 12
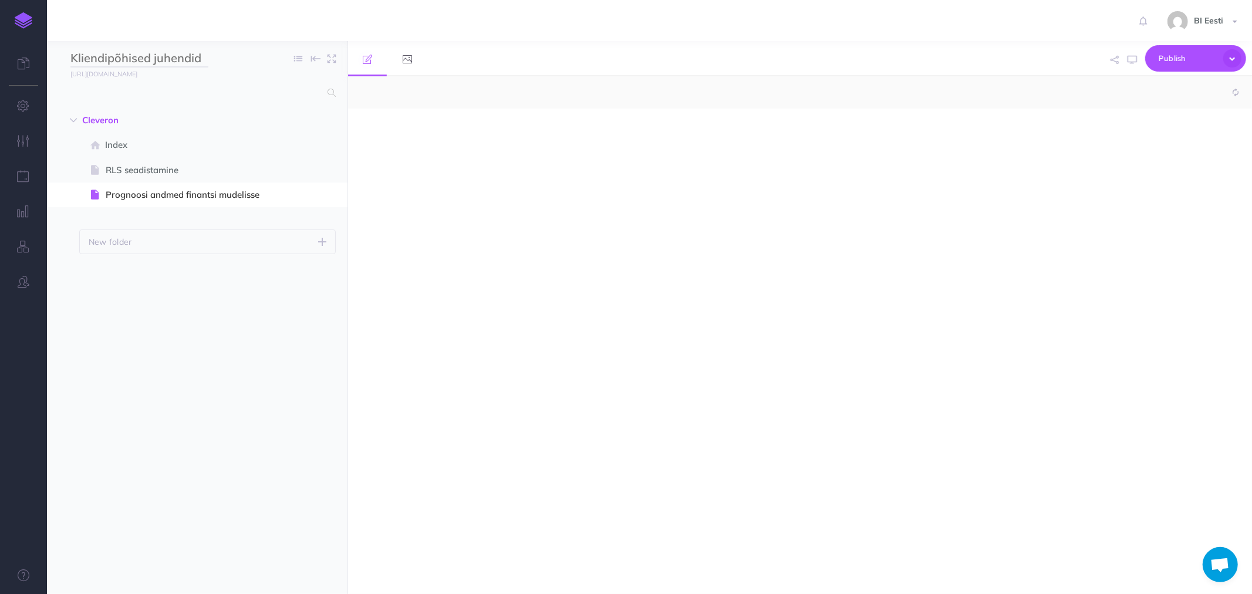
click at [156, 58] on input "Kliendipõhised juhendid" at bounding box center [139, 59] width 138 height 18
click at [208, 56] on input "Kliendipõhised juhendid" at bounding box center [139, 59] width 138 height 18
select select "null"
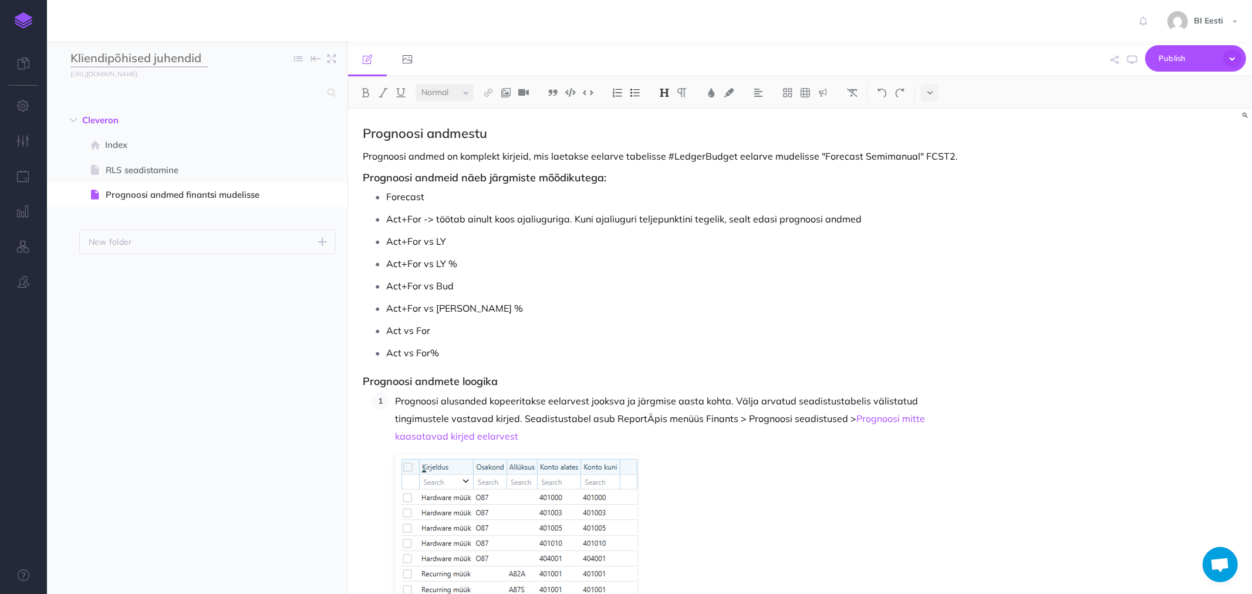
drag, startPoint x: 160, startPoint y: 60, endPoint x: 60, endPoint y: 60, distance: 99.2
click at [60, 60] on div "Kliendipõhised juhendid Collapse all Expand all Expand to root folders" at bounding box center [197, 58] width 301 height 35
type input "Cleveroni juhendid"
click at [119, 143] on span "Index" at bounding box center [191, 145] width 172 height 14
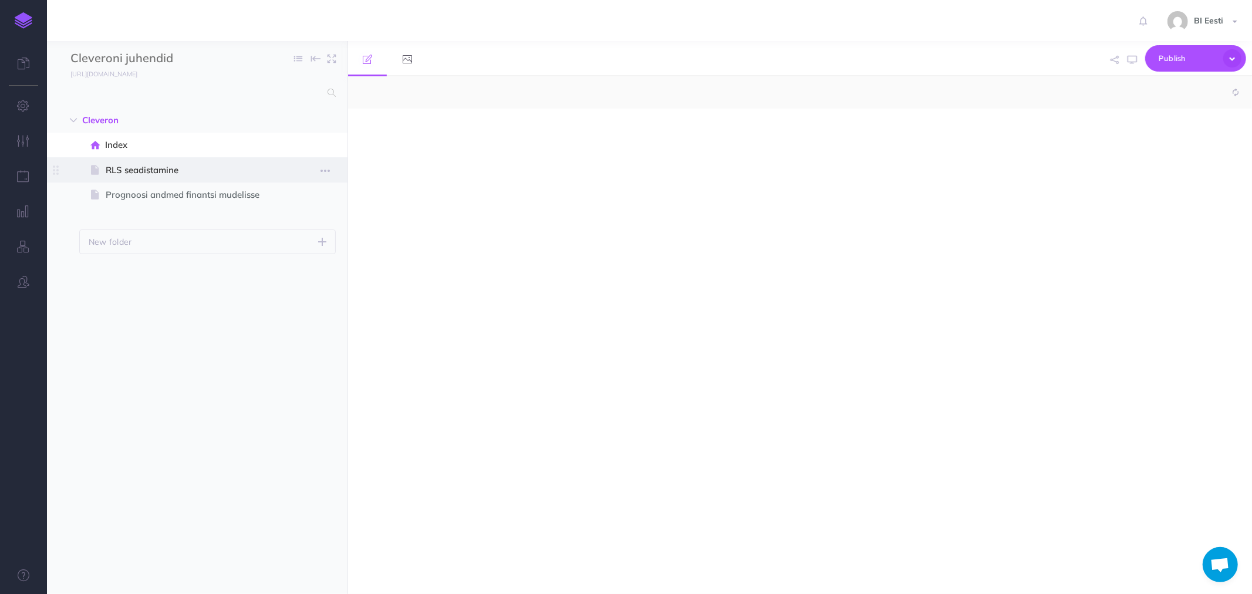
select select "null"
click at [117, 170] on span "RLS seadistamine" at bounding box center [191, 170] width 171 height 14
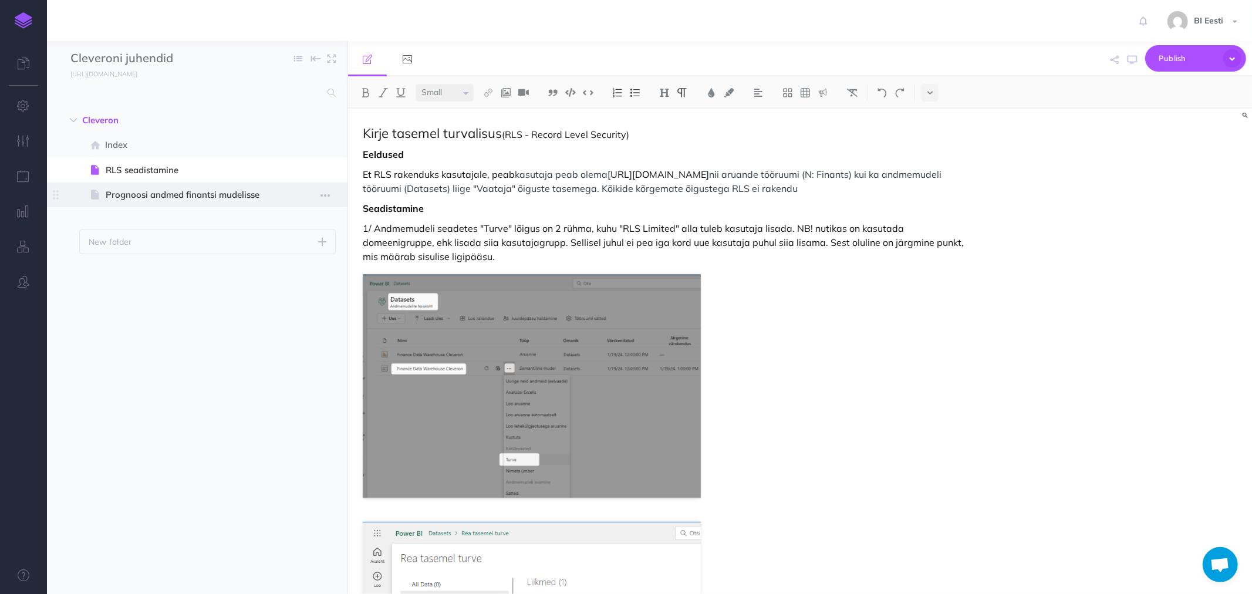
click at [114, 195] on span "Prognoosi andmed finantsi mudelisse" at bounding box center [191, 195] width 171 height 14
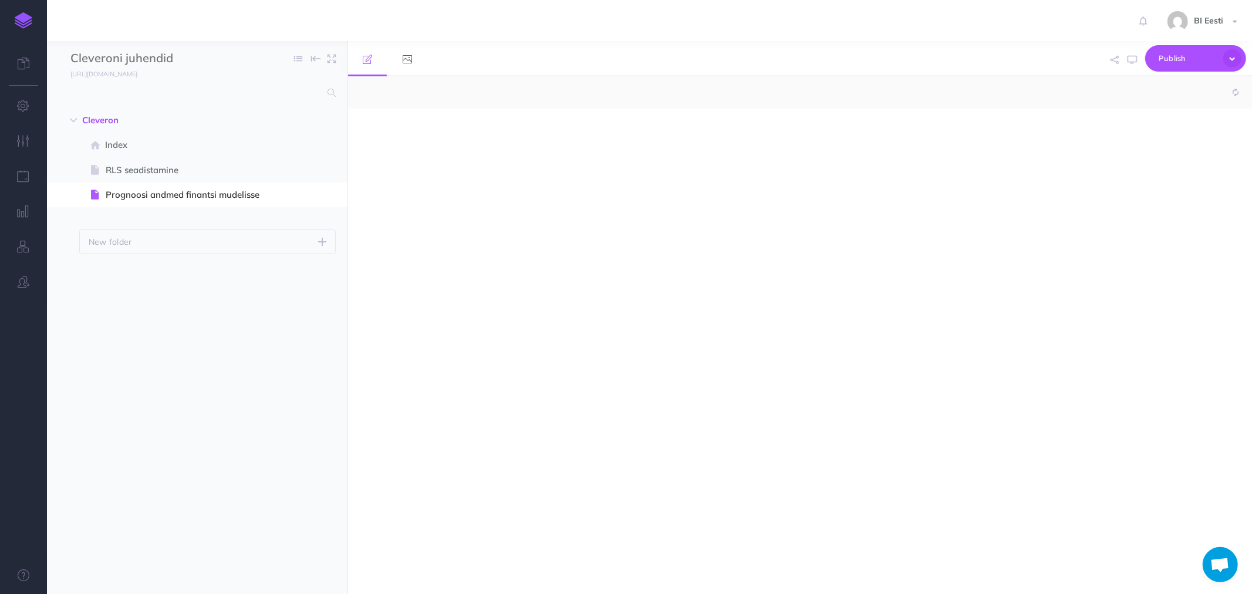
select select "null"
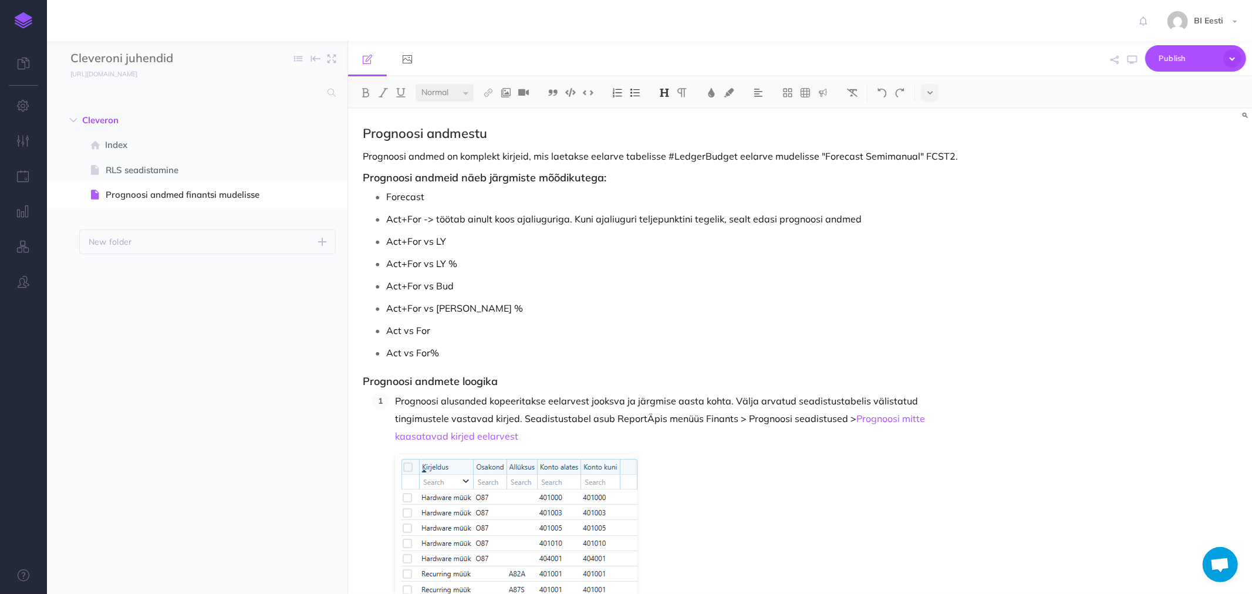
click at [197, 326] on ul "Cleveron New folder Add a new folder inside this folder New page Add a new blan…" at bounding box center [197, 335] width 301 height 455
click at [1175, 60] on span "Publish" at bounding box center [1188, 58] width 59 height 18
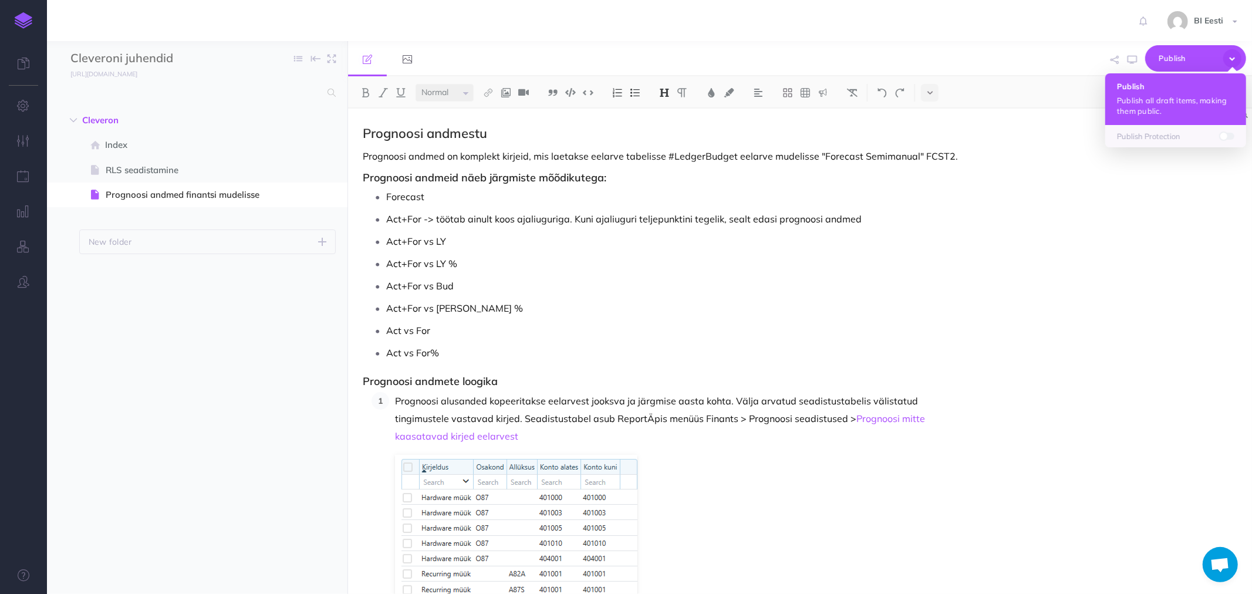
click at [1137, 91] on button "Publish Publish all draft items, making them public." at bounding box center [1175, 99] width 141 height 52
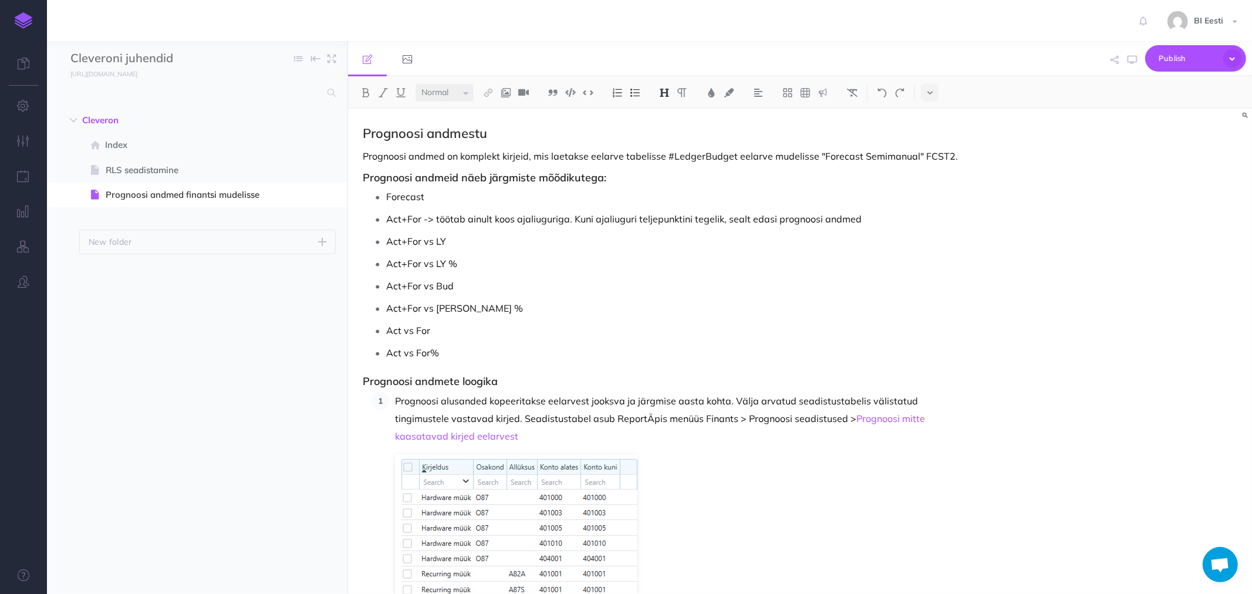
click at [21, 22] on img at bounding box center [24, 20] width 18 height 16
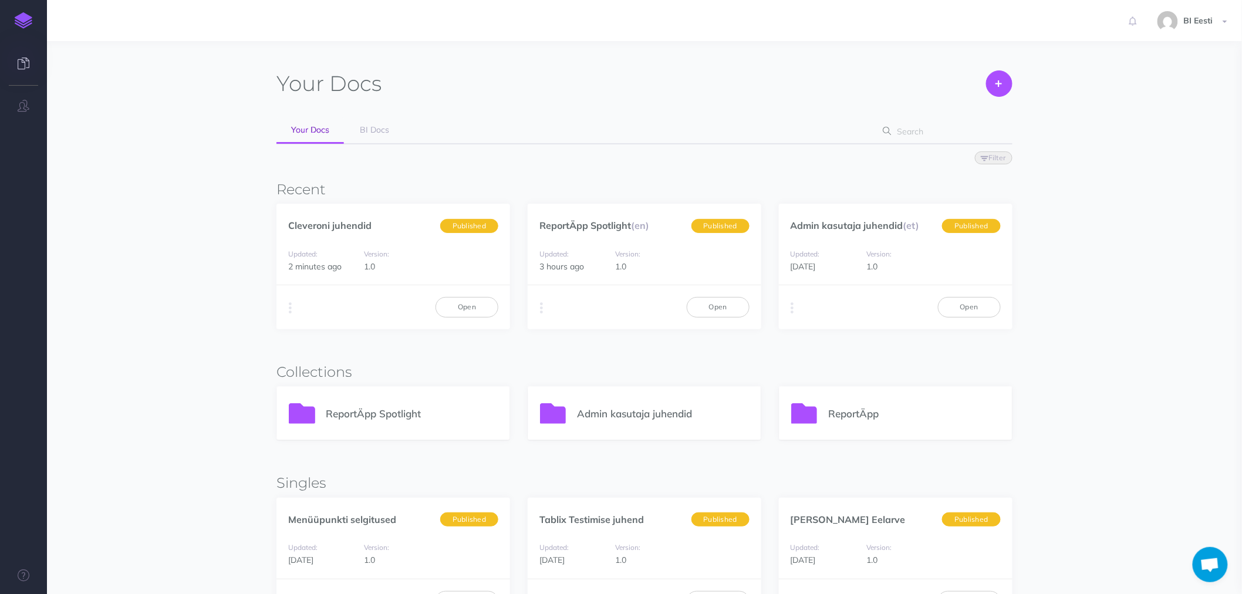
click at [197, 320] on div "Your Docs Create Import Your Docs BI Docs Filter Status Published Drafts Recent…" at bounding box center [645, 358] width 904 height 599
